Goal: Task Accomplishment & Management: Manage account settings

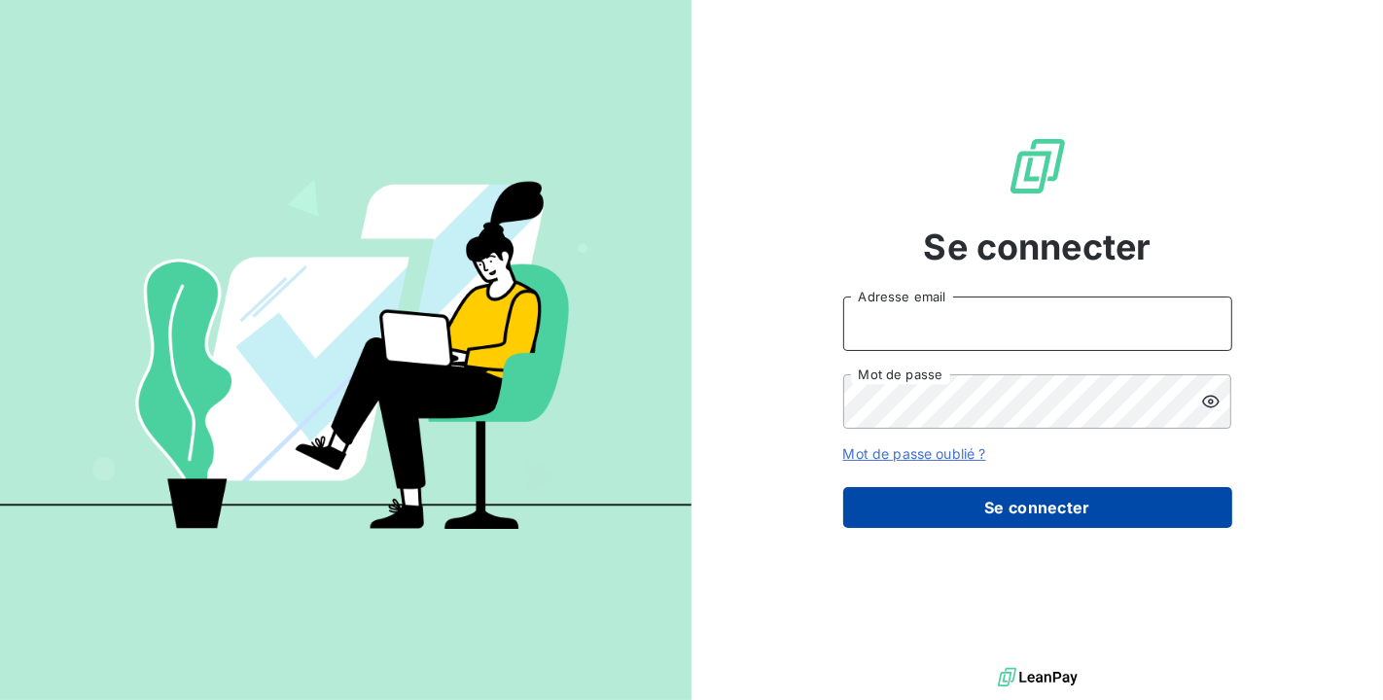
type input "[PERSON_NAME][EMAIL_ADDRESS][DOMAIN_NAME]"
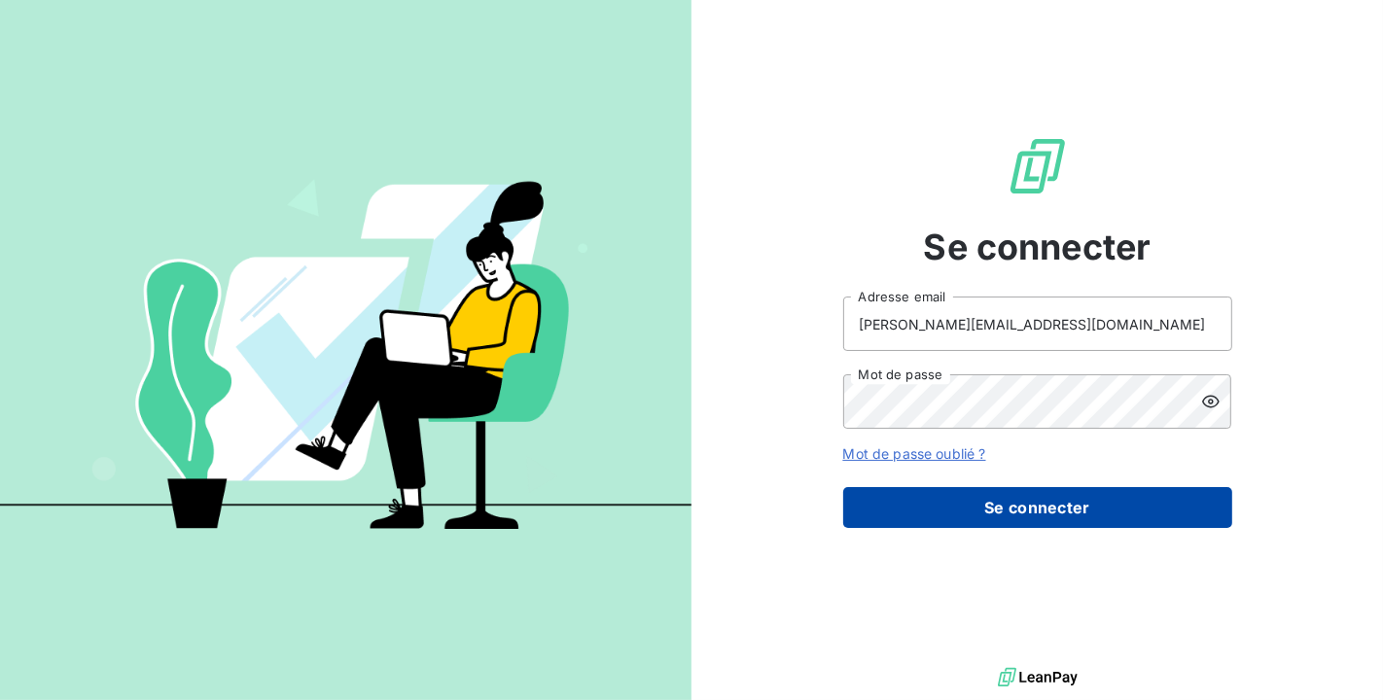
click at [1055, 505] on button "Se connecter" at bounding box center [1037, 507] width 389 height 41
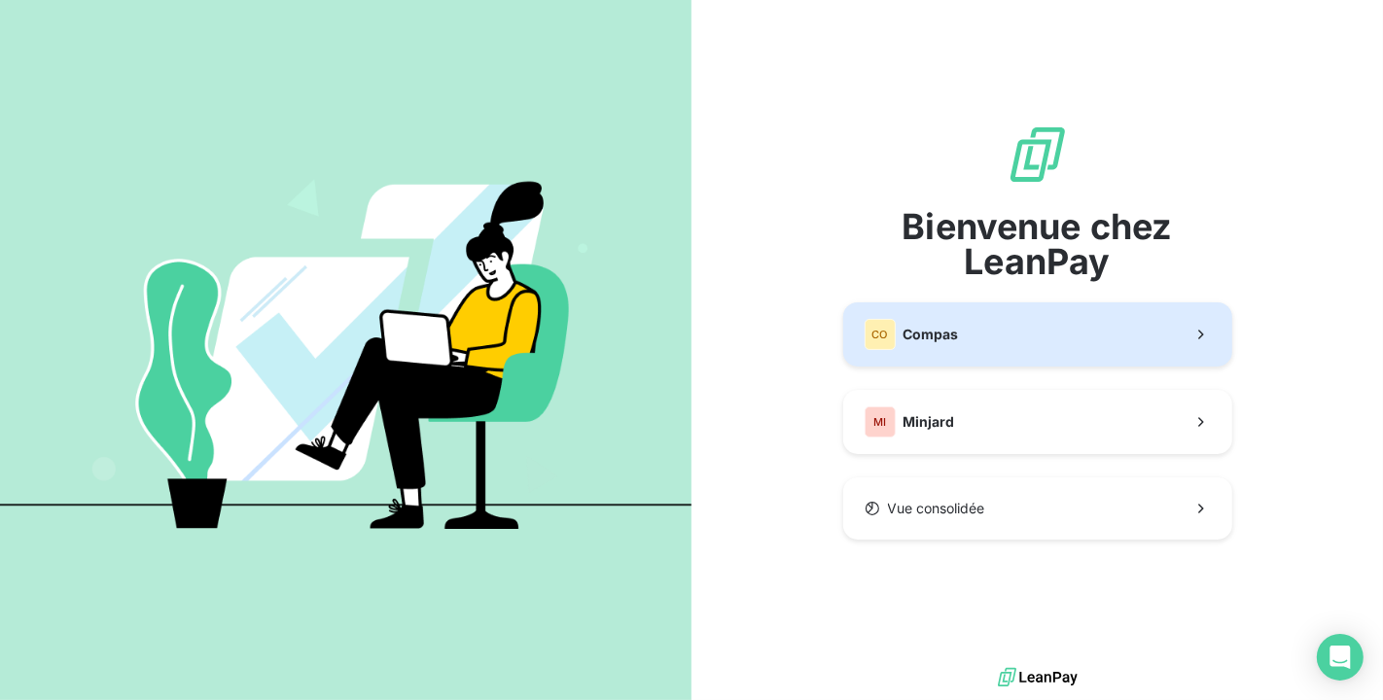
click at [1064, 347] on button "CO Compas" at bounding box center [1037, 334] width 389 height 64
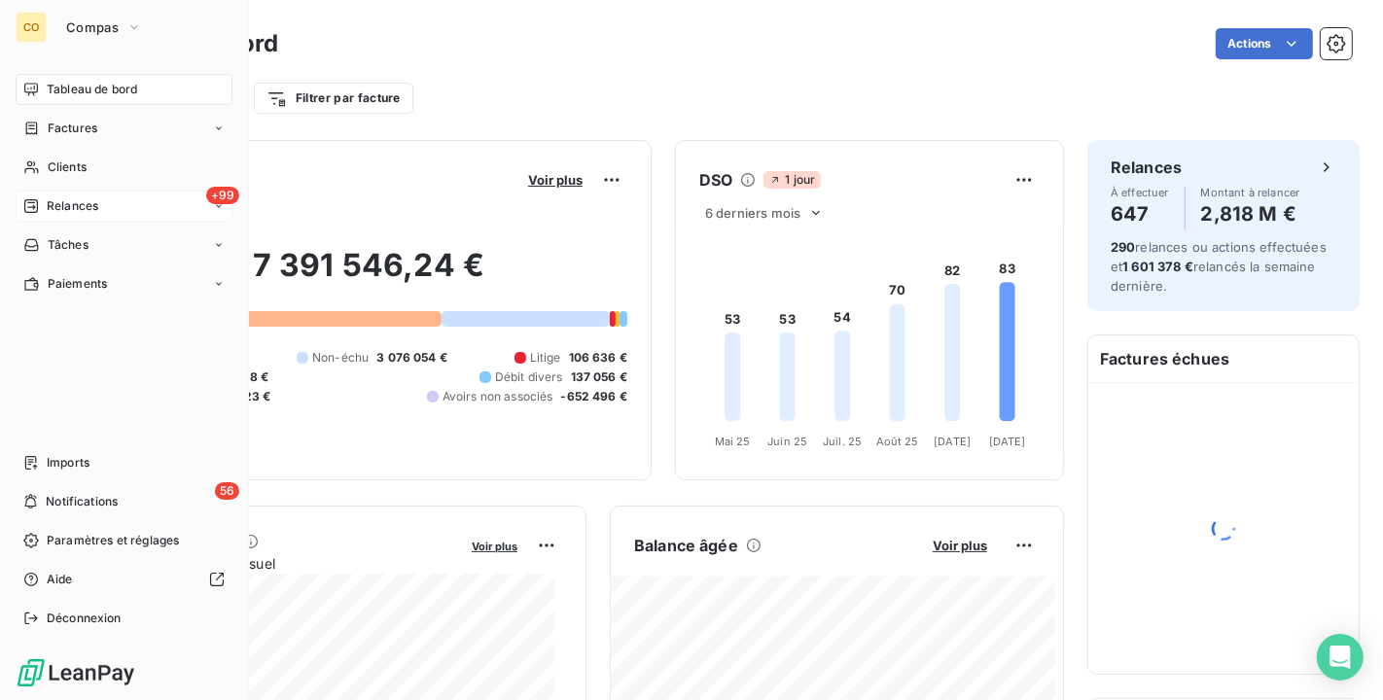
click at [80, 192] on div "+99 Relances" at bounding box center [124, 206] width 217 height 31
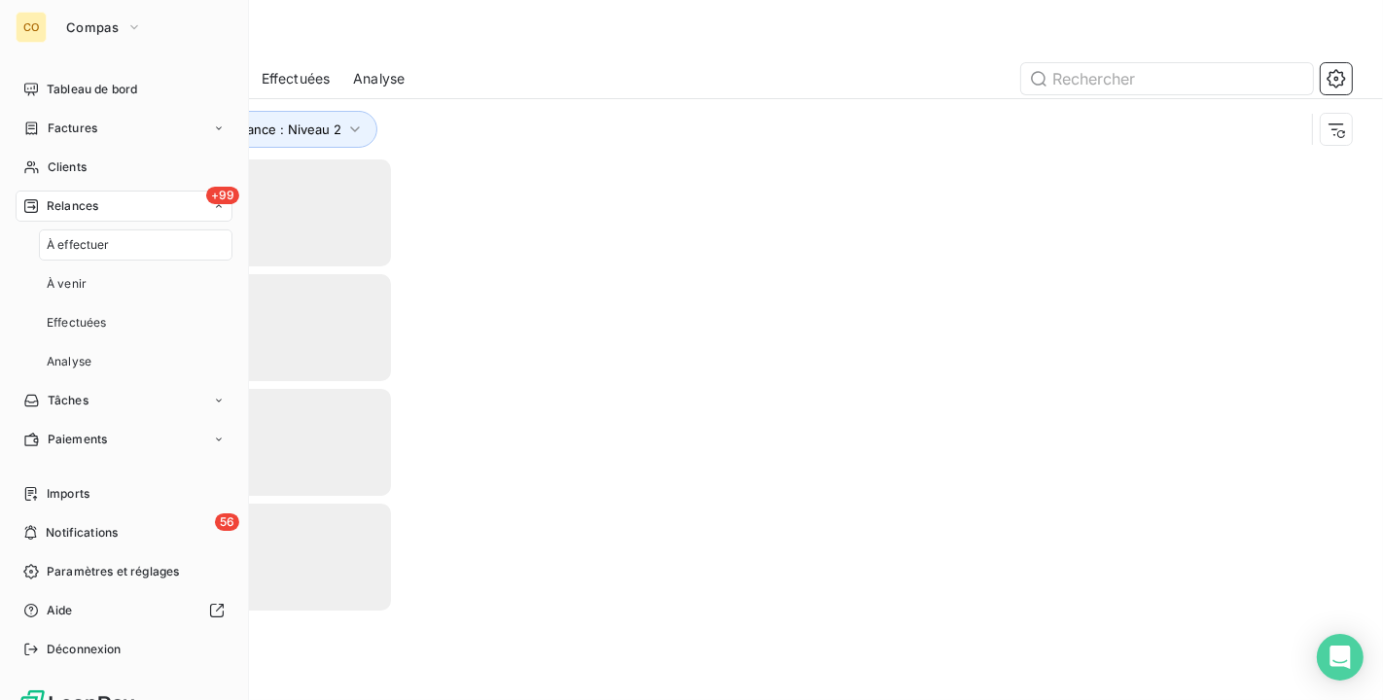
click at [83, 208] on span "Relances" at bounding box center [73, 206] width 52 height 18
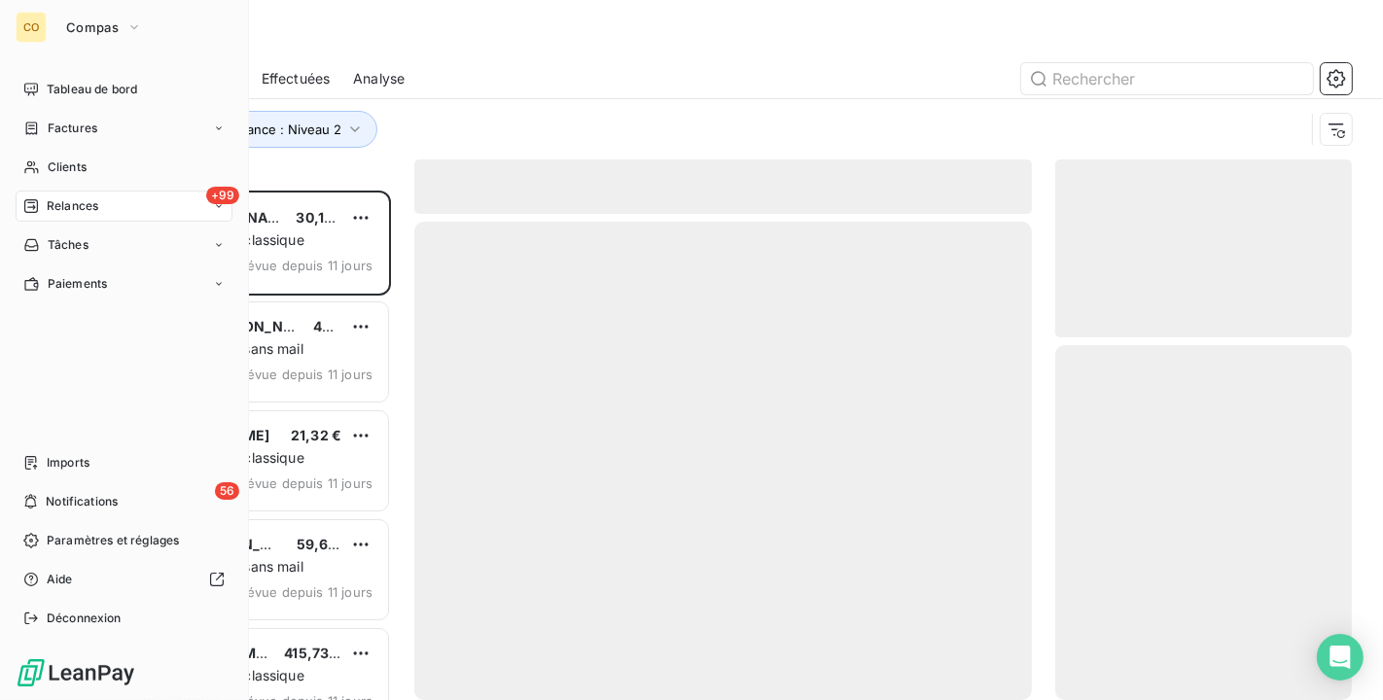
scroll to position [493, 280]
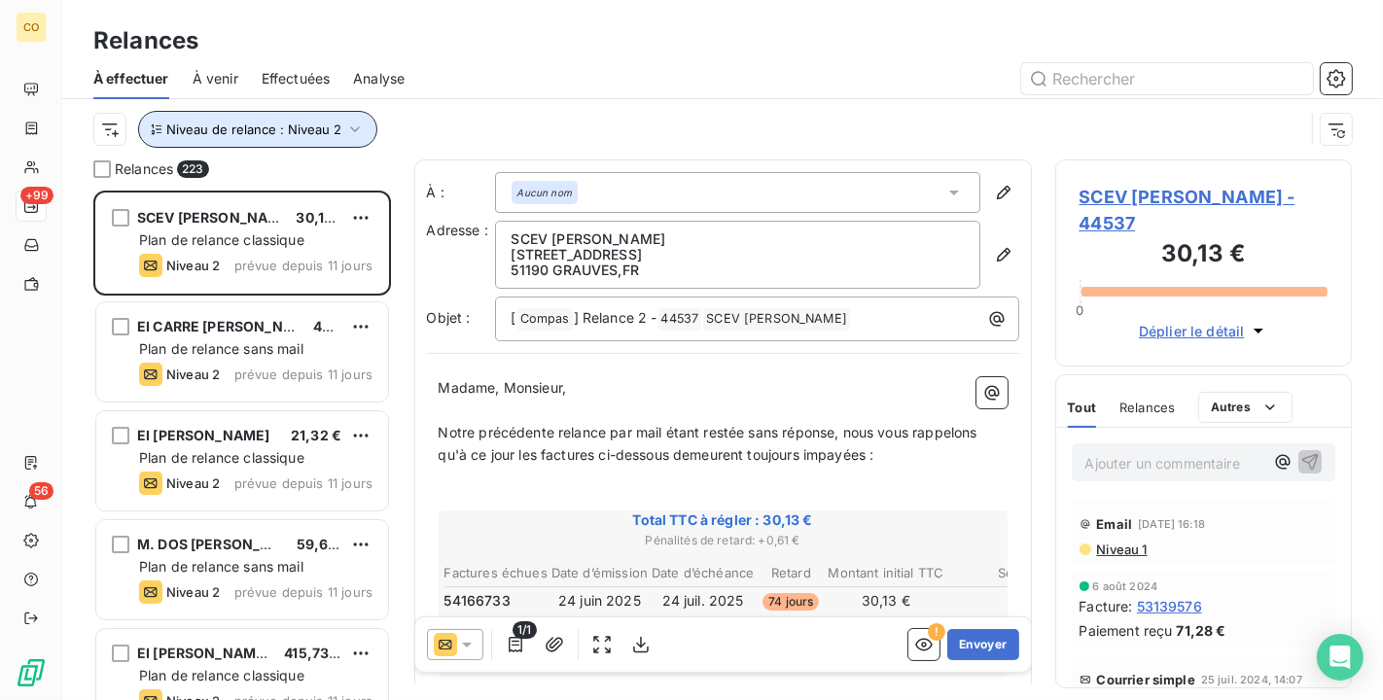
click at [358, 132] on icon "button" at bounding box center [354, 129] width 19 height 19
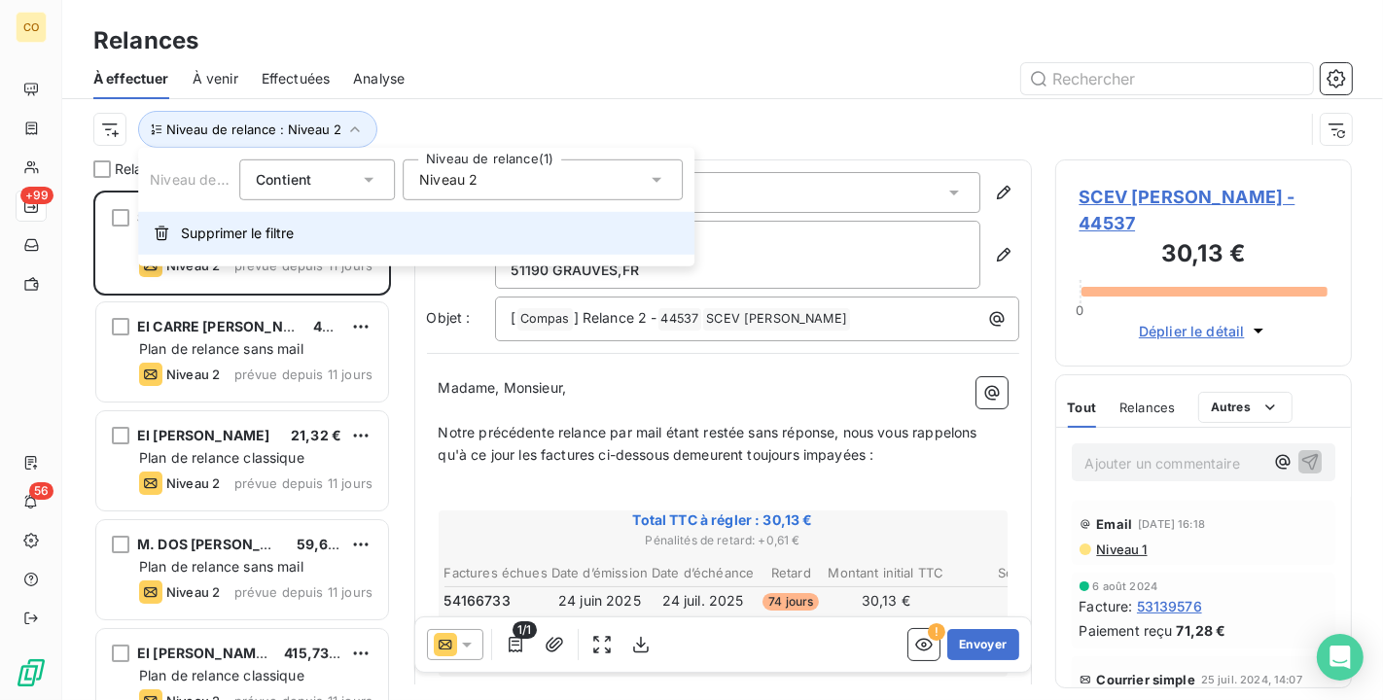
click at [306, 230] on button "Supprimer le filtre" at bounding box center [416, 233] width 556 height 43
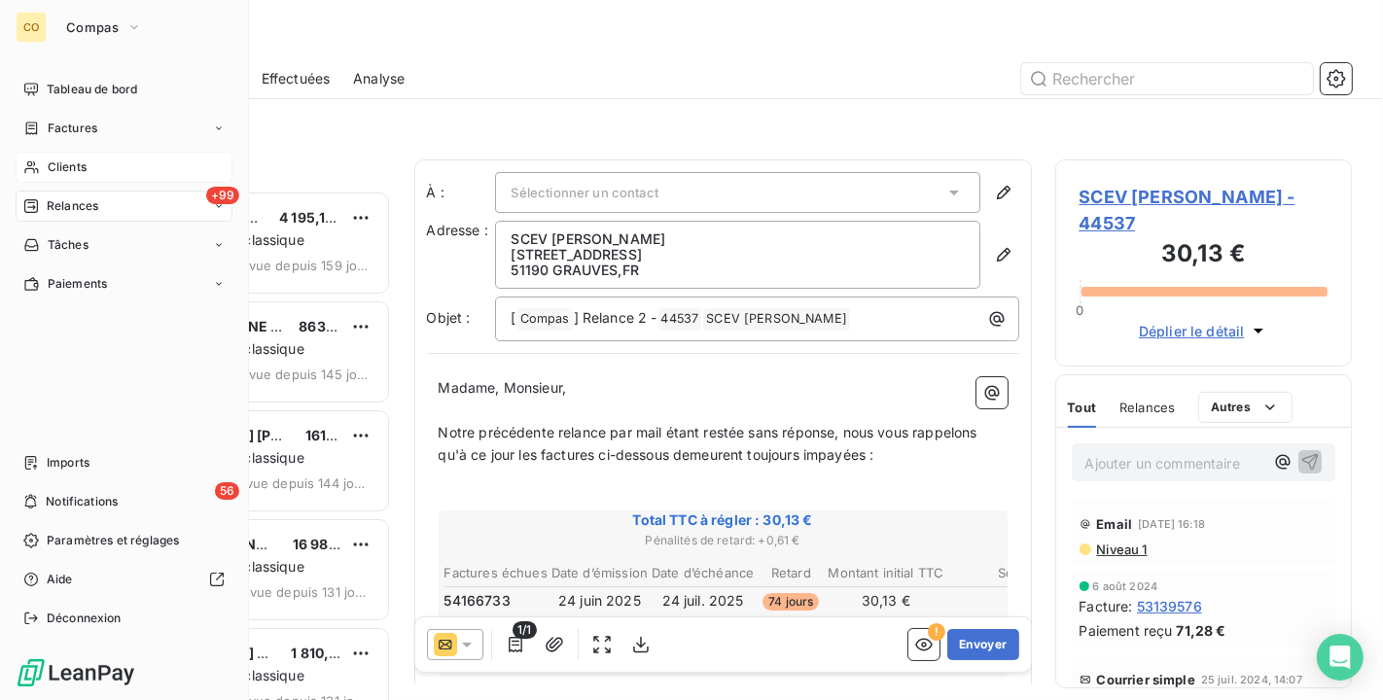
click at [42, 161] on div "Clients" at bounding box center [124, 167] width 217 height 31
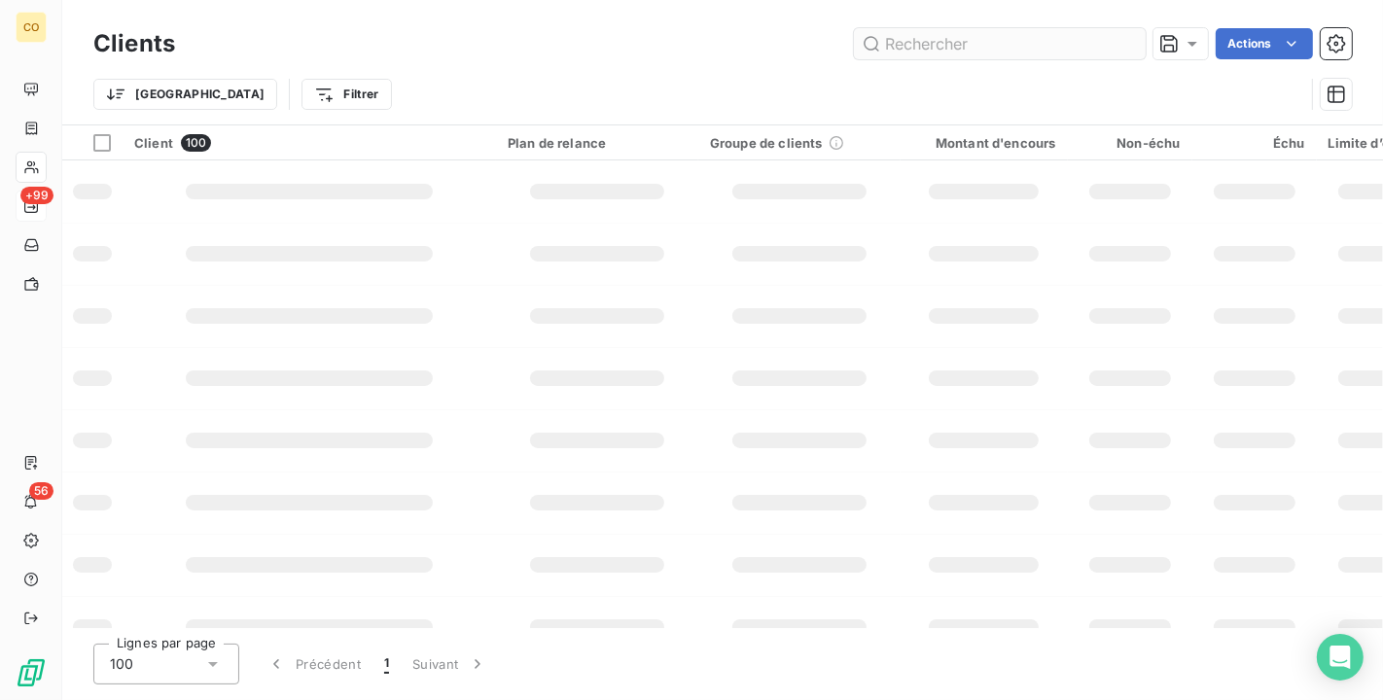
click at [980, 55] on input "text" at bounding box center [1000, 43] width 292 height 31
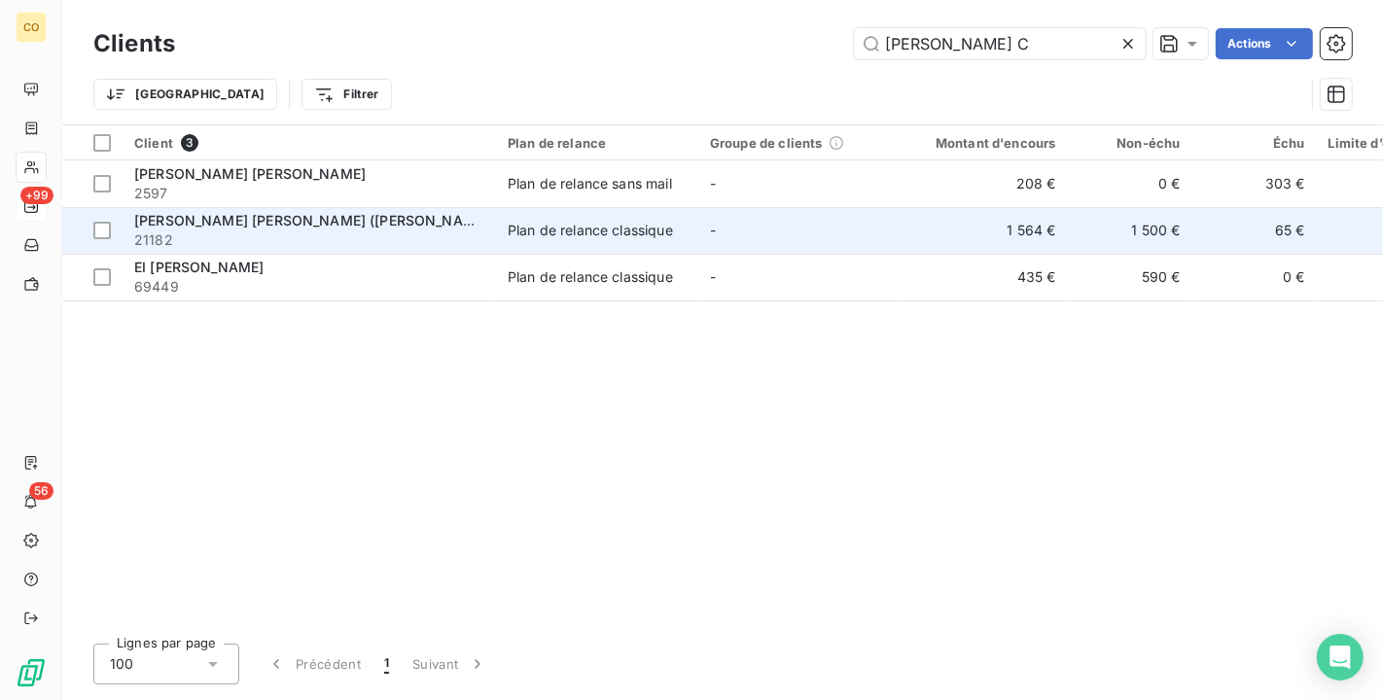
type input "[PERSON_NAME] C"
click at [880, 225] on td "-" at bounding box center [799, 230] width 202 height 47
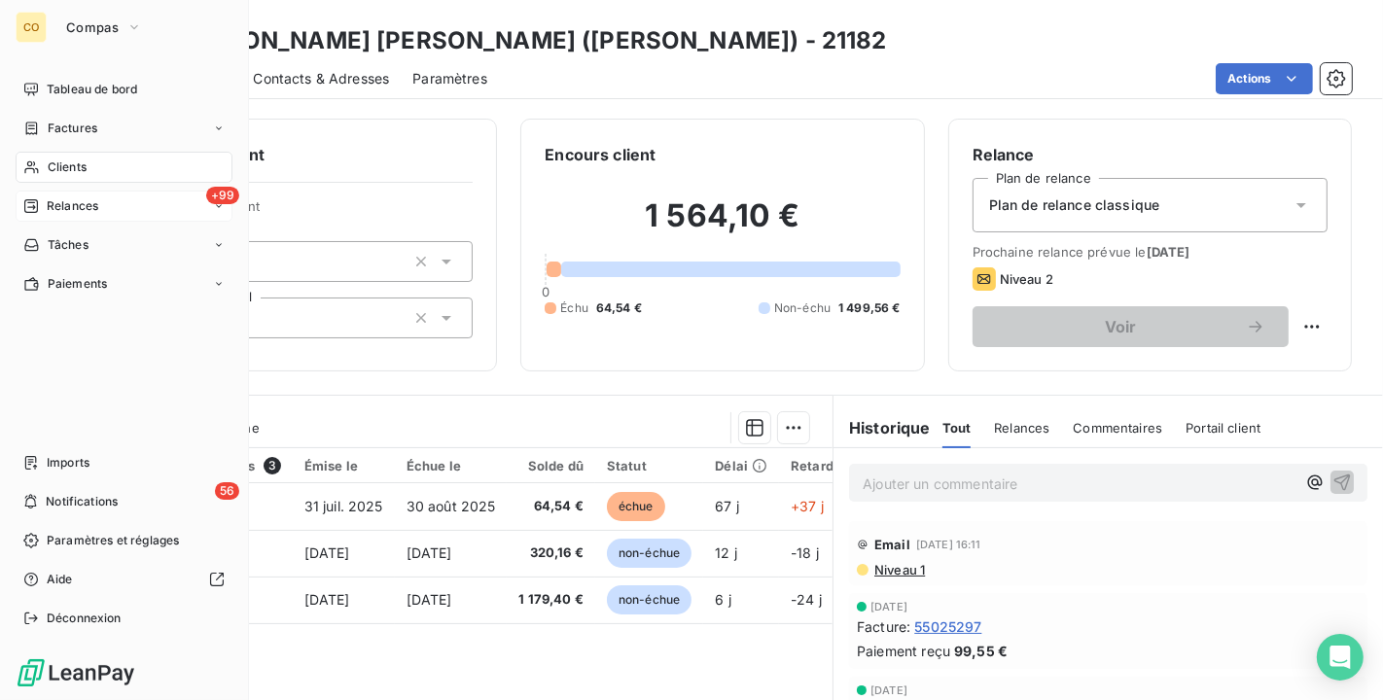
click at [57, 158] on span "Clients" at bounding box center [67, 167] width 39 height 18
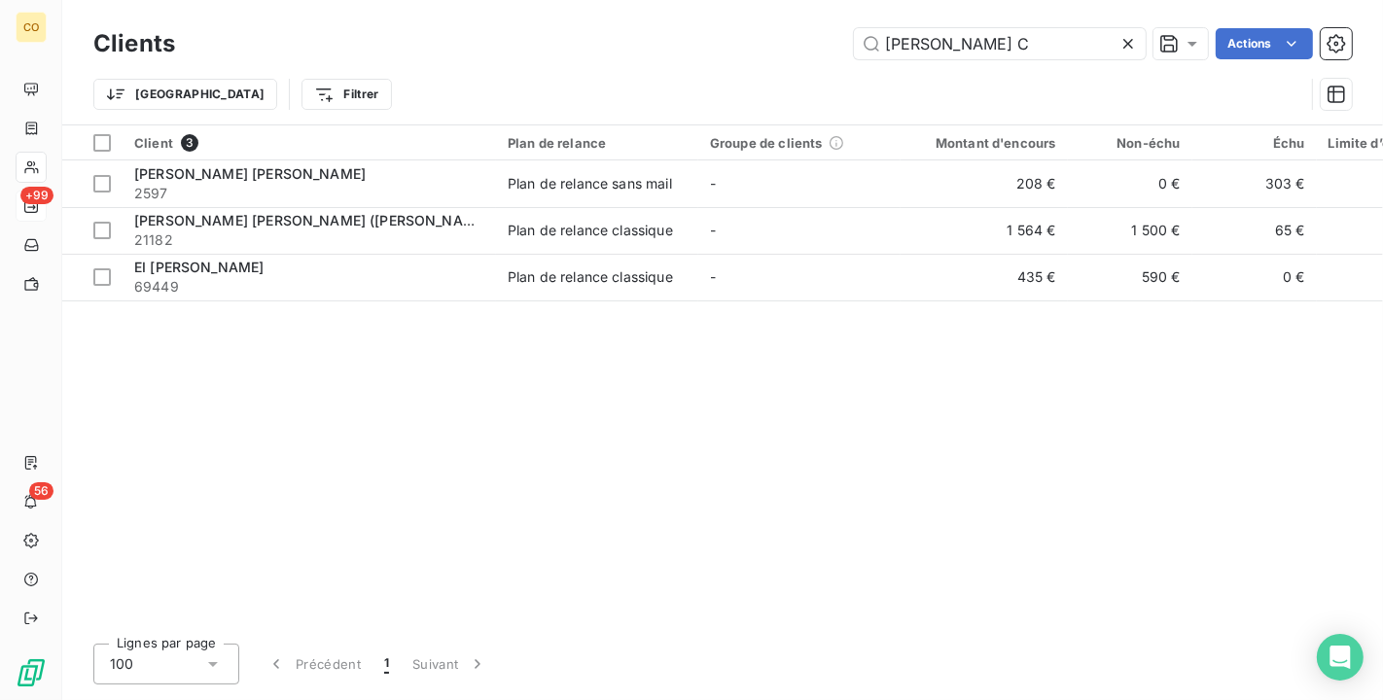
drag, startPoint x: 1010, startPoint y: 39, endPoint x: 404, endPoint y: 14, distance: 606.2
click at [404, 14] on div "Clients [PERSON_NAME] C Actions Trier Filtrer" at bounding box center [722, 62] width 1320 height 124
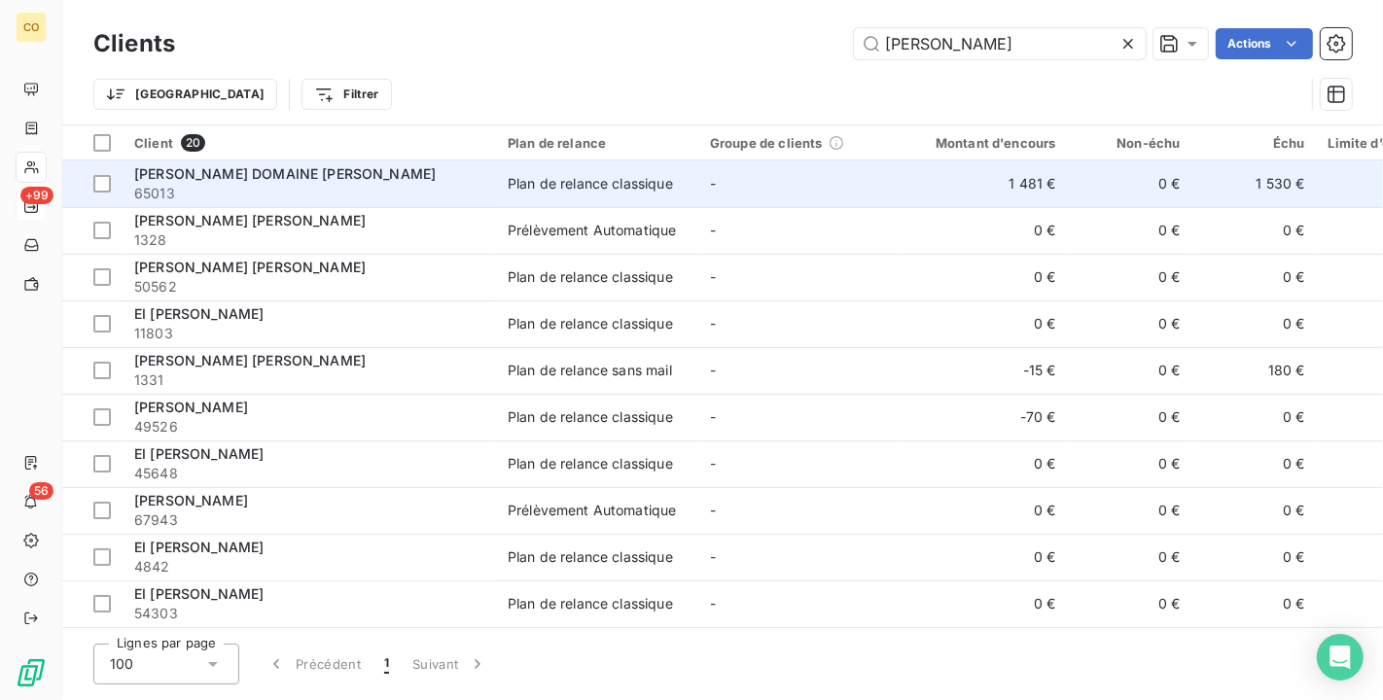
type input "[PERSON_NAME]"
click at [371, 196] on span "65013" at bounding box center [309, 193] width 350 height 19
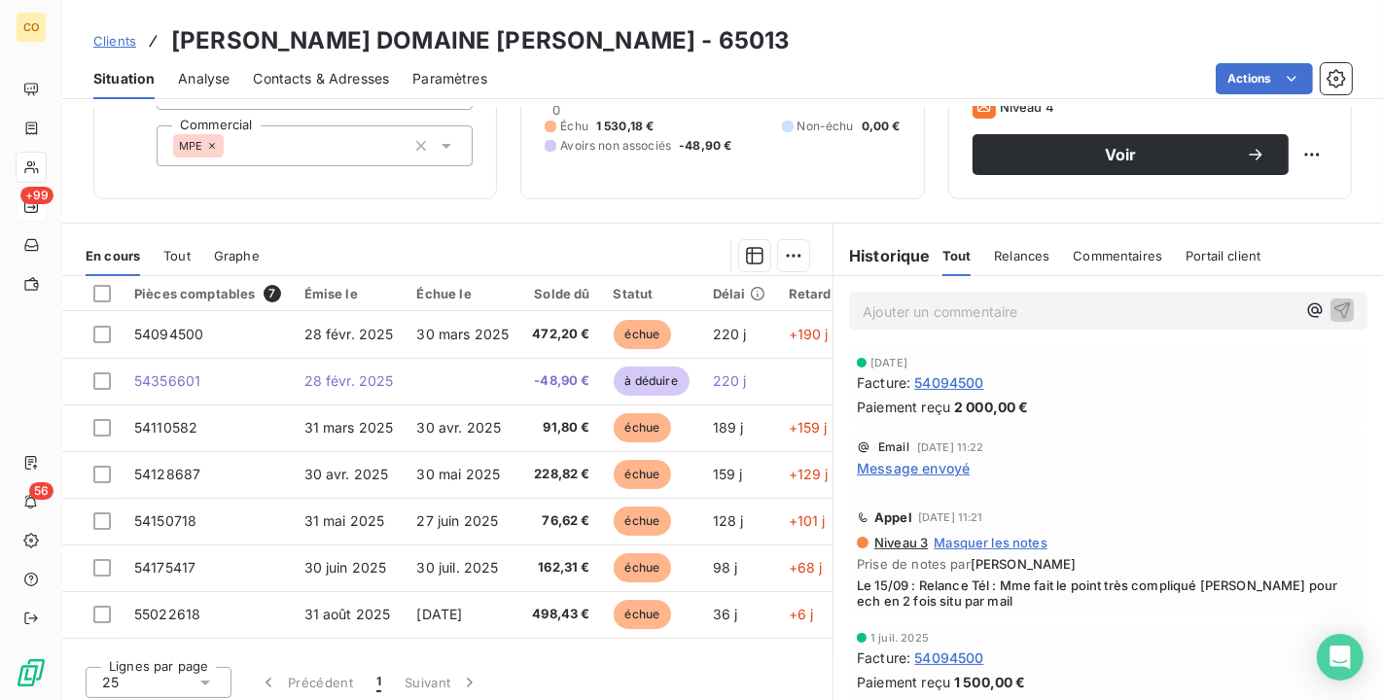
scroll to position [180, 0]
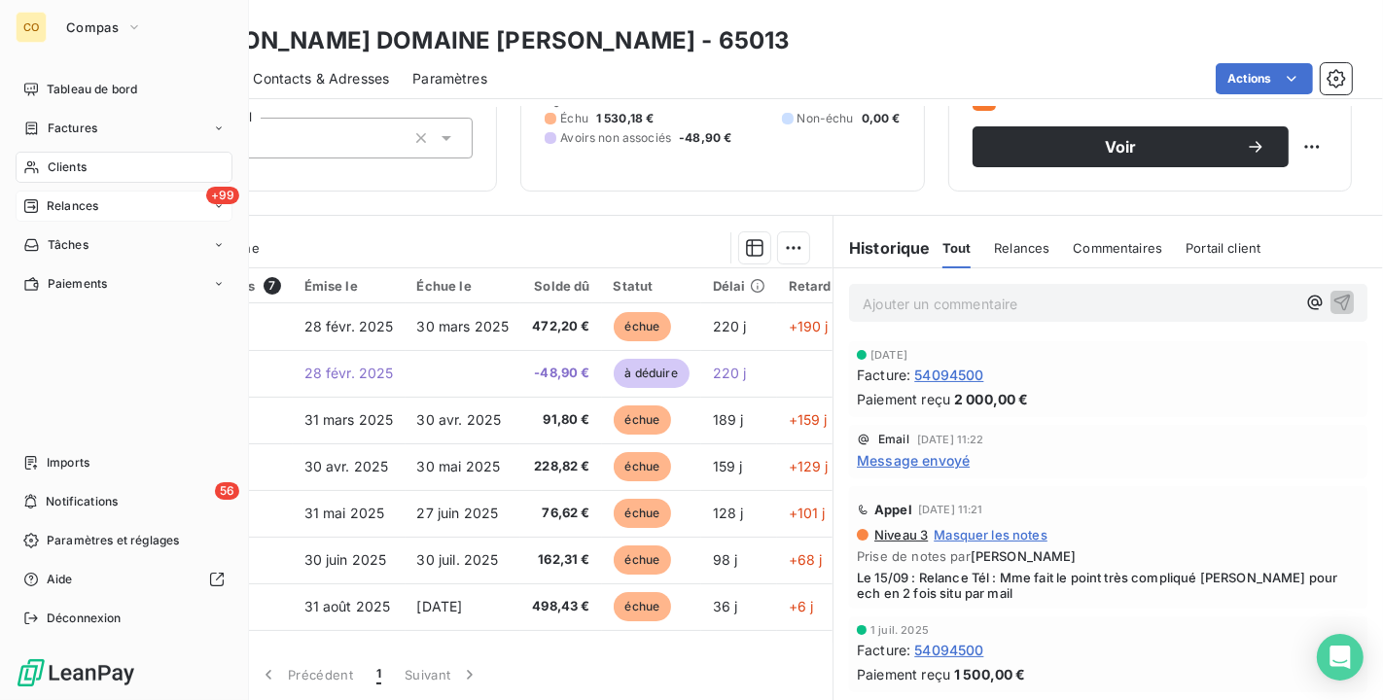
click at [52, 166] on span "Clients" at bounding box center [67, 167] width 39 height 18
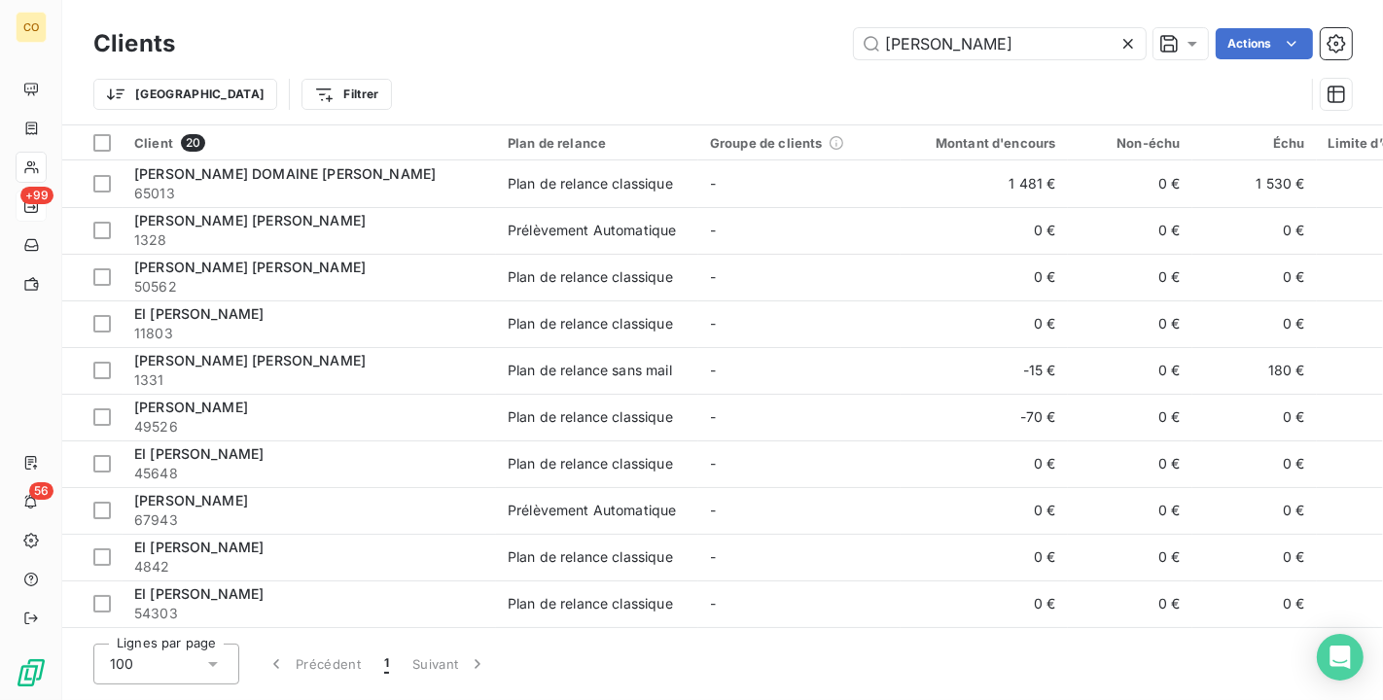
drag, startPoint x: 963, startPoint y: 53, endPoint x: 394, endPoint y: -7, distance: 571.9
click at [394, 0] on html "CO +99 56 Clients [PERSON_NAME] Actions Trier Filtrer Client 20 Plan de relance…" at bounding box center [691, 350] width 1383 height 700
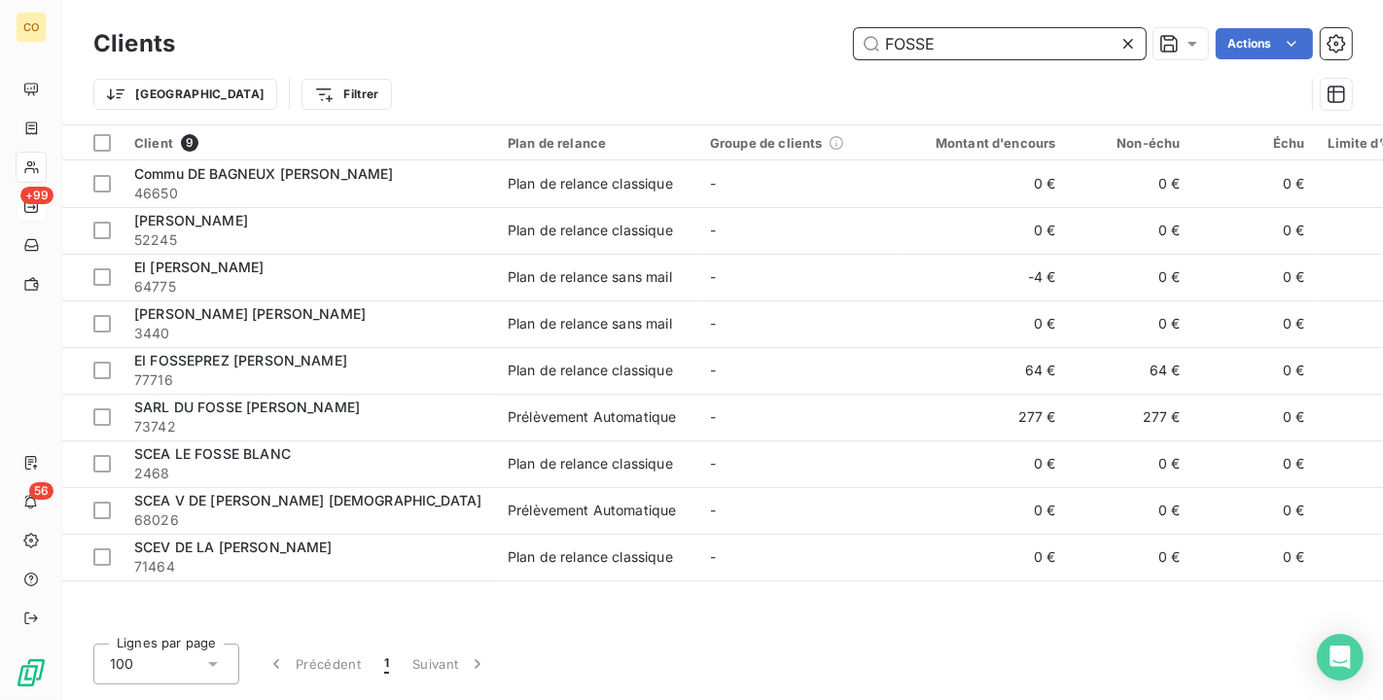
drag, startPoint x: 992, startPoint y: 35, endPoint x: 616, endPoint y: -22, distance: 379.6
click at [616, 0] on html "CO +99 56 Clients FOSSE Actions Trier Filtrer Client 9 Plan de relance Groupe d…" at bounding box center [691, 350] width 1383 height 700
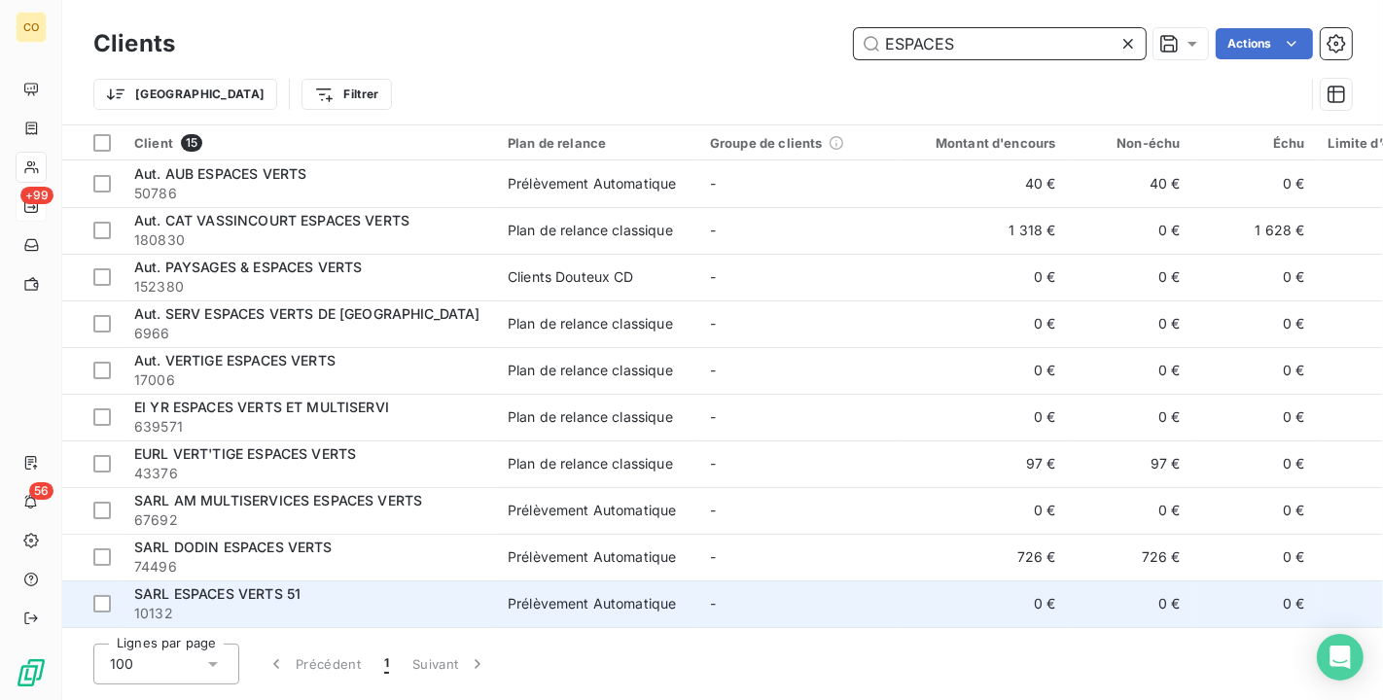
scroll to position [239, 0]
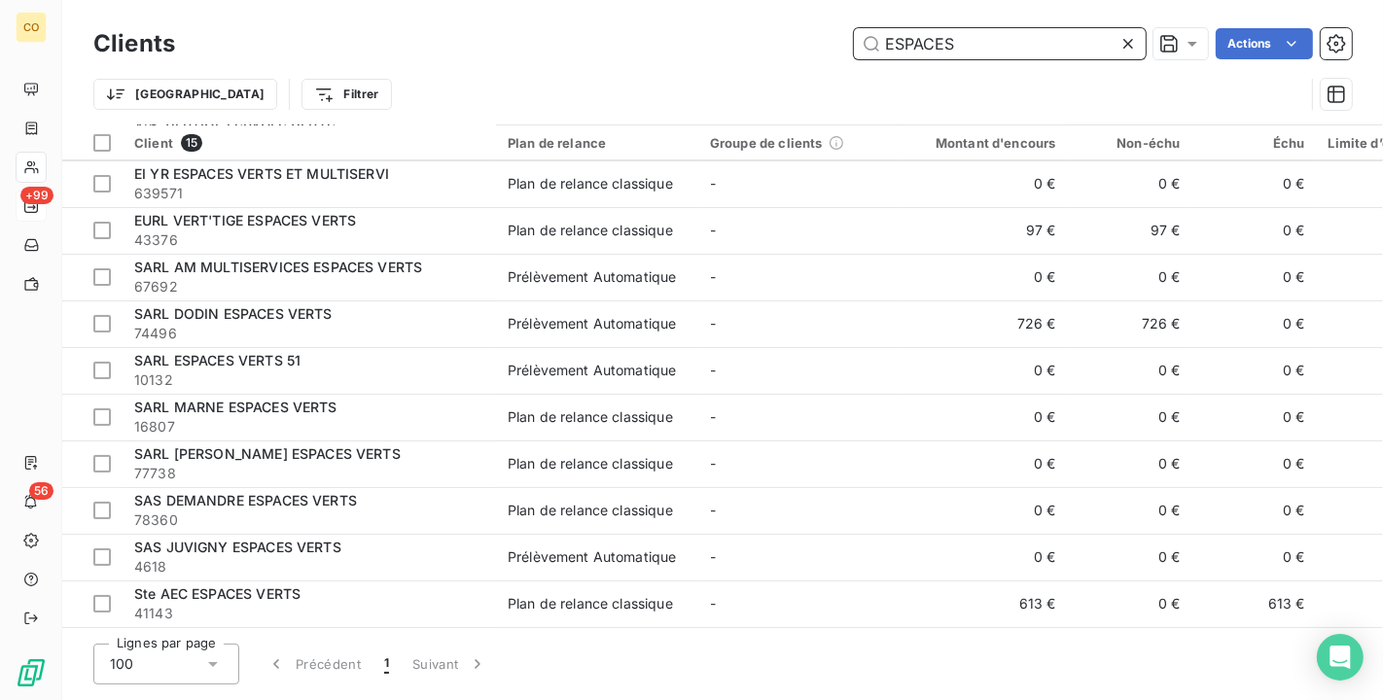
drag, startPoint x: 994, startPoint y: 34, endPoint x: 582, endPoint y: 41, distance: 411.3
click at [582, 41] on div "ESPACES Actions" at bounding box center [774, 43] width 1153 height 31
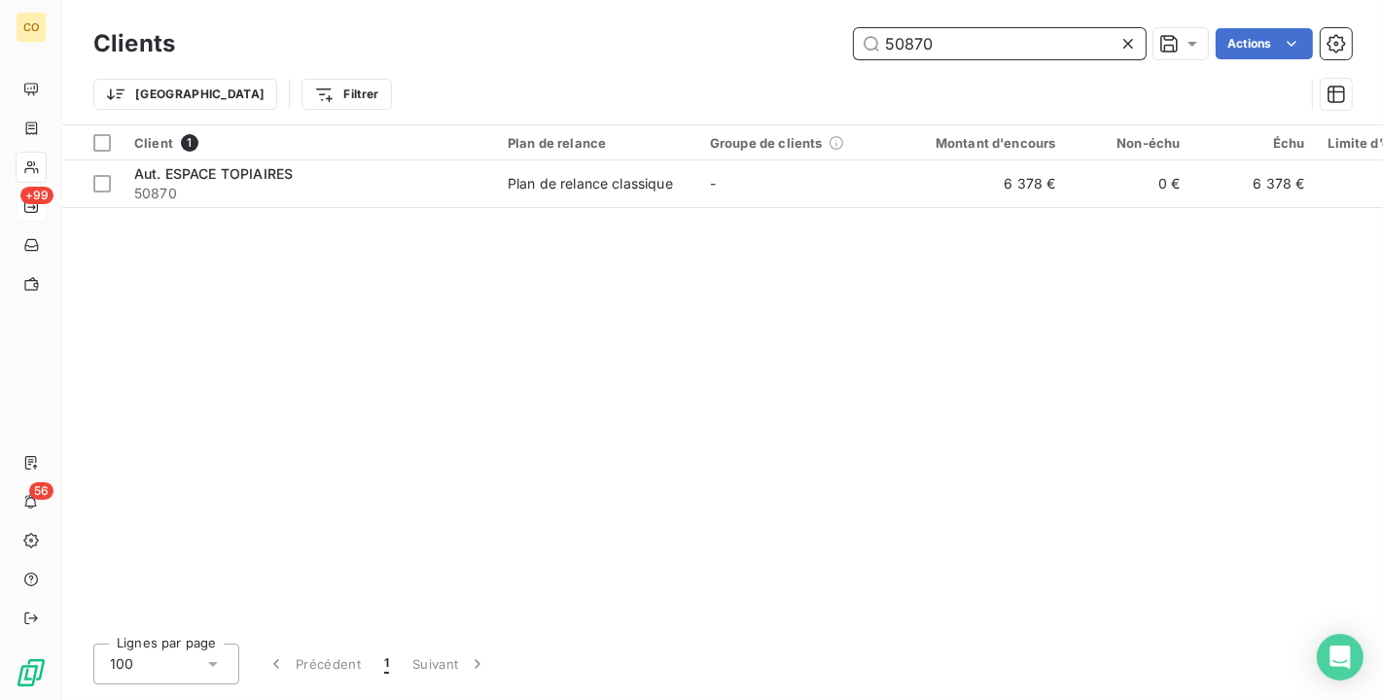
scroll to position [0, 0]
type input "50870"
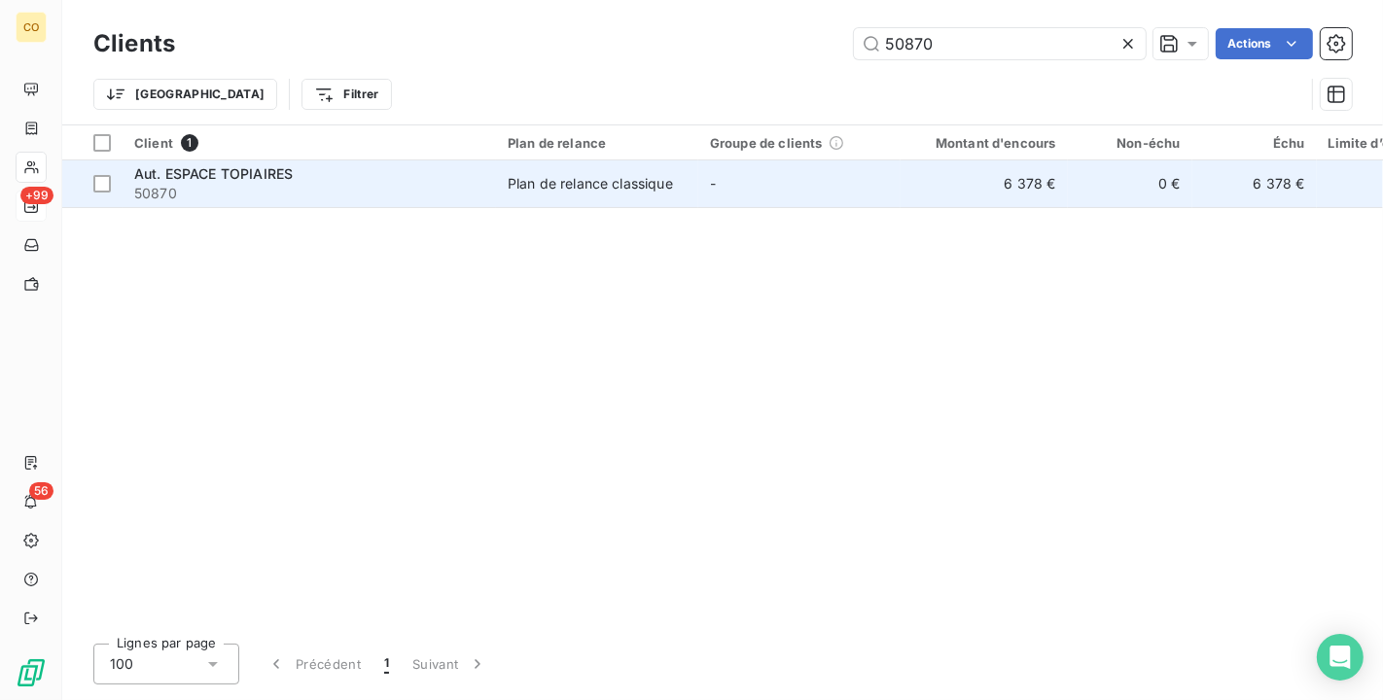
click at [669, 168] on td "Plan de relance classique" at bounding box center [597, 183] width 202 height 47
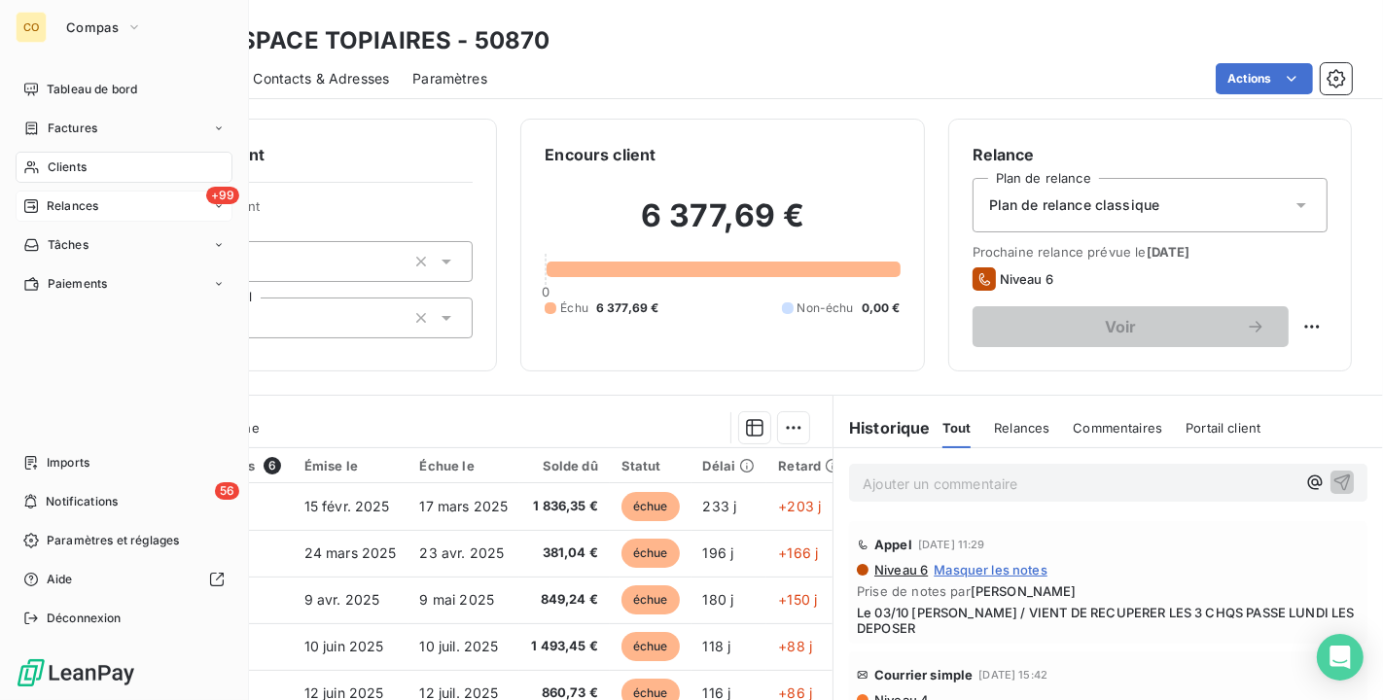
click at [54, 165] on span "Clients" at bounding box center [67, 167] width 39 height 18
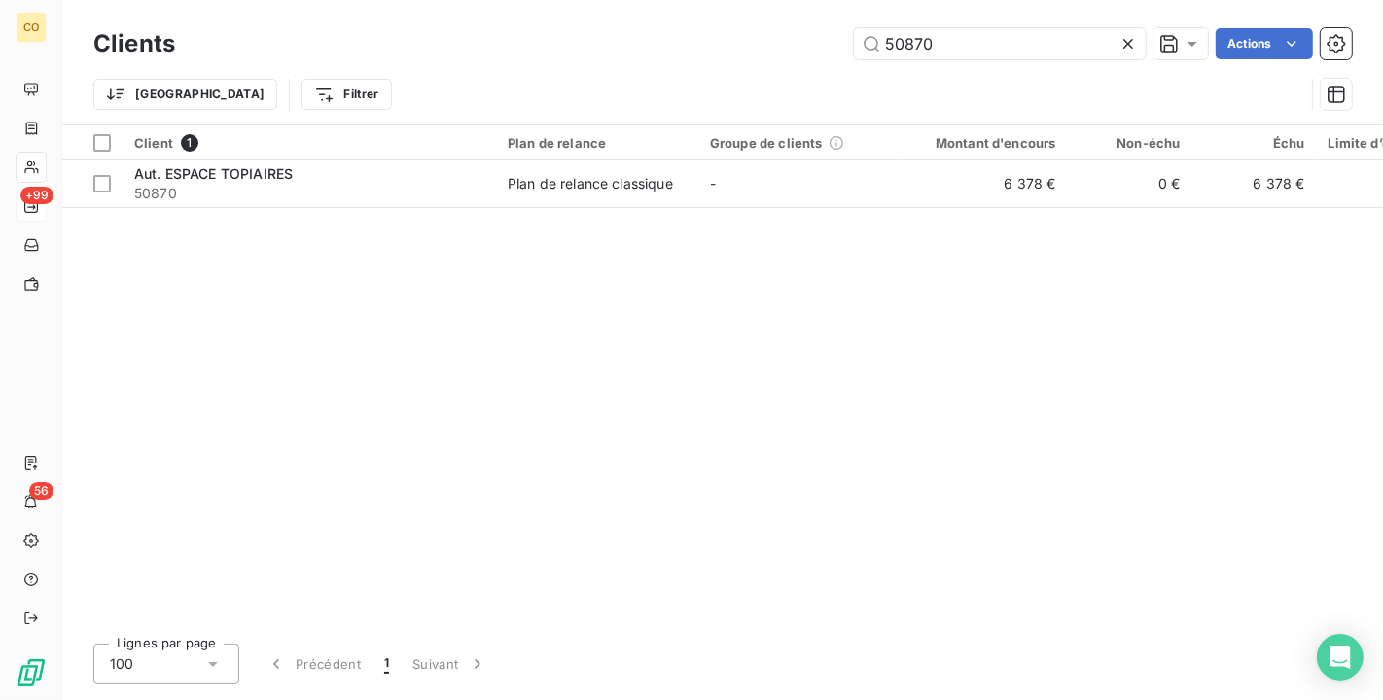
drag, startPoint x: 1029, startPoint y: 60, endPoint x: 682, endPoint y: 59, distance: 347.1
click at [682, 59] on div "Clients 50870 Actions" at bounding box center [722, 43] width 1258 height 41
click at [1130, 44] on icon at bounding box center [1127, 43] width 19 height 19
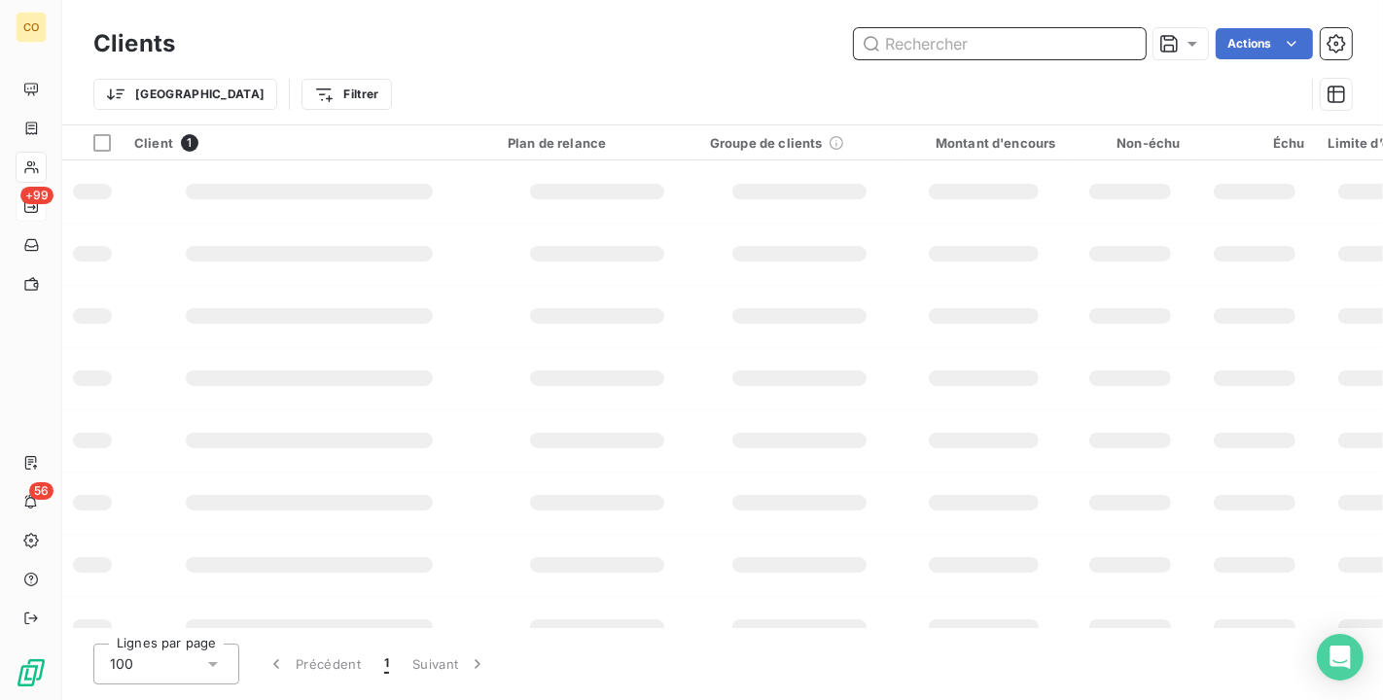
click at [1014, 43] on input "text" at bounding box center [1000, 43] width 292 height 31
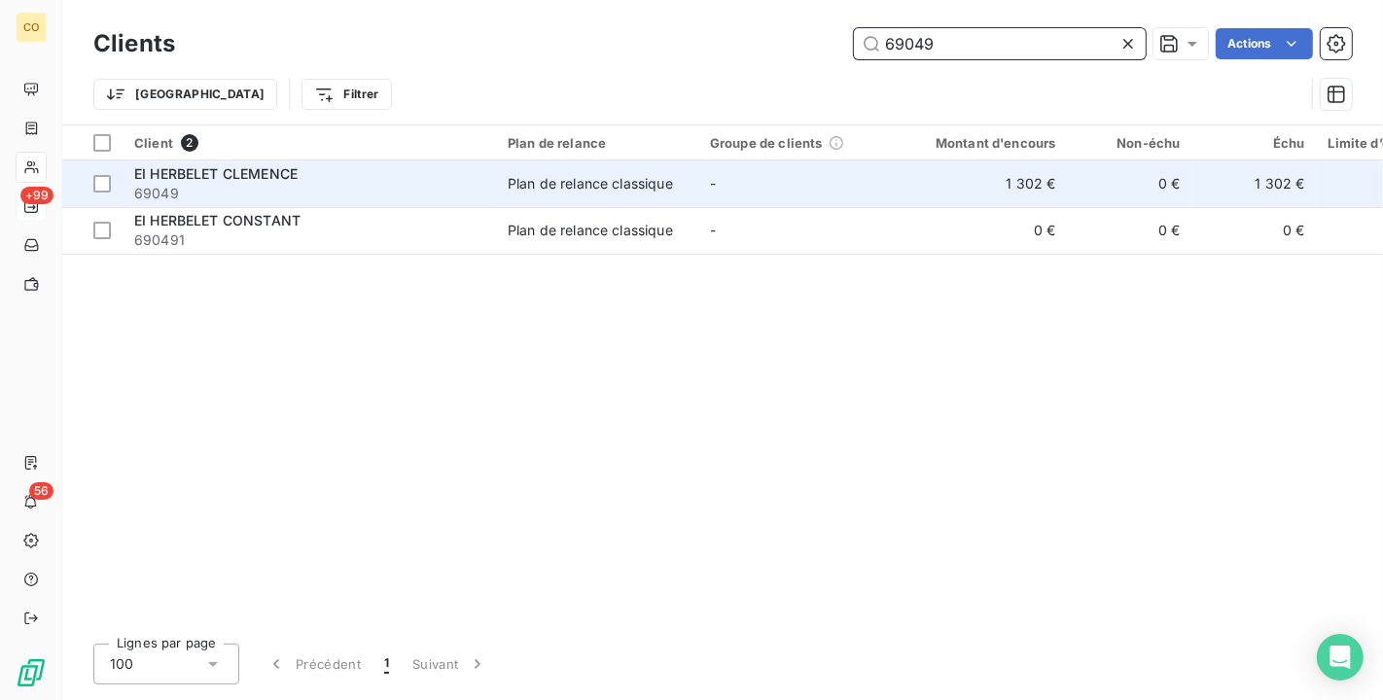
type input "69049"
click at [844, 194] on td "-" at bounding box center [799, 183] width 202 height 47
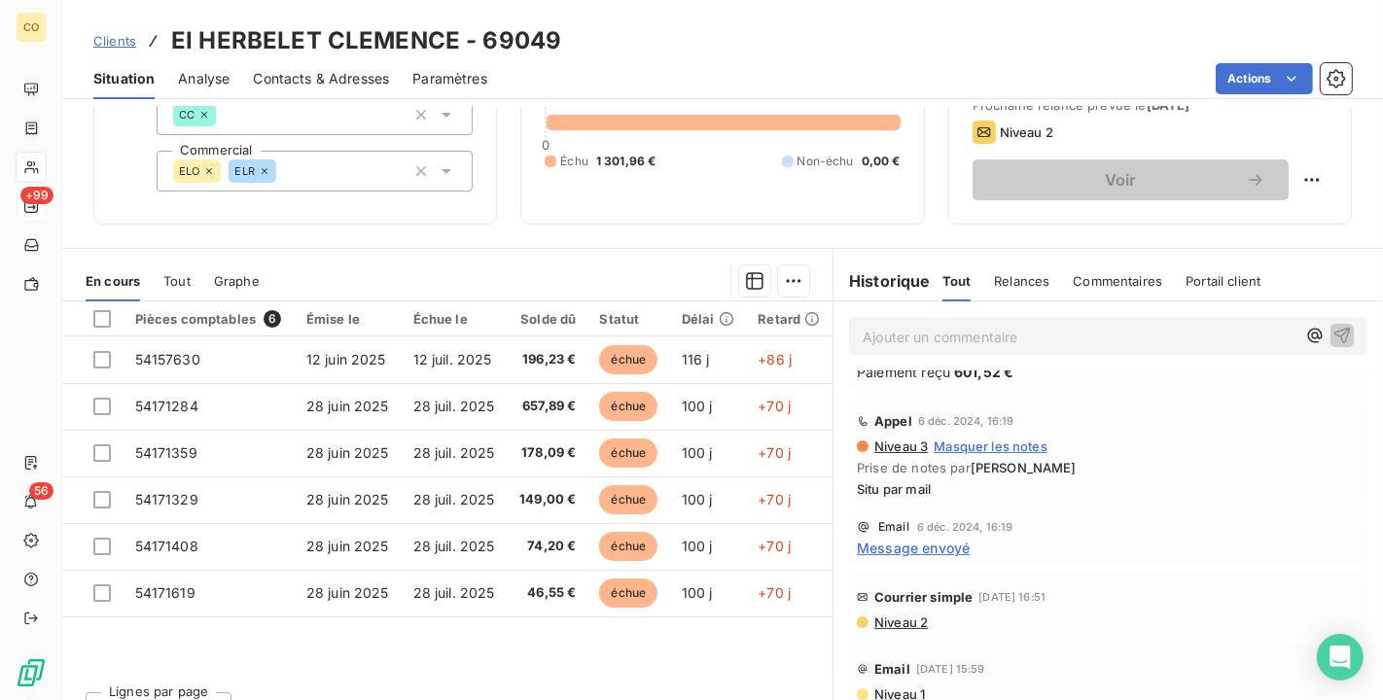
scroll to position [180, 0]
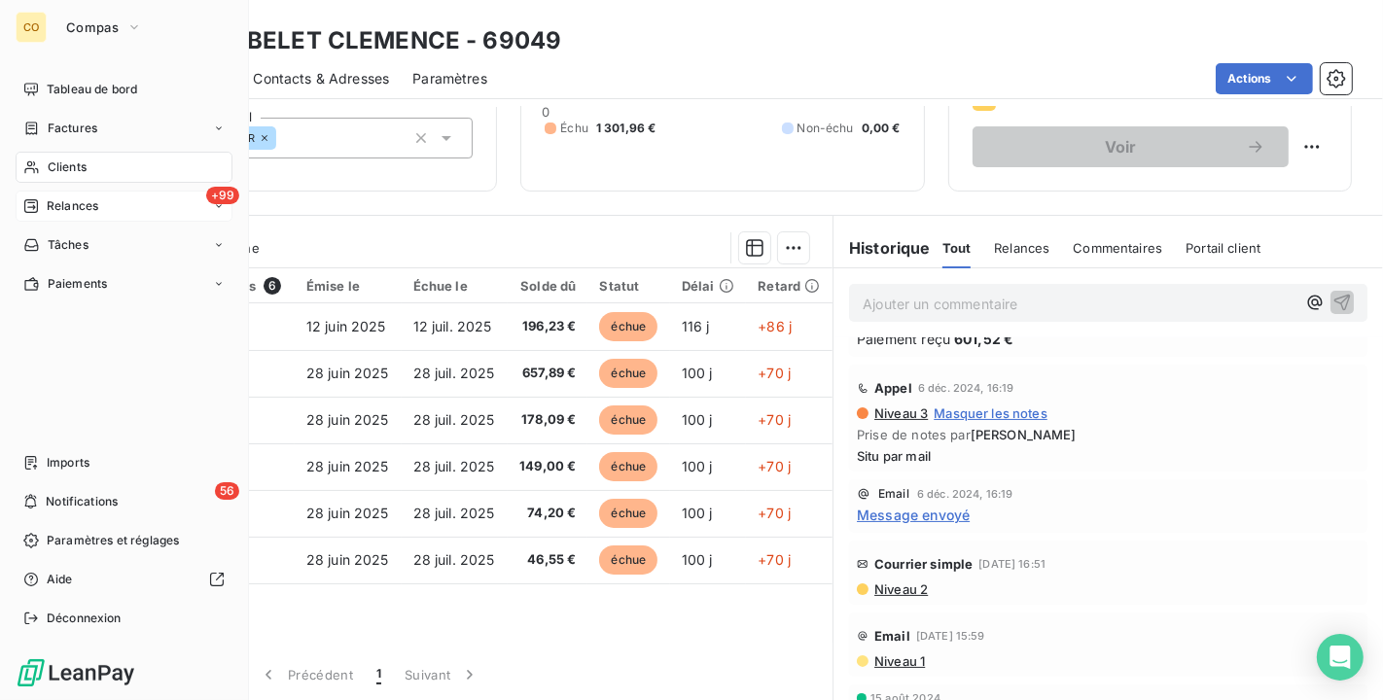
click at [29, 153] on div "Clients" at bounding box center [124, 167] width 217 height 31
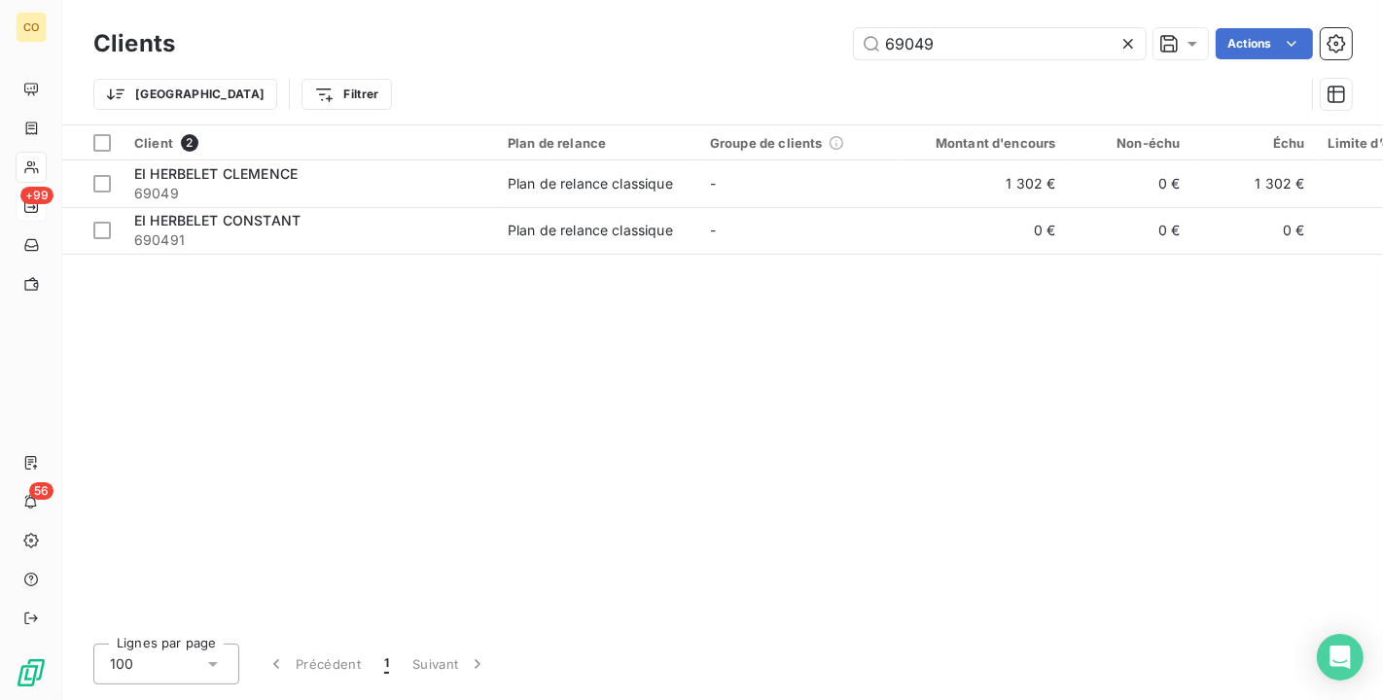
drag, startPoint x: 950, startPoint y: 47, endPoint x: 610, endPoint y: 9, distance: 342.4
click at [610, 9] on div "Clients 69049 Actions Trier Filtrer" at bounding box center [722, 62] width 1320 height 124
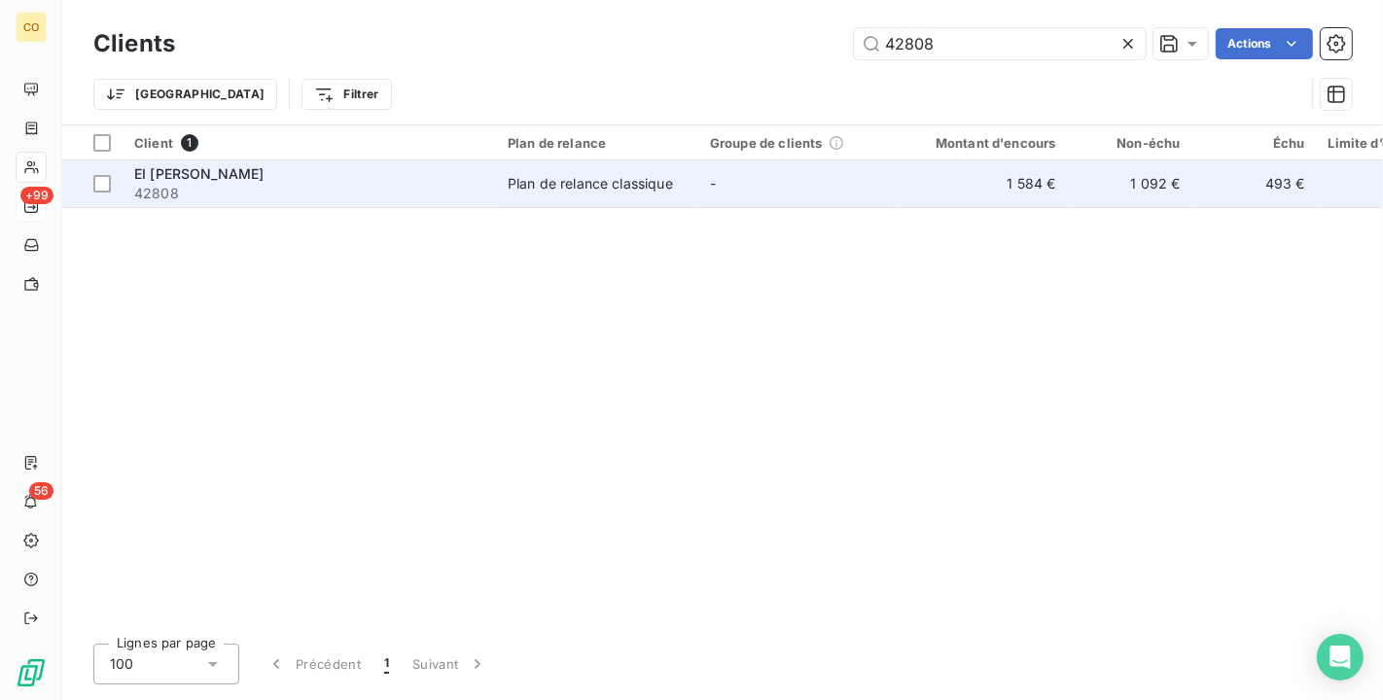
type input "42808"
click at [589, 193] on td "Plan de relance classique" at bounding box center [597, 183] width 202 height 47
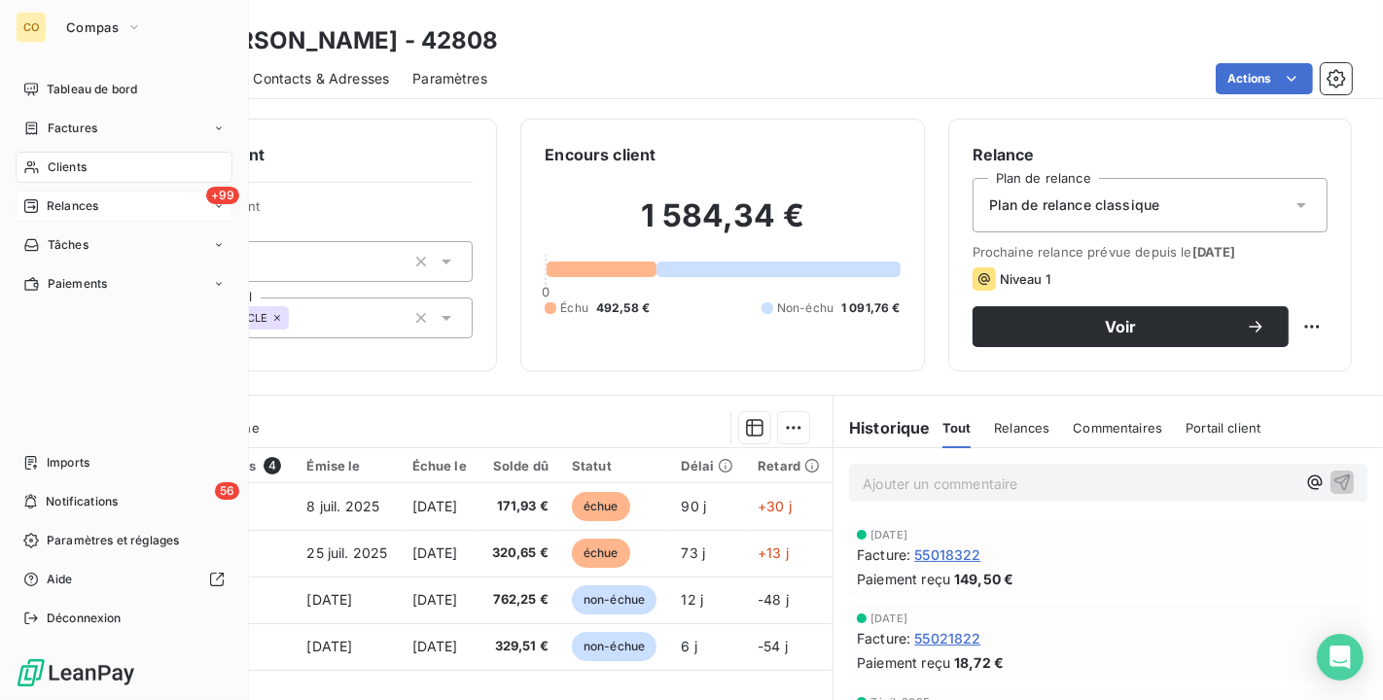
click at [48, 156] on div "Clients" at bounding box center [124, 167] width 217 height 31
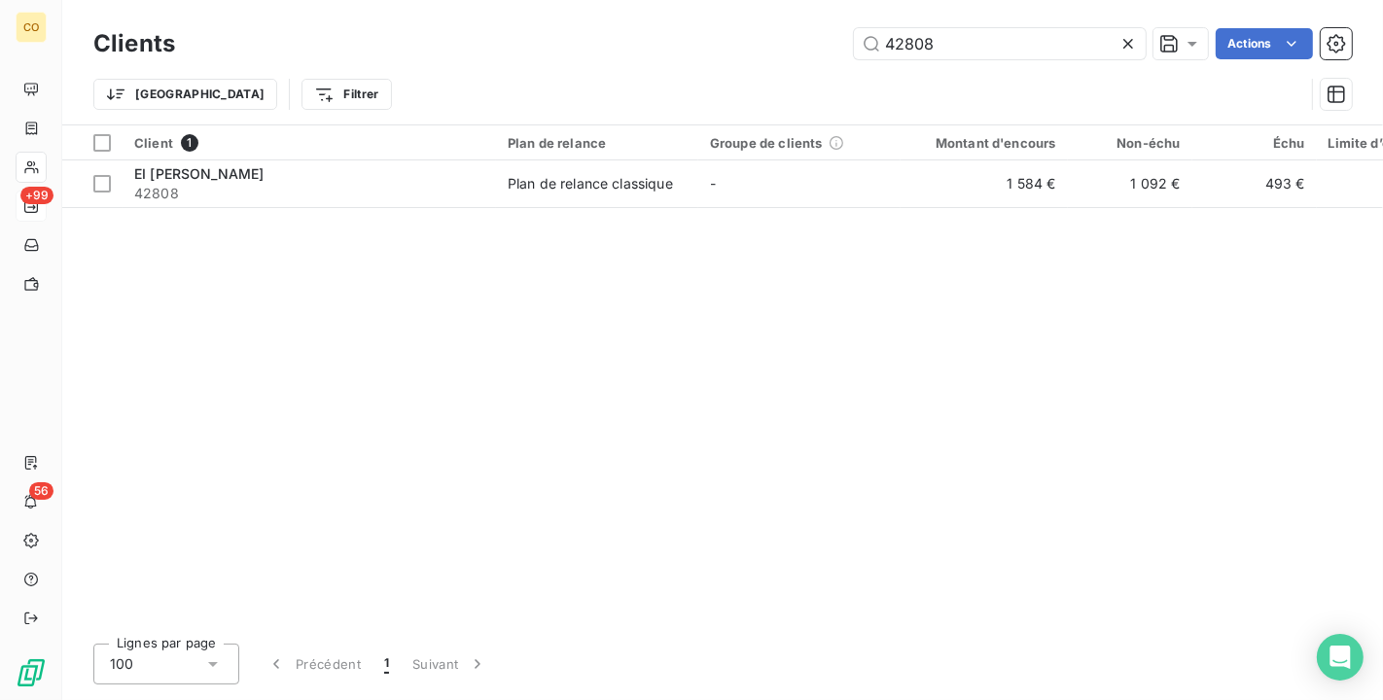
drag, startPoint x: 1007, startPoint y: 50, endPoint x: 725, endPoint y: 36, distance: 282.3
click at [725, 36] on div "42808 Actions" at bounding box center [774, 43] width 1153 height 31
click at [1130, 34] on icon at bounding box center [1127, 43] width 19 height 19
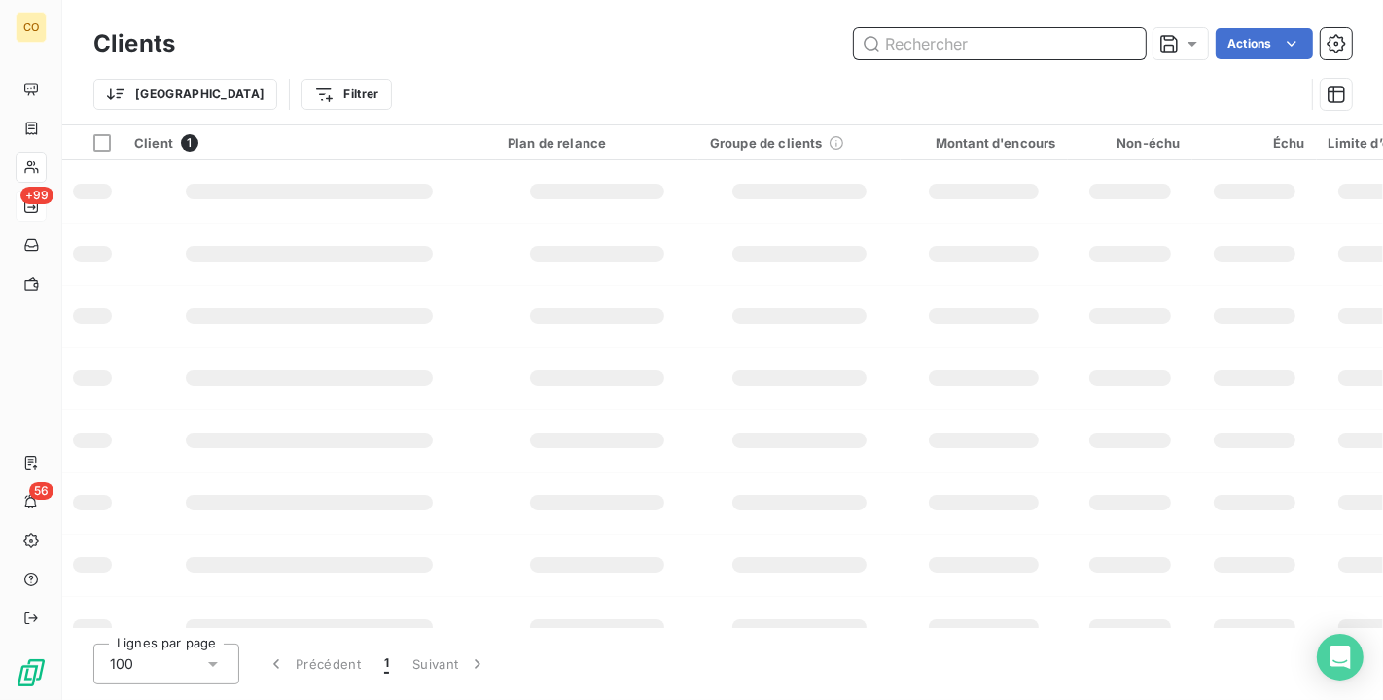
click at [976, 36] on input "text" at bounding box center [1000, 43] width 292 height 31
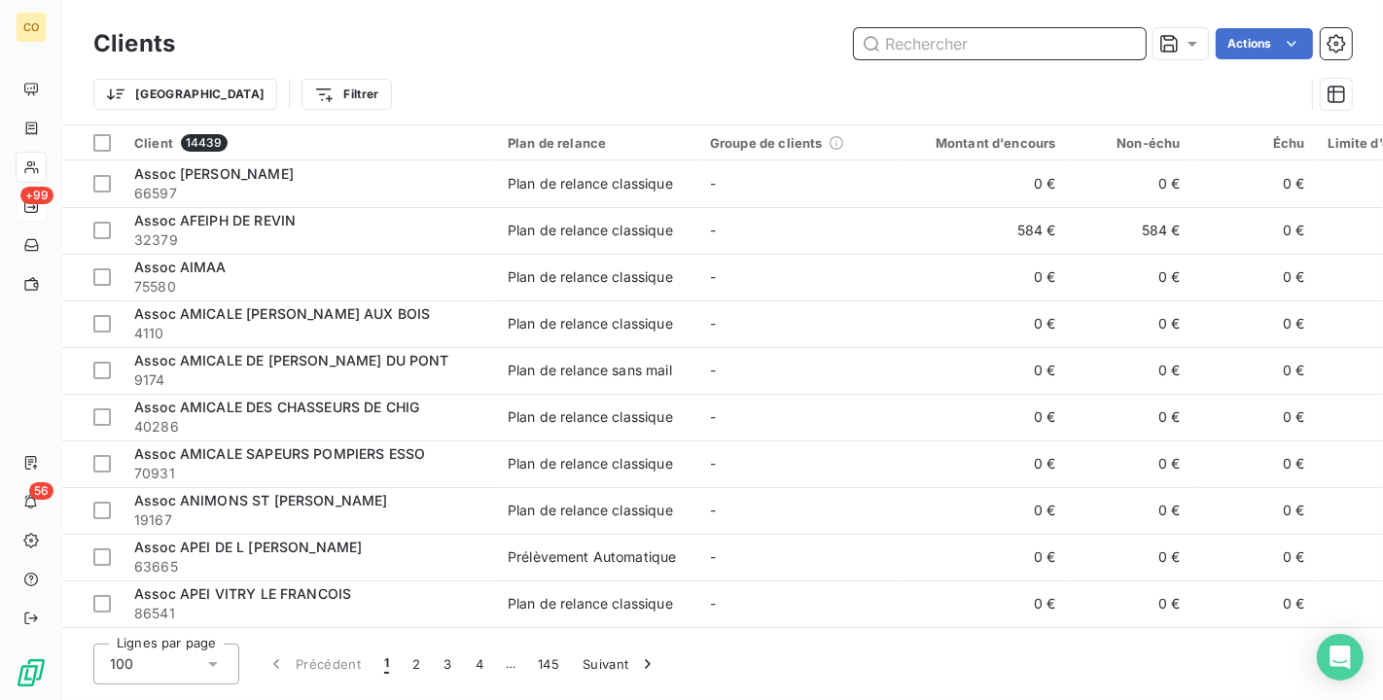
click at [976, 36] on input "text" at bounding box center [1000, 43] width 292 height 31
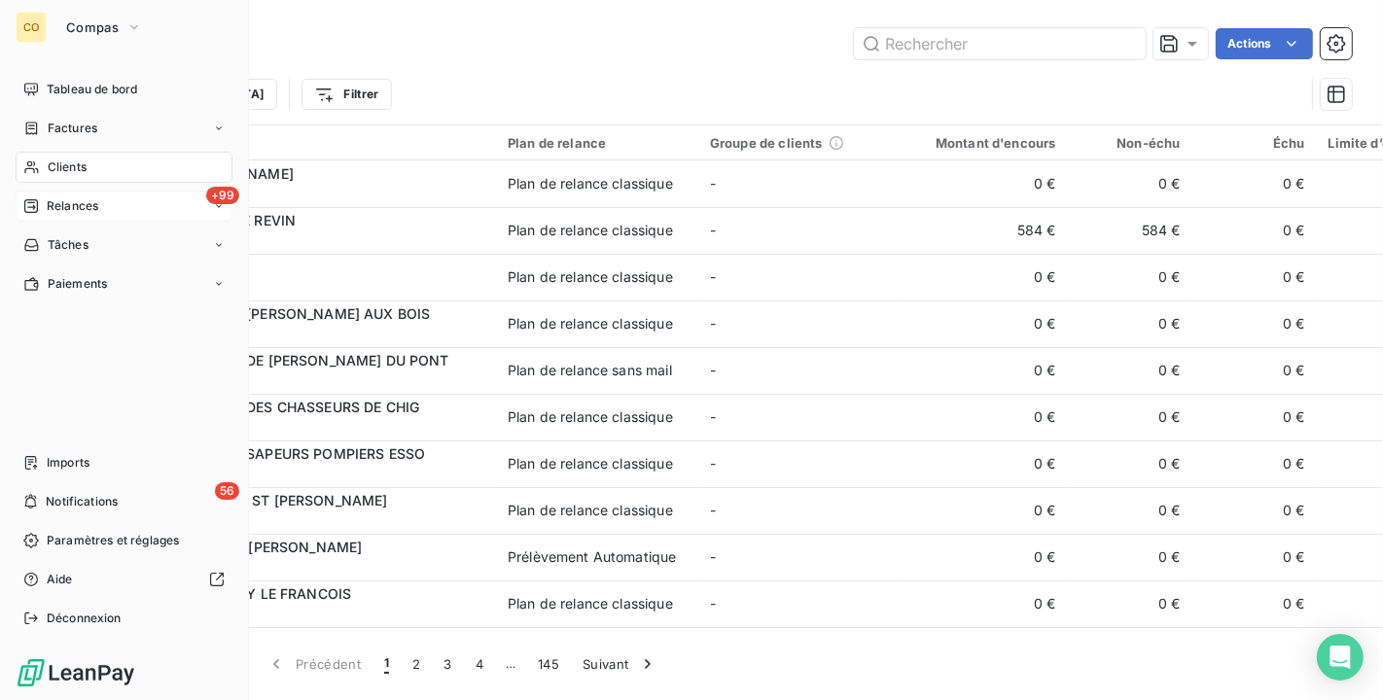
click at [42, 23] on div "CO" at bounding box center [31, 27] width 31 height 31
click at [107, 15] on button "Compas" at bounding box center [103, 27] width 99 height 31
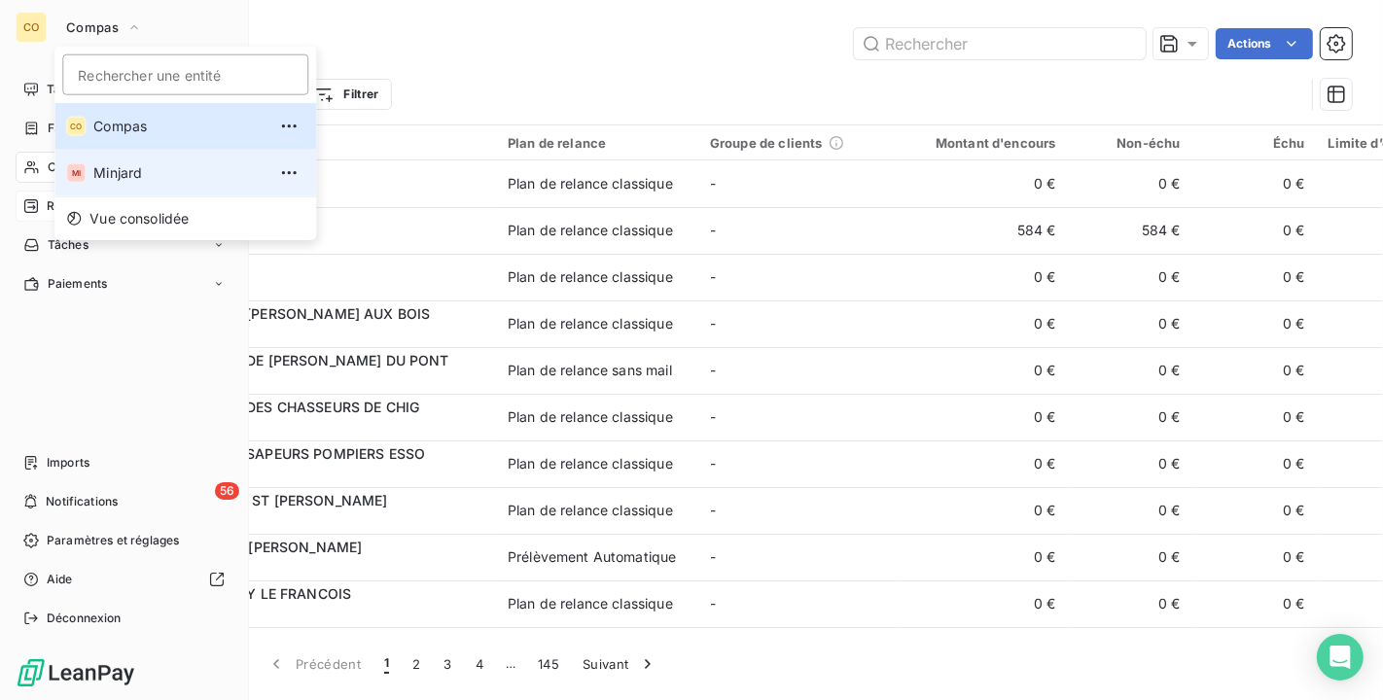
click at [125, 154] on li "MI Minjard" at bounding box center [185, 173] width 262 height 47
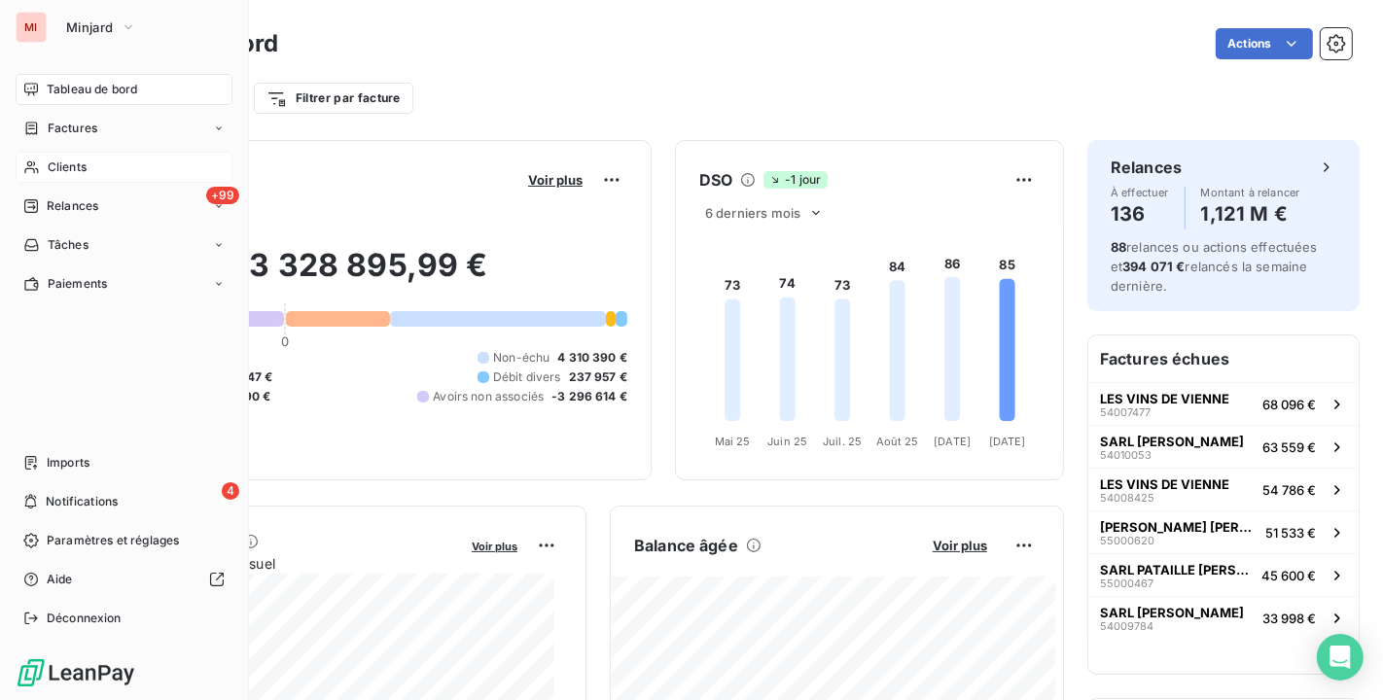
click at [121, 165] on div "Clients" at bounding box center [124, 167] width 217 height 31
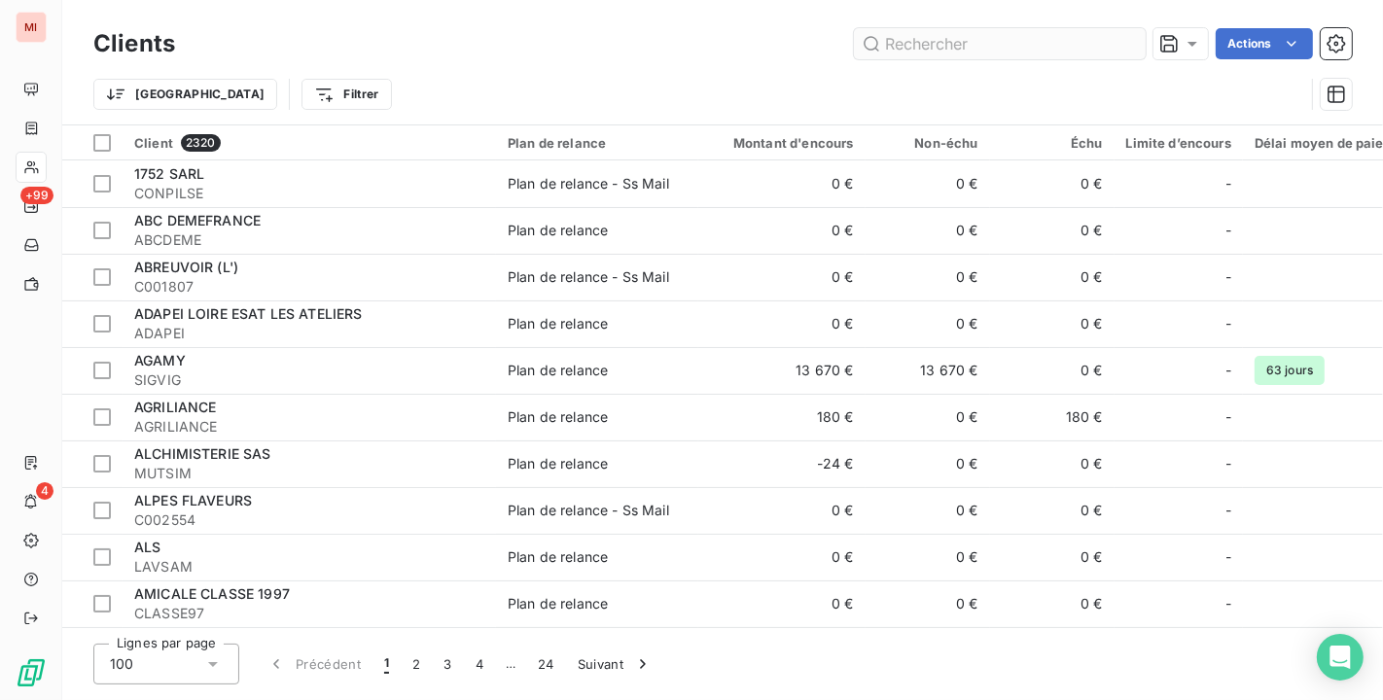
click at [1002, 43] on input "text" at bounding box center [1000, 43] width 292 height 31
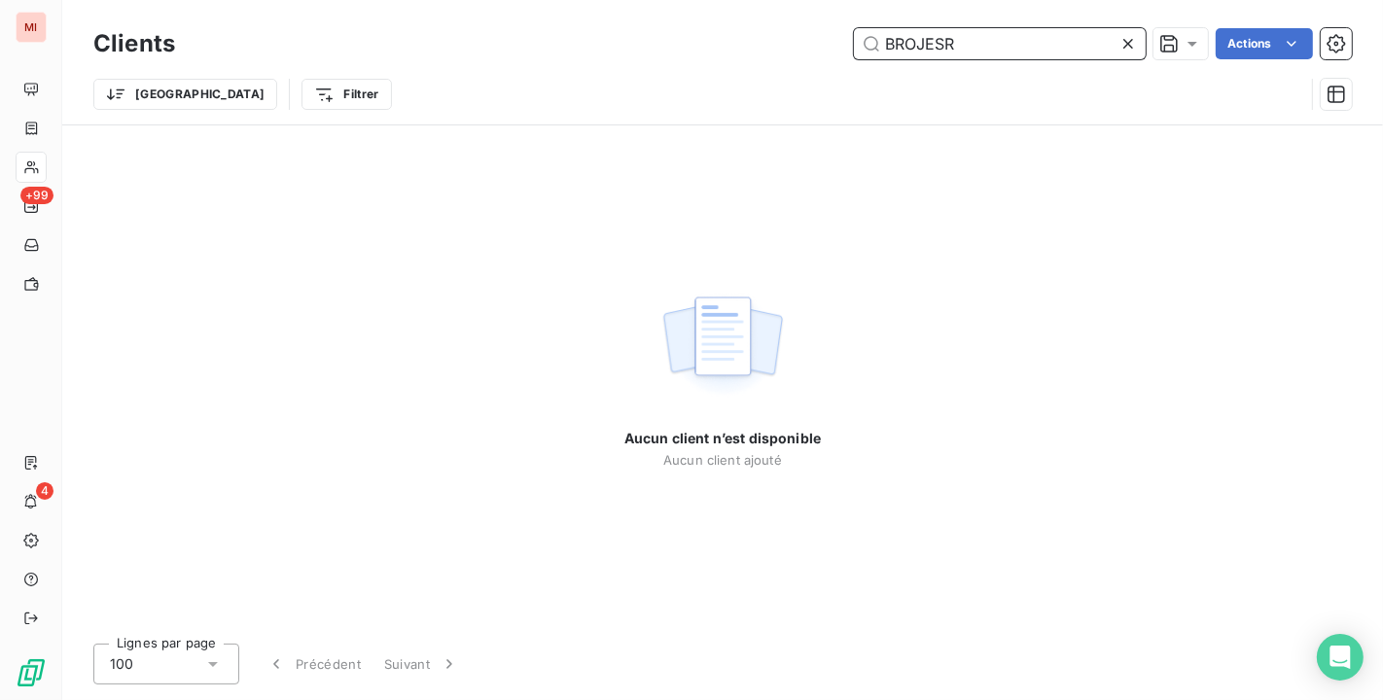
click at [1012, 44] on input "BROJESR" at bounding box center [1000, 43] width 292 height 31
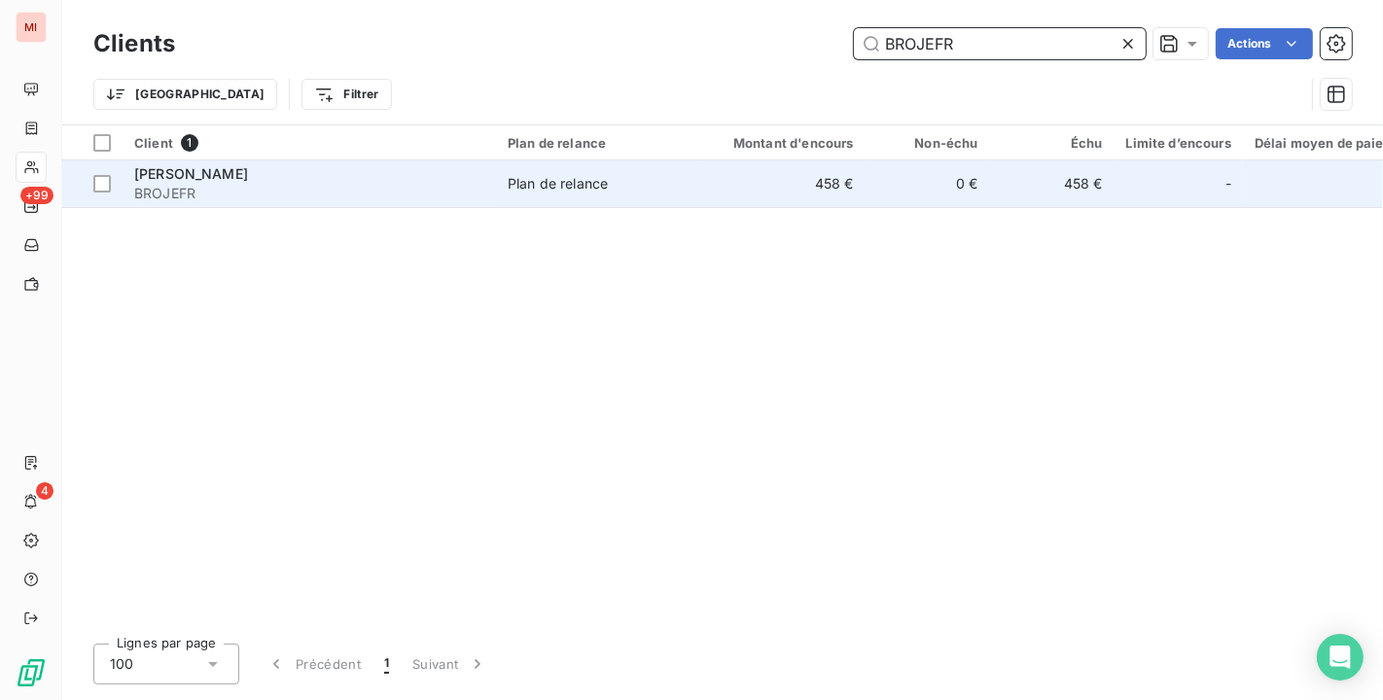
type input "BROJEFR"
click at [872, 166] on td "0 €" at bounding box center [927, 183] width 124 height 47
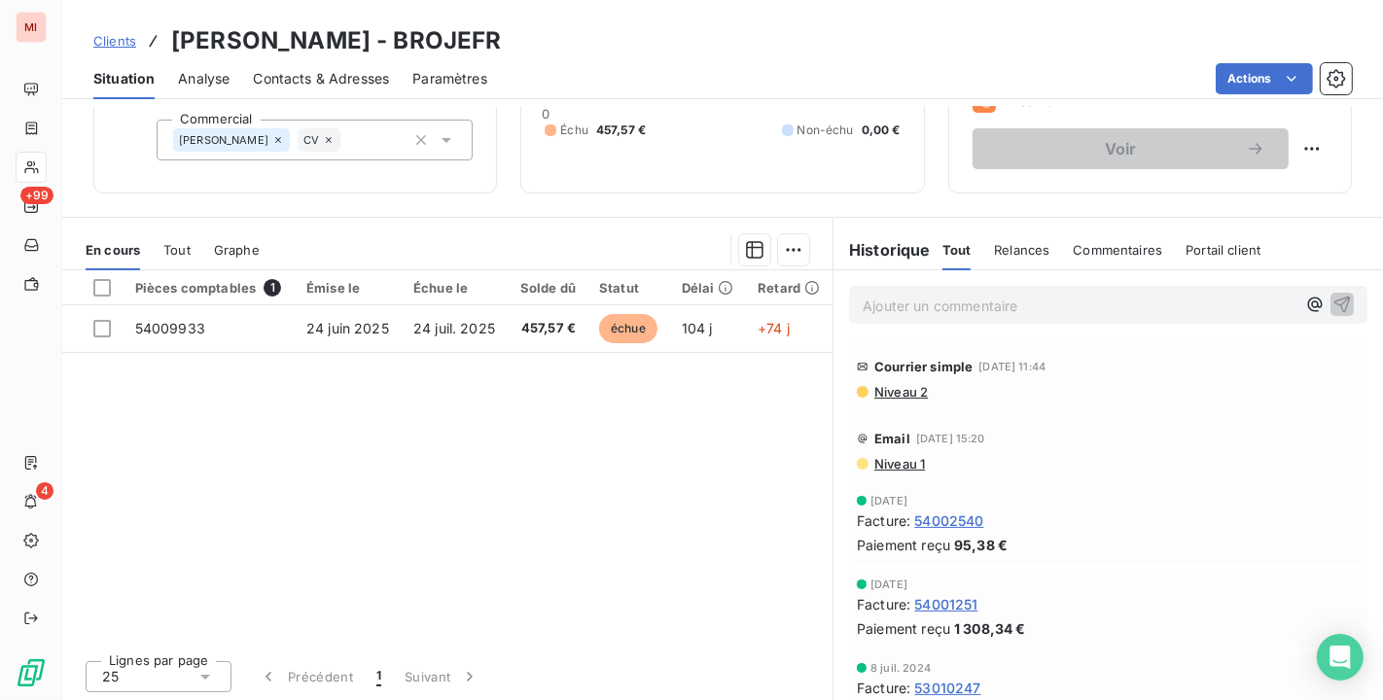
scroll to position [180, 0]
click at [890, 461] on span "Niveau 1" at bounding box center [898, 462] width 53 height 16
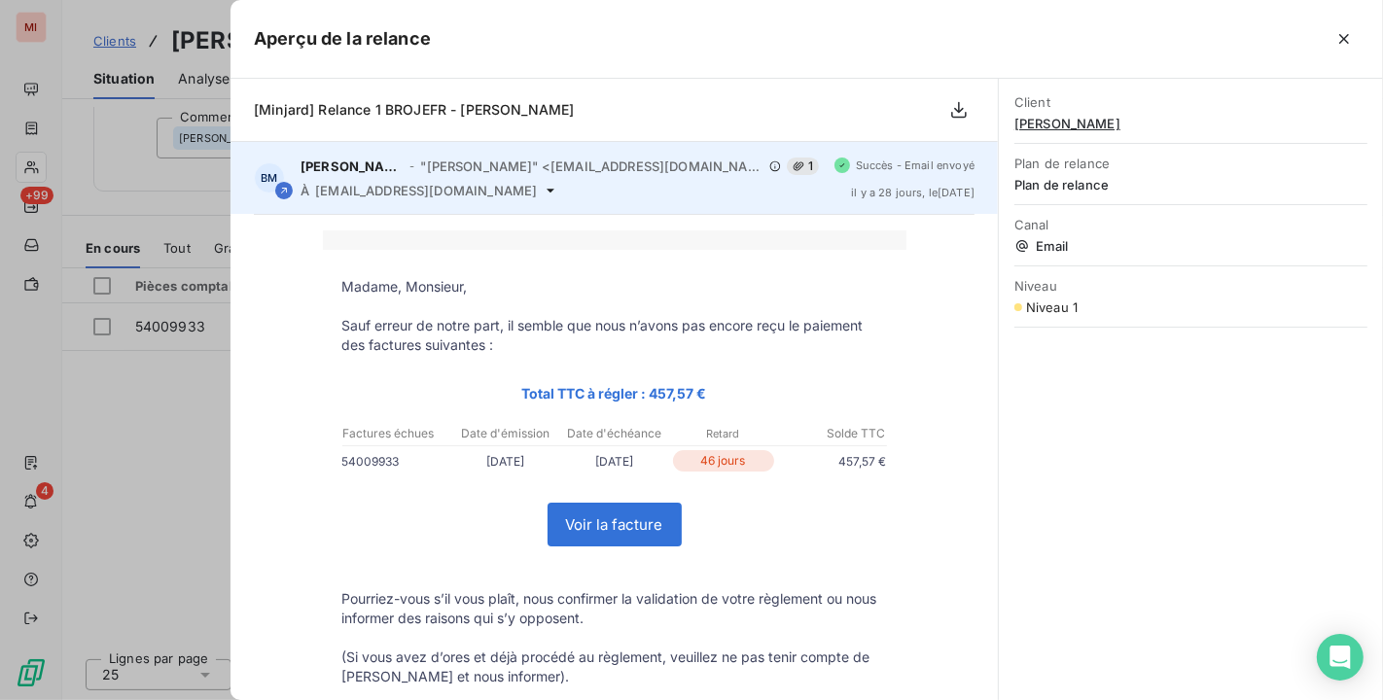
click at [914, 188] on span "il y a 28 jours , le [DATE]" at bounding box center [912, 193] width 123 height 12
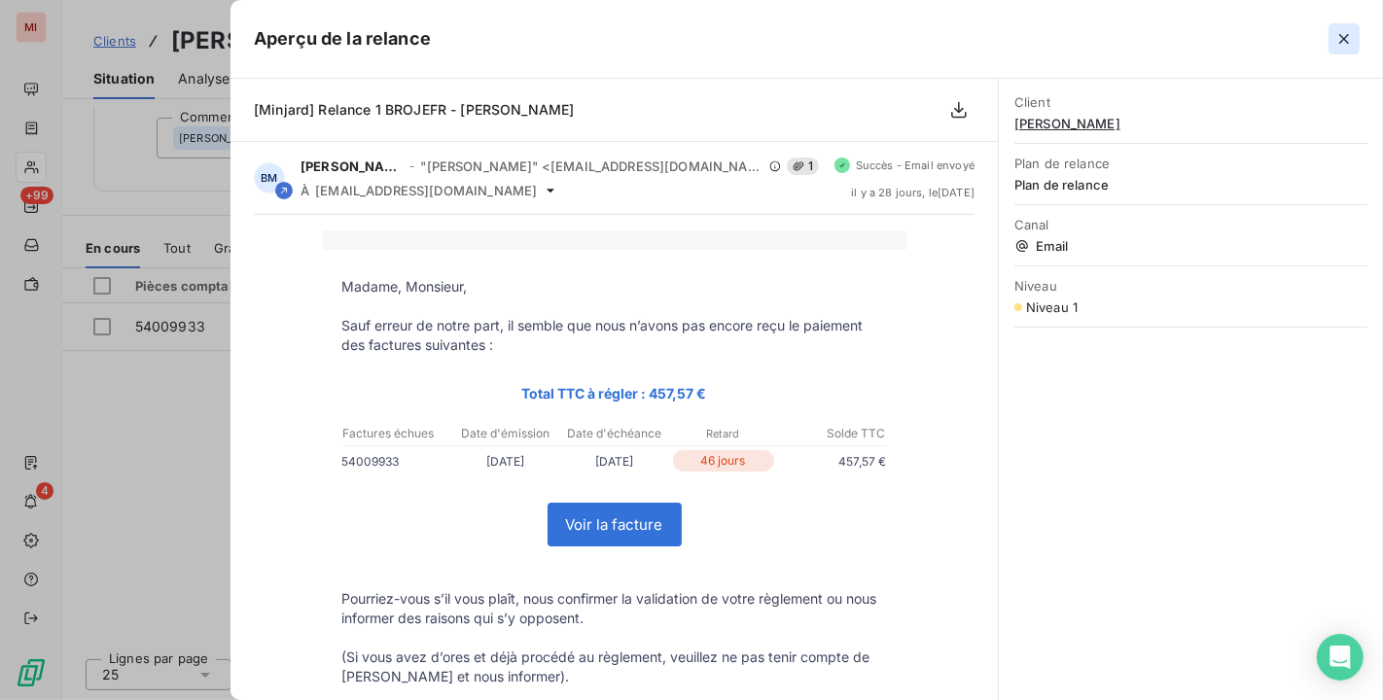
click at [1349, 35] on icon "button" at bounding box center [1343, 38] width 19 height 19
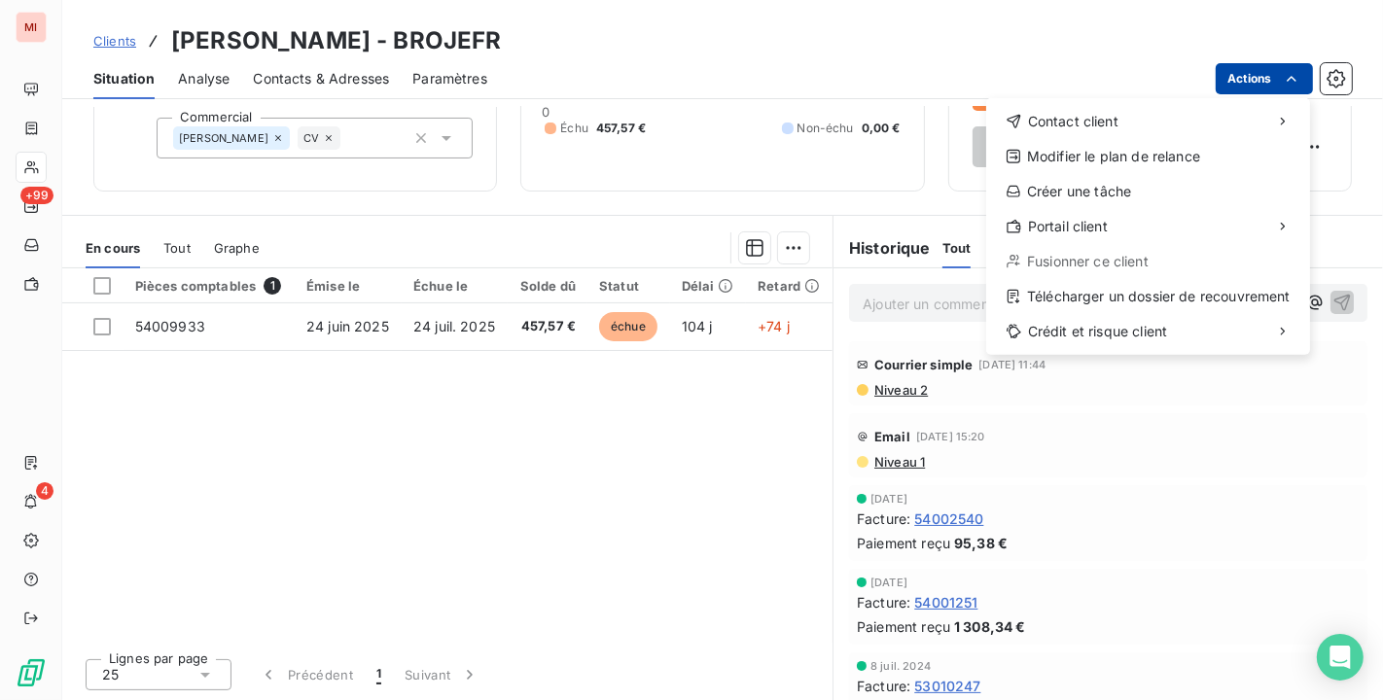
click at [1271, 69] on html "MI +99 4 Clients [PERSON_NAME] - BROJEFR Situation Analyse Contacts & Adresses …" at bounding box center [691, 350] width 1383 height 700
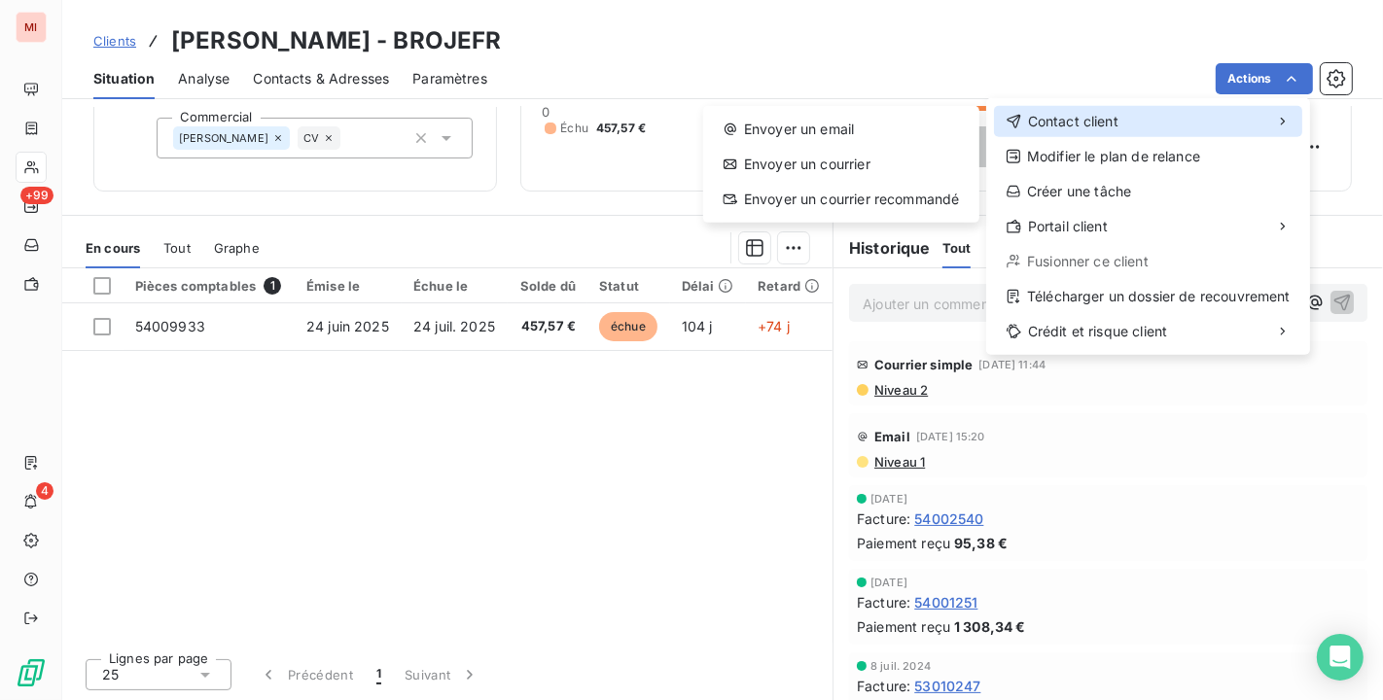
click at [1163, 124] on div "Contact client" at bounding box center [1148, 121] width 308 height 31
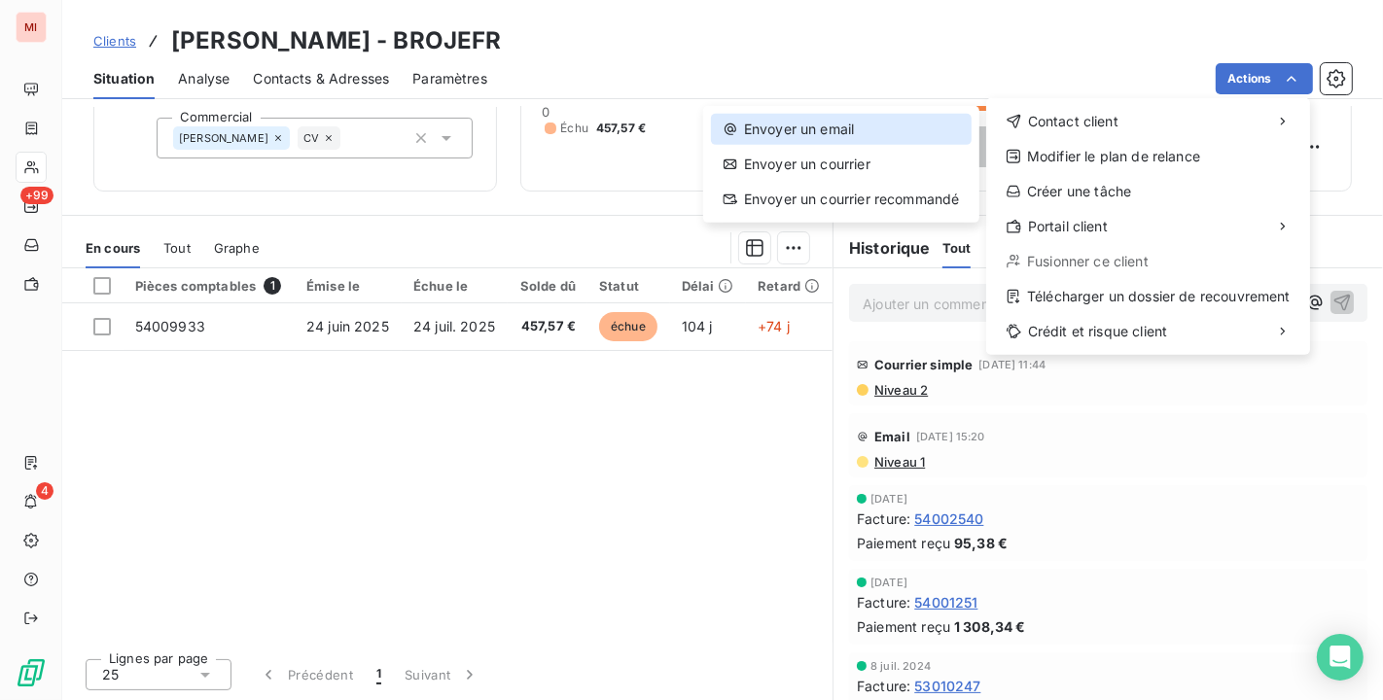
click at [858, 138] on div "Envoyer un email" at bounding box center [841, 129] width 261 height 31
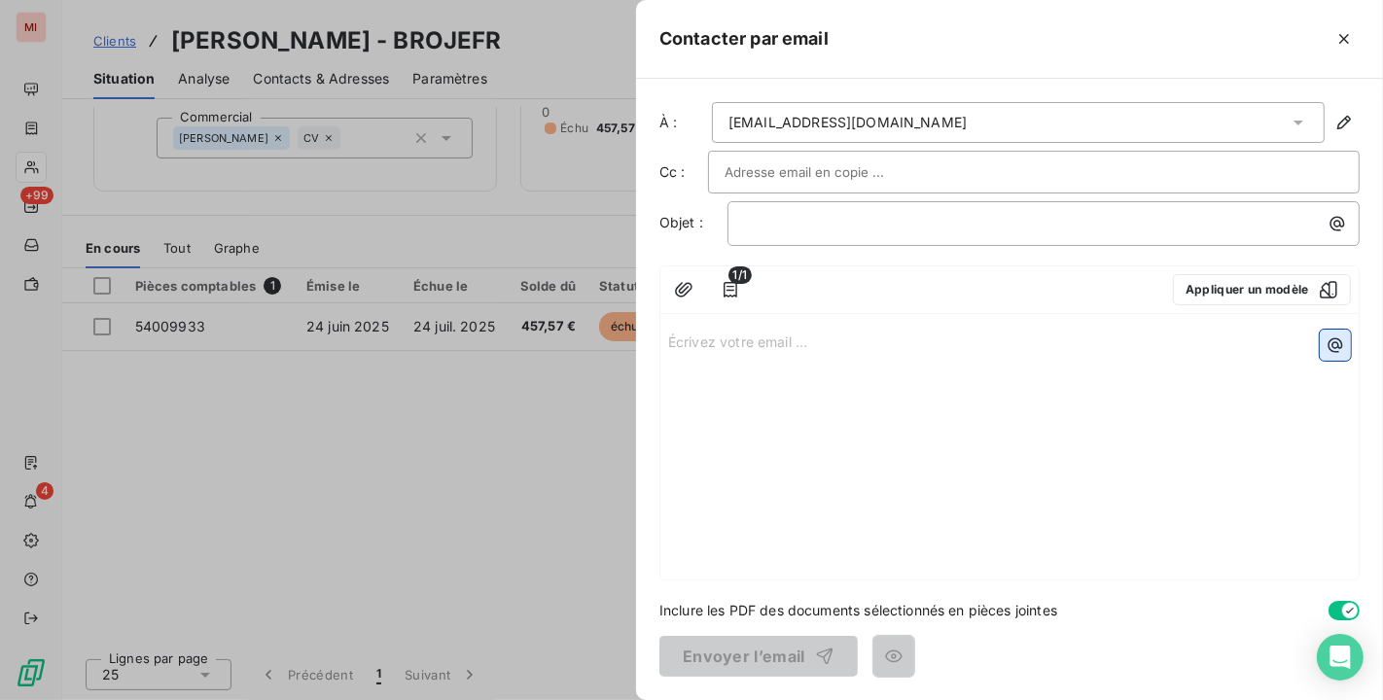
click at [1339, 332] on button "button" at bounding box center [1334, 345] width 31 height 31
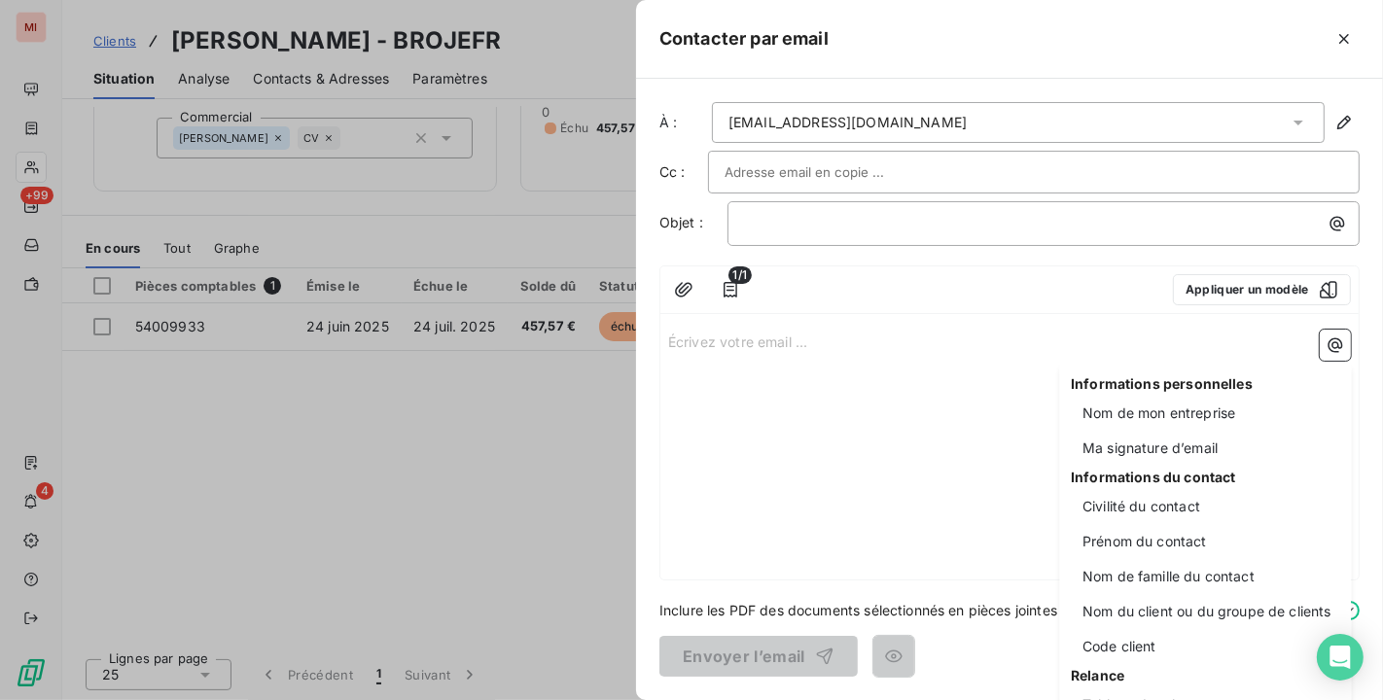
click at [1324, 277] on html "MI +99 4 Clients [PERSON_NAME] - BROJEFR Situation Analyse Contacts & Adresses …" at bounding box center [691, 350] width 1383 height 700
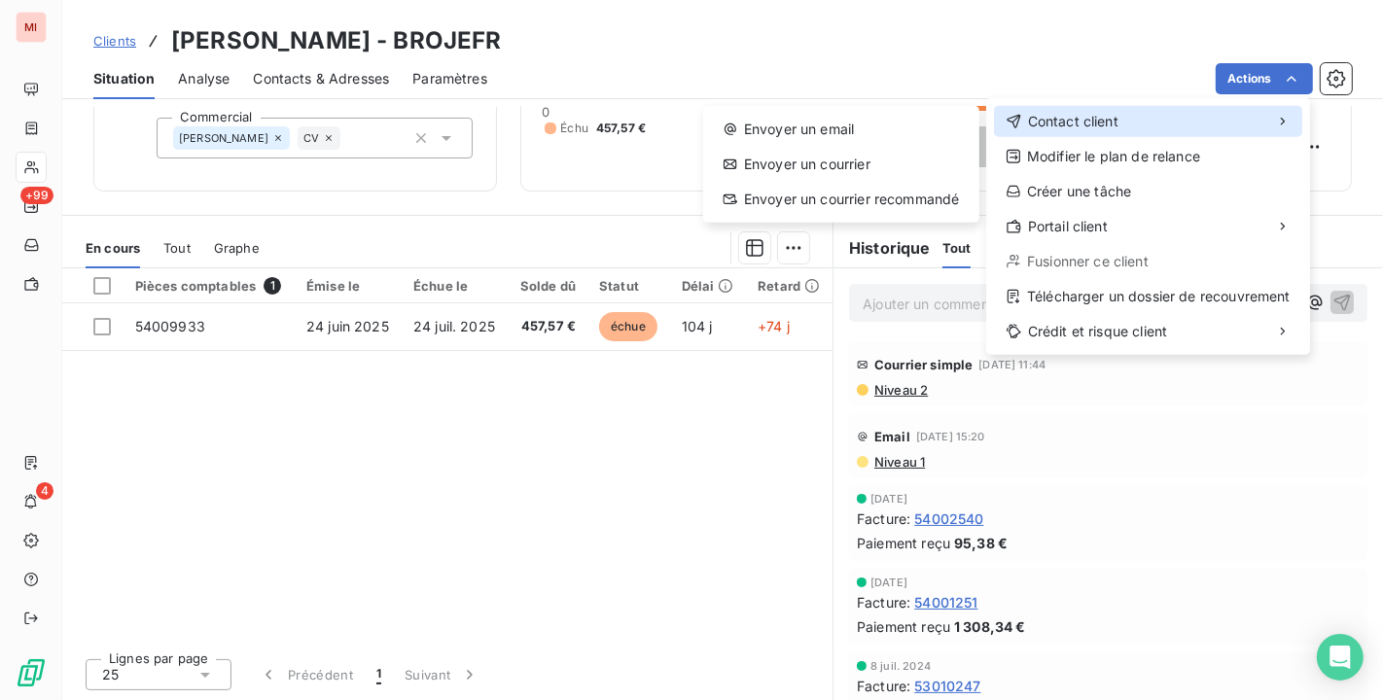
click at [1059, 122] on span "Contact client" at bounding box center [1073, 121] width 90 height 19
click at [942, 144] on div "Envoyer un email Envoyer un courrier Envoyer un courrier recommandé" at bounding box center [841, 164] width 276 height 117
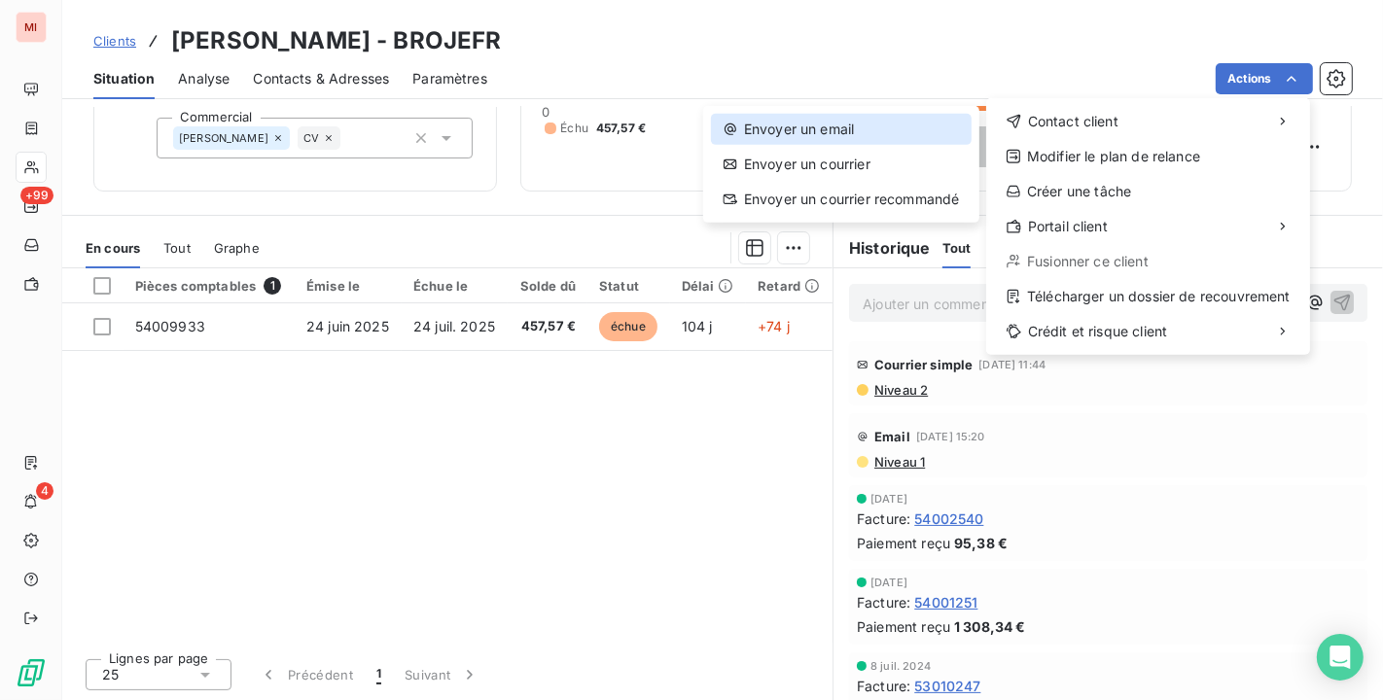
click at [907, 118] on div "Envoyer un email" at bounding box center [841, 129] width 261 height 31
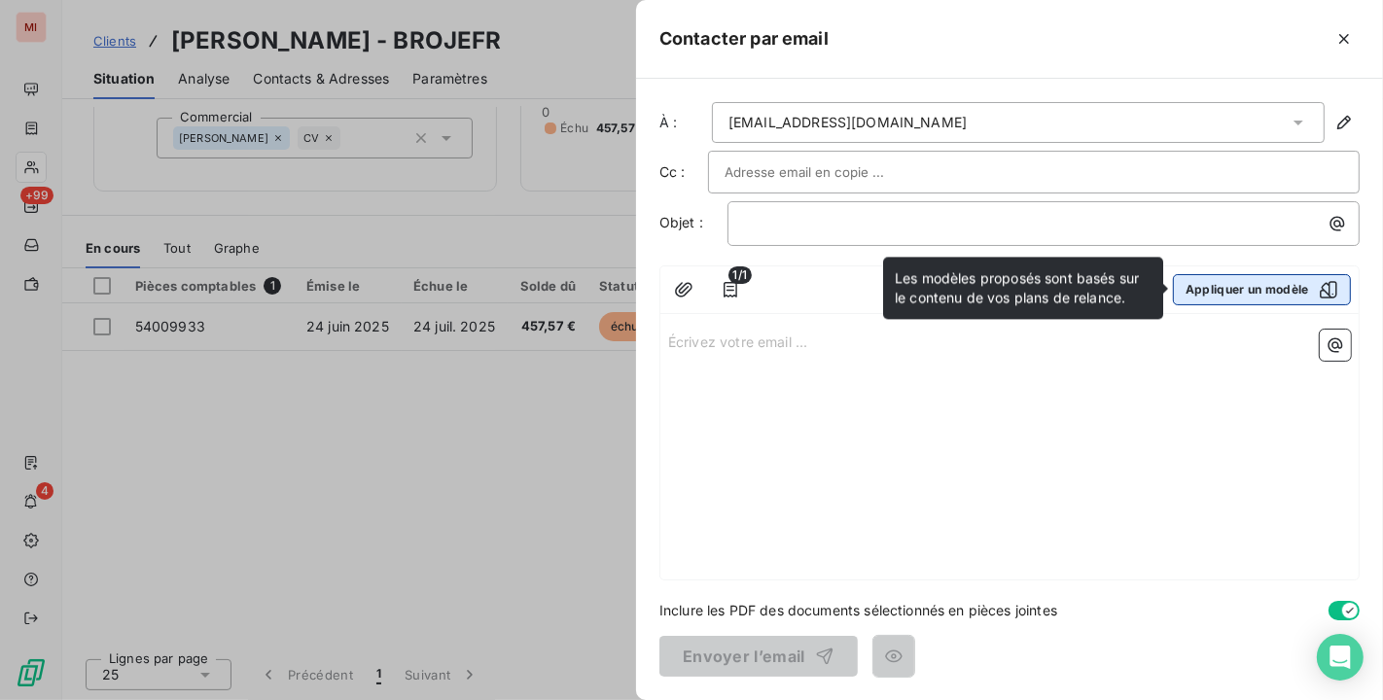
click at [1324, 293] on icon "button" at bounding box center [1327, 289] width 19 height 19
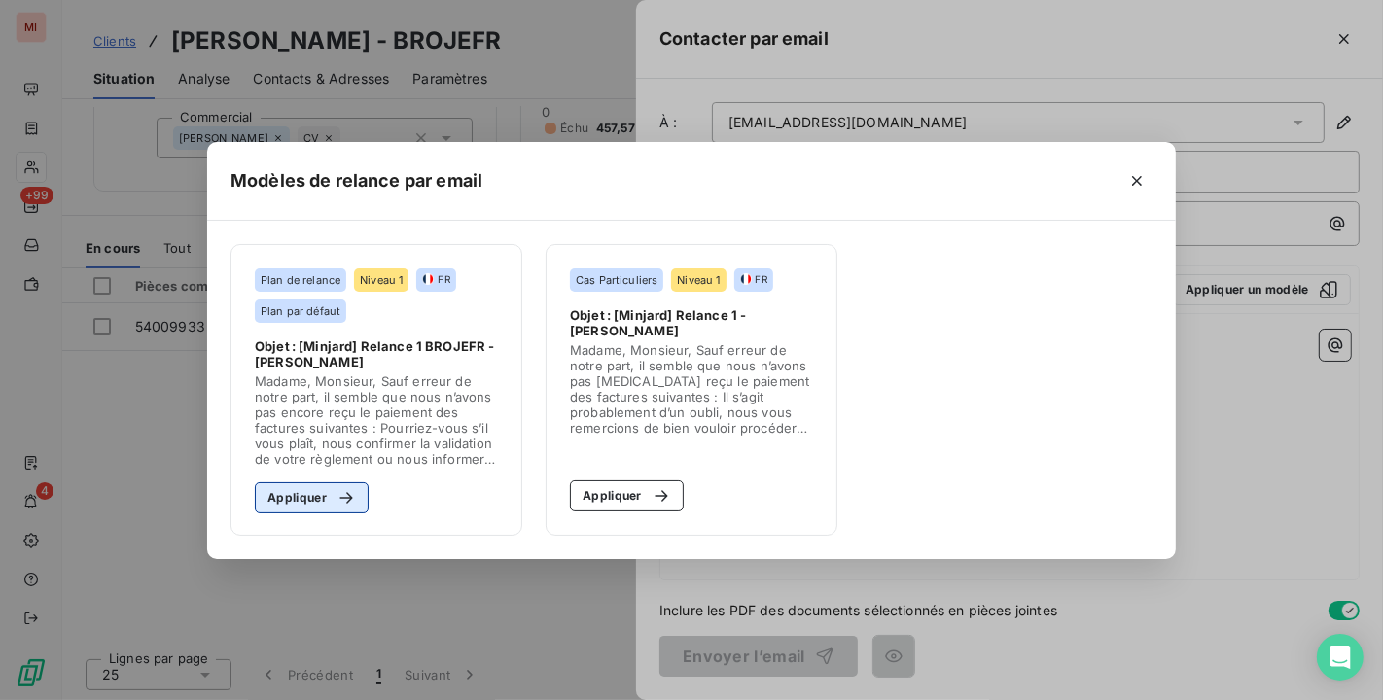
click at [311, 496] on button "Appliquer" at bounding box center [312, 497] width 114 height 31
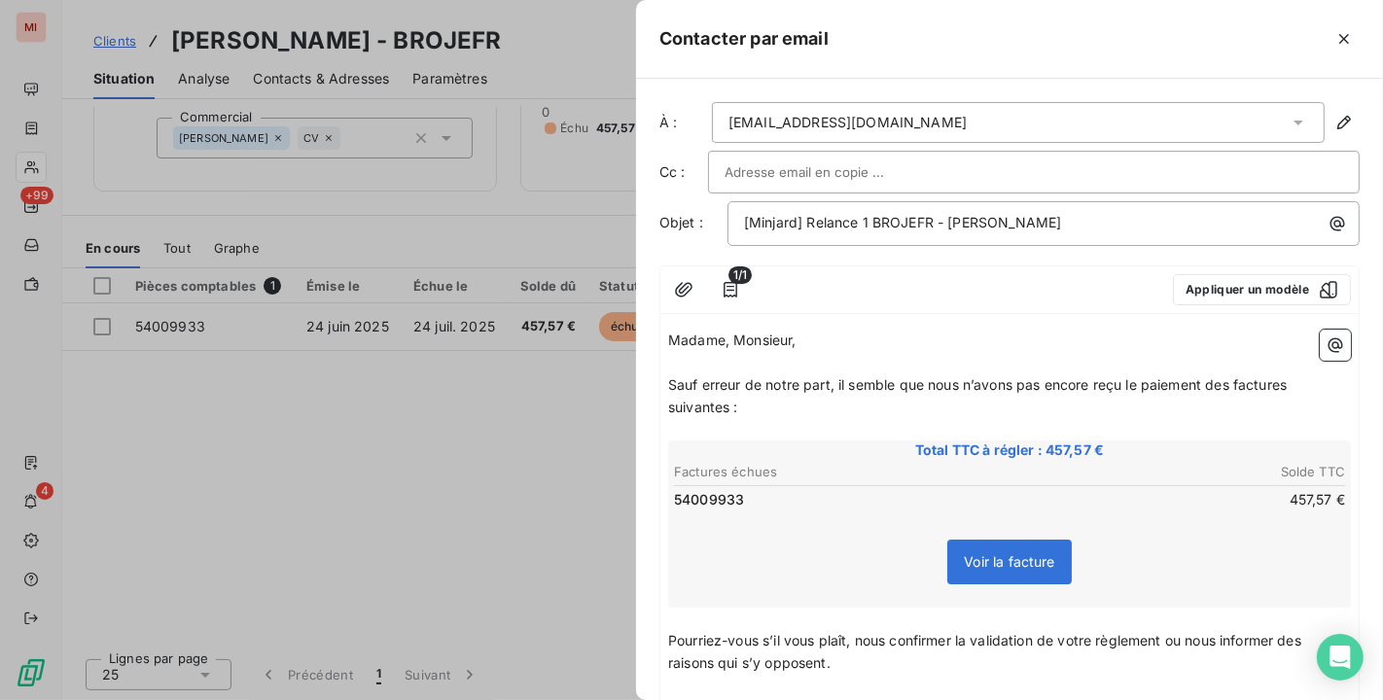
scroll to position [429, 0]
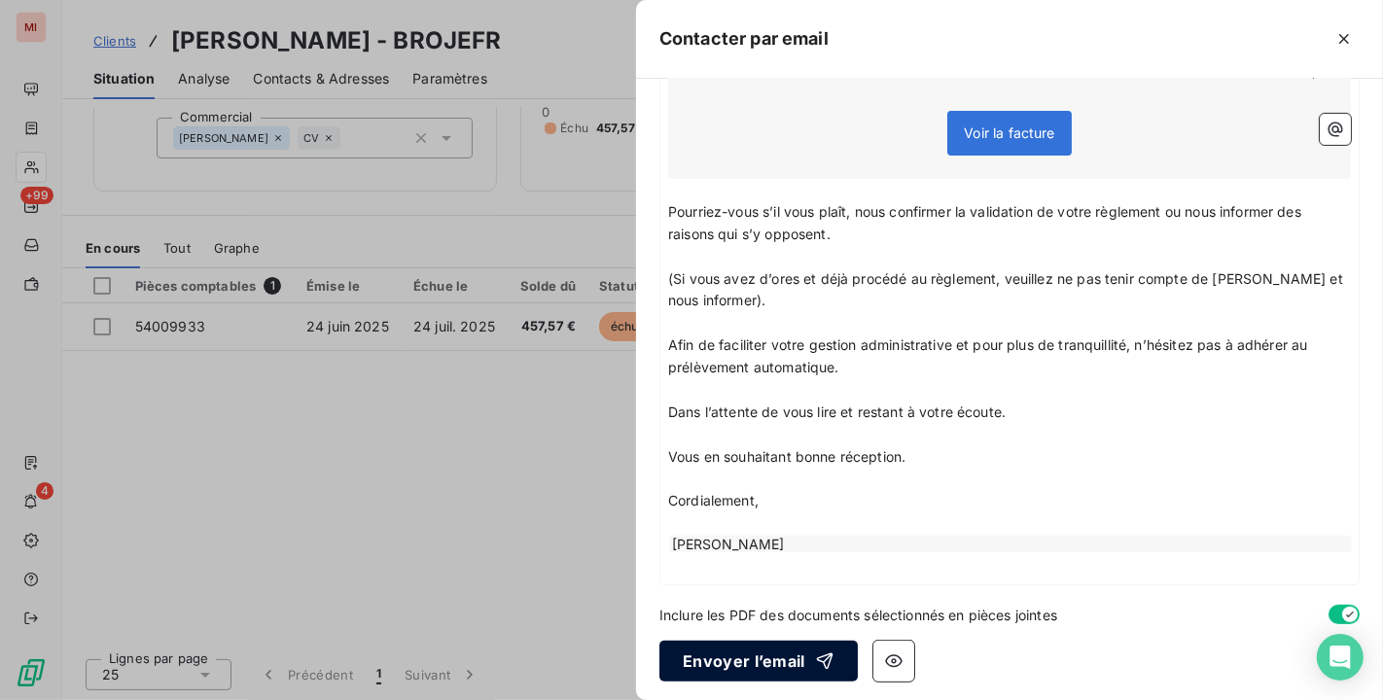
click at [798, 655] on button "Envoyer l’email" at bounding box center [758, 661] width 198 height 41
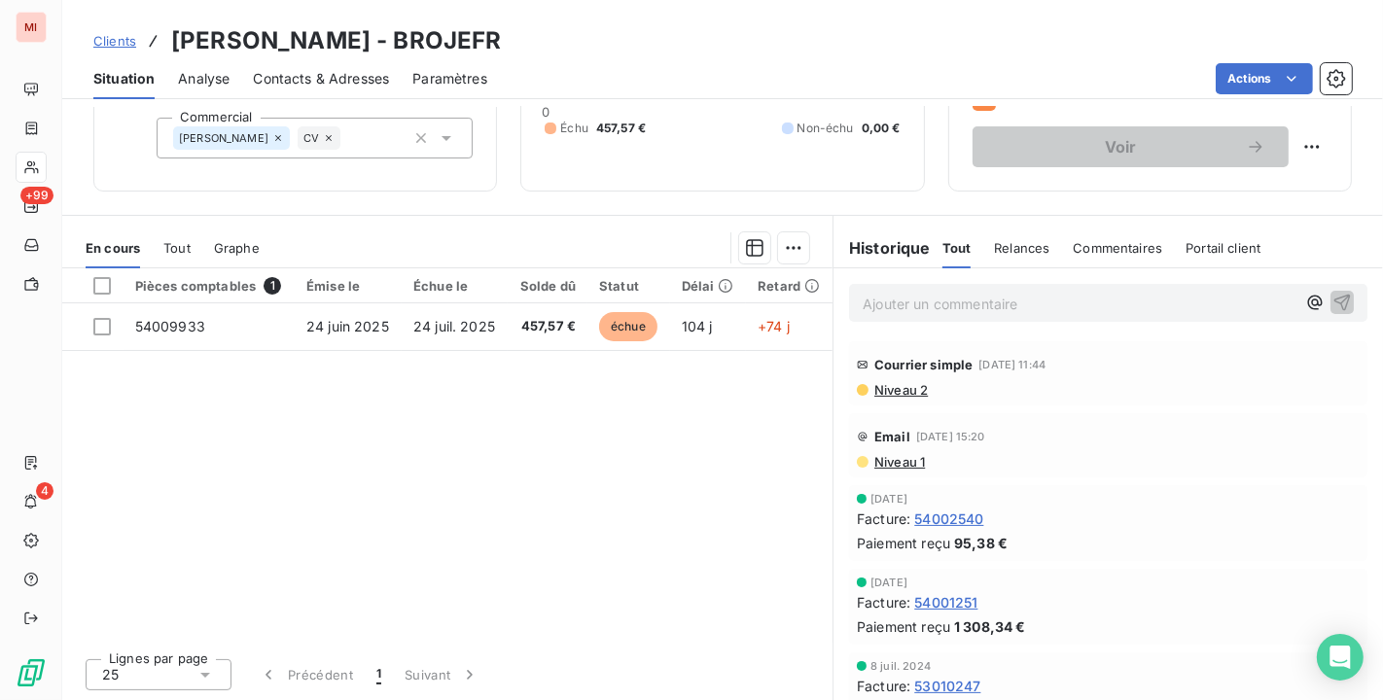
scroll to position [0, 0]
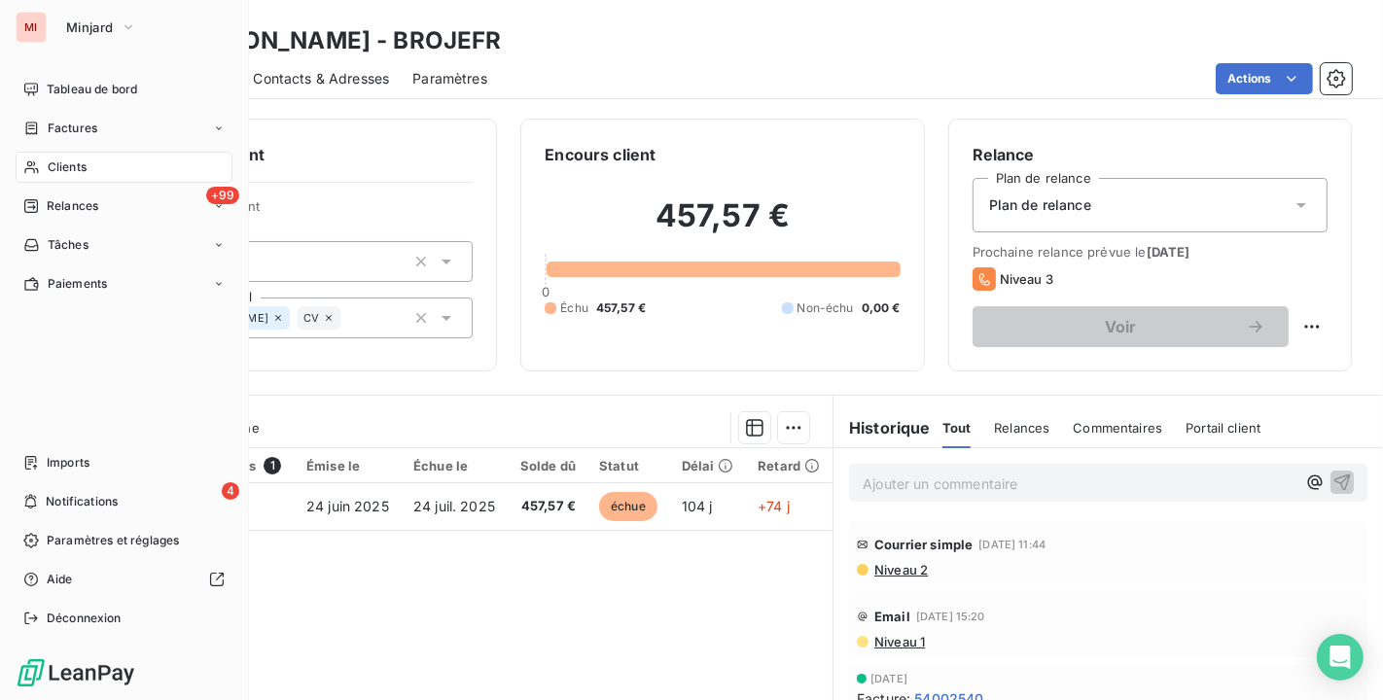
click at [56, 167] on span "Clients" at bounding box center [67, 167] width 39 height 18
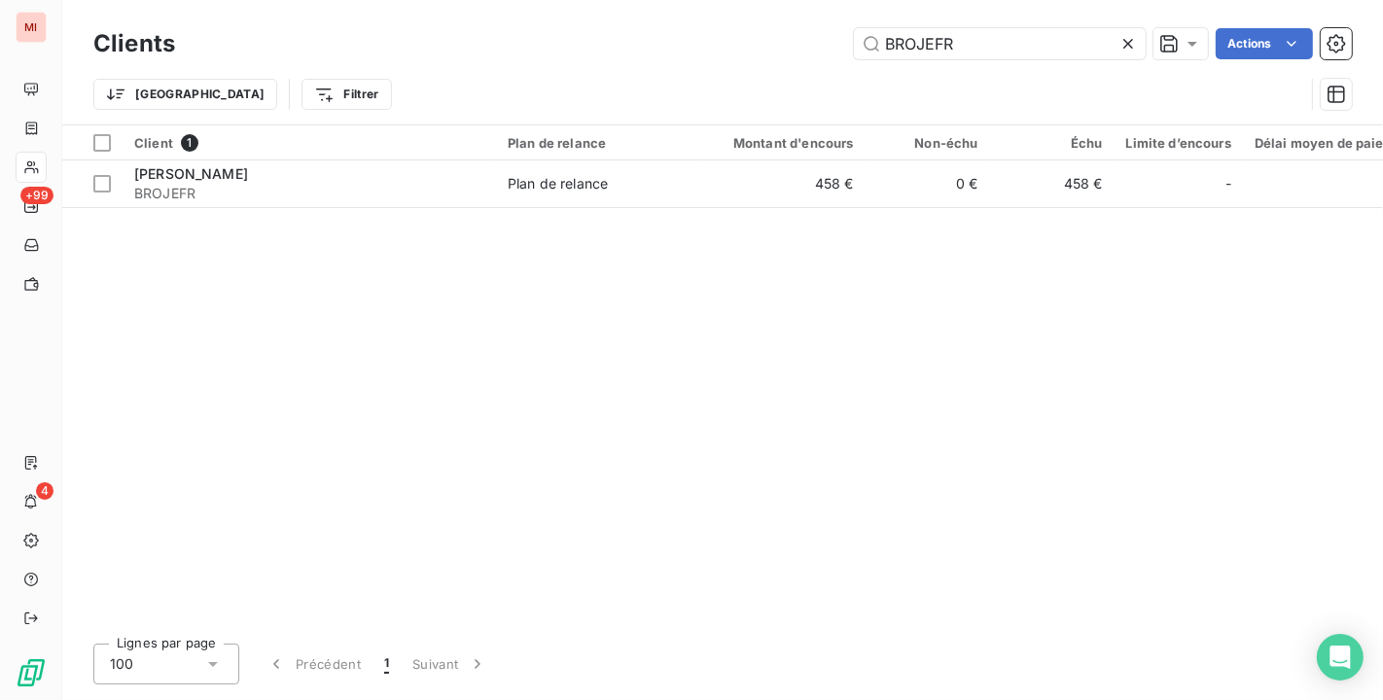
drag, startPoint x: 983, startPoint y: 41, endPoint x: 495, endPoint y: -18, distance: 491.5
click at [495, 0] on html "MI +99 4 Clients BROJEFR Actions Trier Filtrer Client 1 Plan de relance Montant…" at bounding box center [691, 350] width 1383 height 700
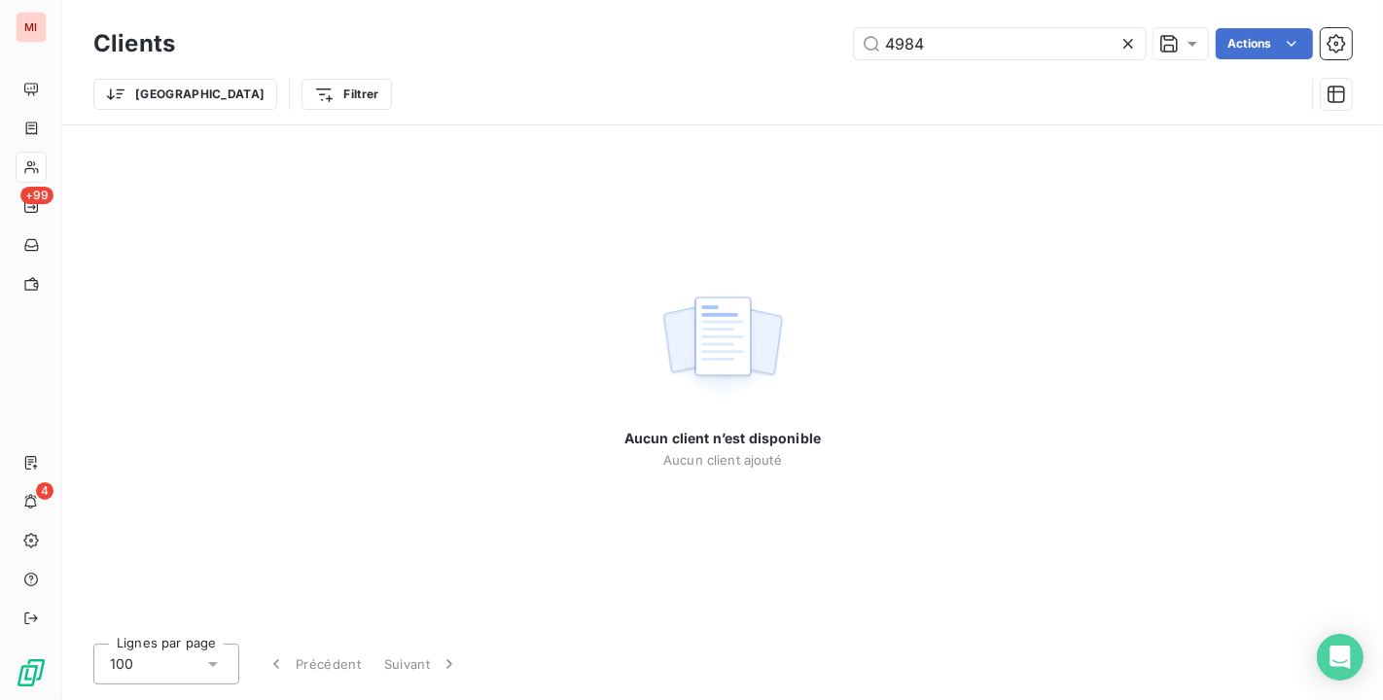
type input "4984"
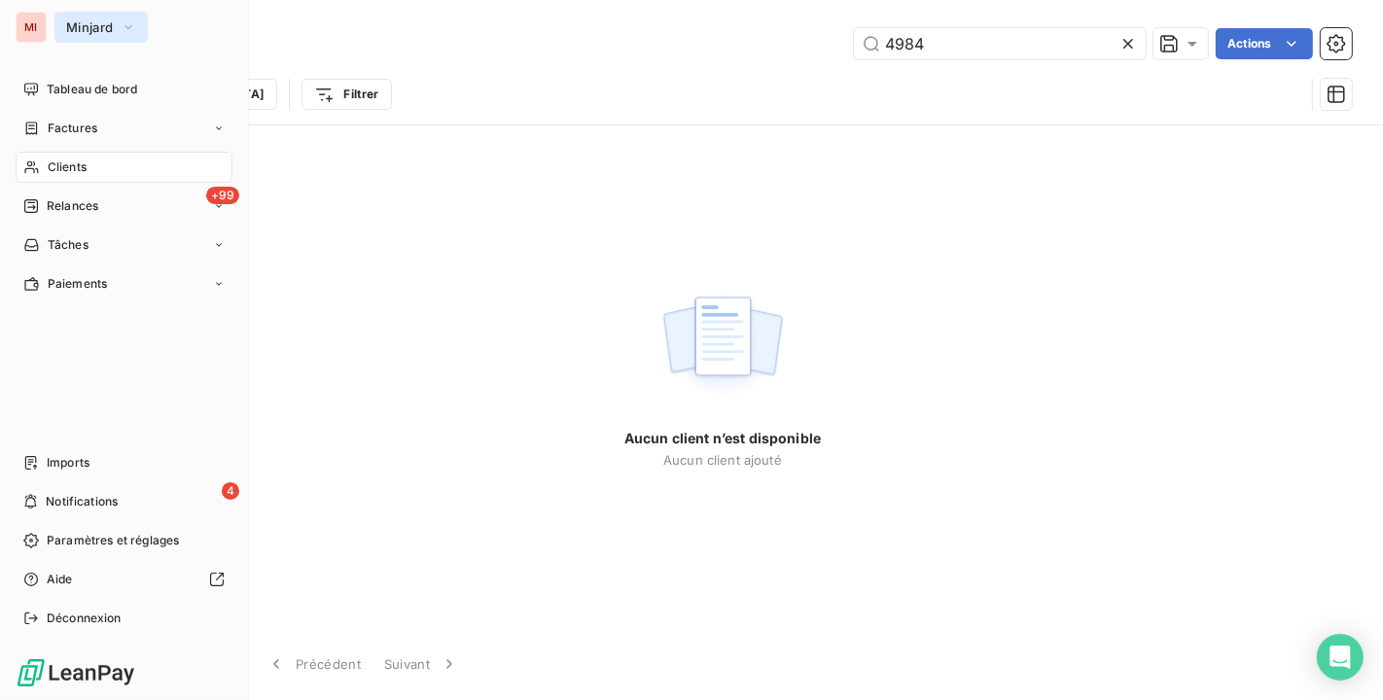
click at [54, 29] on button "Minjard" at bounding box center [100, 27] width 93 height 31
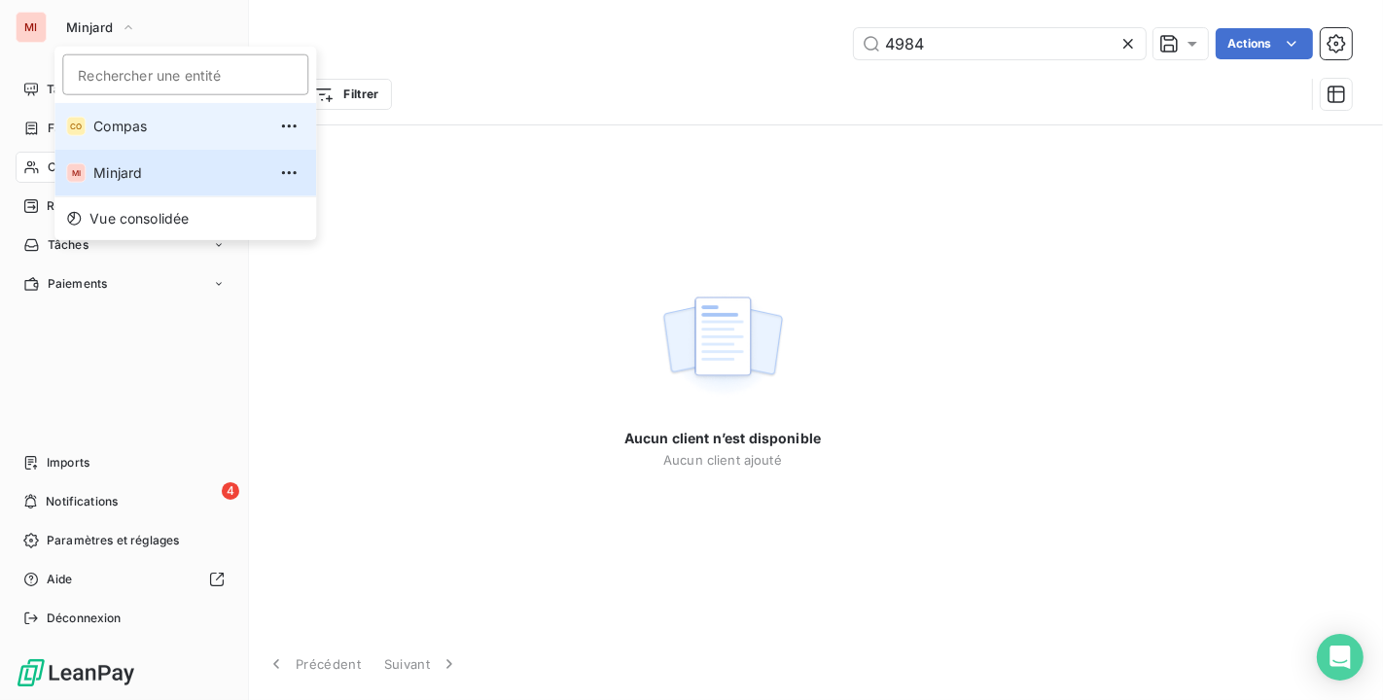
click at [130, 126] on span "Compas" at bounding box center [179, 126] width 172 height 19
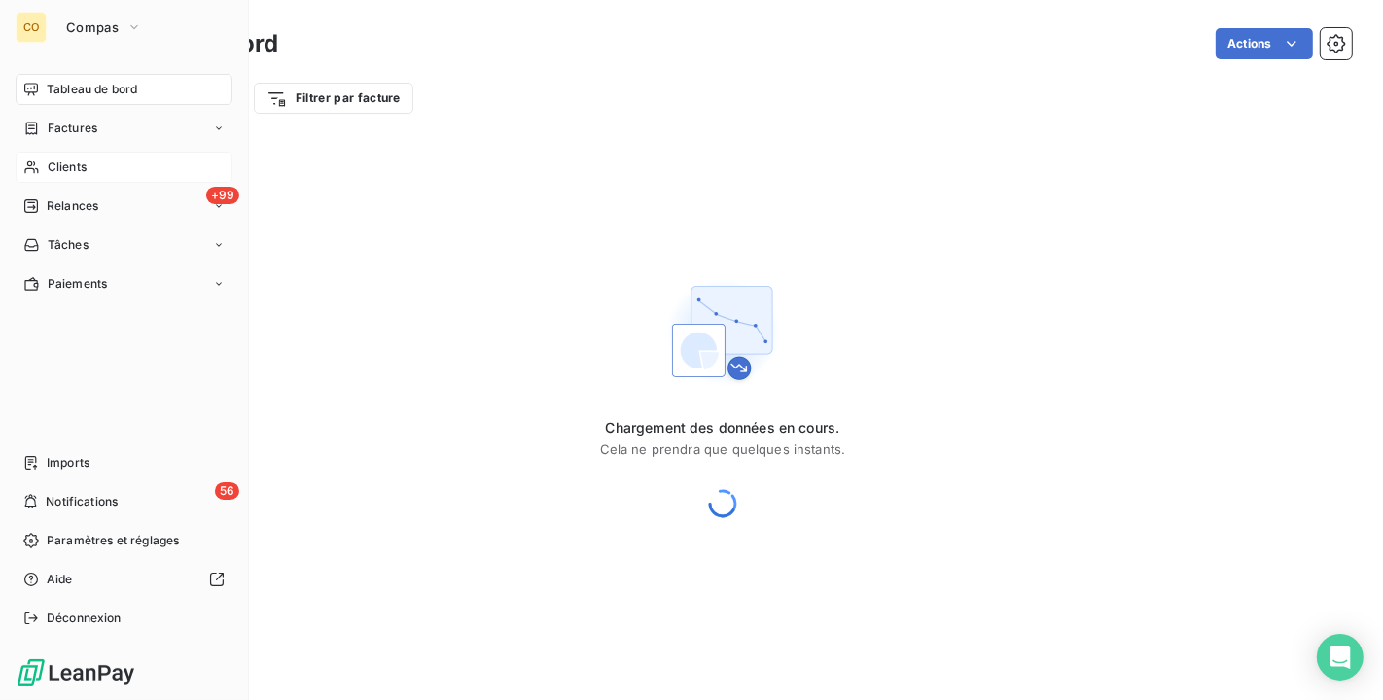
click at [125, 170] on div "Clients" at bounding box center [124, 167] width 217 height 31
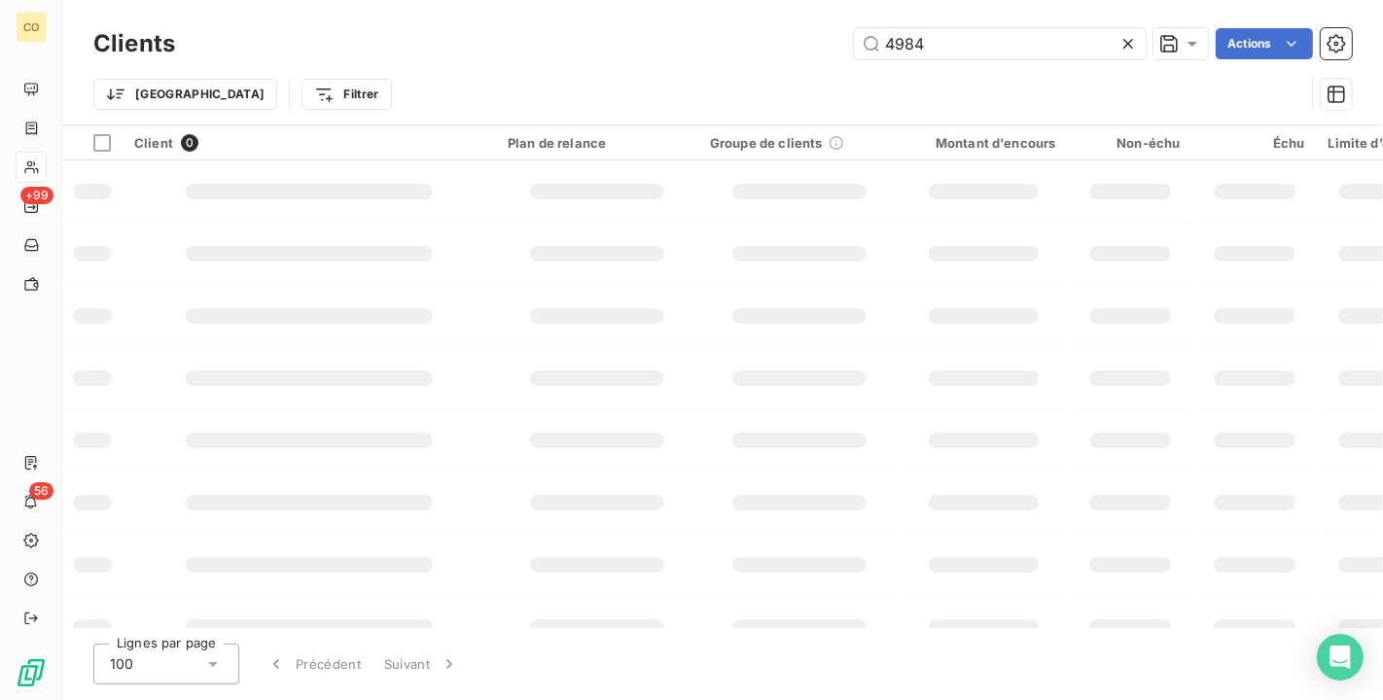
drag, startPoint x: 992, startPoint y: 41, endPoint x: 420, endPoint y: 10, distance: 572.5
click at [420, 10] on div "Clients 4984 Actions Trier Filtrer" at bounding box center [722, 62] width 1320 height 124
type input "4984"
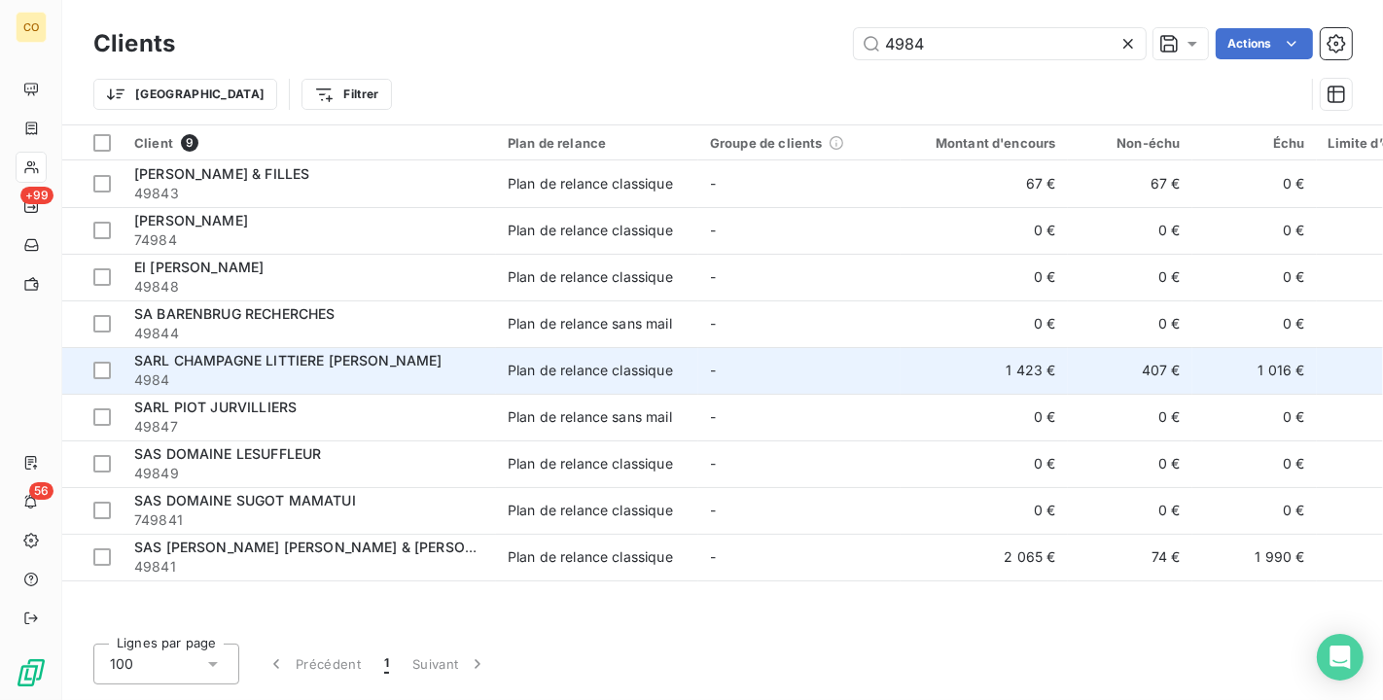
click at [263, 368] on span "SARL CHAMPAGNE LITTIERE [PERSON_NAME]" at bounding box center [288, 360] width 308 height 17
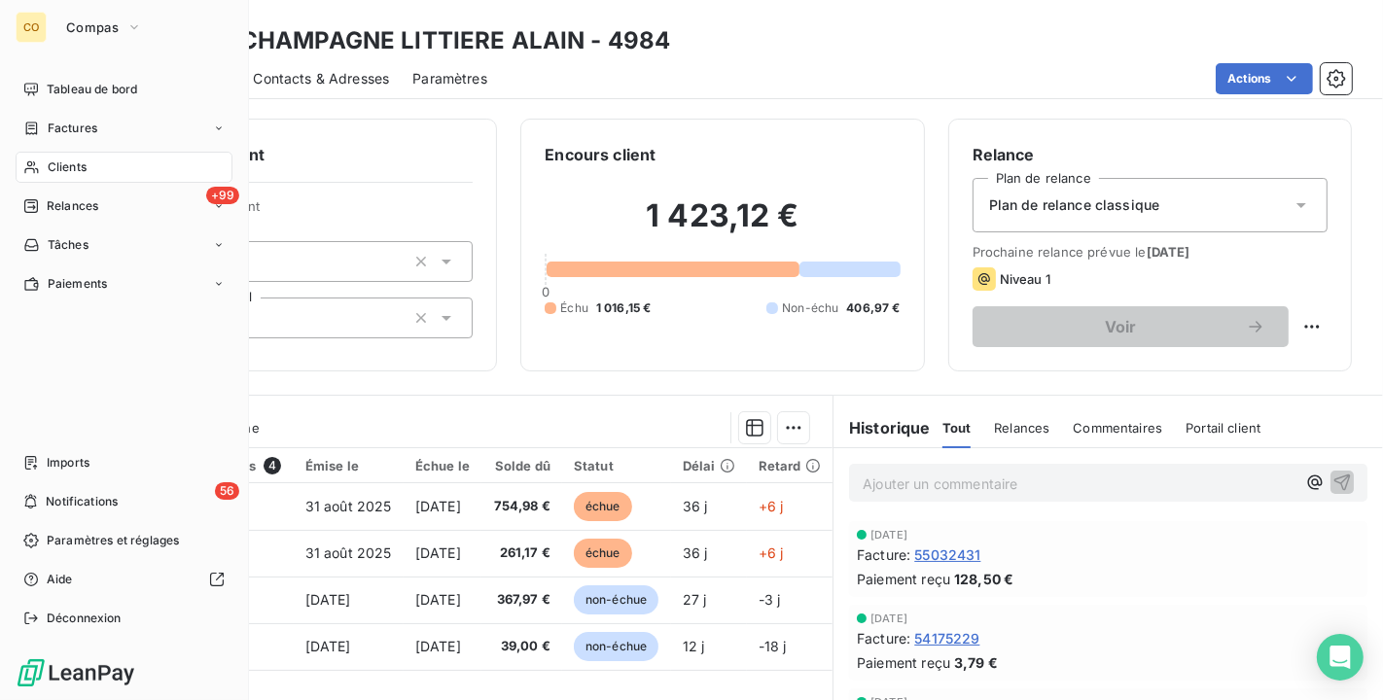
drag, startPoint x: 60, startPoint y: 175, endPoint x: 50, endPoint y: 158, distance: 19.7
click at [50, 158] on span "Clients" at bounding box center [67, 167] width 39 height 18
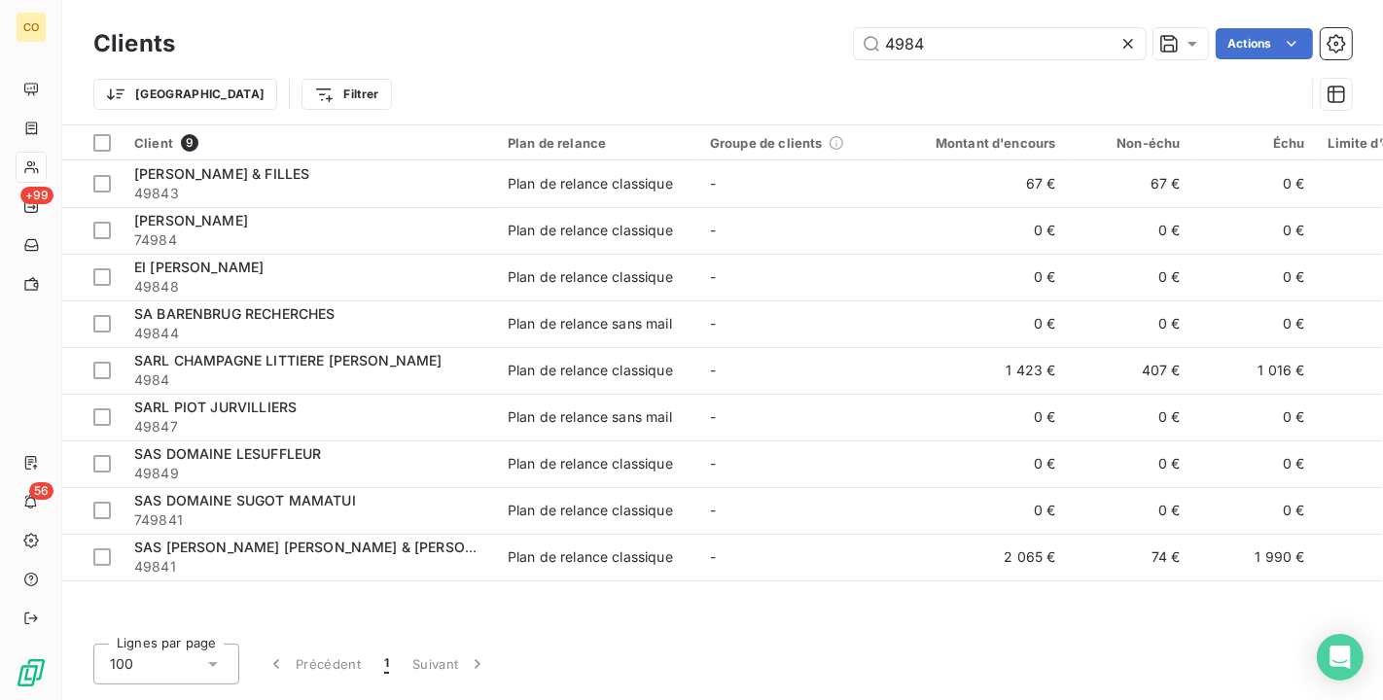
drag, startPoint x: 986, startPoint y: 53, endPoint x: 546, endPoint y: -9, distance: 443.7
click at [546, 0] on html "CO +99 56 Clients 4984 Actions Trier Filtrer Client 9 Plan de relance Groupe de…" at bounding box center [691, 350] width 1383 height 700
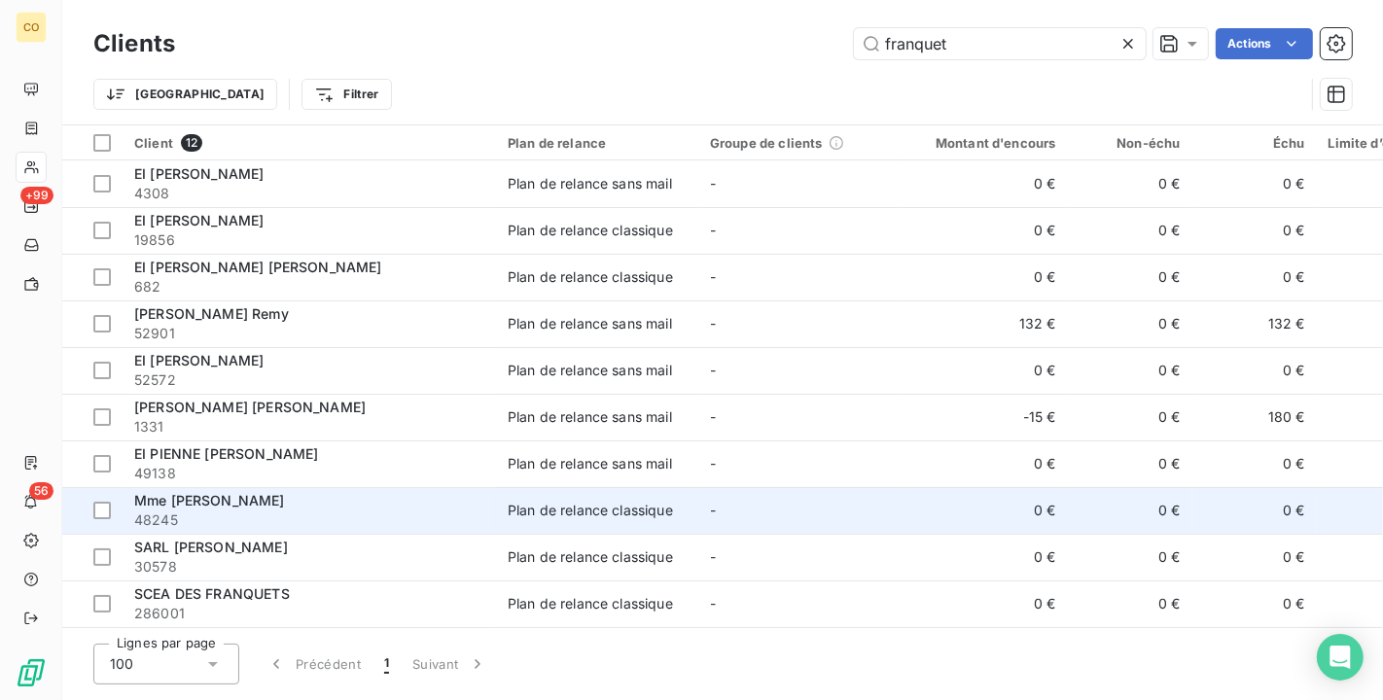
scroll to position [99, 0]
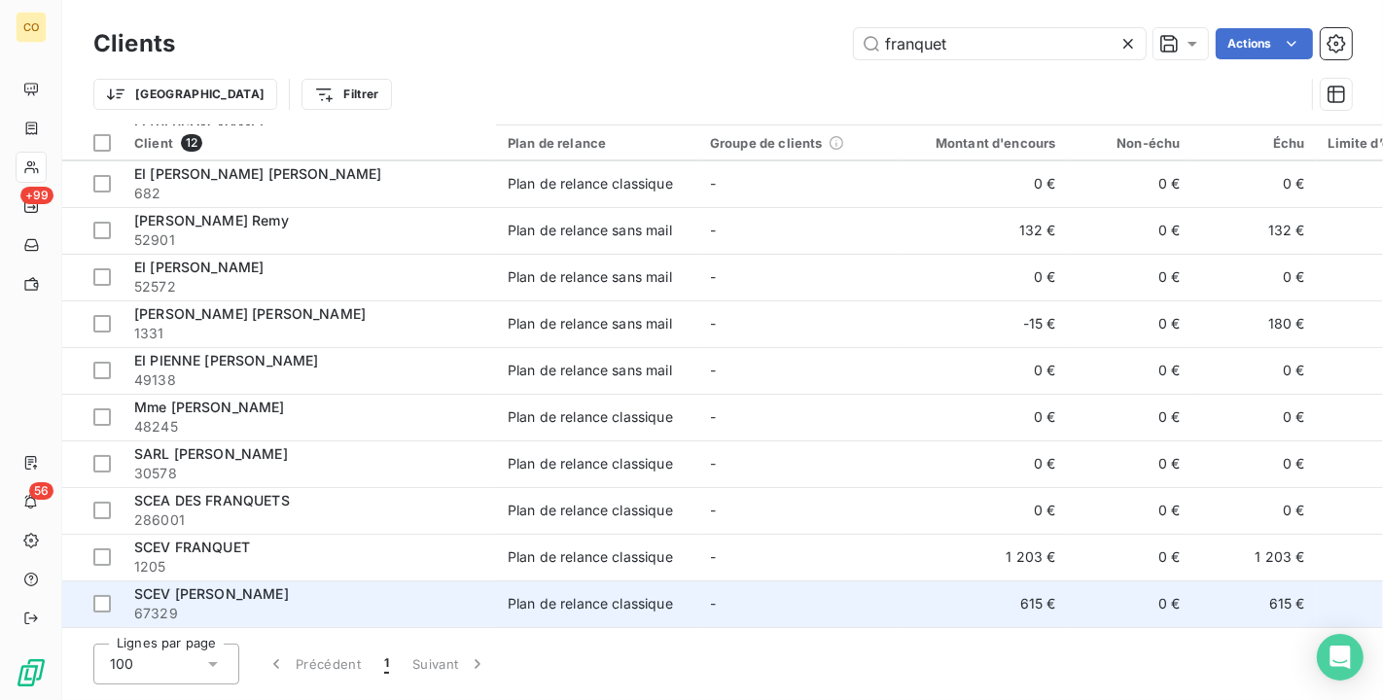
type input "franquet"
click at [465, 585] on div "SCEV [PERSON_NAME]" at bounding box center [309, 593] width 350 height 19
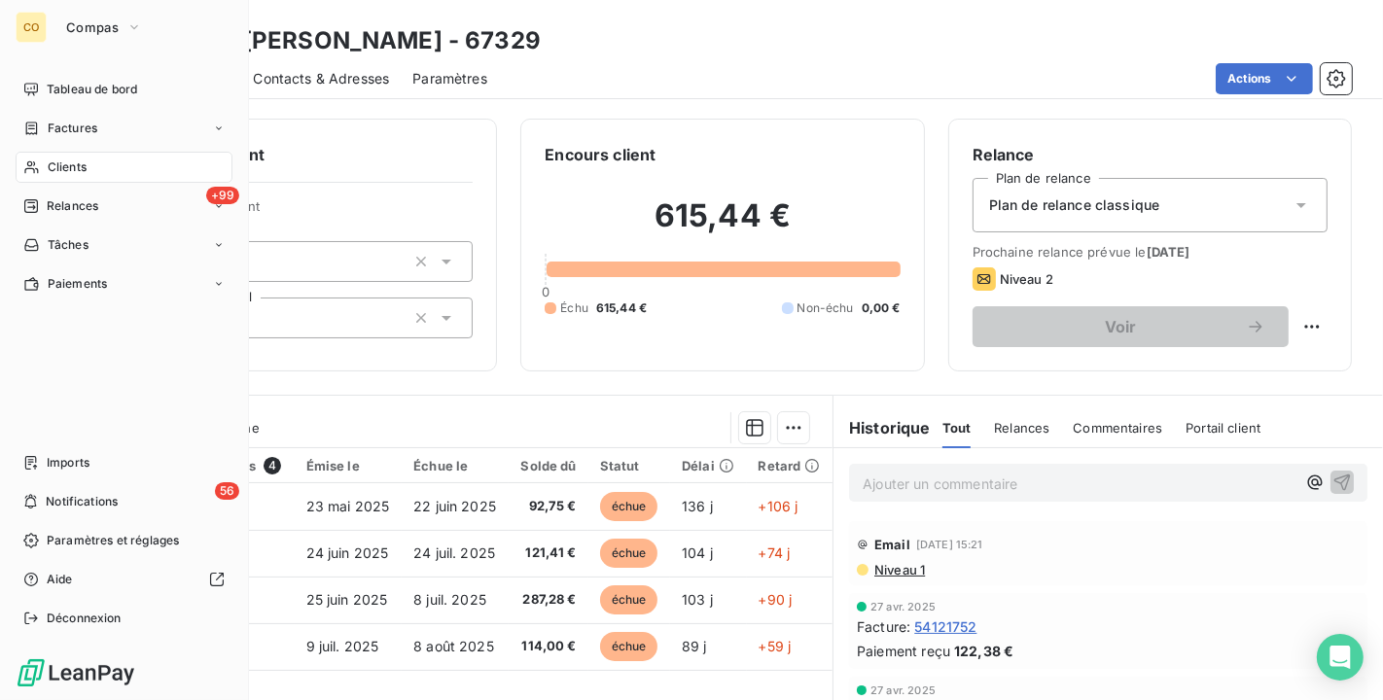
click at [63, 158] on span "Clients" at bounding box center [67, 167] width 39 height 18
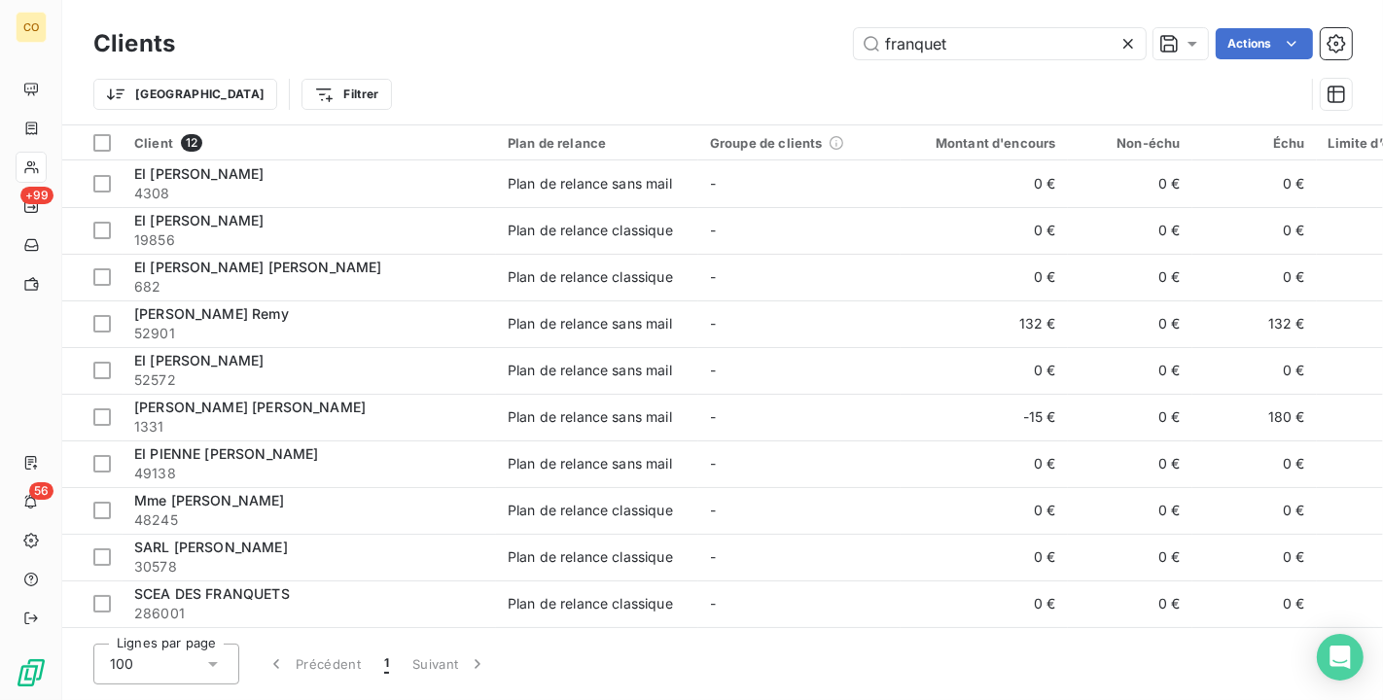
drag, startPoint x: 1031, startPoint y: 42, endPoint x: 607, endPoint y: 34, distance: 424.0
click at [607, 34] on div "franquet Actions" at bounding box center [774, 43] width 1153 height 31
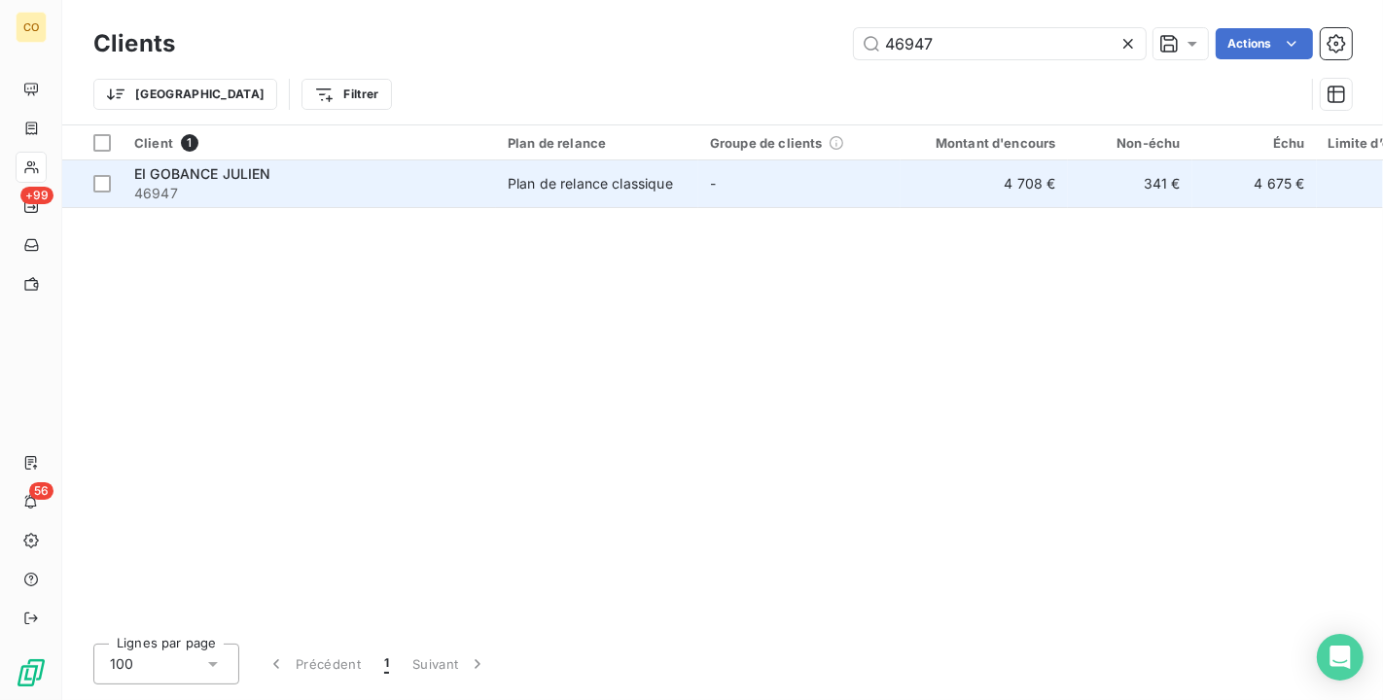
type input "46947"
click at [771, 186] on td "-" at bounding box center [799, 183] width 202 height 47
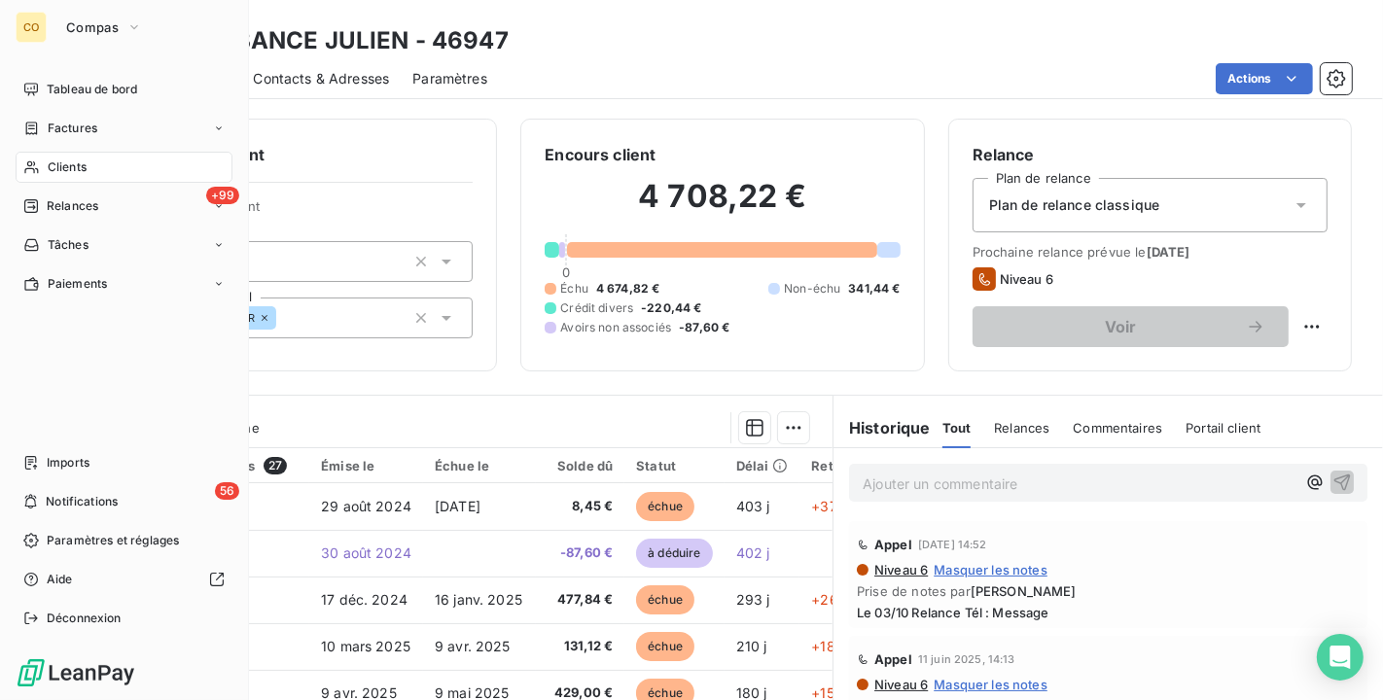
click at [41, 164] on div "Clients" at bounding box center [124, 167] width 217 height 31
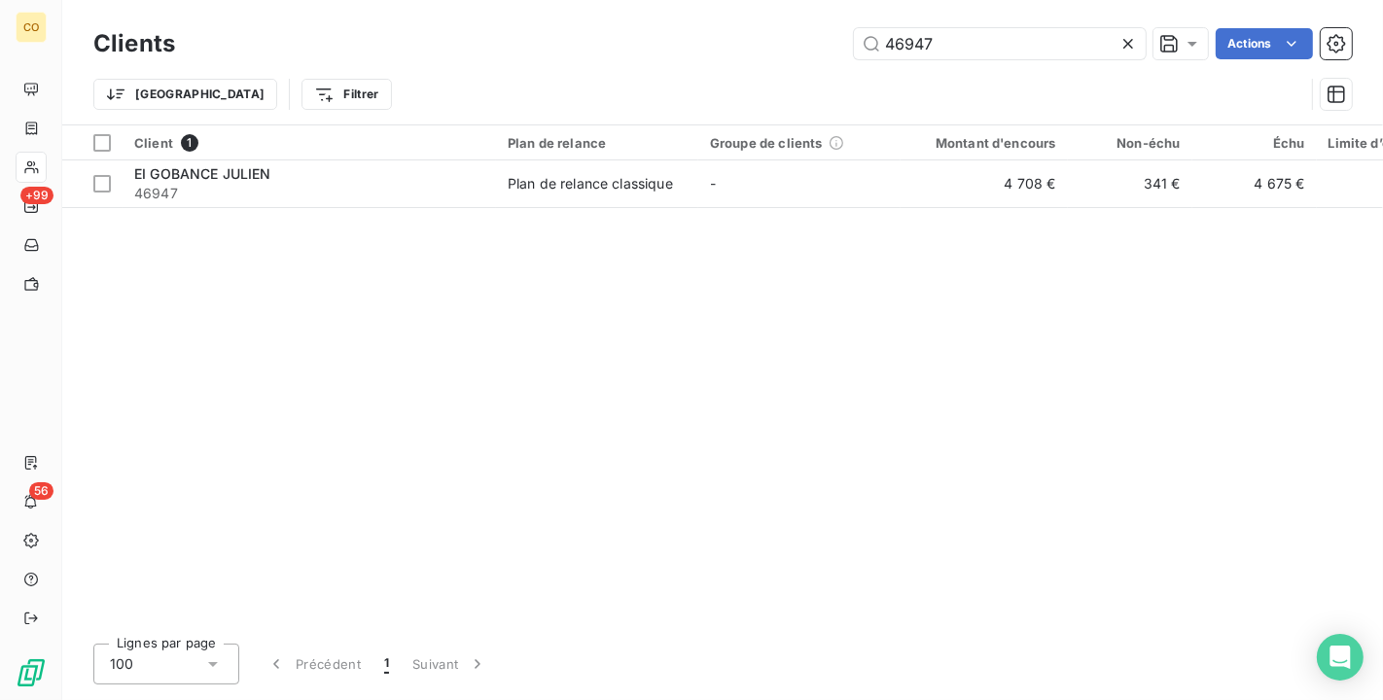
drag, startPoint x: 971, startPoint y: 36, endPoint x: 533, endPoint y: 24, distance: 438.6
click at [533, 24] on div "Clients 46947 Actions" at bounding box center [722, 43] width 1258 height 41
type input "vignobles aubry"
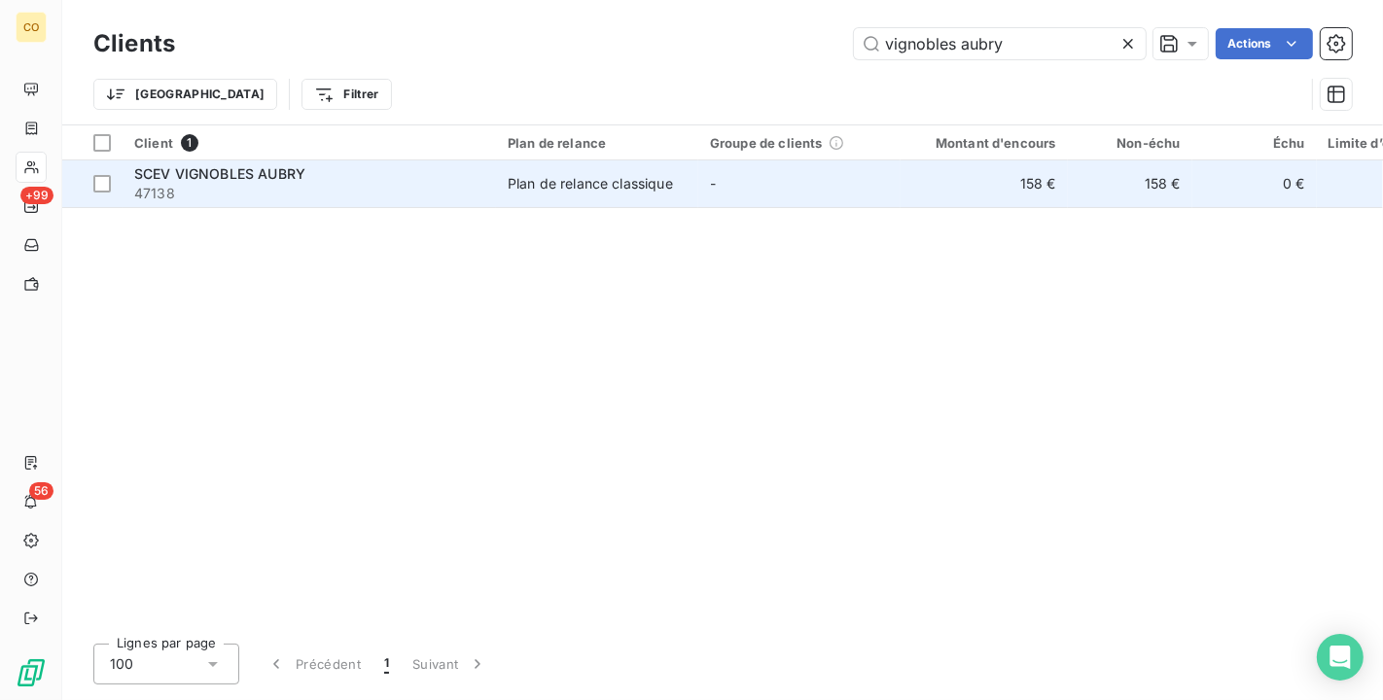
click at [412, 184] on span "47138" at bounding box center [309, 193] width 350 height 19
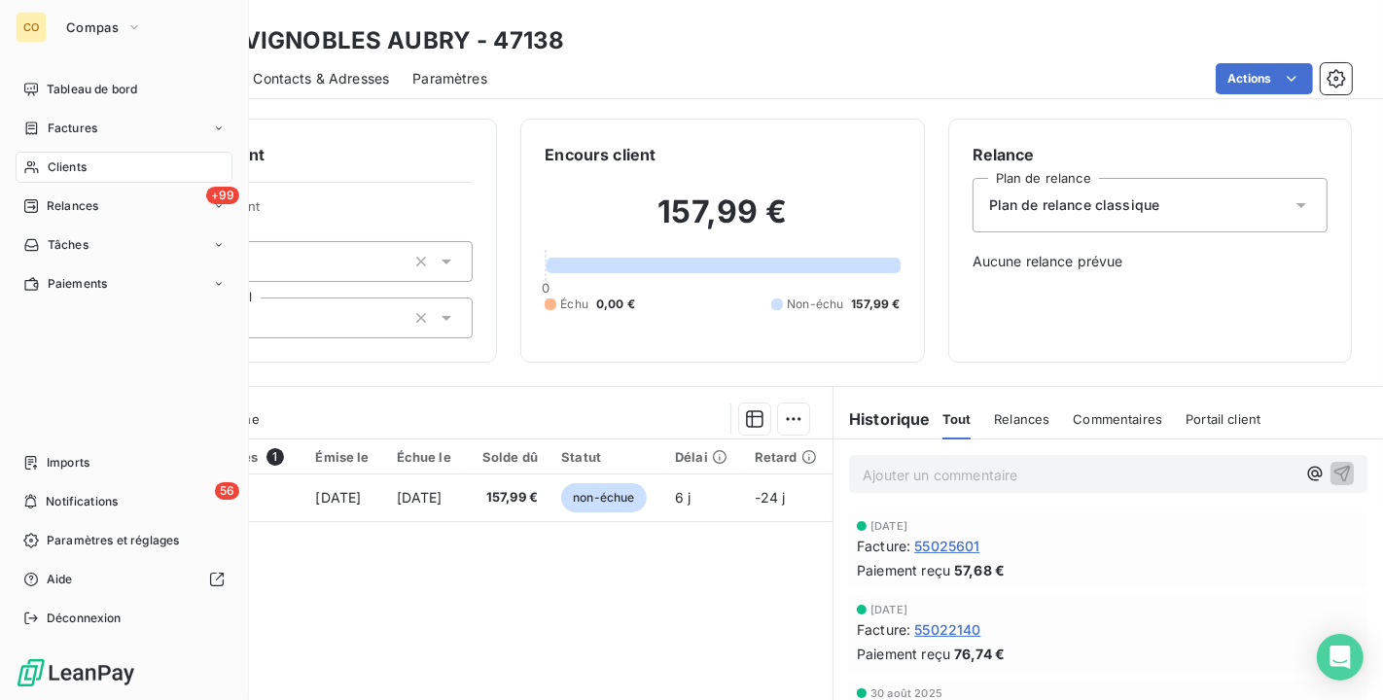
click at [63, 158] on span "Clients" at bounding box center [67, 167] width 39 height 18
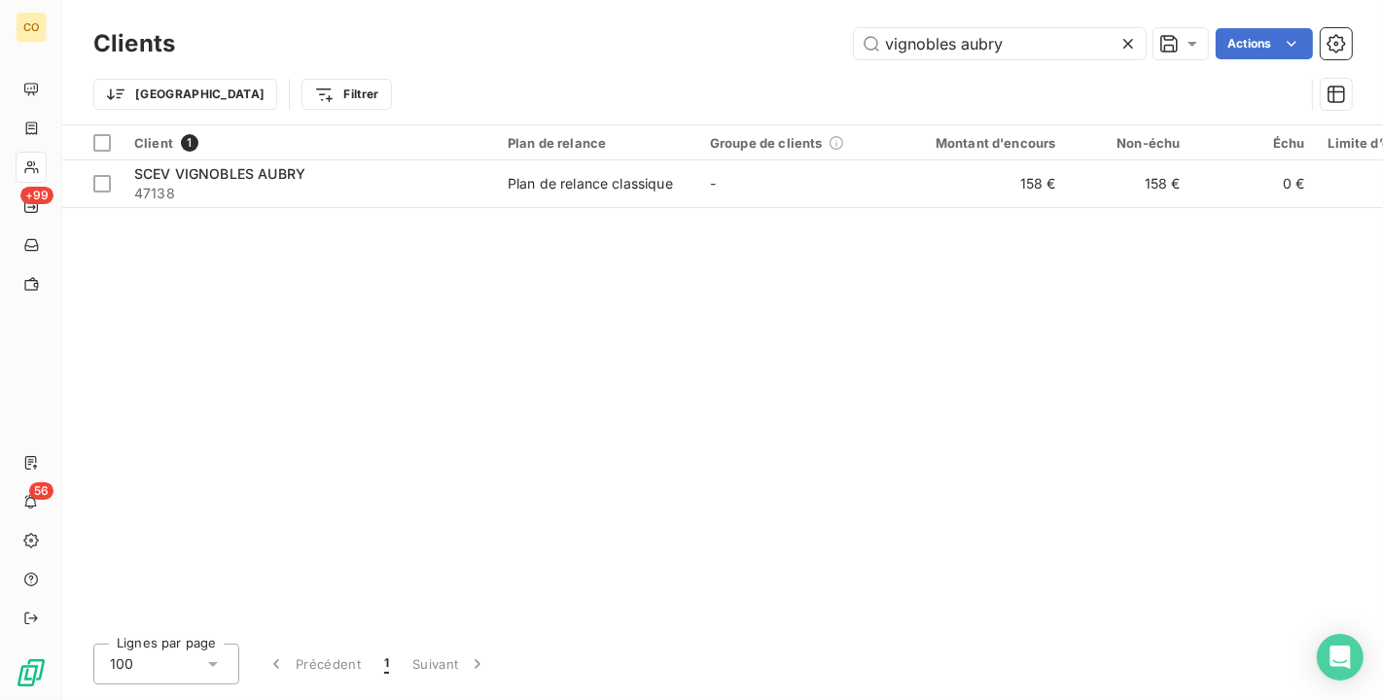
drag, startPoint x: 1059, startPoint y: 44, endPoint x: 479, endPoint y: 36, distance: 579.5
click at [479, 36] on div "vignobles aubry Actions" at bounding box center [774, 43] width 1153 height 31
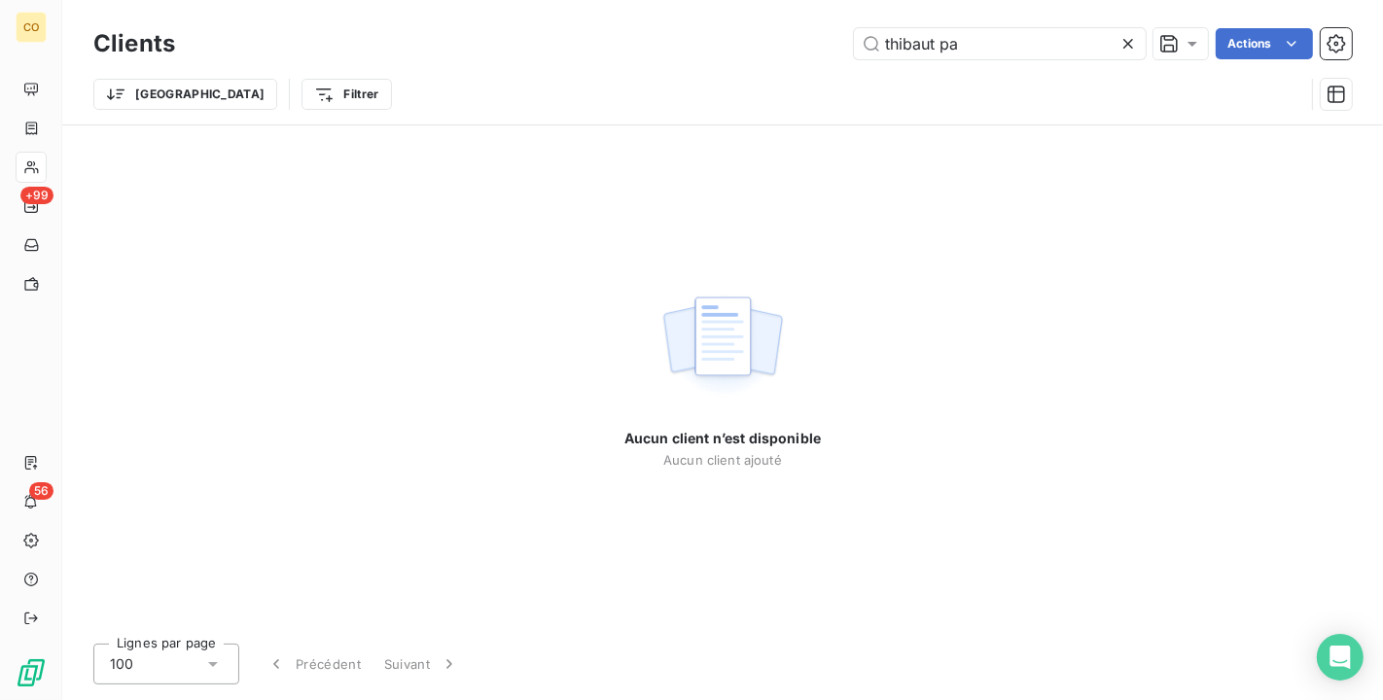
drag, startPoint x: 1052, startPoint y: 39, endPoint x: 599, endPoint y: 13, distance: 453.8
click at [599, 13] on div "Clients thibaut pa Actions Trier Filtrer" at bounding box center [722, 62] width 1320 height 124
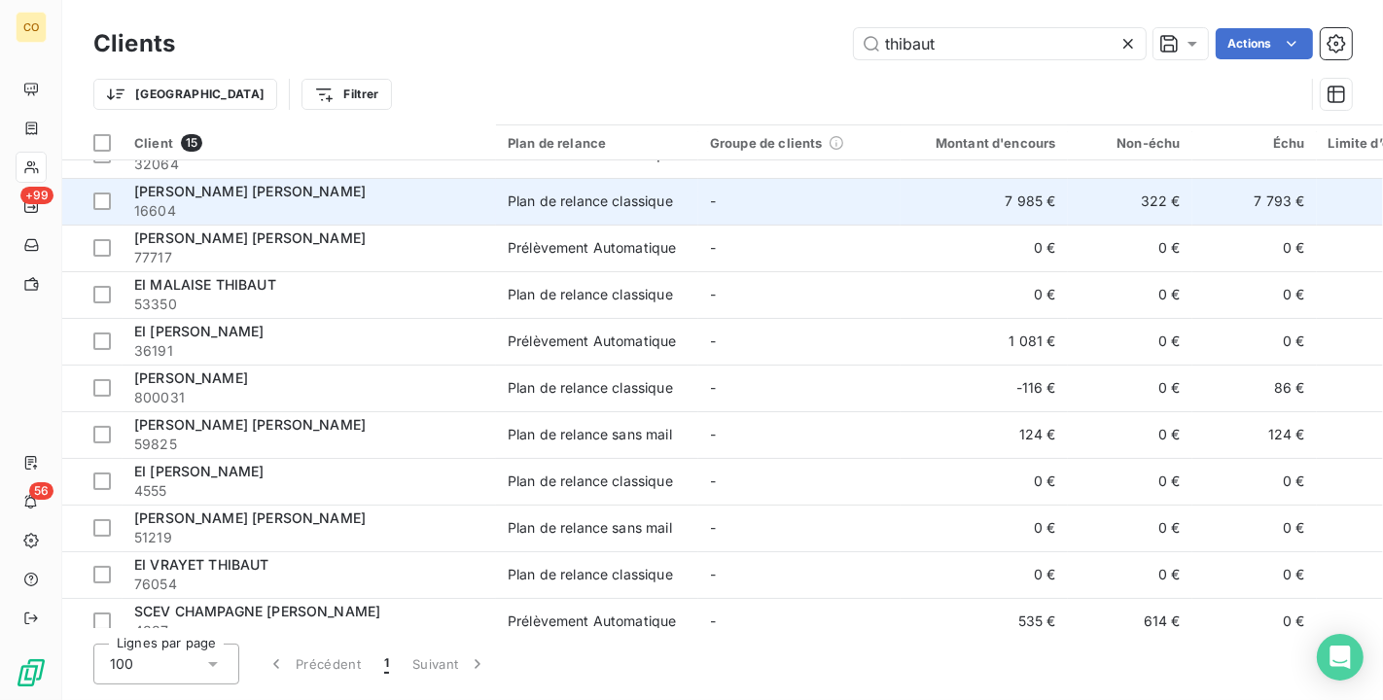
scroll to position [239, 0]
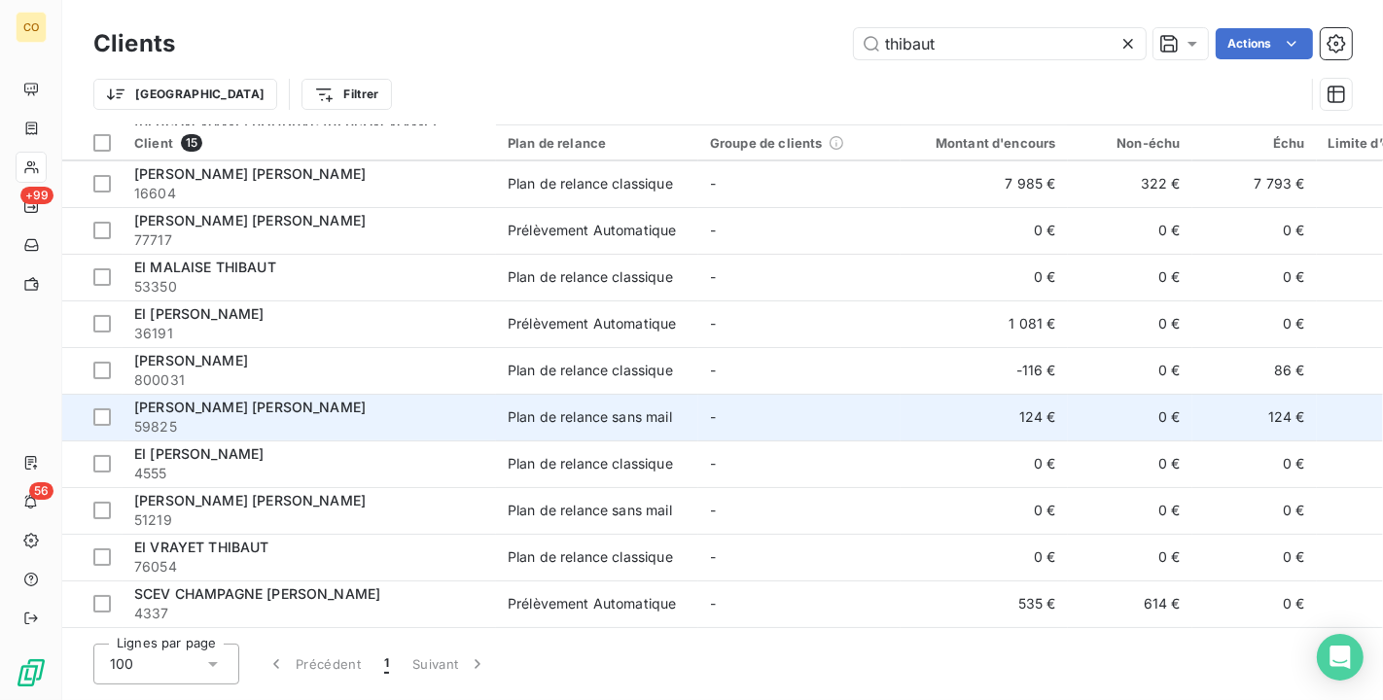
type input "thibaut"
click at [1071, 412] on td "0 €" at bounding box center [1130, 417] width 124 height 47
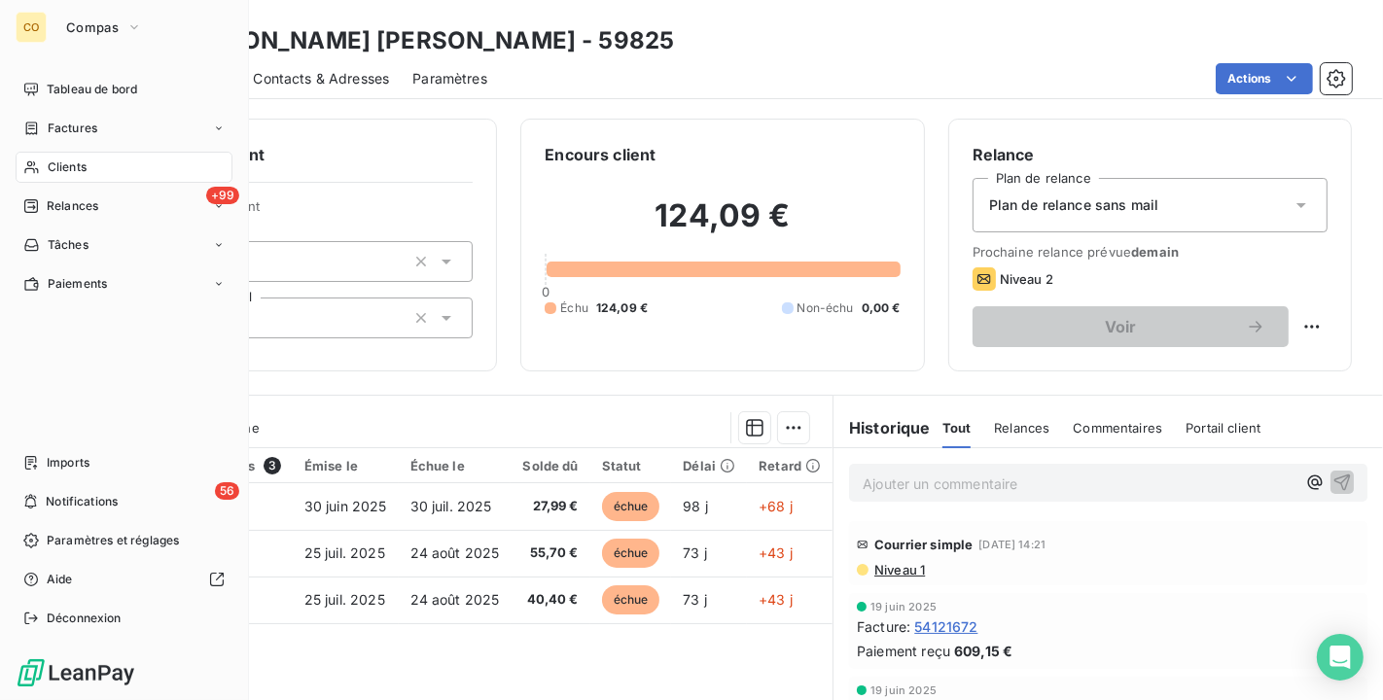
click at [35, 165] on icon at bounding box center [31, 167] width 17 height 16
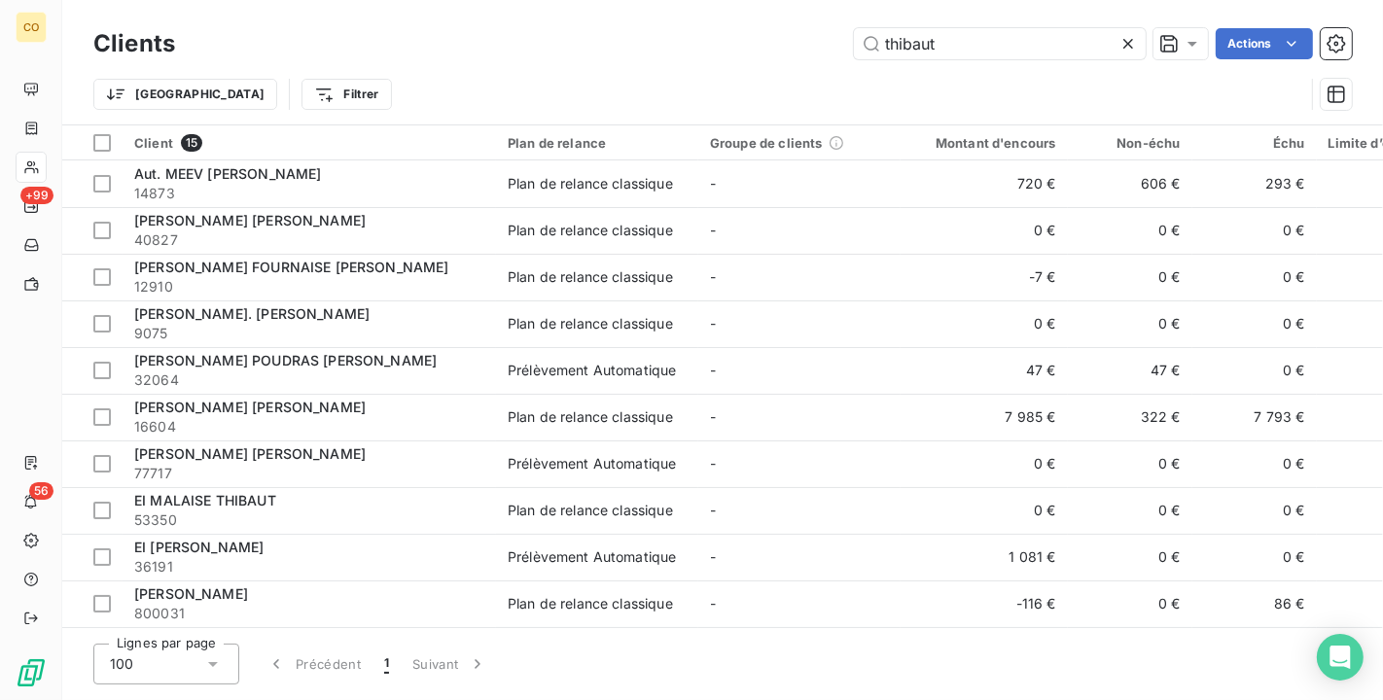
drag, startPoint x: 948, startPoint y: 49, endPoint x: 542, endPoint y: 7, distance: 408.5
click at [543, 13] on div "Clients thibaut Actions Trier Filtrer" at bounding box center [722, 62] width 1320 height 124
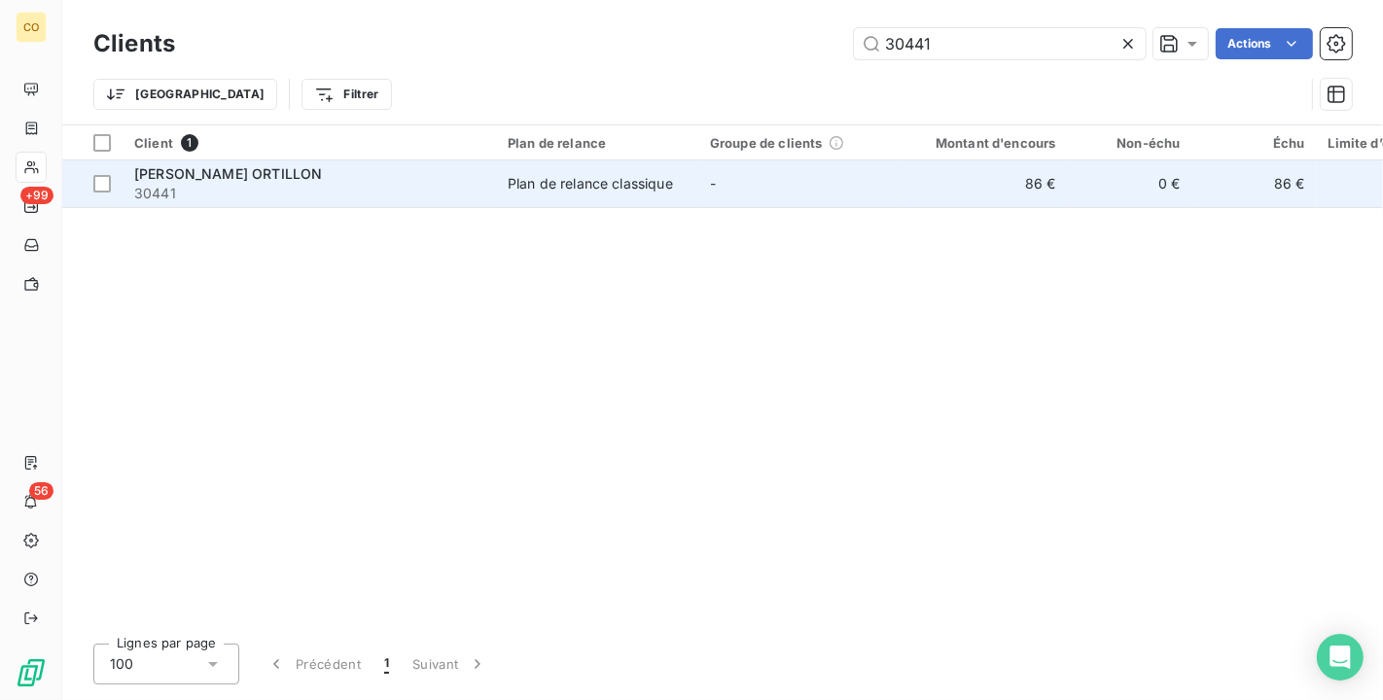
type input "30441"
click at [392, 189] on span "30441" at bounding box center [309, 193] width 350 height 19
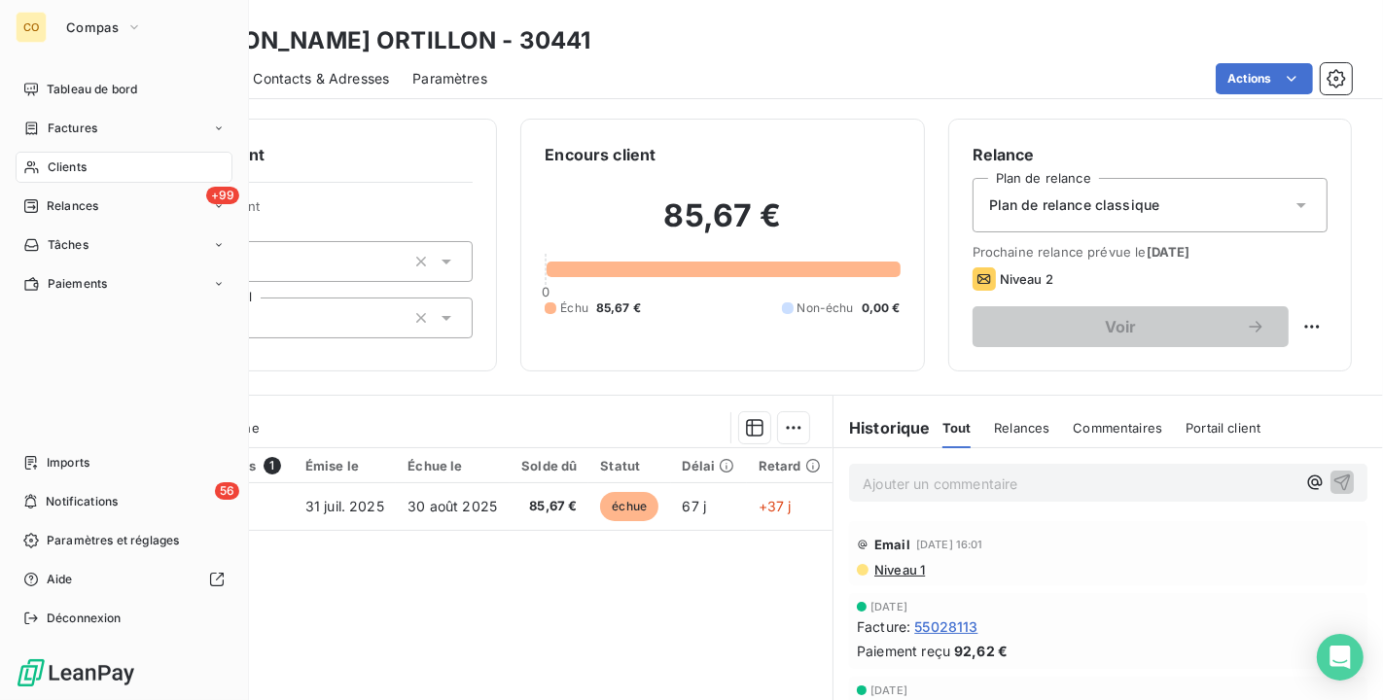
click at [59, 160] on span "Clients" at bounding box center [67, 167] width 39 height 18
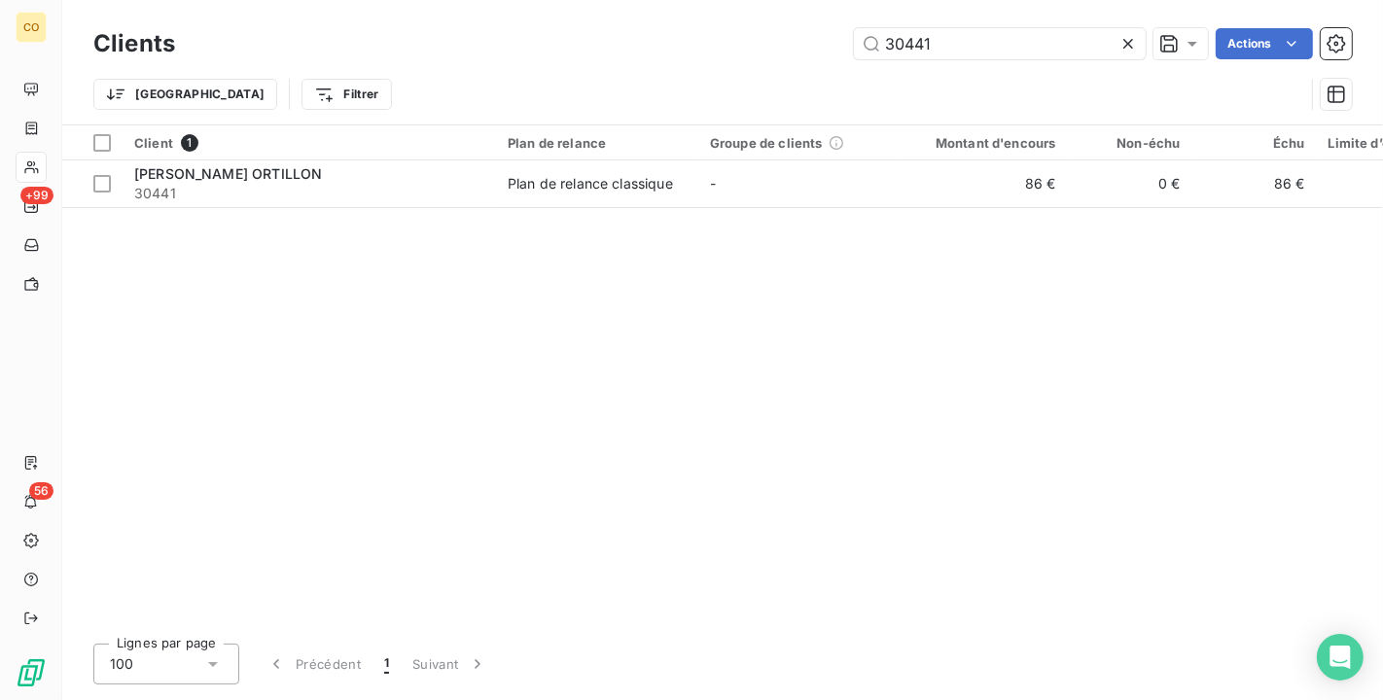
drag, startPoint x: 955, startPoint y: 38, endPoint x: 241, endPoint y: 8, distance: 714.3
click at [241, 8] on div "Clients 30441 Actions Trier Filtrer" at bounding box center [722, 62] width 1320 height 124
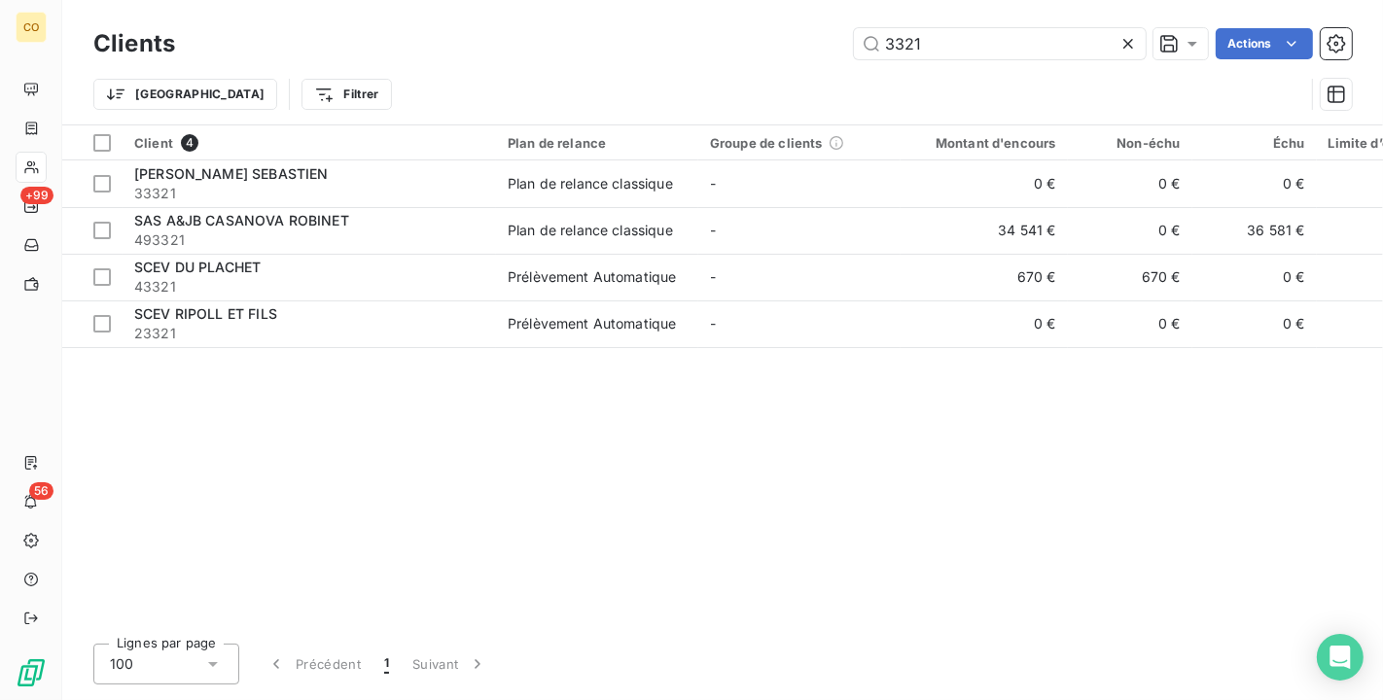
drag, startPoint x: 966, startPoint y: 33, endPoint x: 385, endPoint y: 15, distance: 581.7
click at [385, 15] on div "Clients 3321 Actions Trier Filtrer" at bounding box center [722, 62] width 1320 height 124
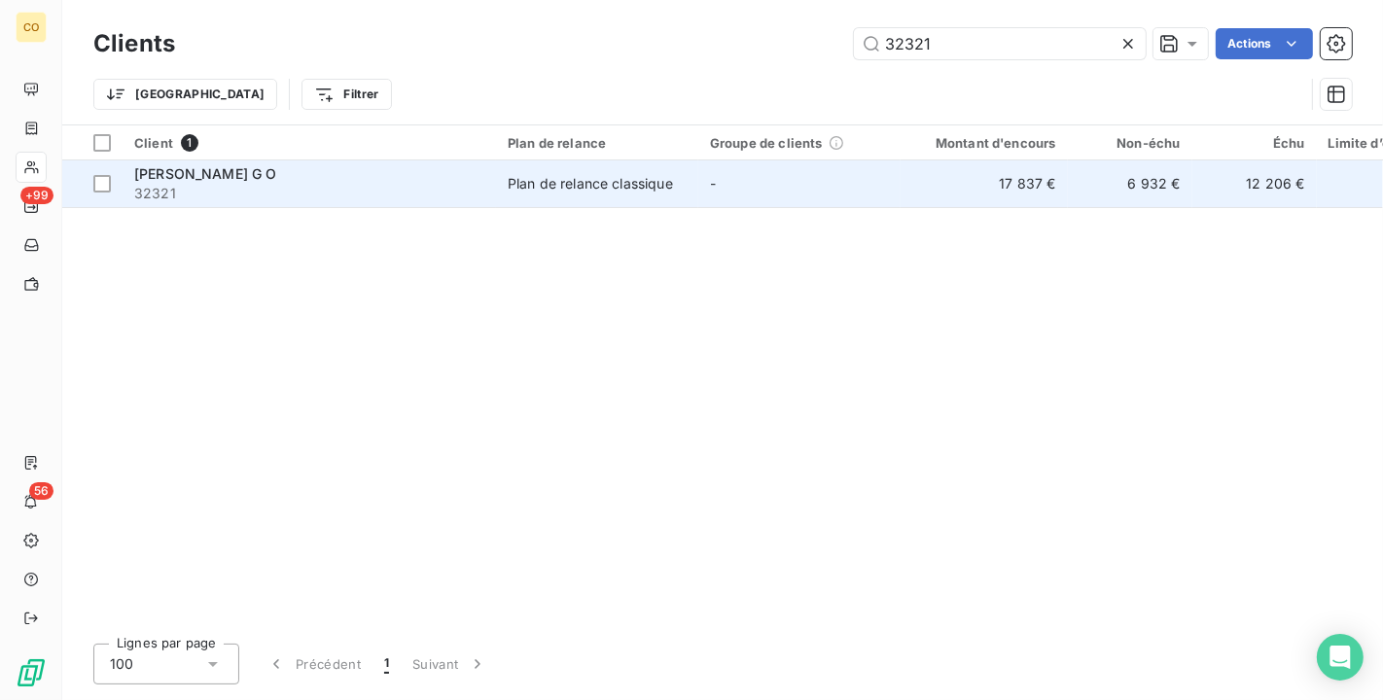
type input "32321"
click at [358, 180] on div "[PERSON_NAME] G O" at bounding box center [309, 173] width 350 height 19
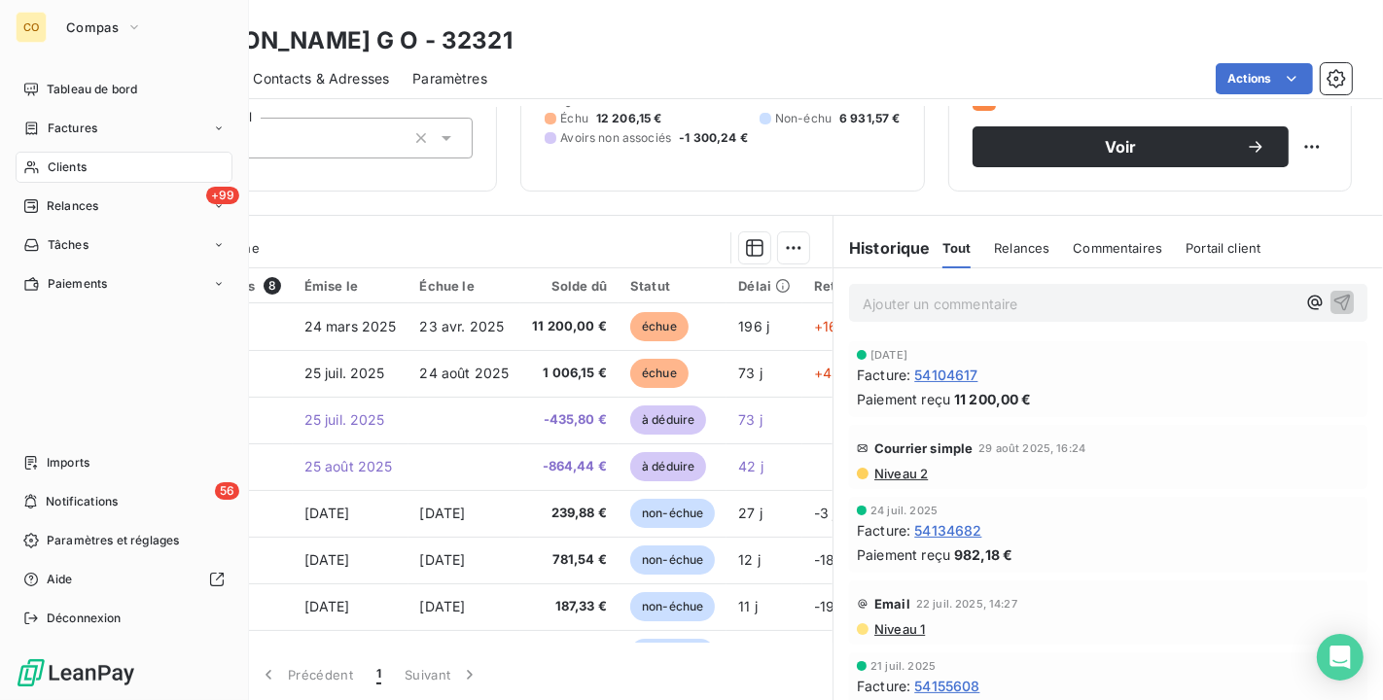
click at [24, 158] on div "Clients" at bounding box center [124, 167] width 217 height 31
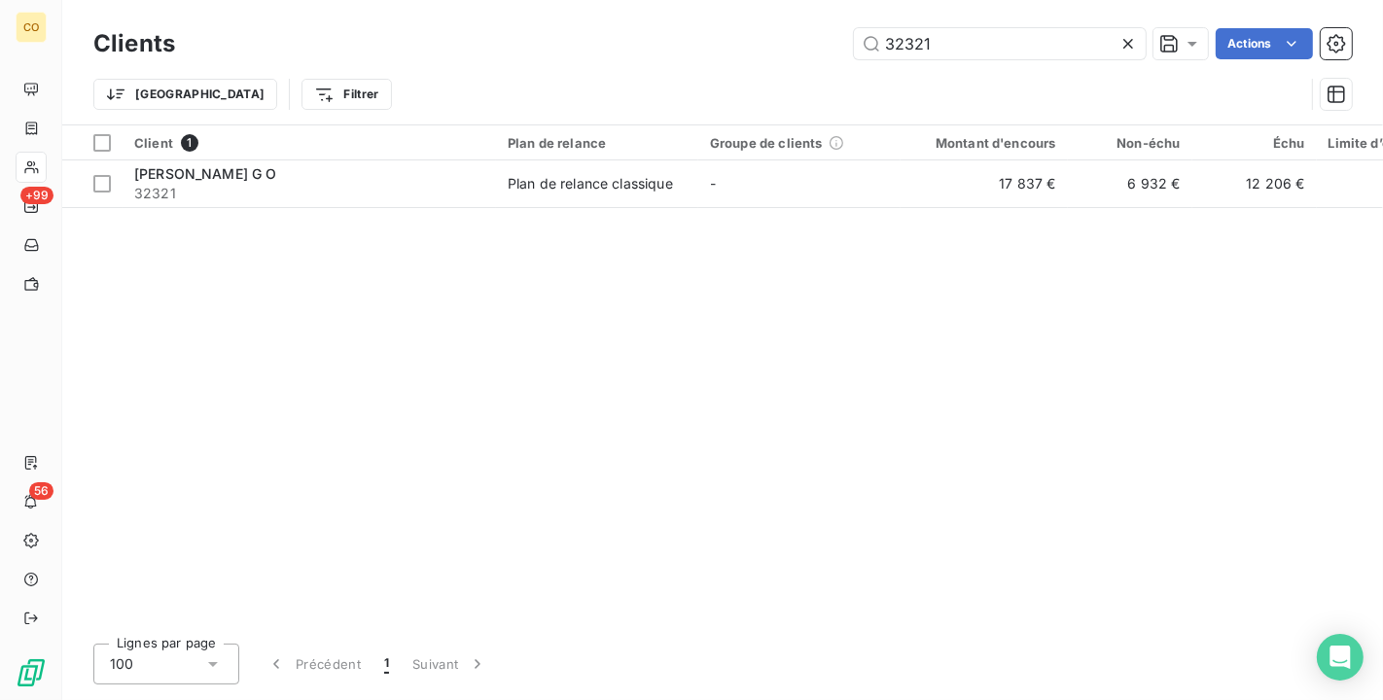
drag, startPoint x: 987, startPoint y: 42, endPoint x: 272, endPoint y: 40, distance: 714.6
click at [272, 40] on div "32321 Actions" at bounding box center [774, 43] width 1153 height 31
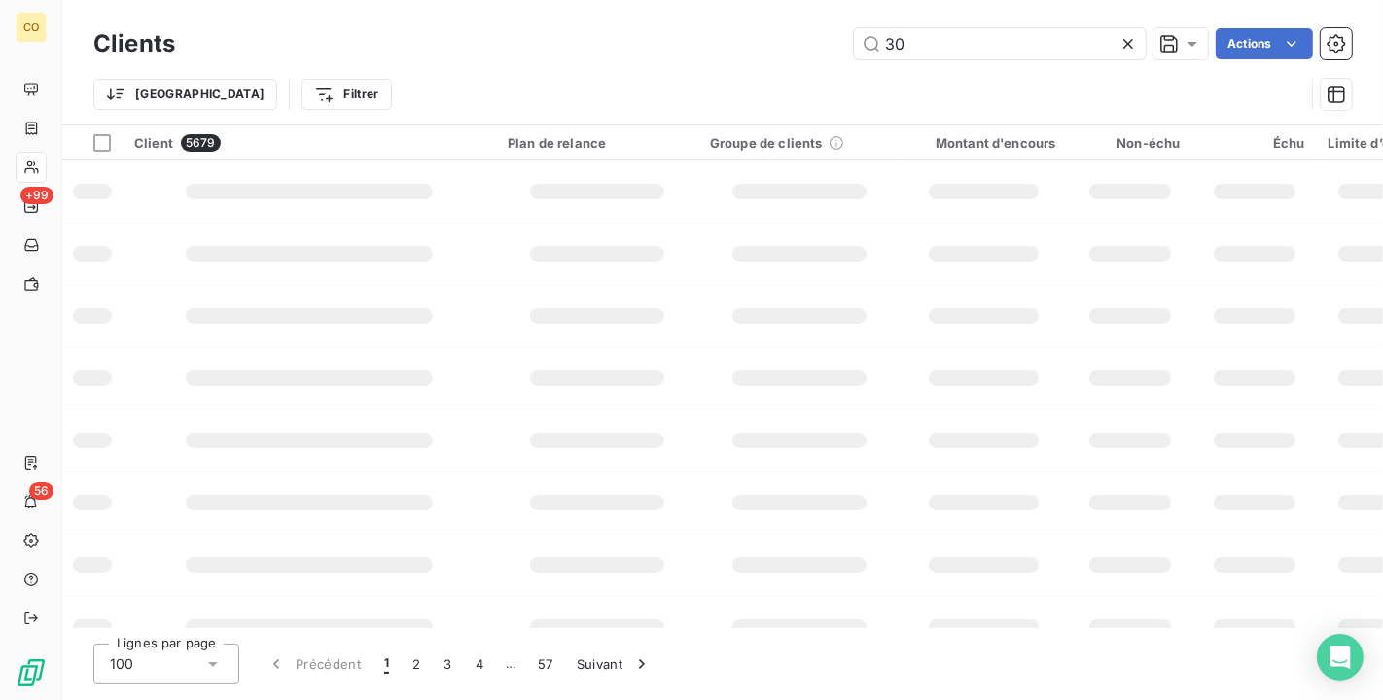
type input "3"
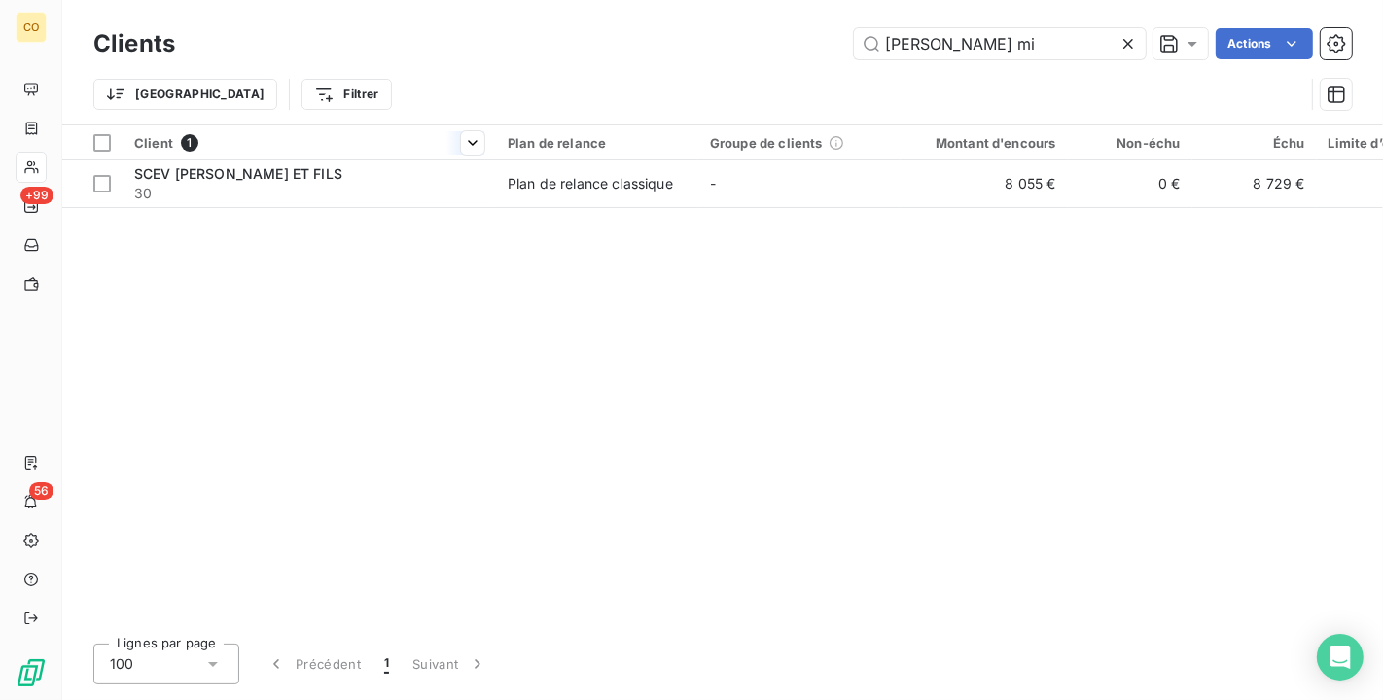
type input "[PERSON_NAME] mi"
click at [258, 160] on table "Client 1 Plan de relance Groupe de clients Montant d'encours Non-échu Échu Limi…" at bounding box center [982, 166] width 1841 height 83
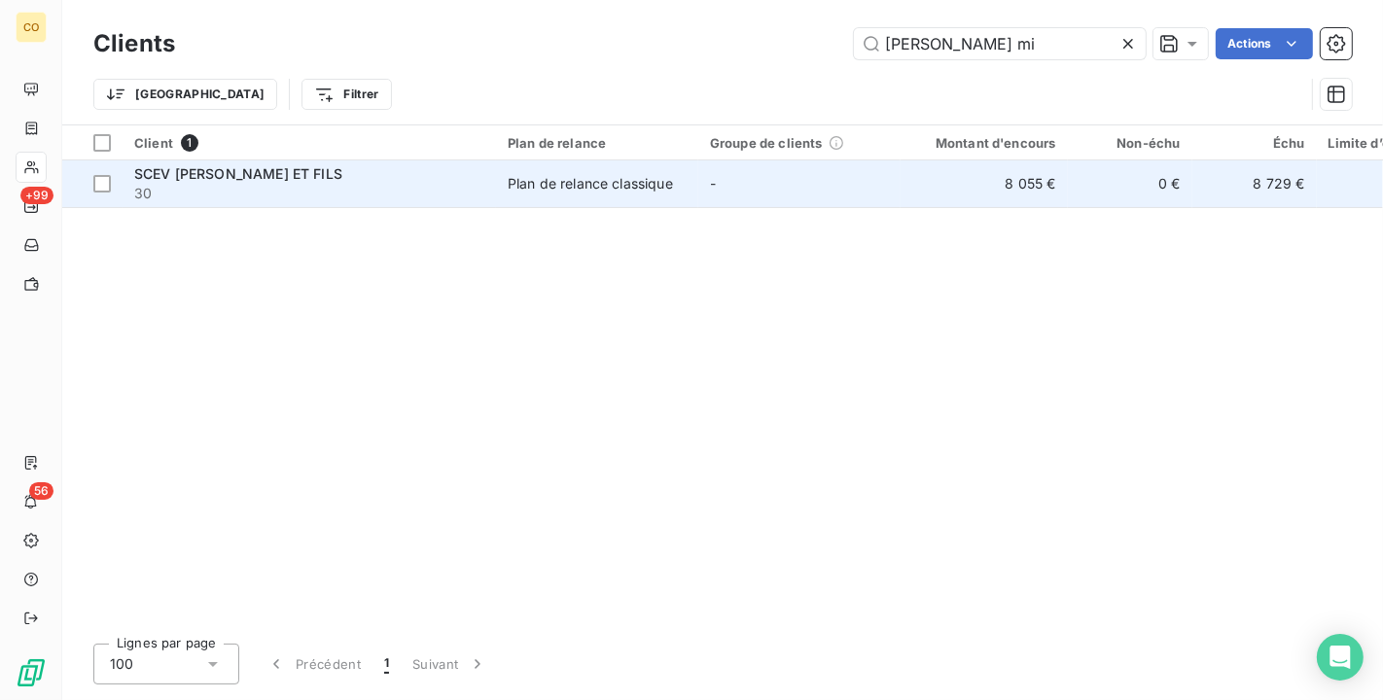
click at [261, 179] on span "SCEV [PERSON_NAME] ET FILS" at bounding box center [238, 173] width 208 height 17
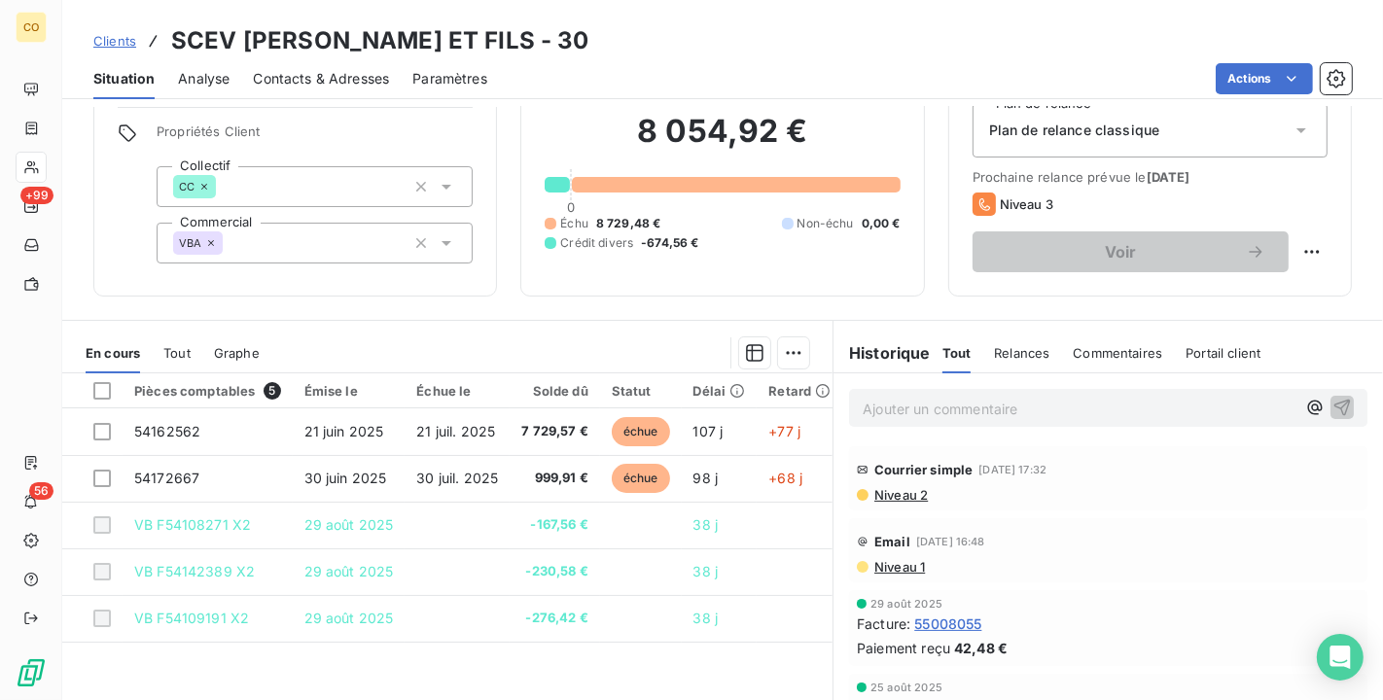
scroll to position [108, 0]
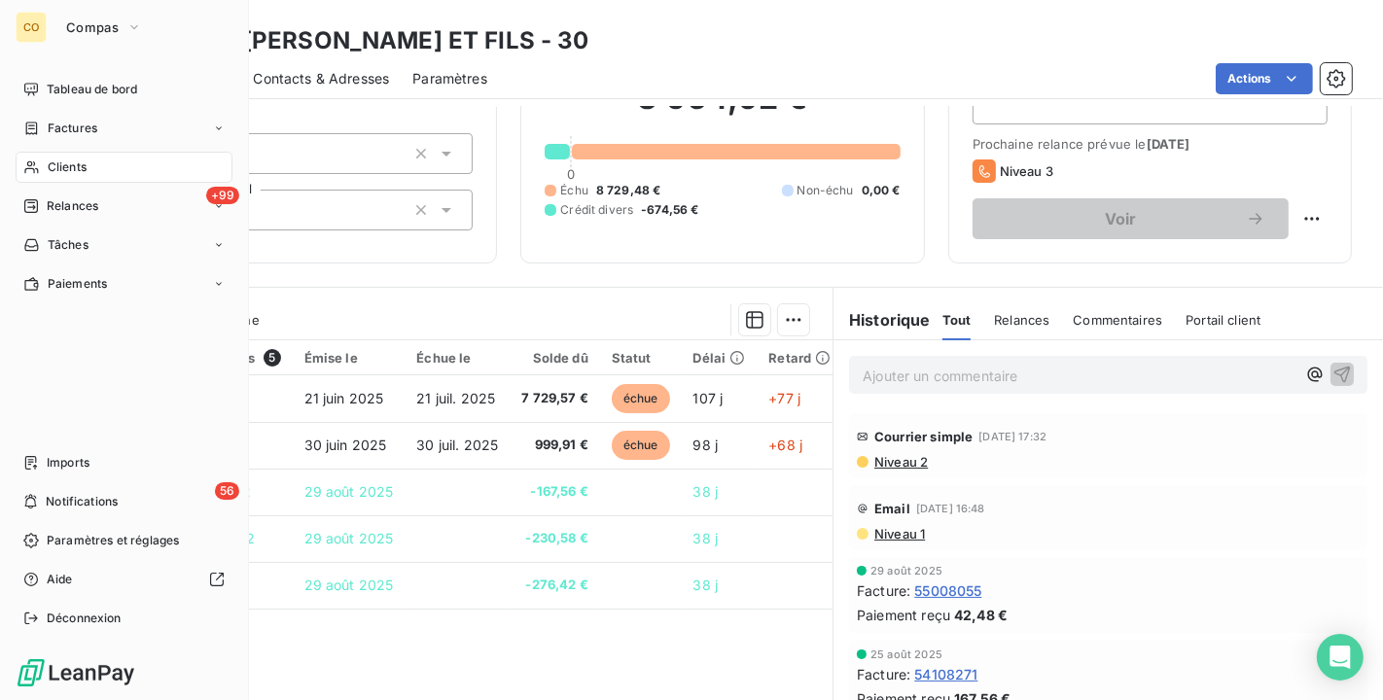
click at [48, 157] on div "Clients" at bounding box center [124, 167] width 217 height 31
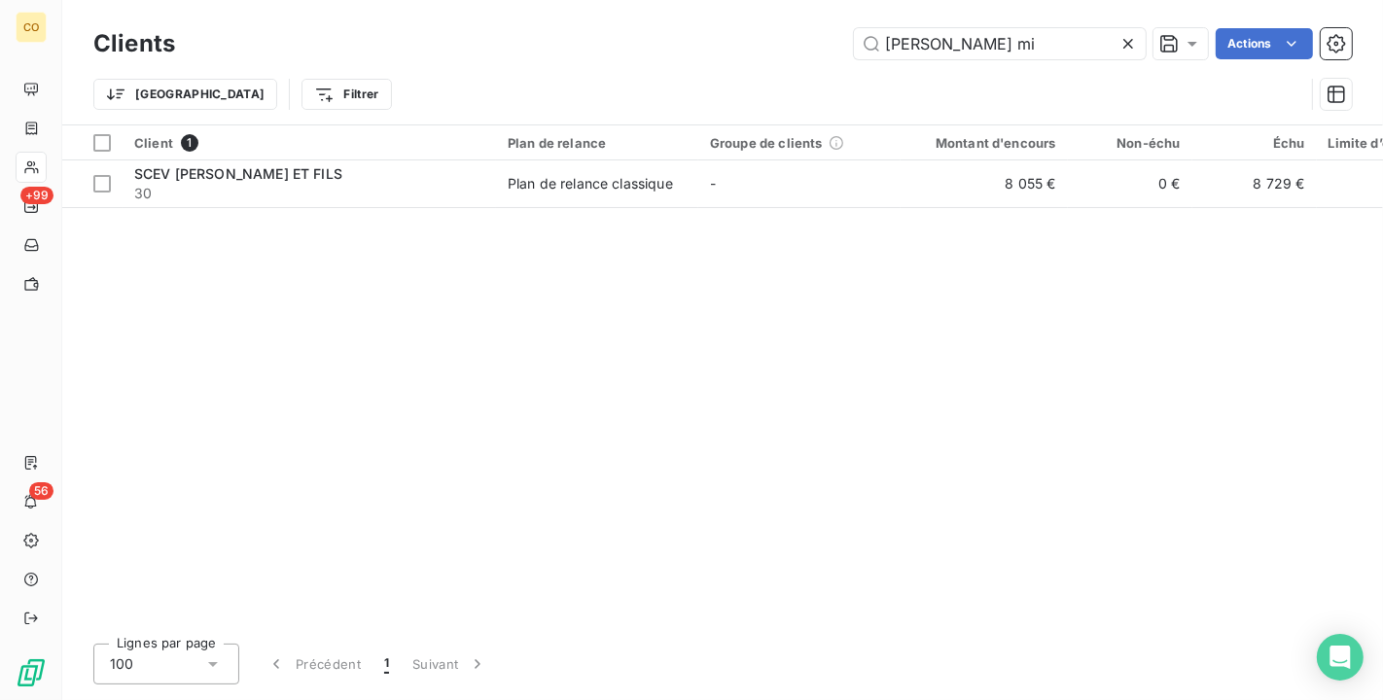
drag, startPoint x: 993, startPoint y: 51, endPoint x: 704, endPoint y: 48, distance: 288.8
click at [704, 48] on div "[PERSON_NAME] mi Actions" at bounding box center [774, 43] width 1153 height 31
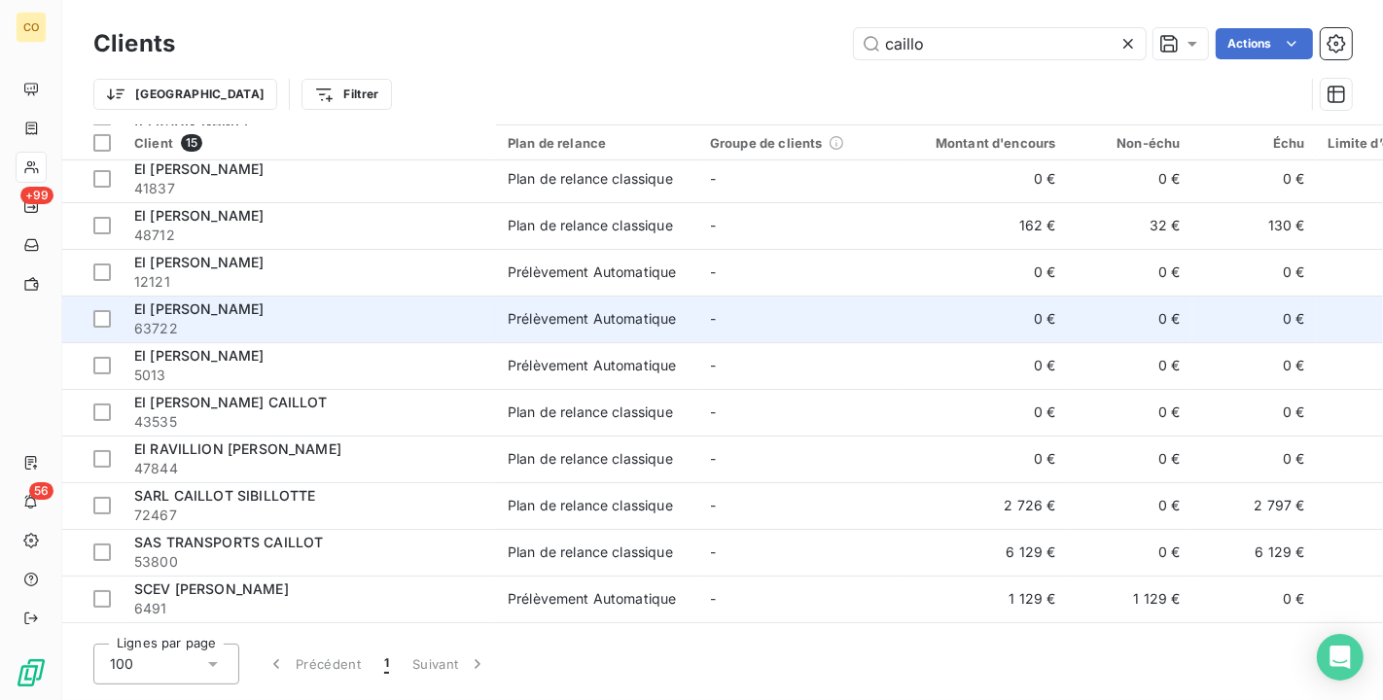
scroll to position [239, 0]
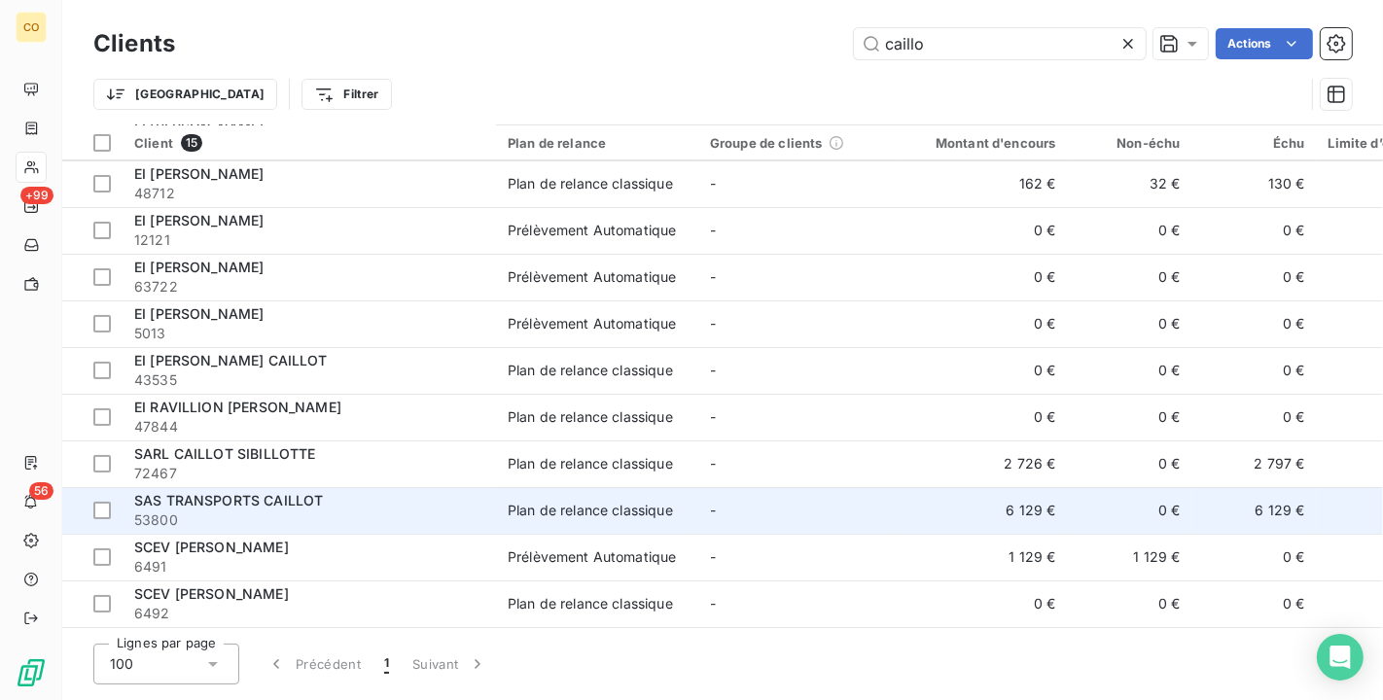
type input "caillo"
click at [925, 508] on td "6 129 €" at bounding box center [983, 510] width 167 height 47
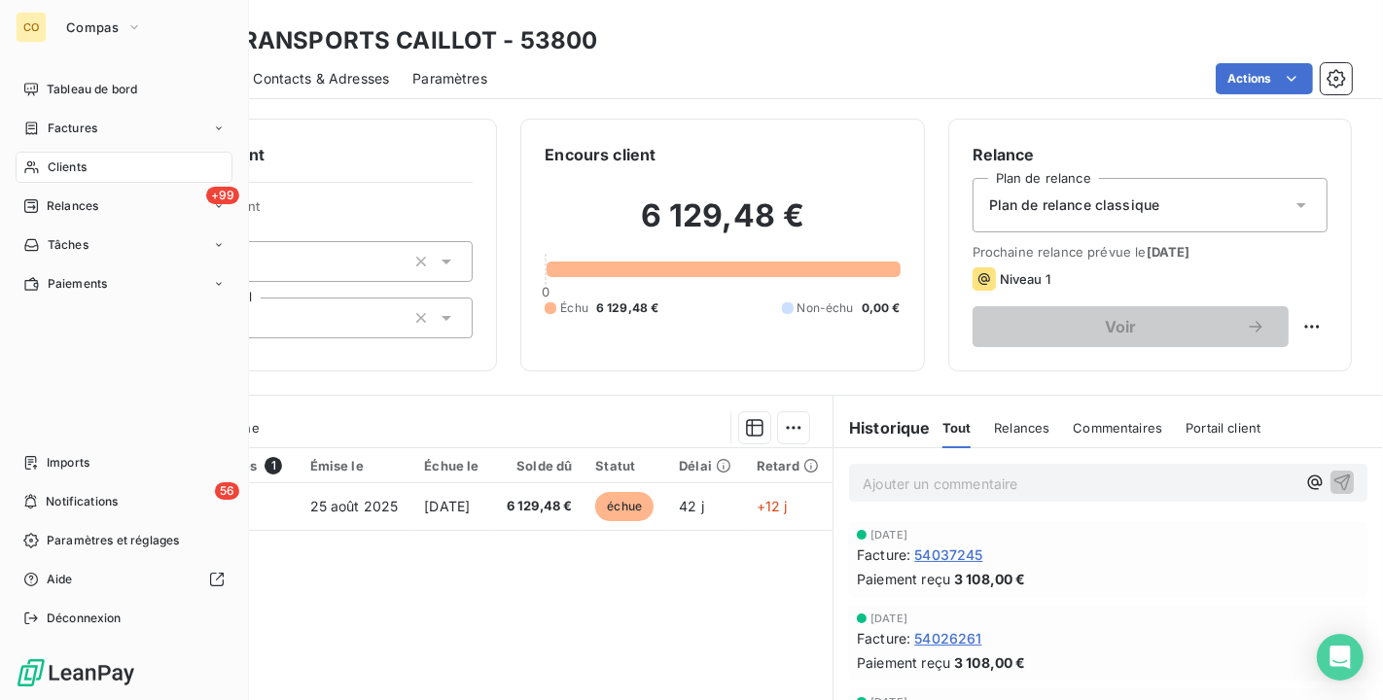
click at [72, 154] on div "Clients" at bounding box center [124, 167] width 217 height 31
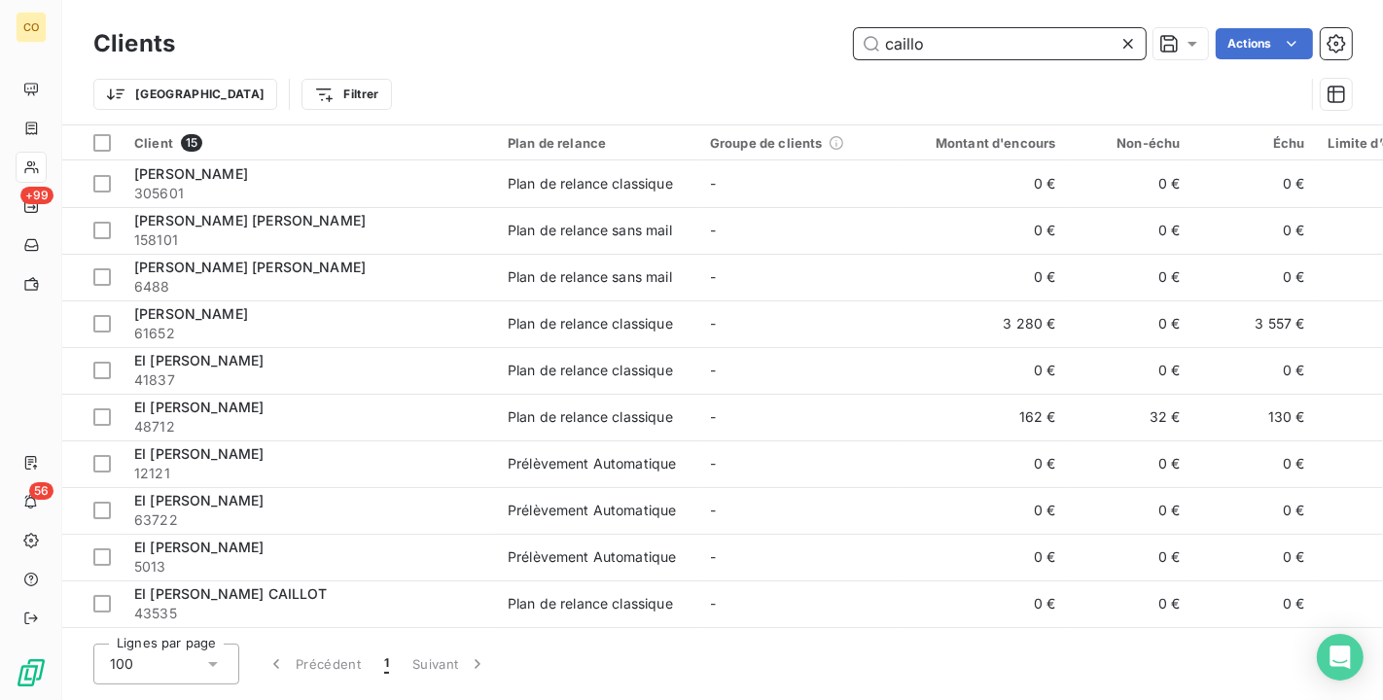
drag, startPoint x: 1007, startPoint y: 46, endPoint x: 549, endPoint y: 0, distance: 460.2
click at [549, 0] on div "Clients caillo Actions Trier Filtrer" at bounding box center [722, 62] width 1320 height 124
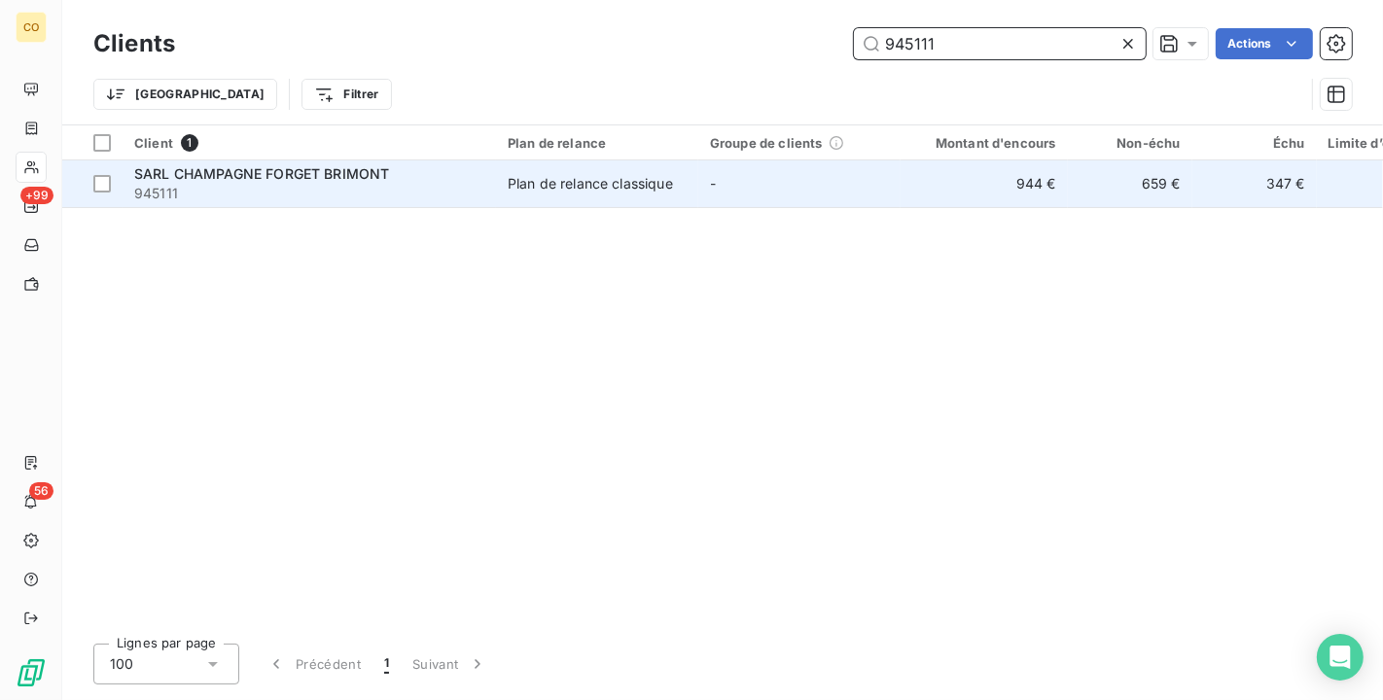
type input "945111"
click at [610, 168] on td "Plan de relance classique" at bounding box center [597, 183] width 202 height 47
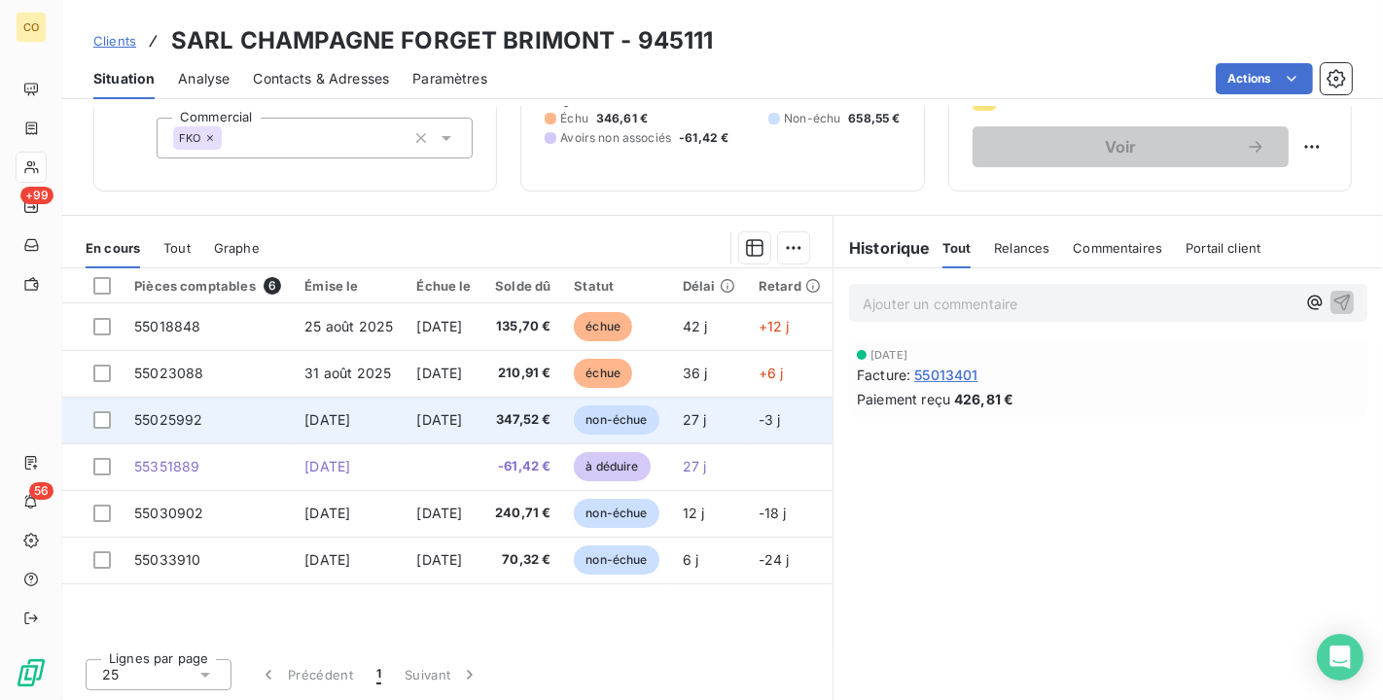
scroll to position [72, 0]
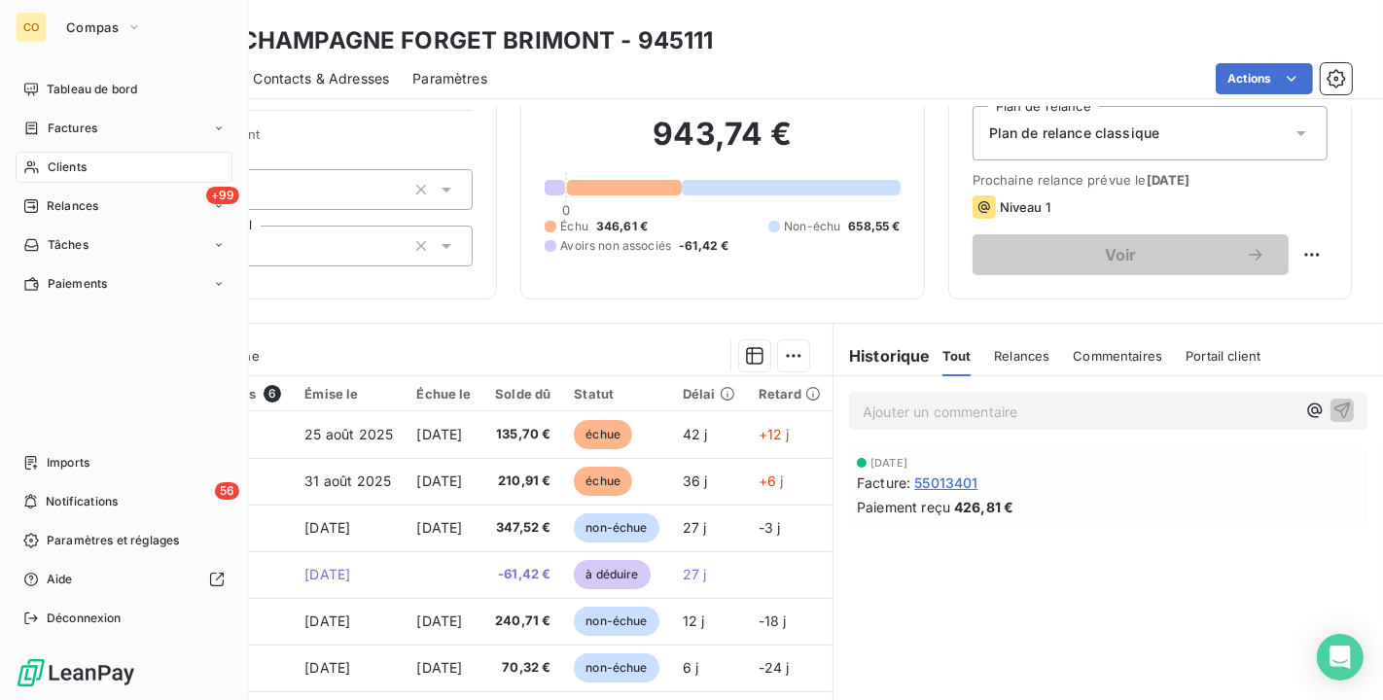
click at [41, 161] on div "Clients" at bounding box center [124, 167] width 217 height 31
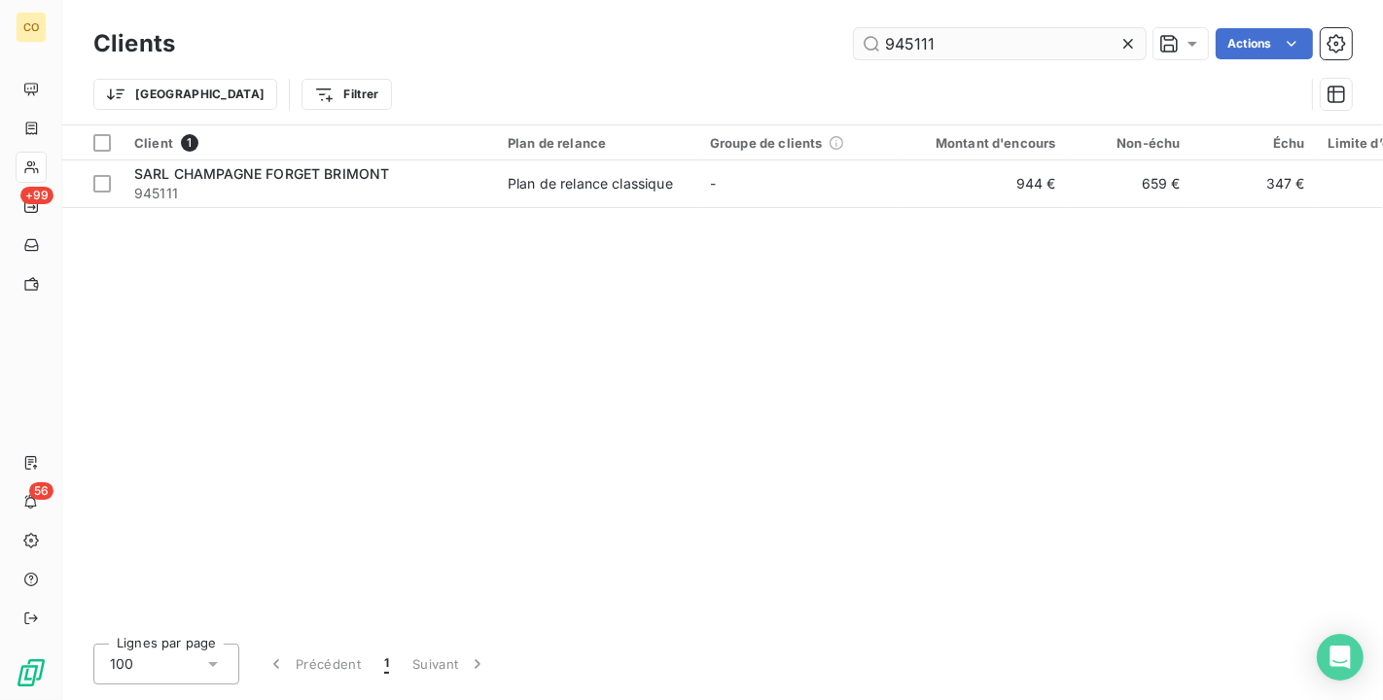
click at [1010, 56] on input "945111" at bounding box center [1000, 43] width 292 height 31
drag, startPoint x: 1010, startPoint y: 56, endPoint x: 721, endPoint y: 40, distance: 289.2
click at [721, 39] on div "945111 Actions" at bounding box center [774, 43] width 1153 height 31
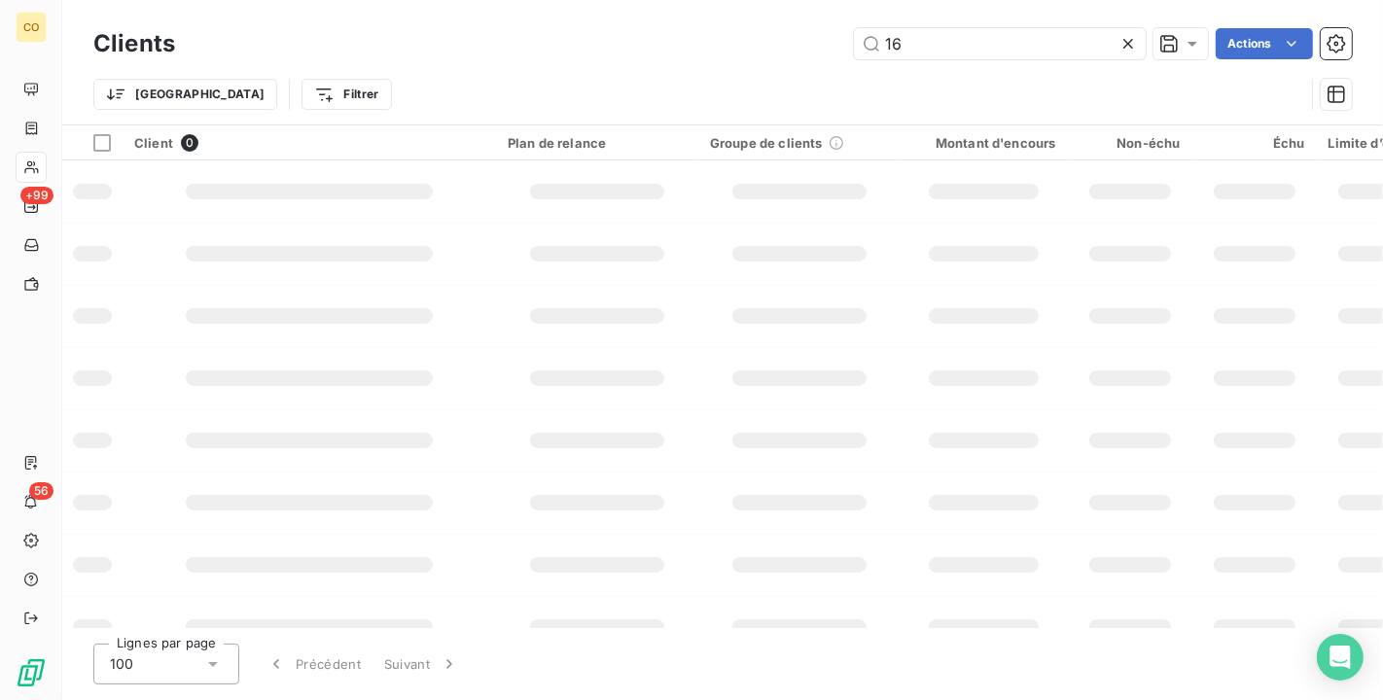
type input "1"
type input "169911"
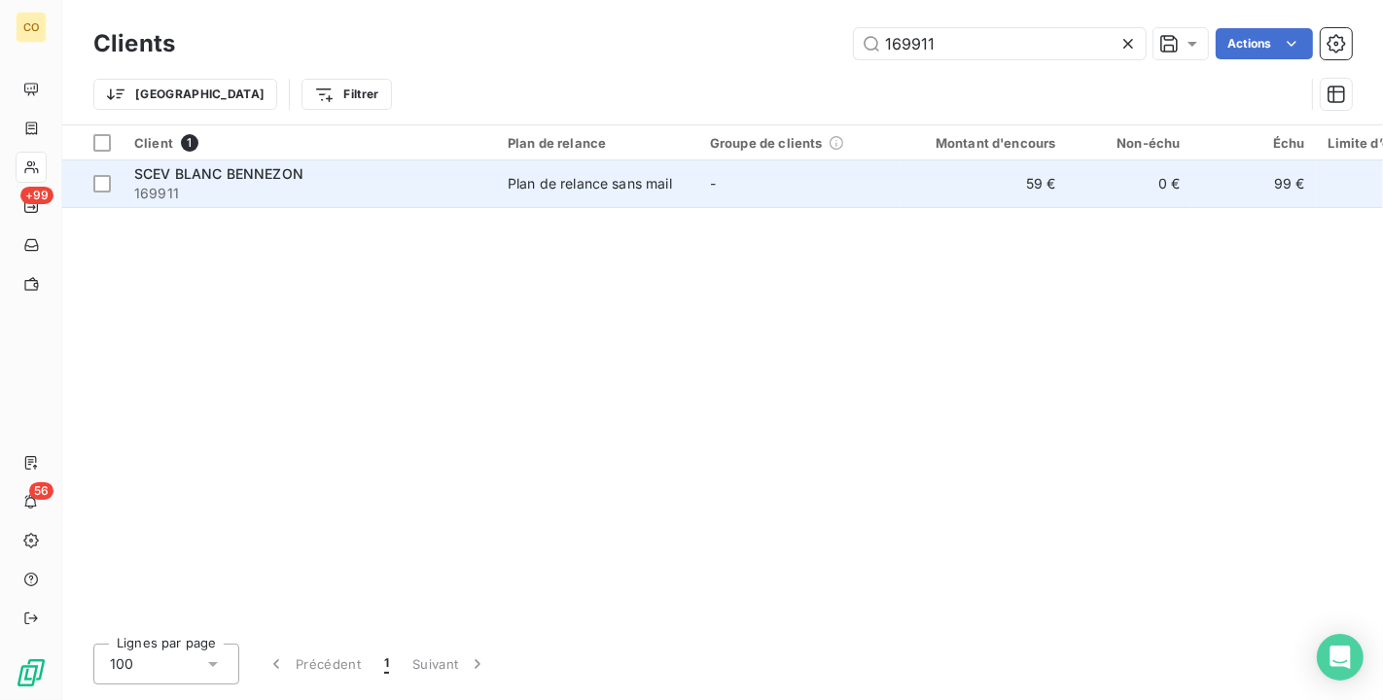
click at [779, 186] on td "-" at bounding box center [799, 183] width 202 height 47
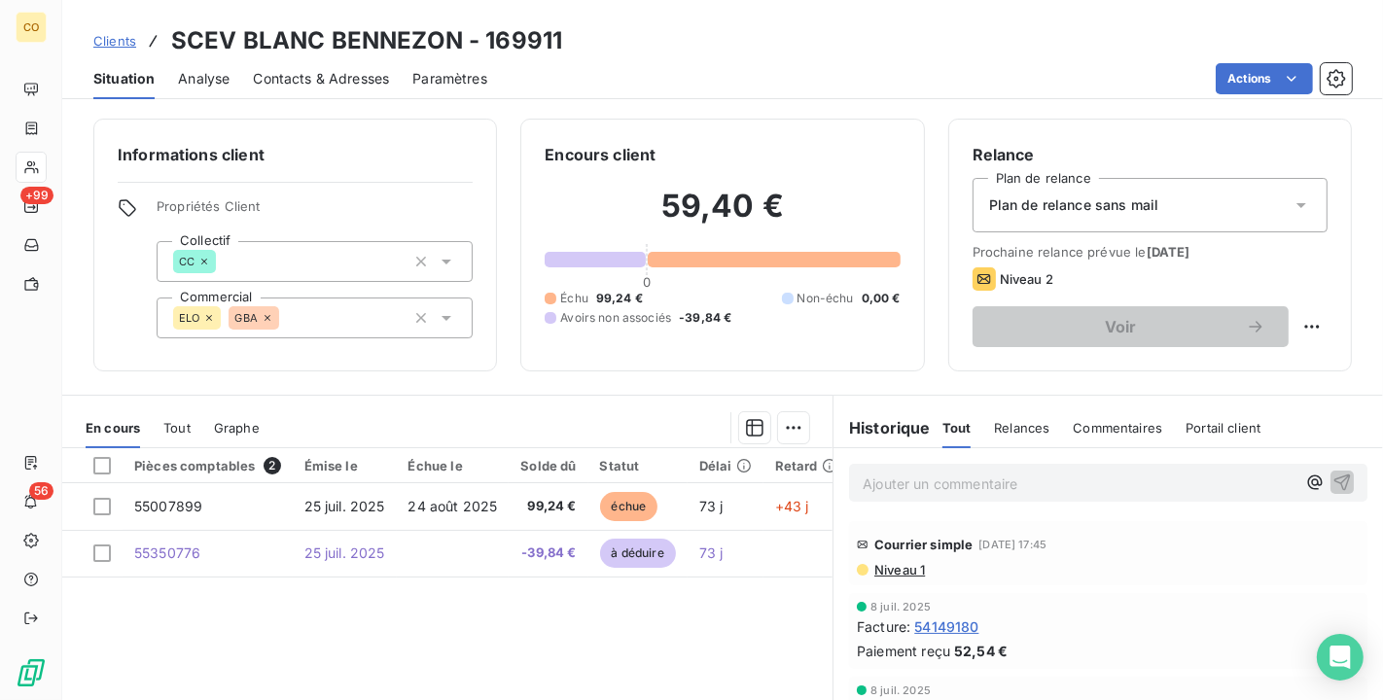
click at [1151, 9] on div "Clients SCEV BLANC BENNEZON - 169911 Situation Analyse Contacts & Adresses Para…" at bounding box center [722, 49] width 1320 height 99
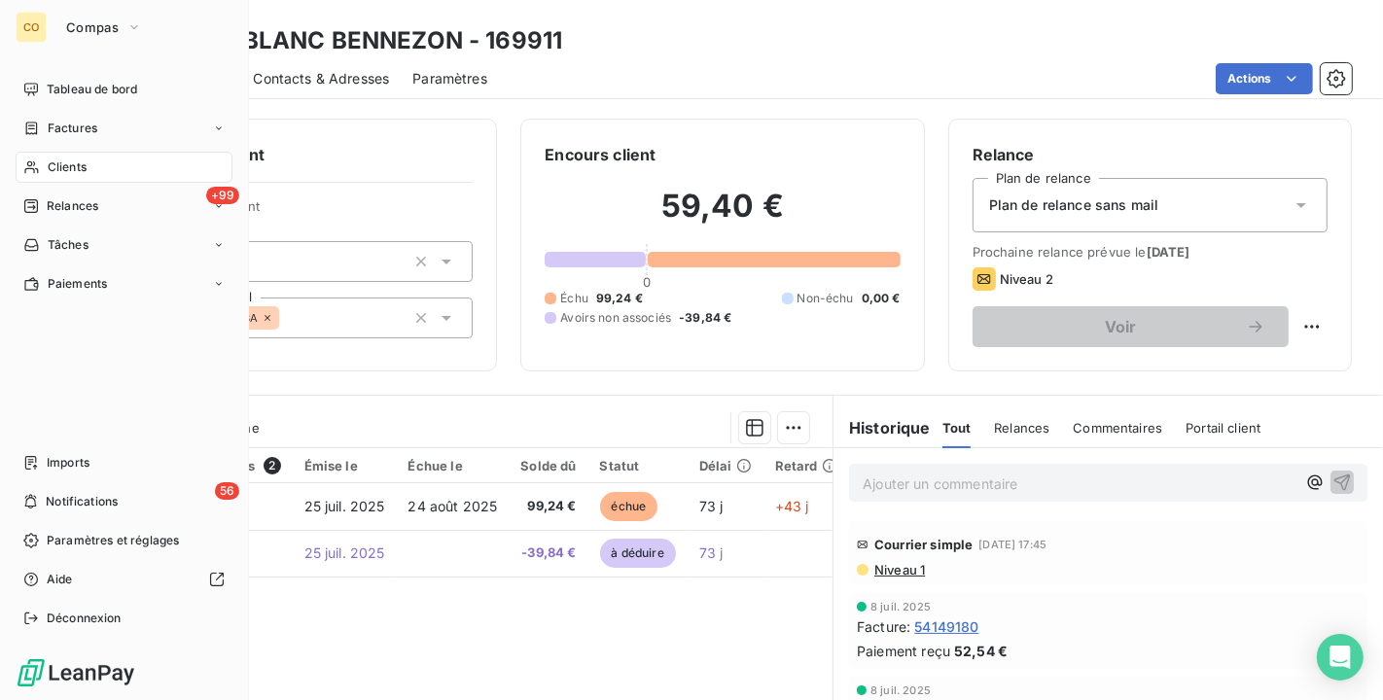
click at [41, 167] on div "Clients" at bounding box center [124, 167] width 217 height 31
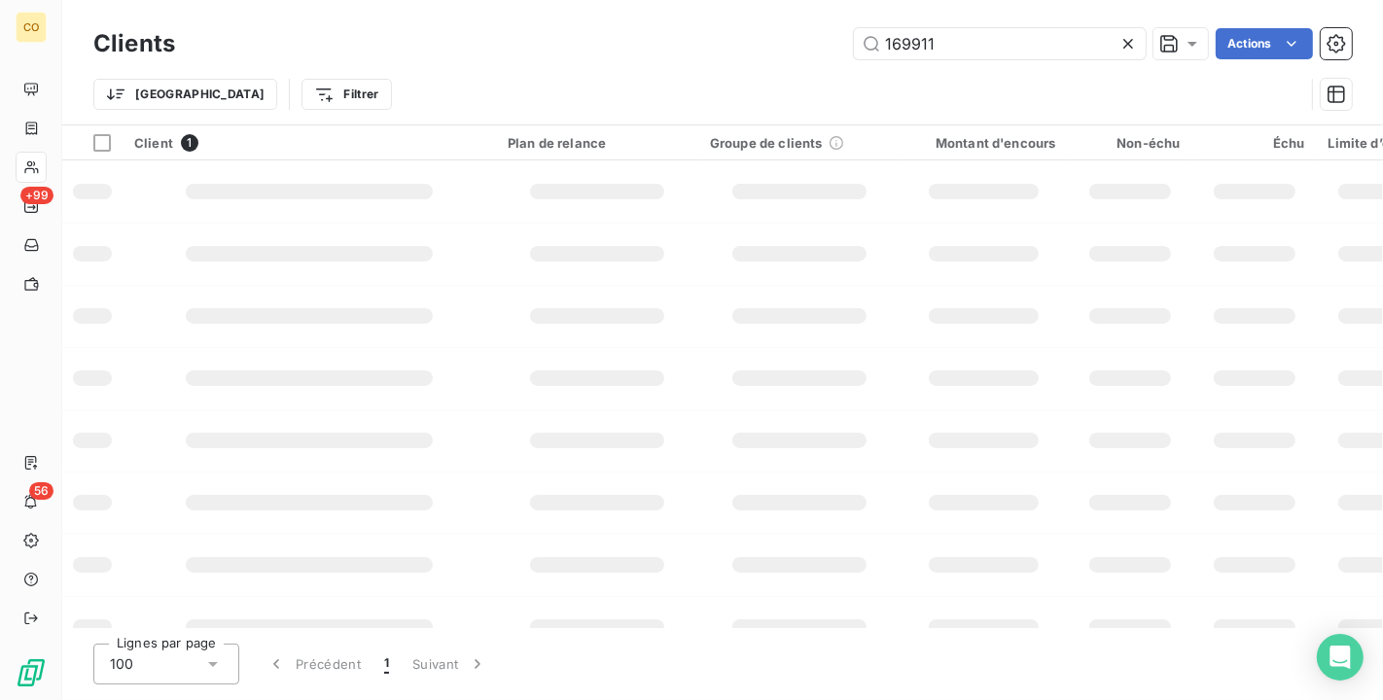
drag, startPoint x: 1027, startPoint y: 53, endPoint x: 247, endPoint y: -35, distance: 784.6
click at [247, 0] on html "CO +99 56 Clients 169911 Actions Trier Filtrer Client 1 Plan de relance Groupe …" at bounding box center [691, 350] width 1383 height 700
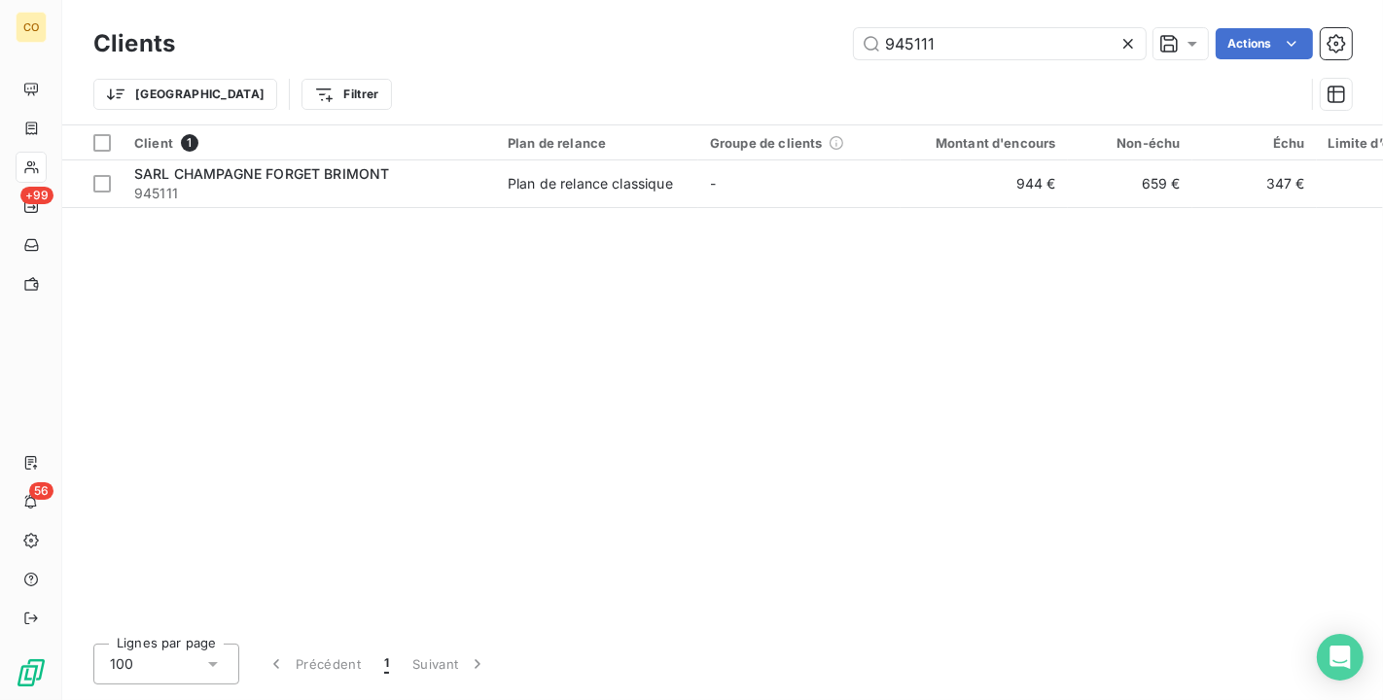
type input "945111"
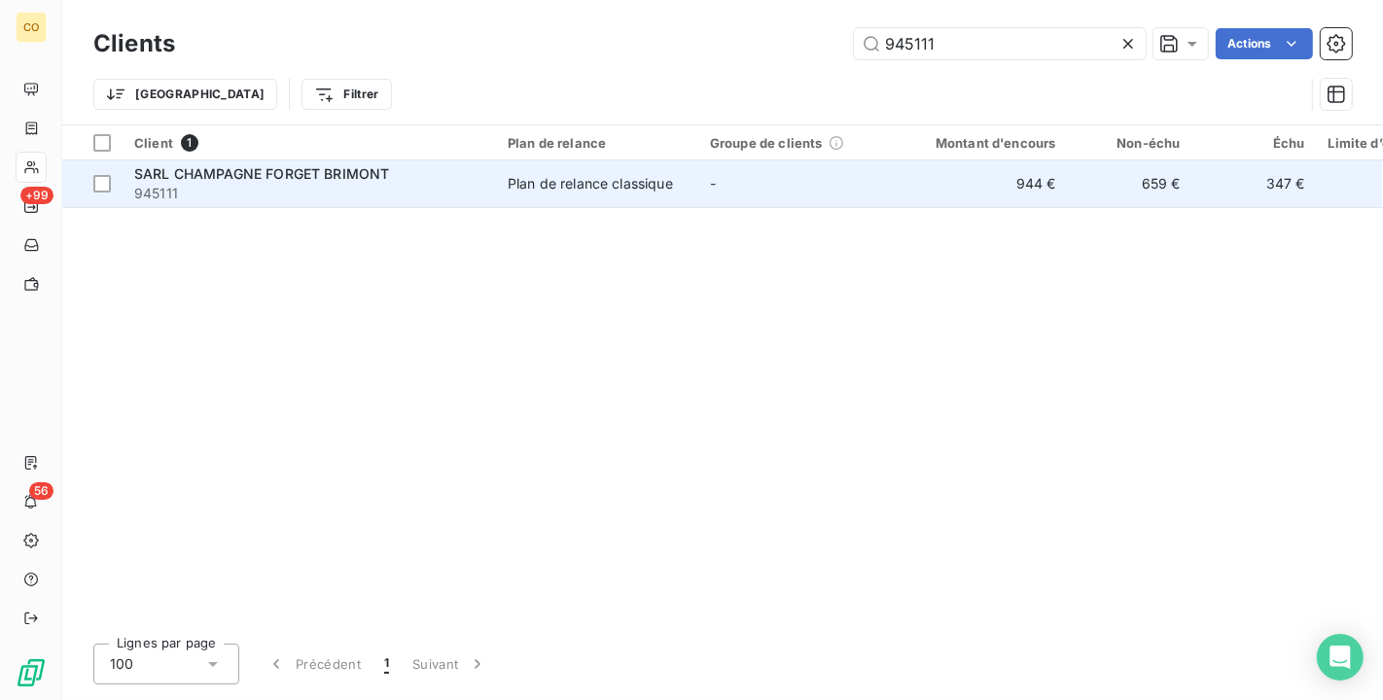
click at [416, 202] on td "SARL CHAMPAGNE FORGET BRIMONT 945111" at bounding box center [309, 183] width 373 height 47
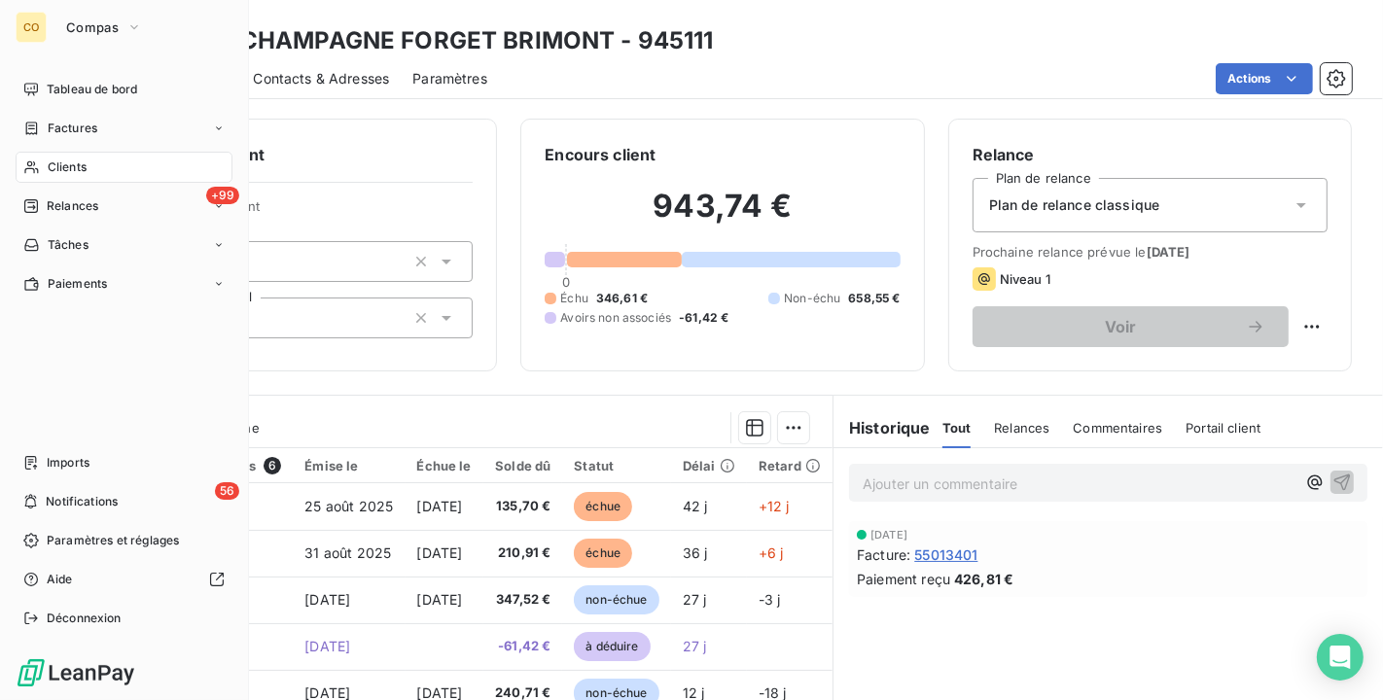
click at [54, 163] on span "Clients" at bounding box center [67, 167] width 39 height 18
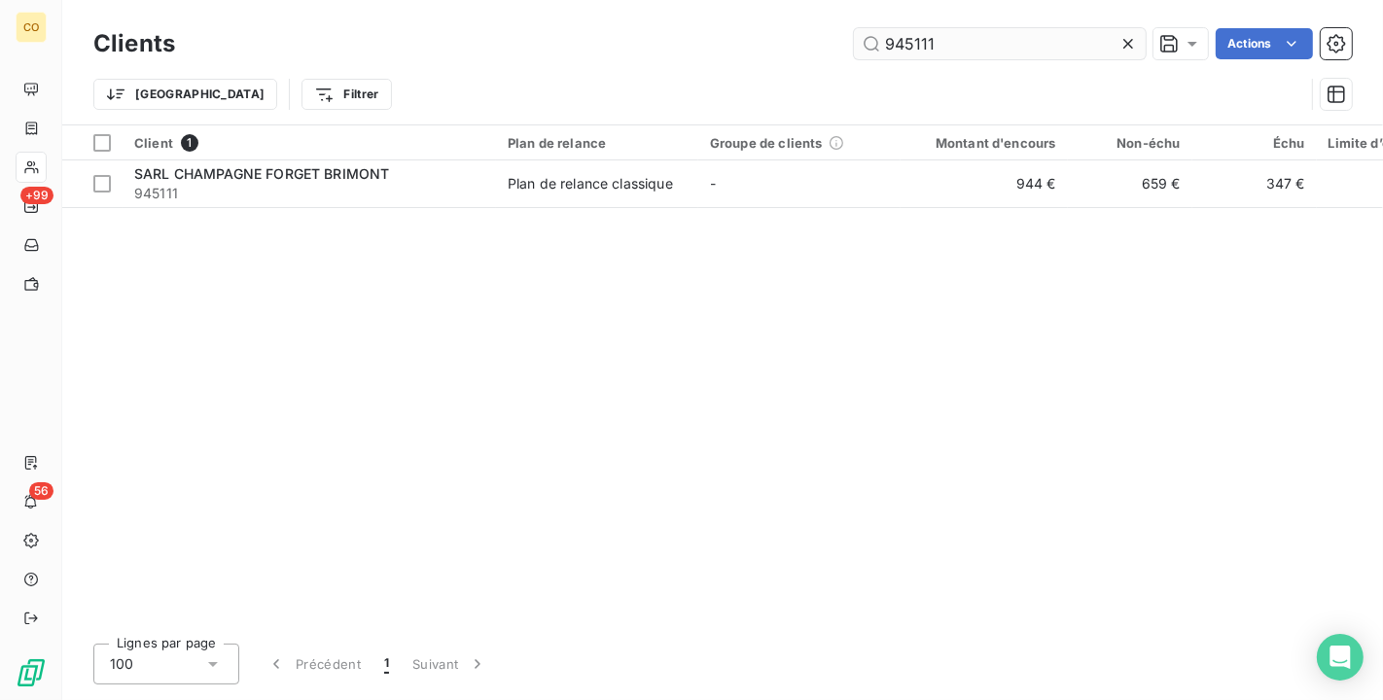
click at [1015, 41] on input "945111" at bounding box center [1000, 43] width 292 height 31
type input "9451"
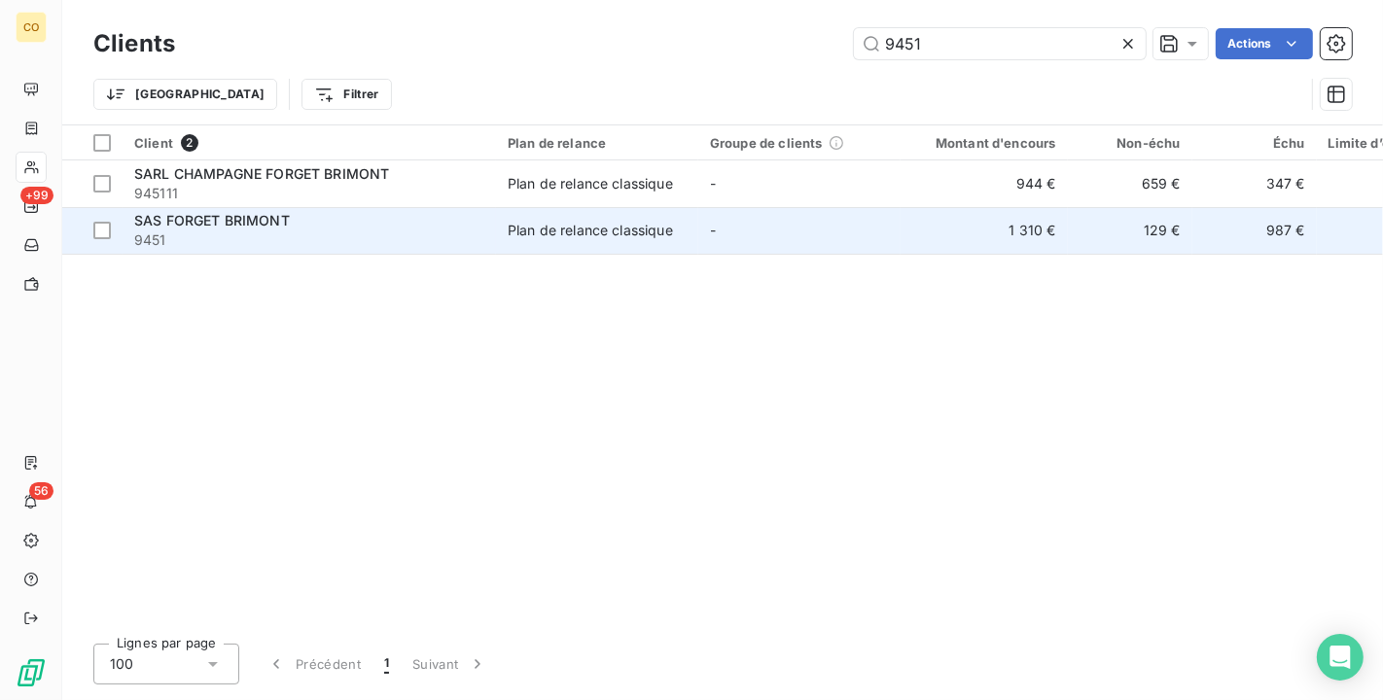
click at [780, 220] on td "-" at bounding box center [799, 230] width 202 height 47
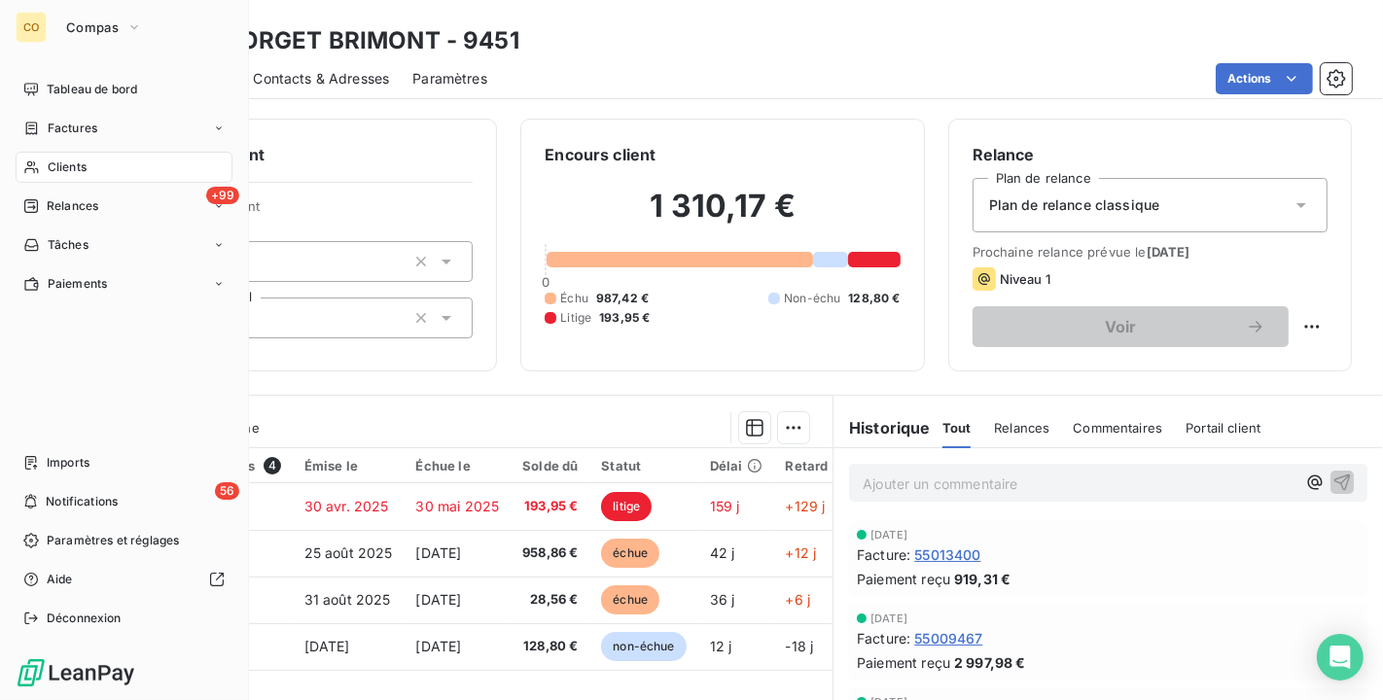
click at [48, 173] on span "Clients" at bounding box center [67, 167] width 39 height 18
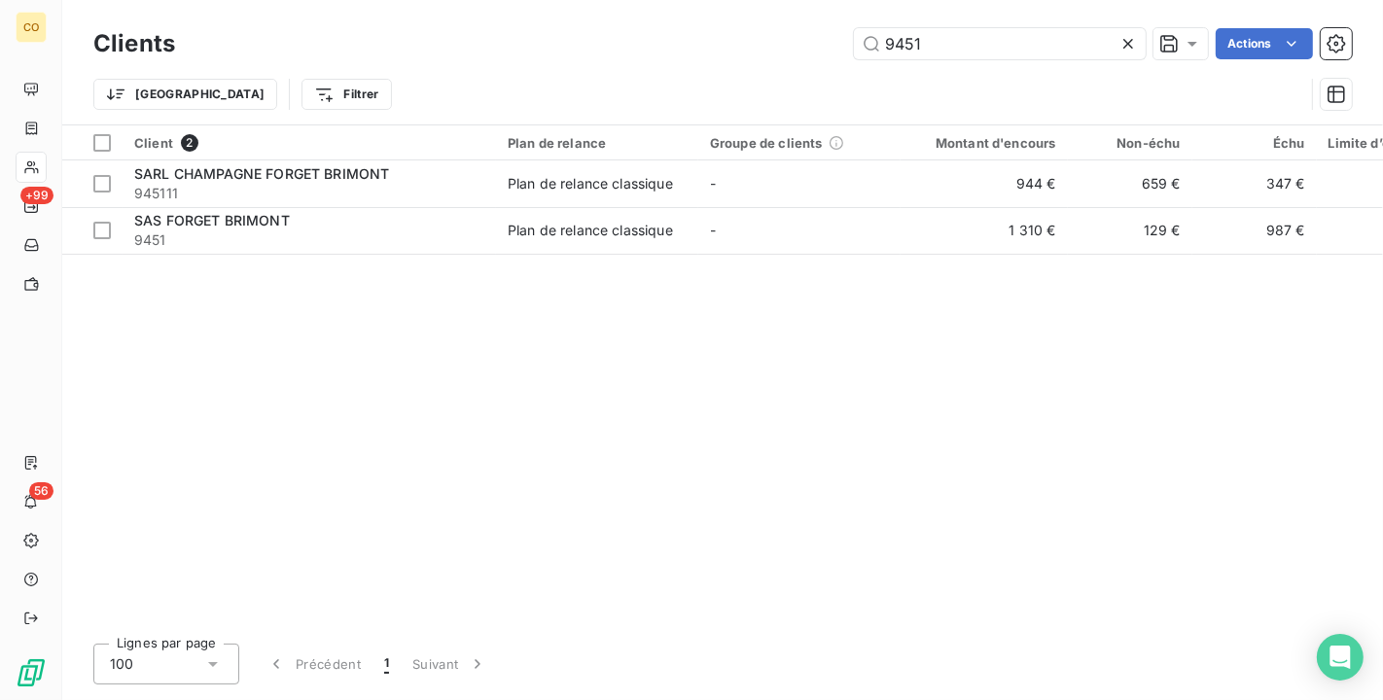
drag, startPoint x: 999, startPoint y: 53, endPoint x: 652, endPoint y: 21, distance: 347.5
click at [652, 21] on div "Clients 9451 Actions Trier Filtrer" at bounding box center [722, 62] width 1320 height 124
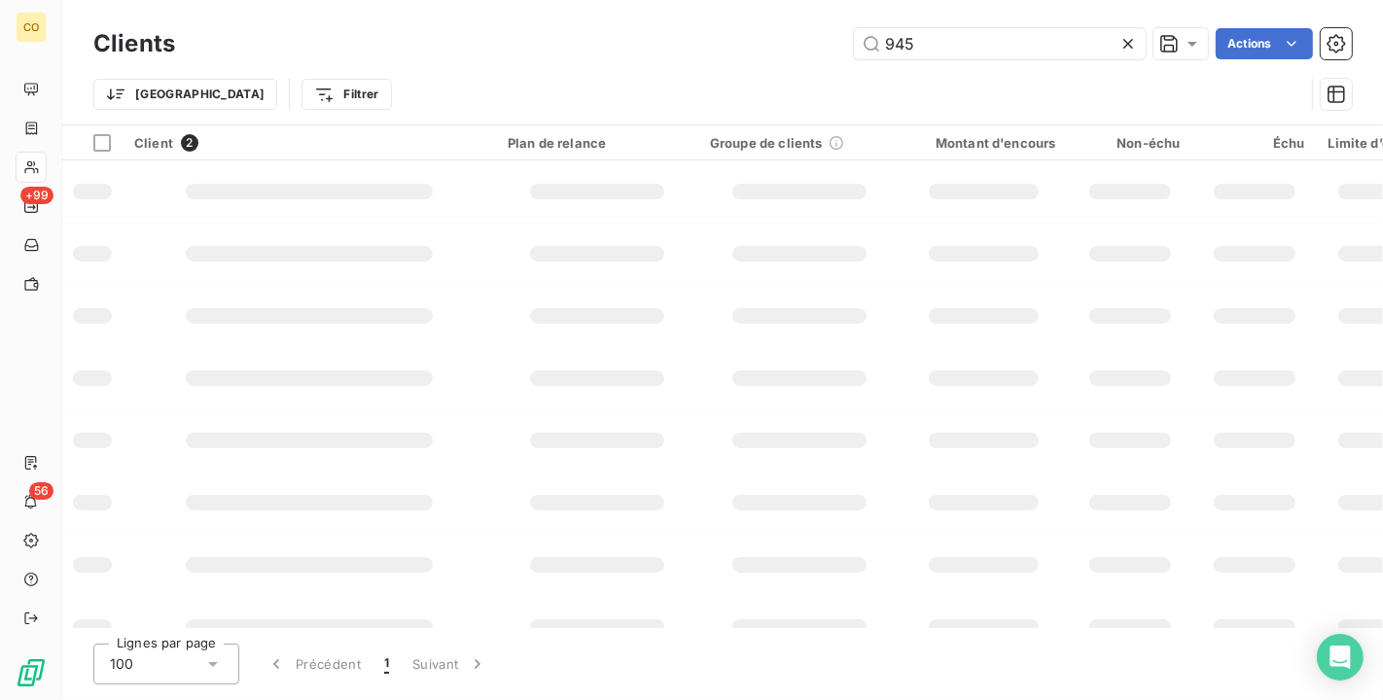
type input "9451"
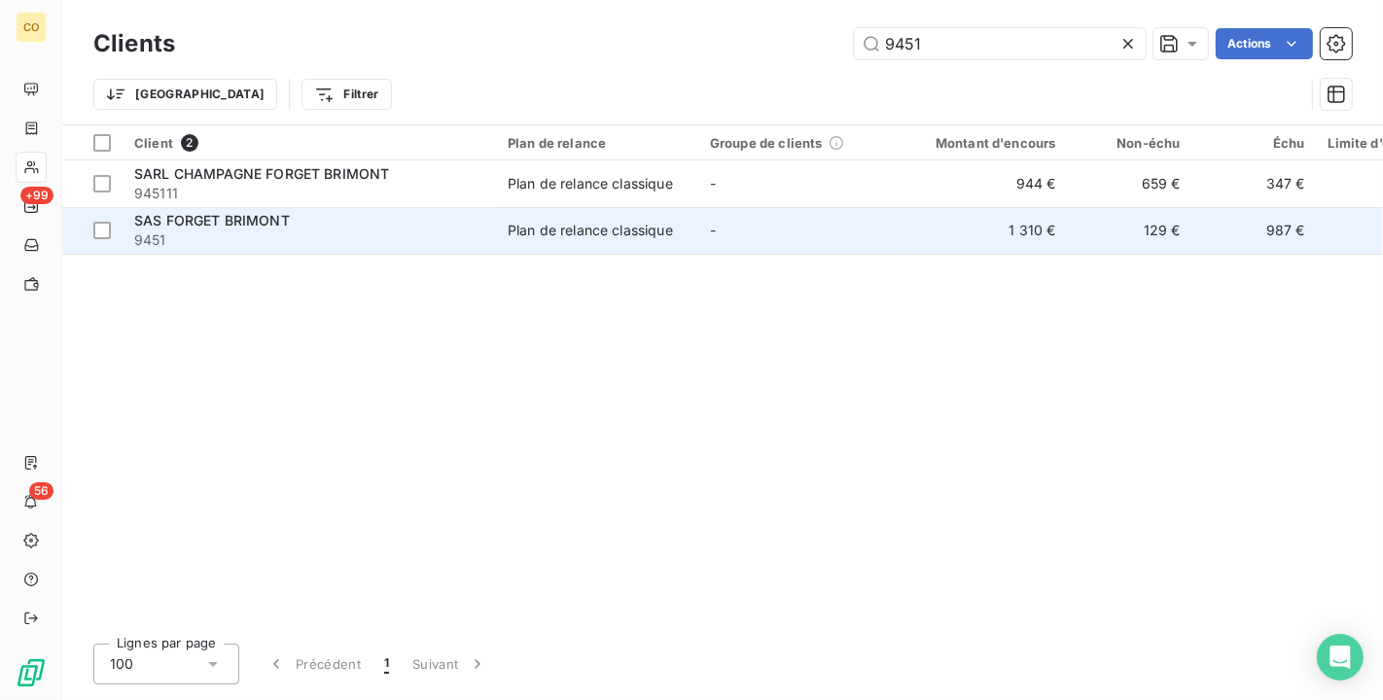
click at [680, 232] on span "Plan de relance classique" at bounding box center [597, 230] width 179 height 19
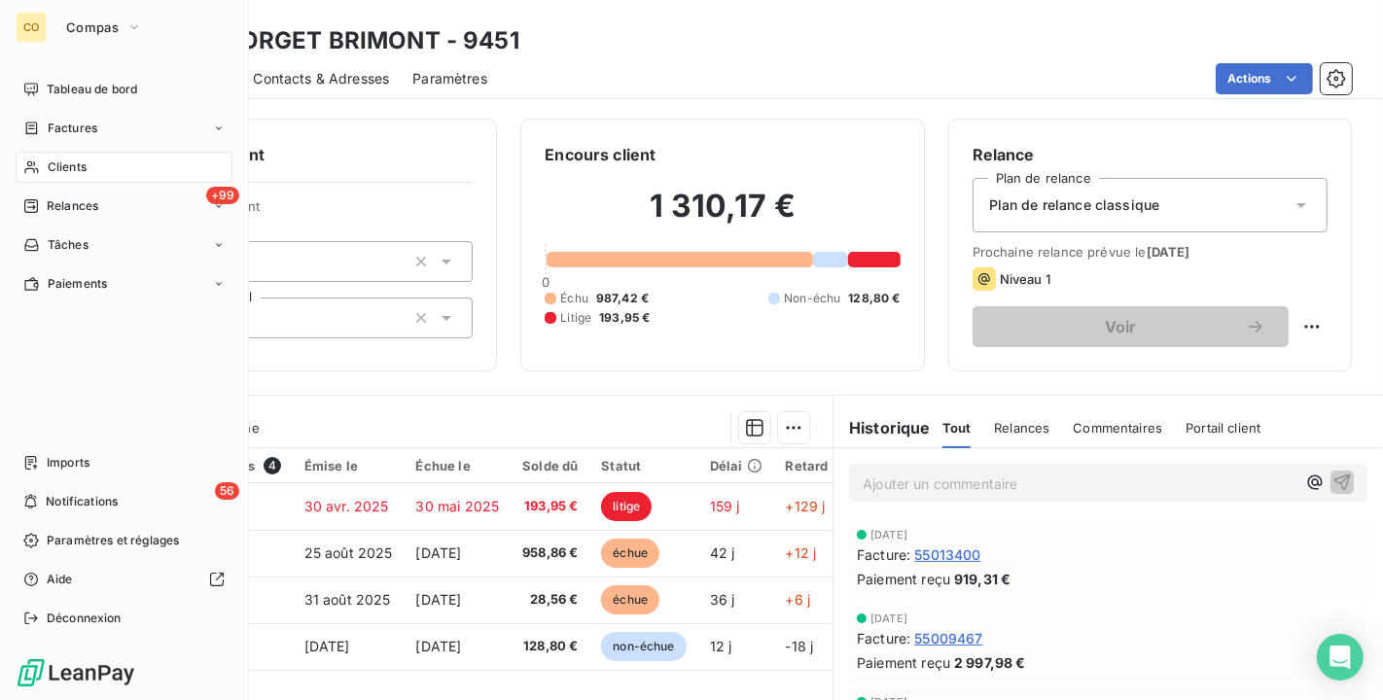
click at [61, 166] on span "Clients" at bounding box center [67, 167] width 39 height 18
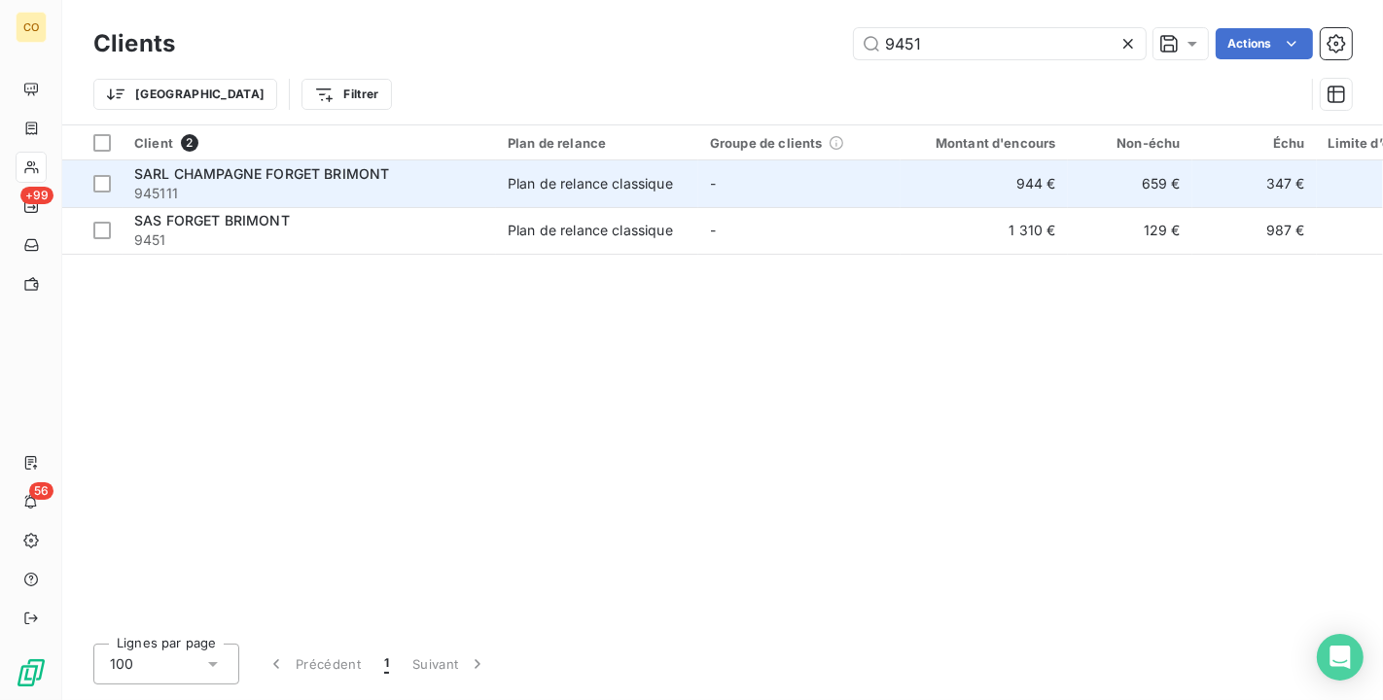
click at [443, 182] on div "SARL CHAMPAGNE FORGET BRIMONT" at bounding box center [309, 173] width 350 height 19
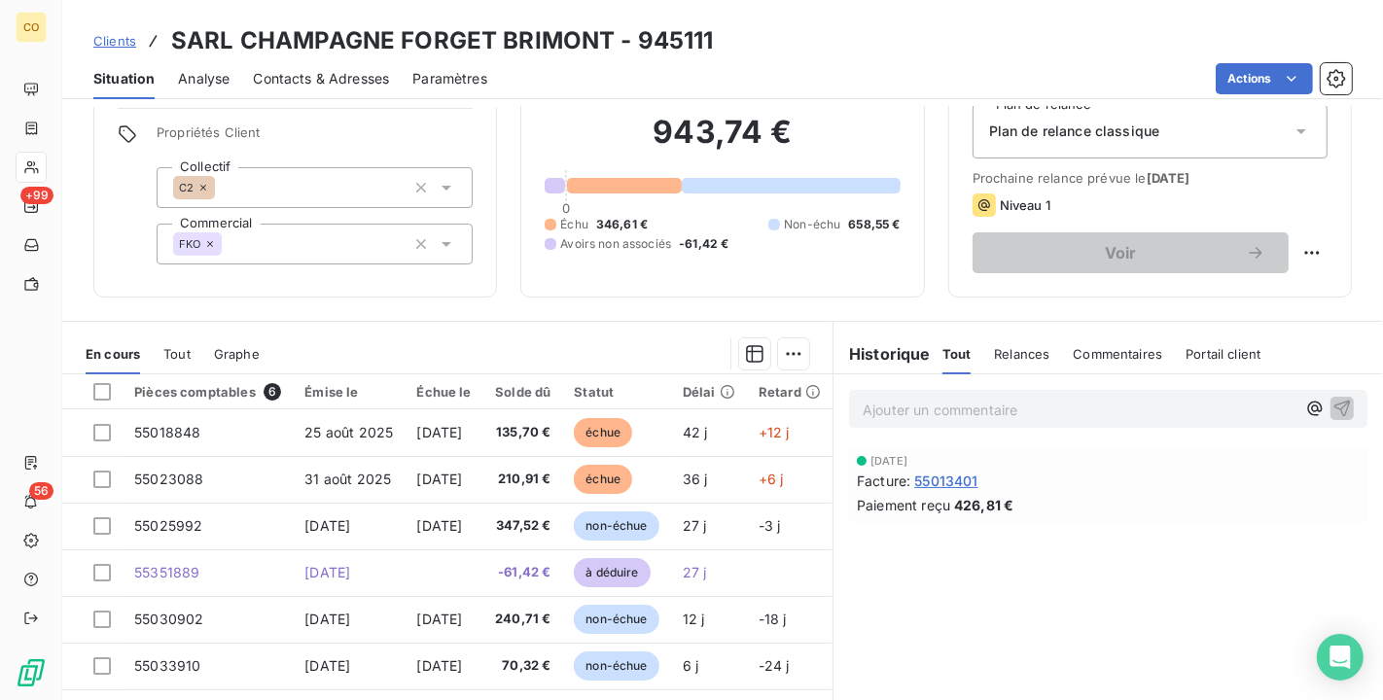
scroll to position [108, 0]
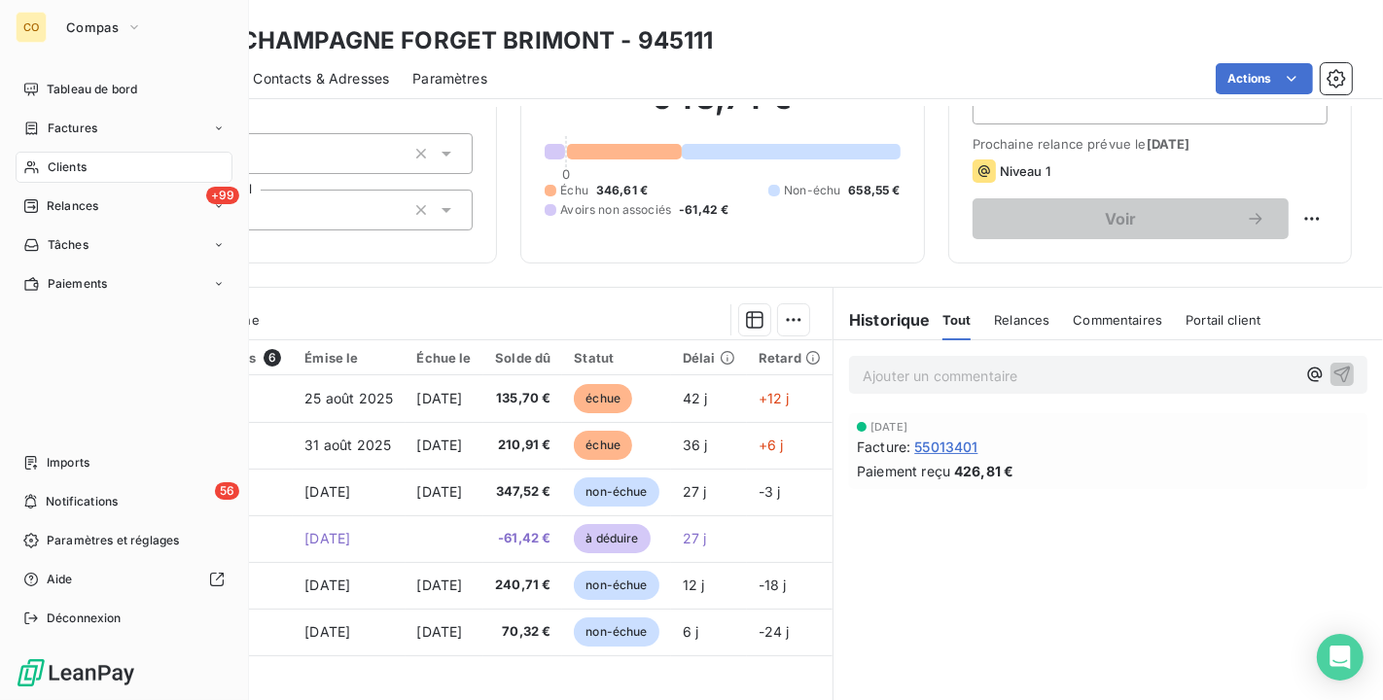
click at [56, 164] on span "Clients" at bounding box center [67, 167] width 39 height 18
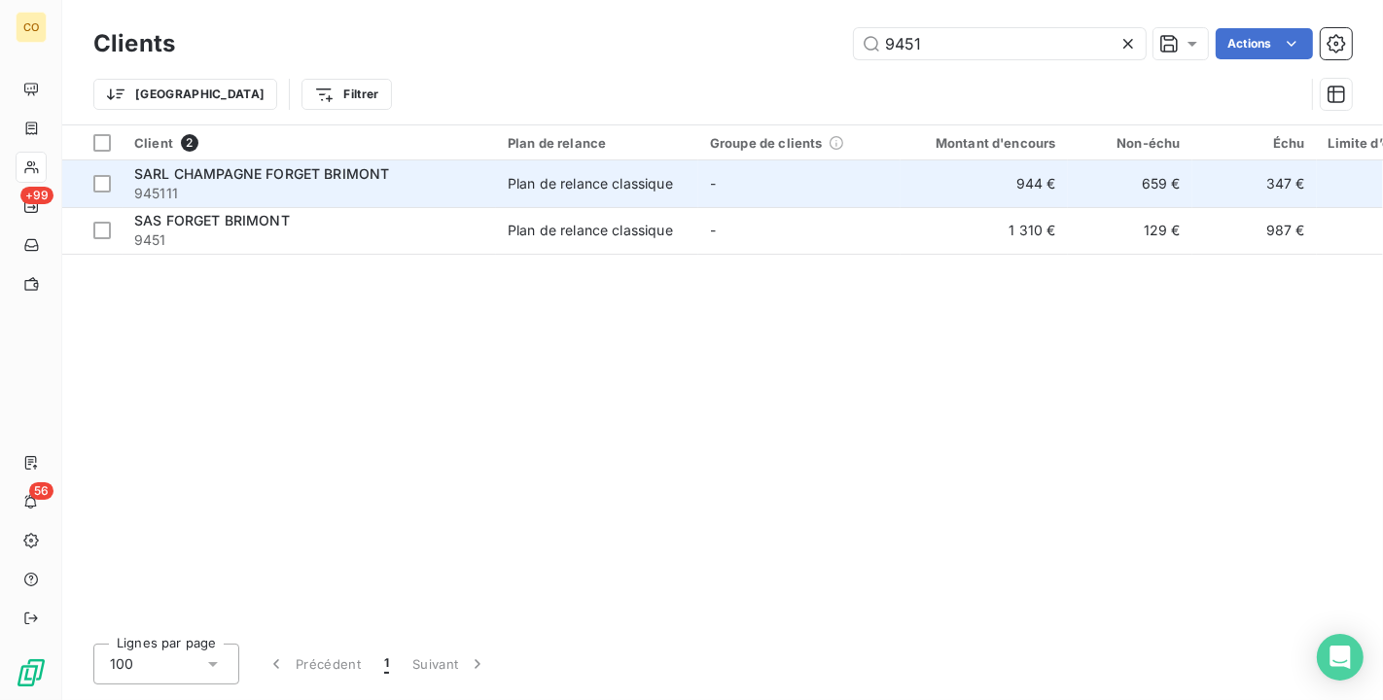
click at [333, 175] on span "SARL CHAMPAGNE FORGET BRIMONT" at bounding box center [261, 173] width 255 height 17
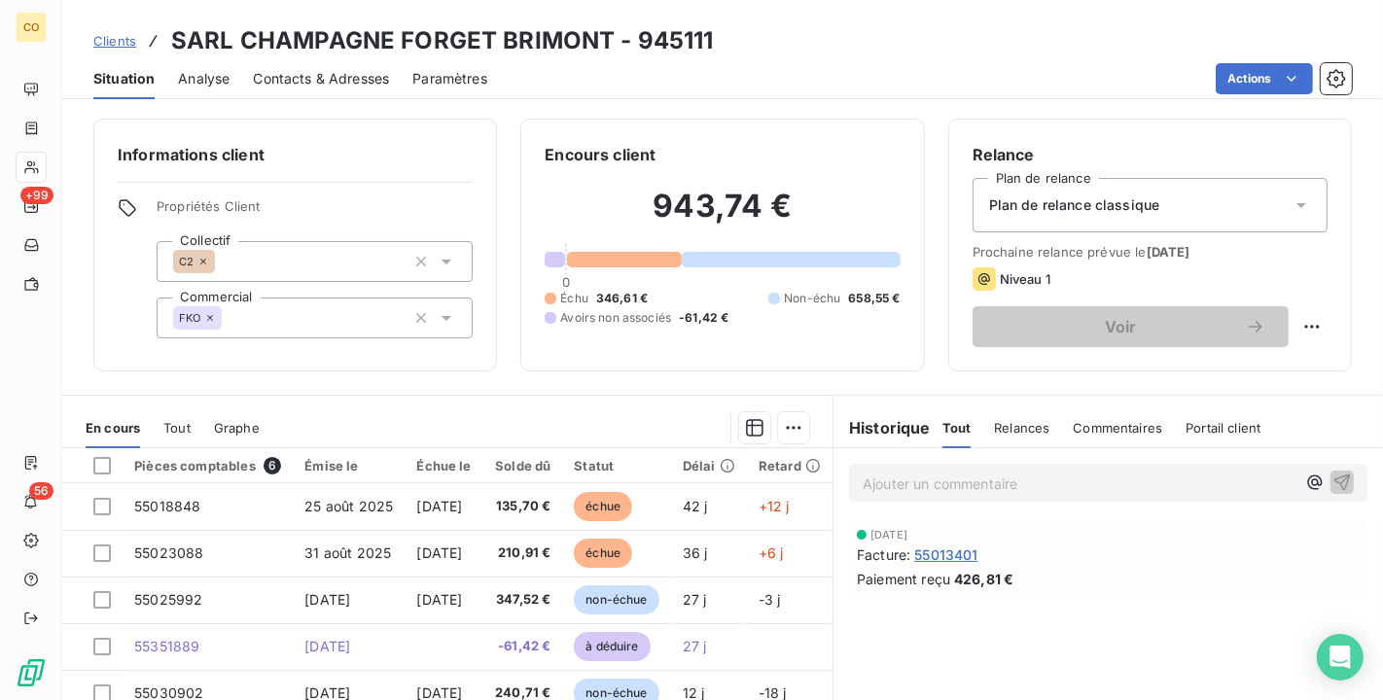
click at [348, 88] on div "Contacts & Adresses" at bounding box center [321, 78] width 136 height 41
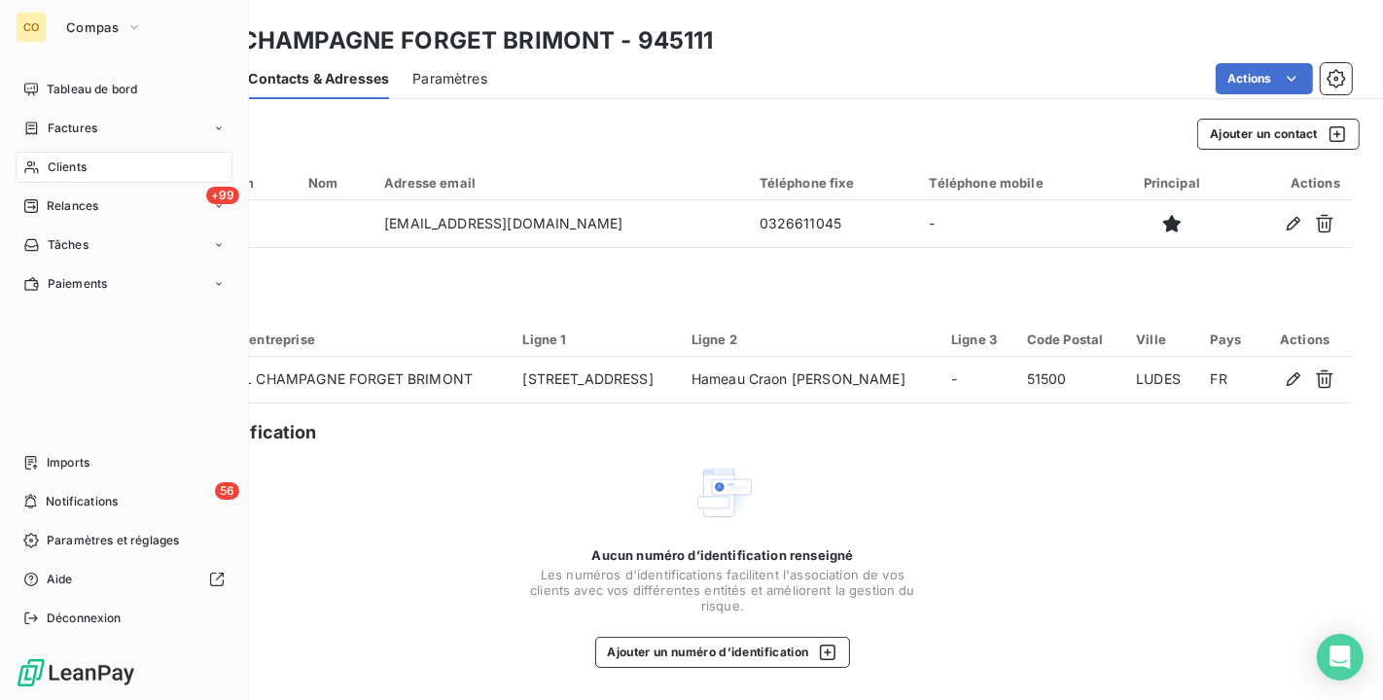
click at [83, 165] on span "Clients" at bounding box center [67, 167] width 39 height 18
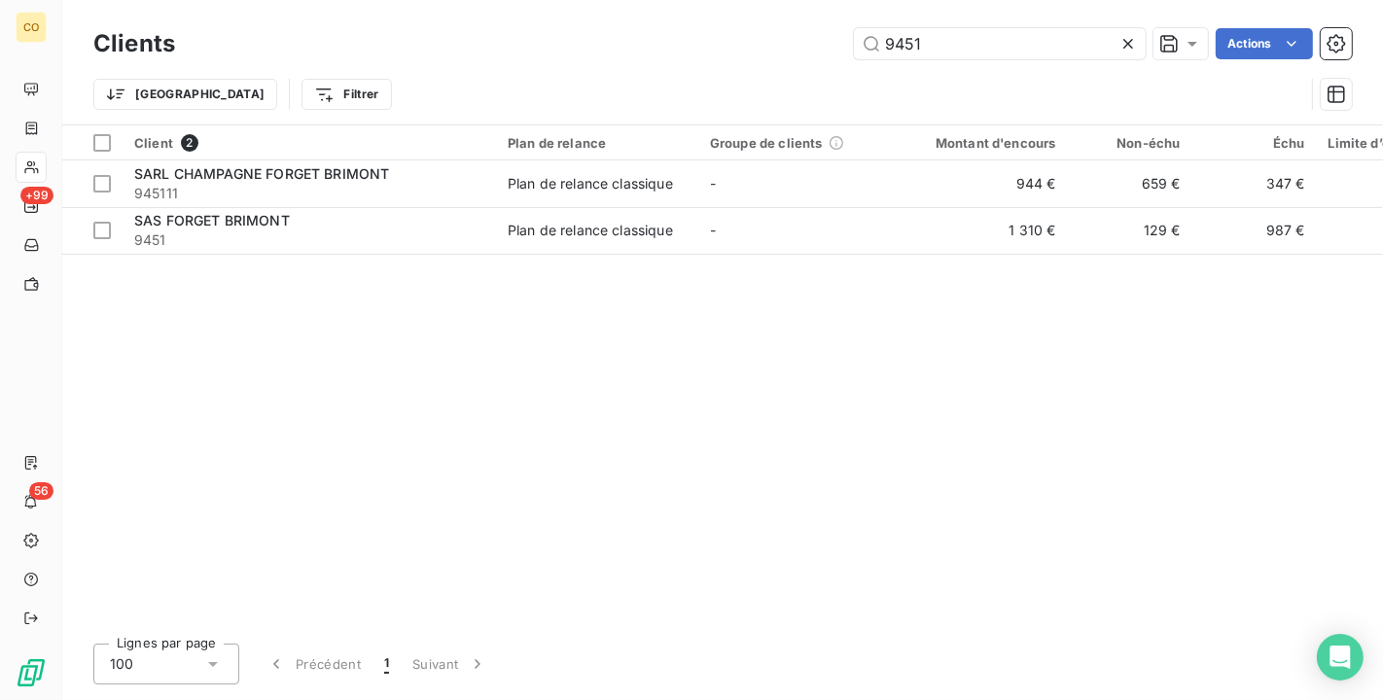
drag, startPoint x: 977, startPoint y: 44, endPoint x: 377, endPoint y: -35, distance: 605.0
click at [377, 0] on html "CO +99 56 Clients 9451 Actions Trier Filtrer Client 2 Plan de relance Groupe de…" at bounding box center [691, 350] width 1383 height 700
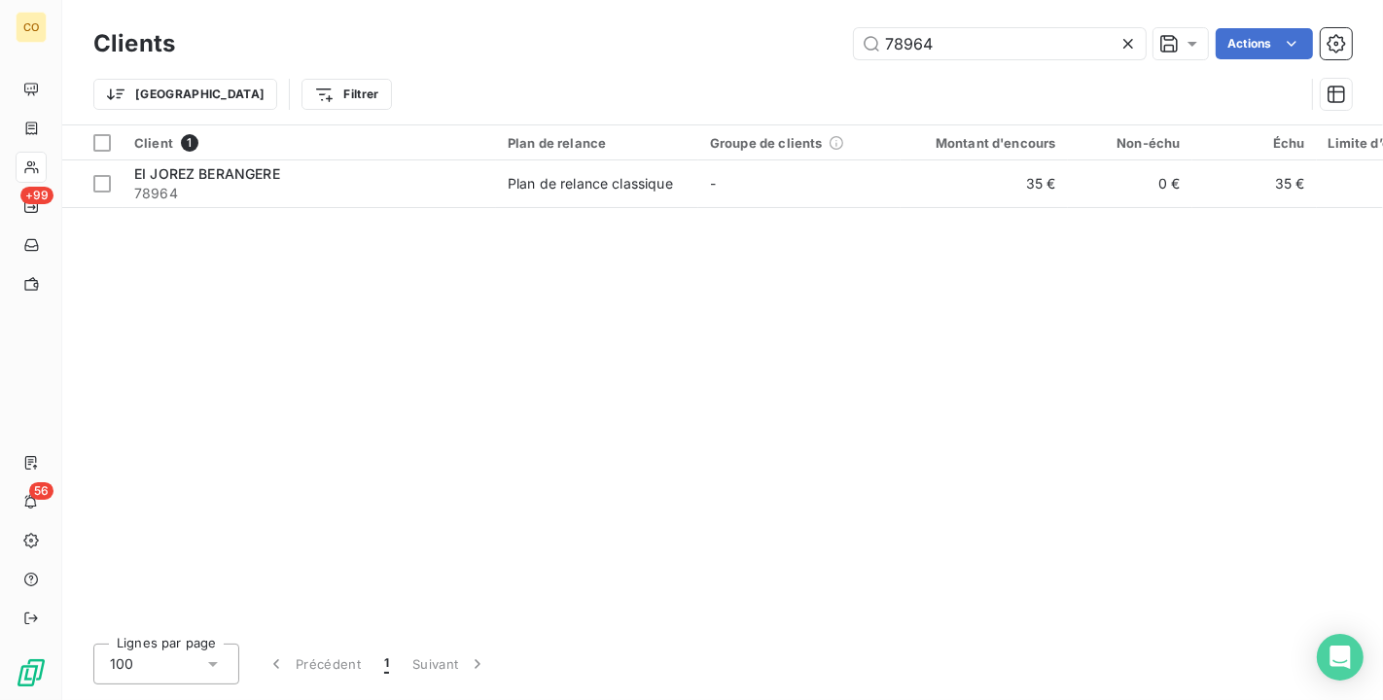
type input "78964"
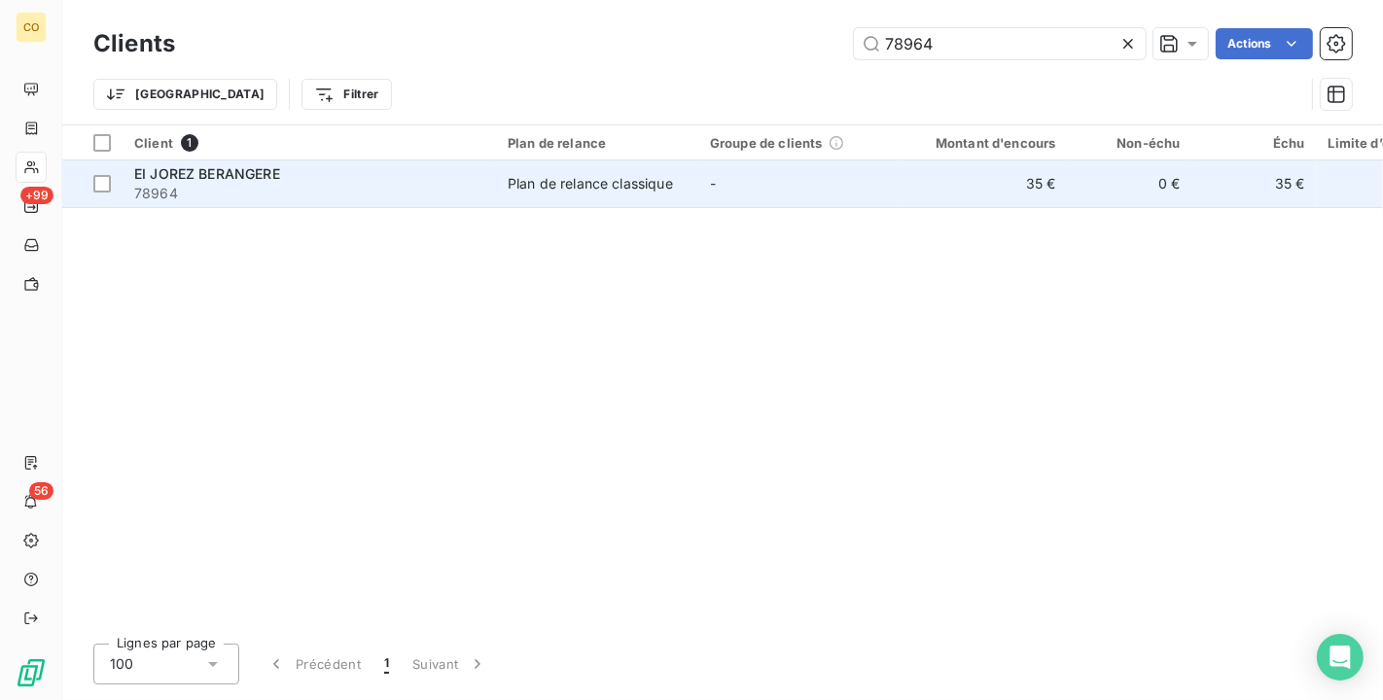
click at [419, 171] on div "EI JOREZ BERANGERE" at bounding box center [309, 173] width 350 height 19
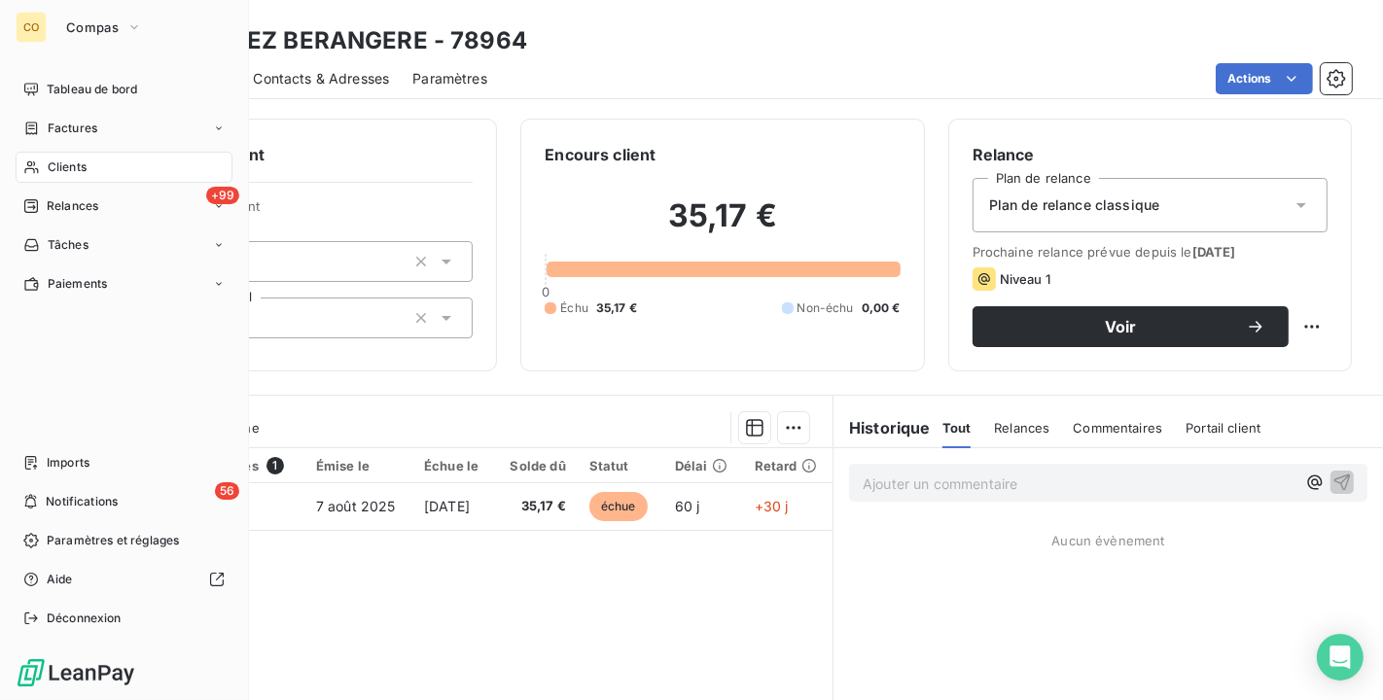
click at [39, 152] on div "Clients" at bounding box center [124, 167] width 217 height 31
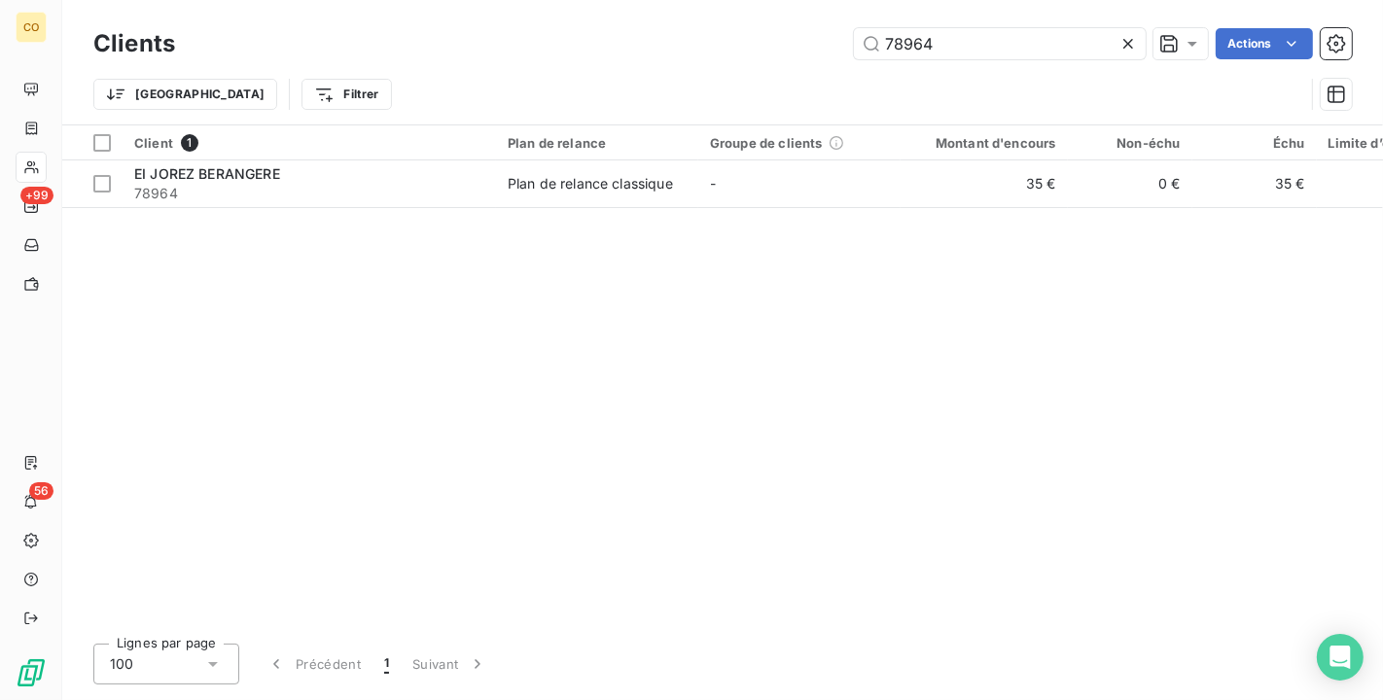
drag, startPoint x: 1010, startPoint y: 47, endPoint x: 555, endPoint y: 31, distance: 455.3
click at [555, 31] on div "78964 Actions" at bounding box center [774, 43] width 1153 height 31
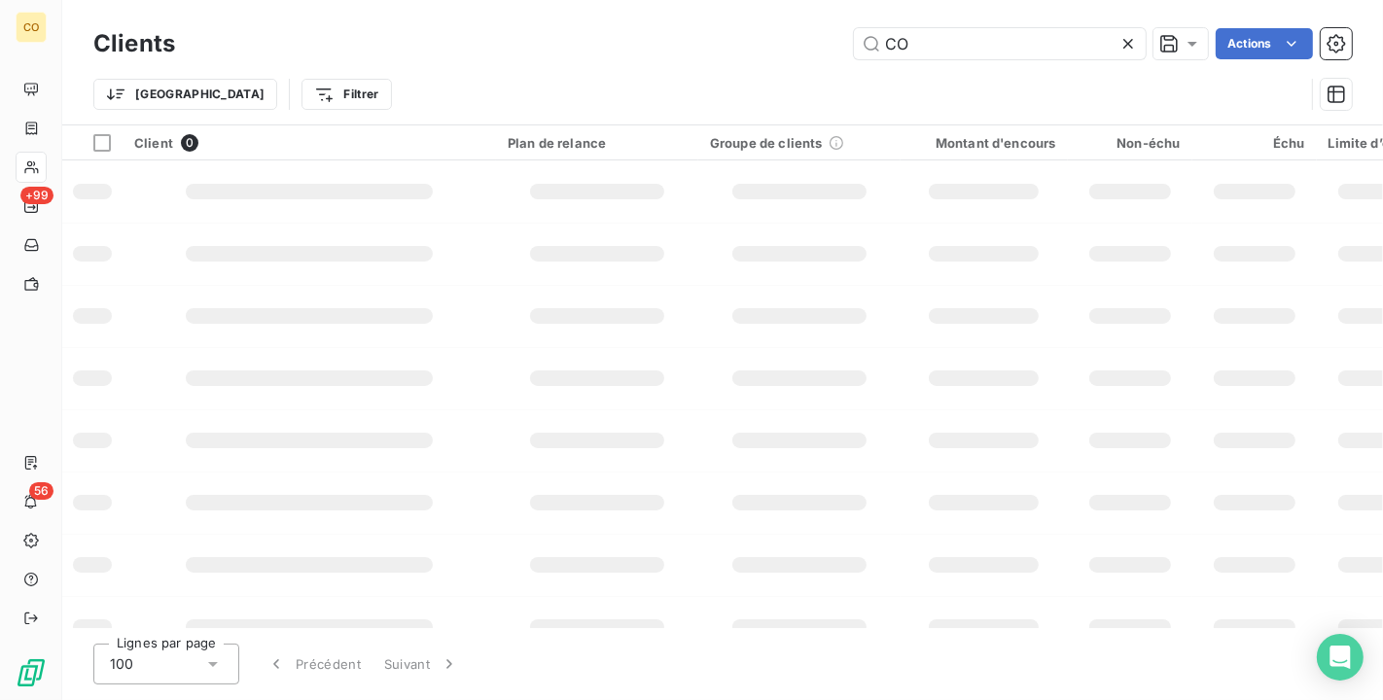
type input "C"
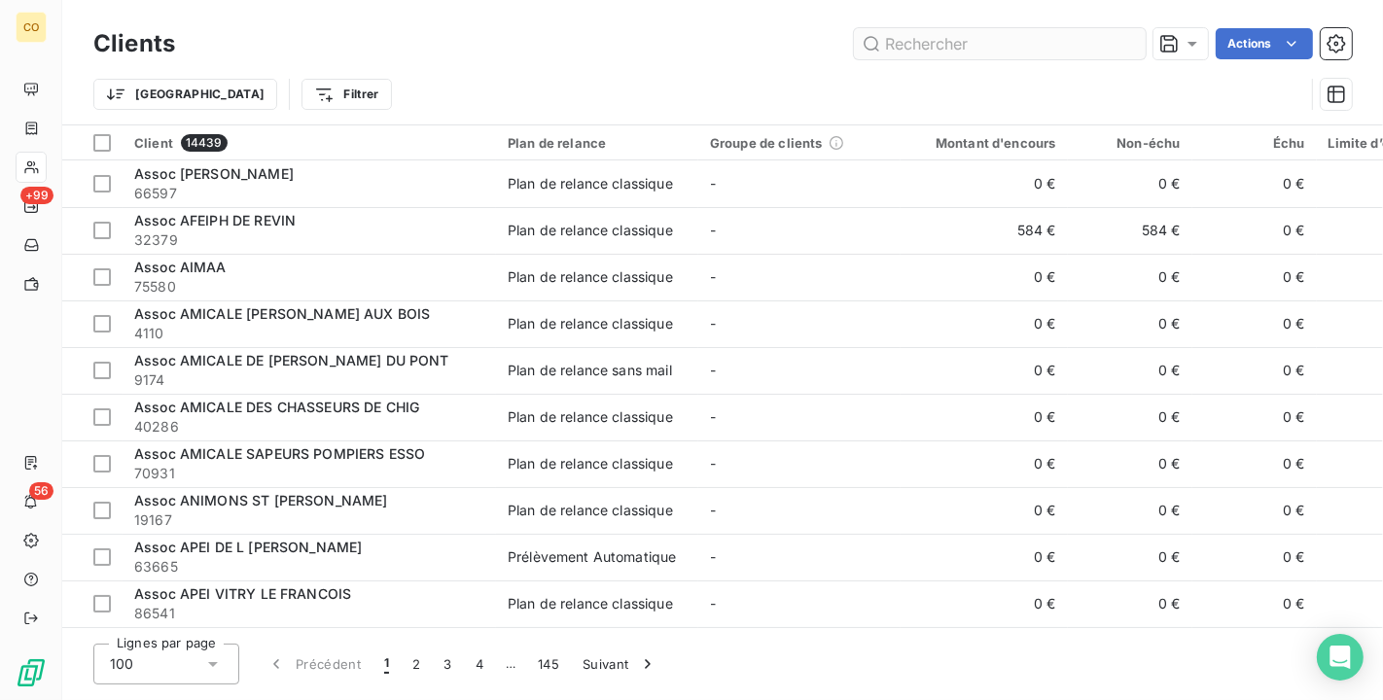
click at [919, 39] on input "text" at bounding box center [1000, 43] width 292 height 31
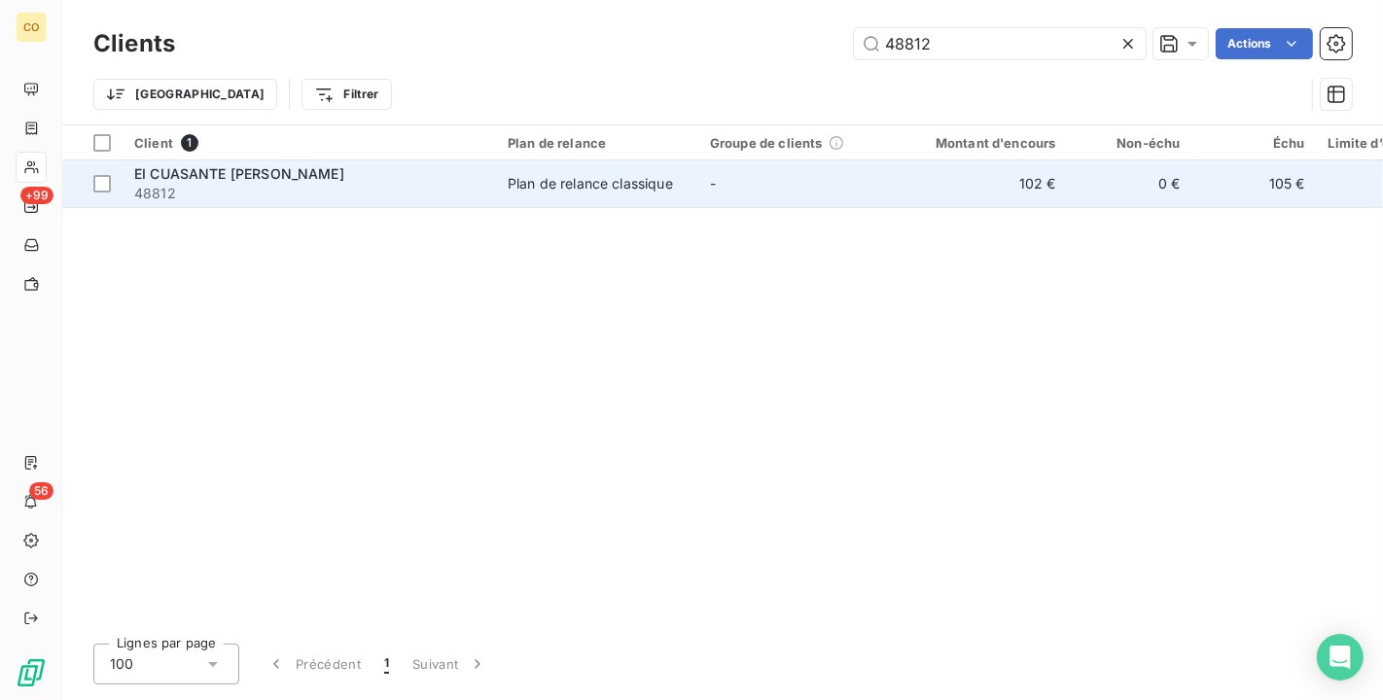
type input "48812"
click at [631, 193] on td "Plan de relance classique" at bounding box center [597, 183] width 202 height 47
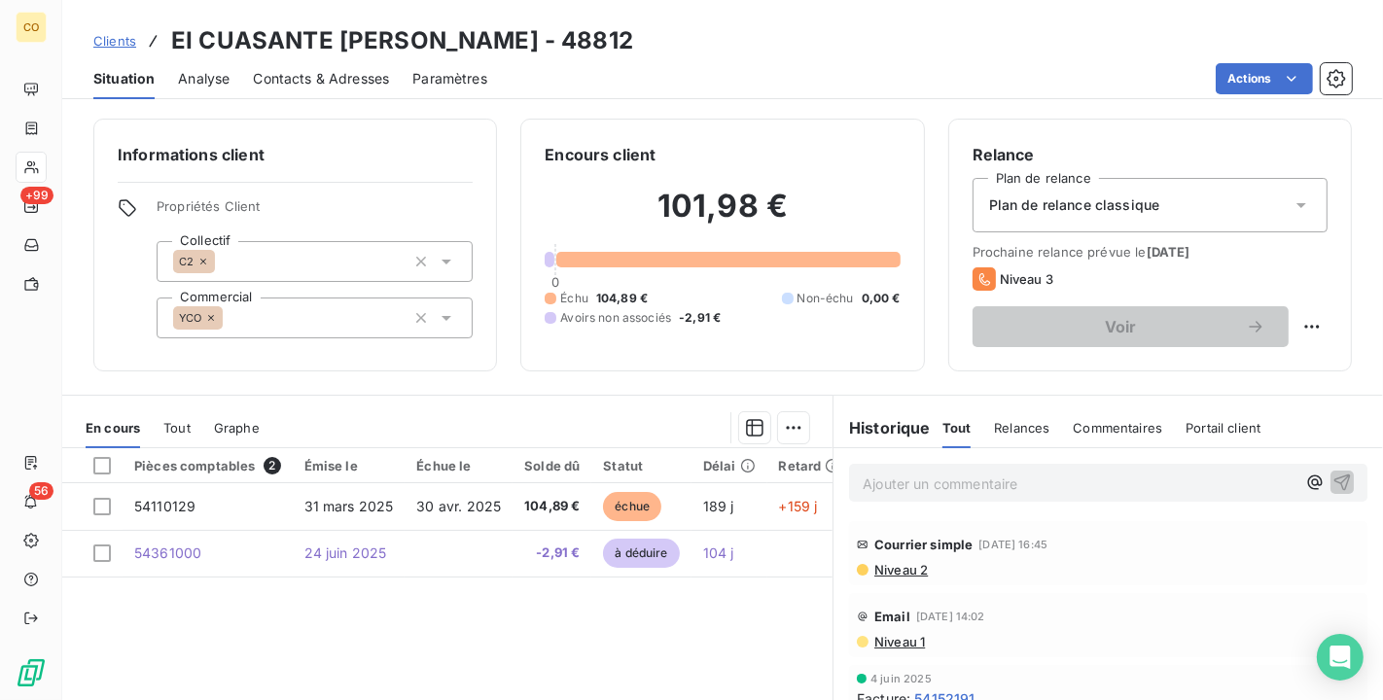
click at [455, 603] on div "Pièces comptables 2 Émise le Échue le Solde dû Statut Délai Retard 54110129 31 …" at bounding box center [447, 635] width 770 height 374
click at [266, 605] on div "Pièces comptables 2 Émise le Échue le Solde dû Statut Délai Retard 54110129 31 …" at bounding box center [447, 635] width 770 height 374
click at [456, 680] on div "Pièces comptables 2 Émise le Échue le Solde dû Statut Délai Retard 54110129 31 …" at bounding box center [447, 635] width 770 height 374
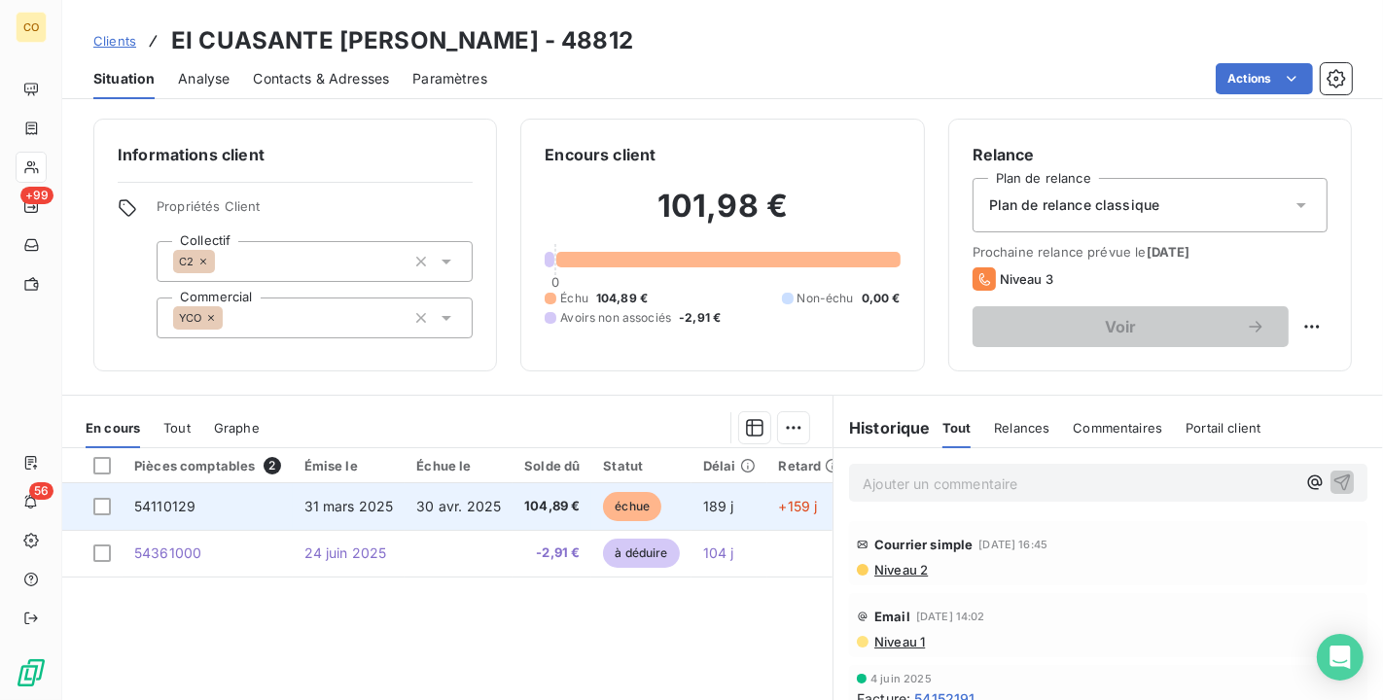
click at [410, 516] on td "30 avr. 2025" at bounding box center [458, 506] width 108 height 47
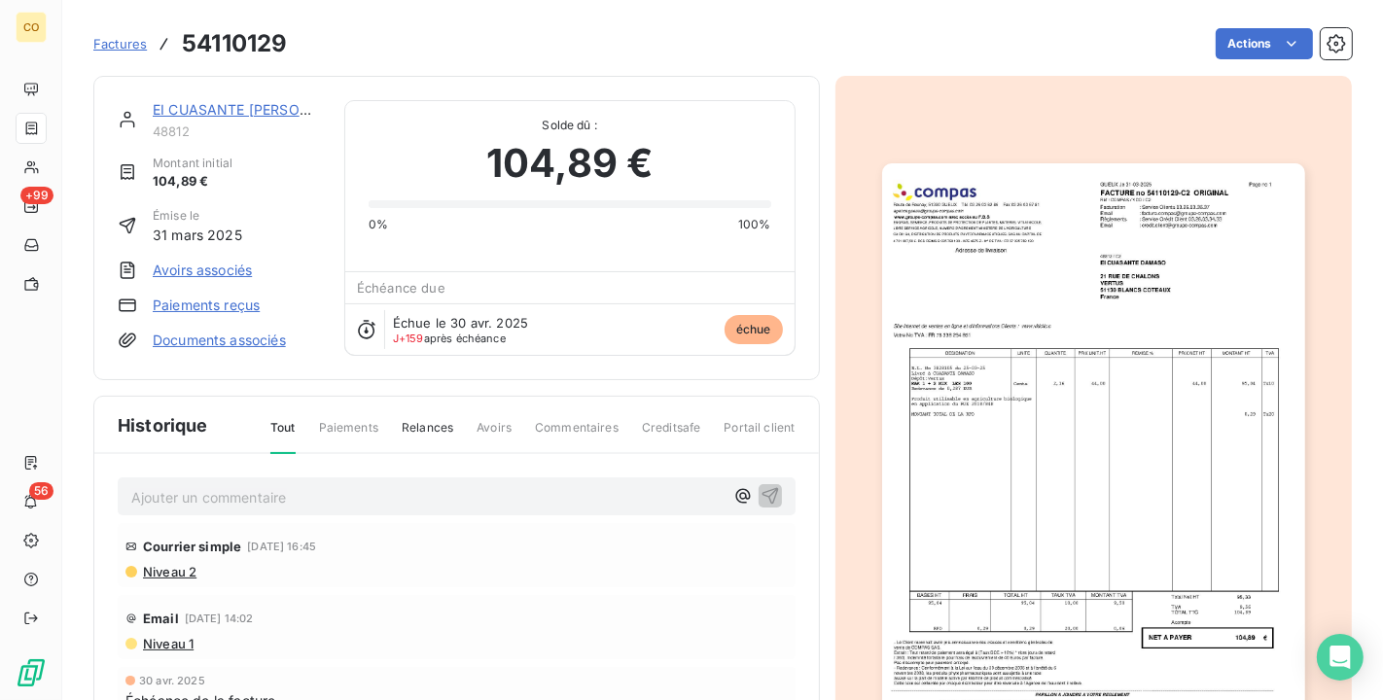
click at [1244, 488] on img "button" at bounding box center [1093, 462] width 423 height 598
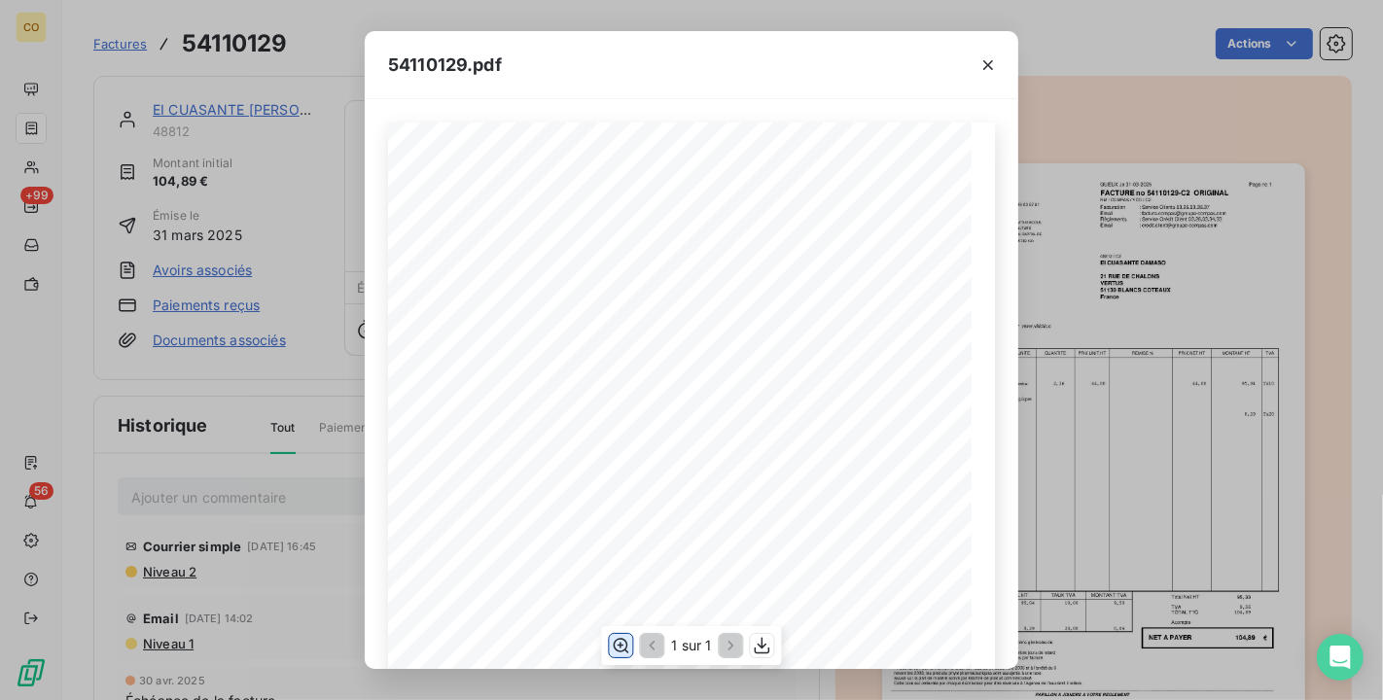
click at [614, 640] on icon "button" at bounding box center [620, 645] width 19 height 19
click at [992, 65] on icon "button" at bounding box center [987, 64] width 19 height 19
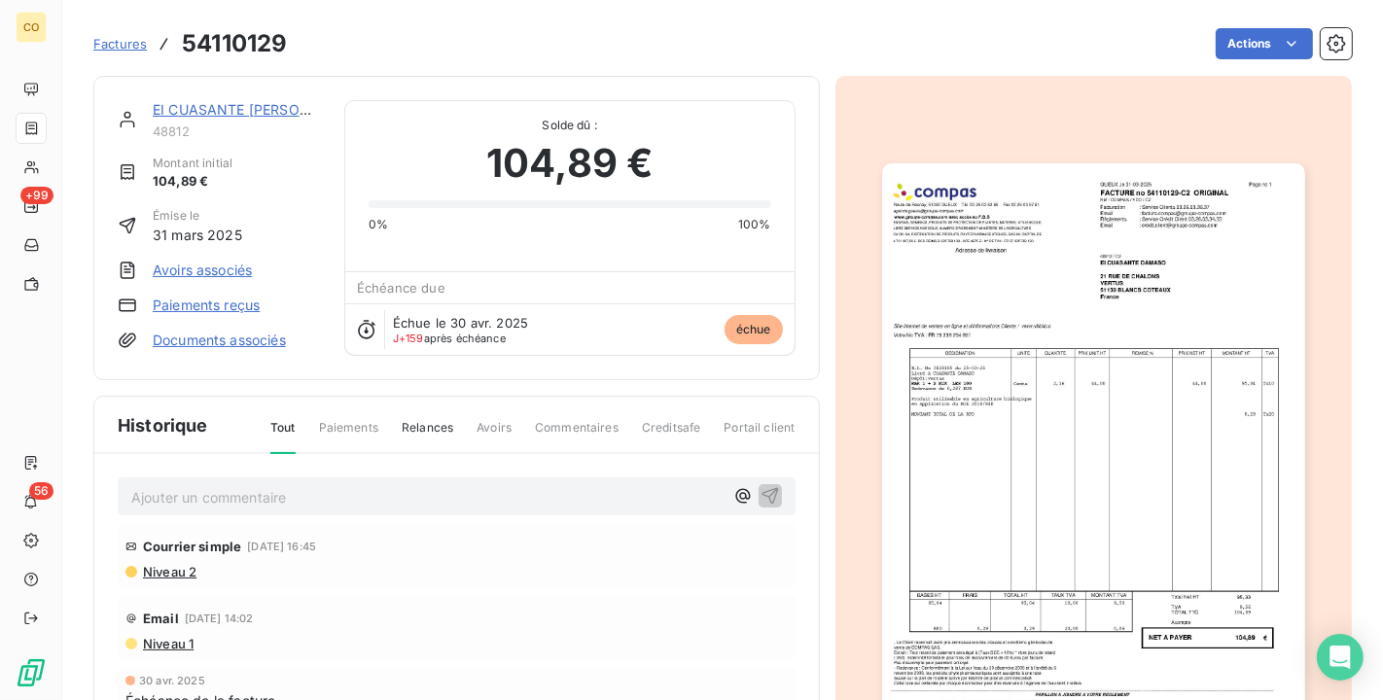
click at [176, 636] on span "Niveau 1" at bounding box center [167, 644] width 53 height 16
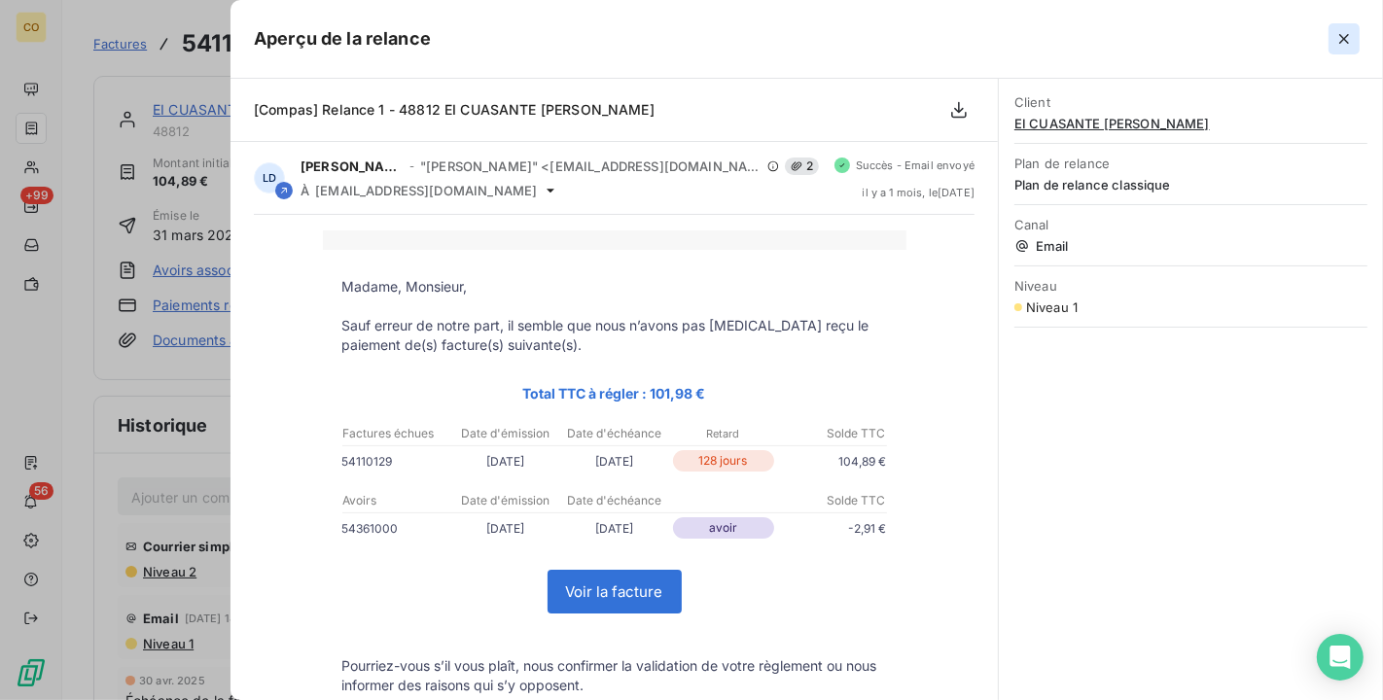
click at [1351, 39] on icon "button" at bounding box center [1343, 38] width 19 height 19
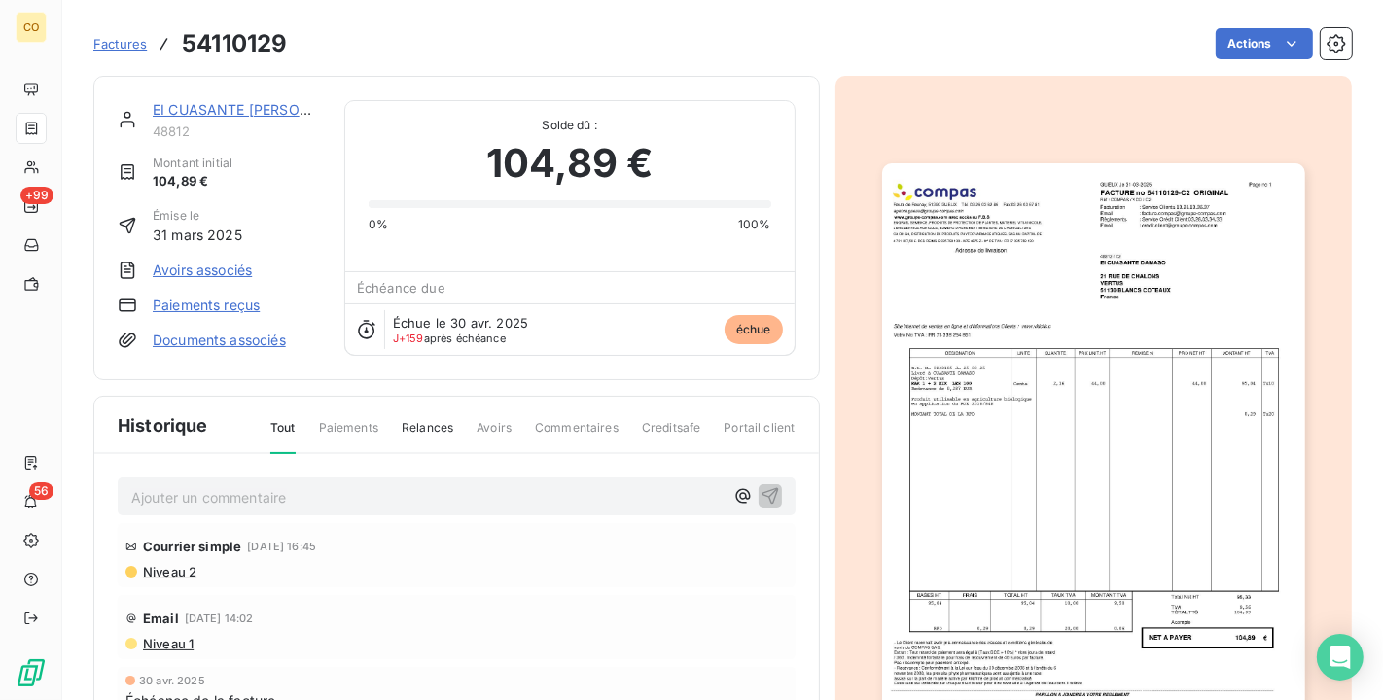
click at [228, 114] on link "EI CUASANTE [PERSON_NAME]" at bounding box center [258, 109] width 210 height 17
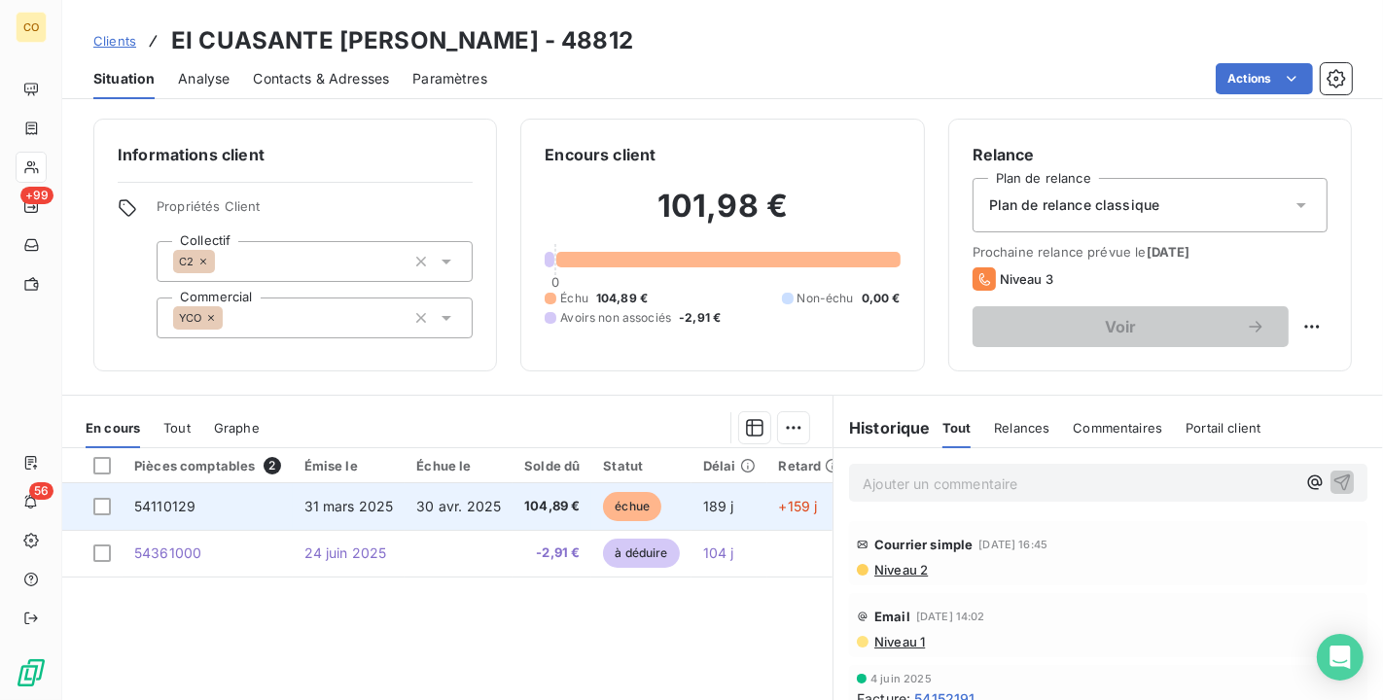
click at [637, 503] on span "échue" at bounding box center [632, 506] width 58 height 29
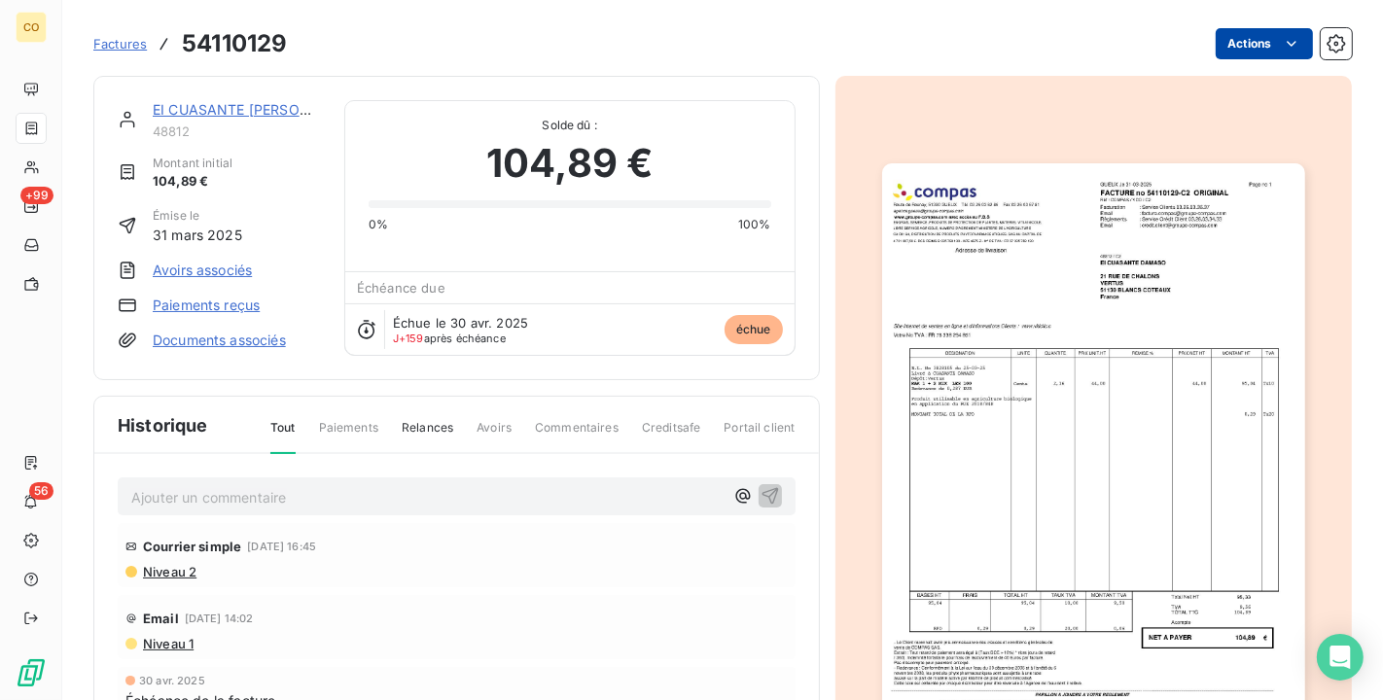
click at [1249, 39] on html "CO +99 56 Factures 54110129 Actions EI CUASANTE [PERSON_NAME] 48812 Montant ini…" at bounding box center [691, 350] width 1383 height 700
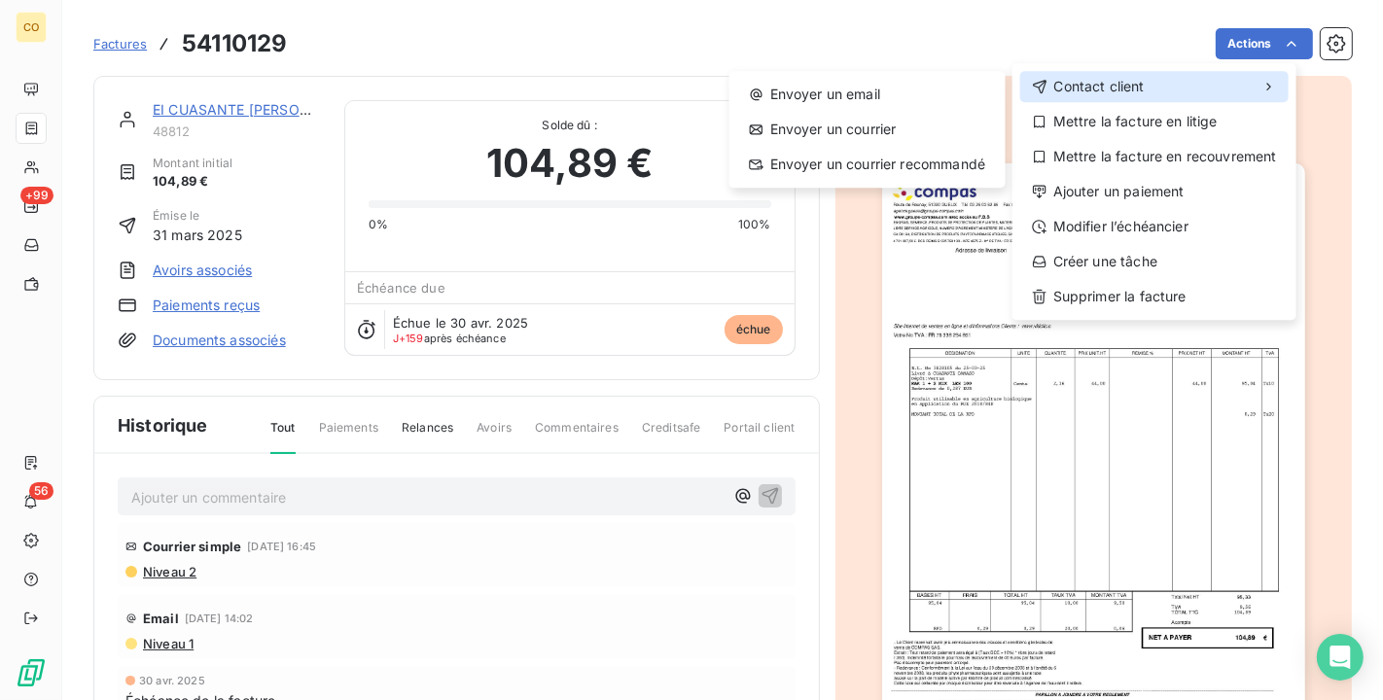
click at [1110, 83] on span "Contact client" at bounding box center [1099, 86] width 90 height 19
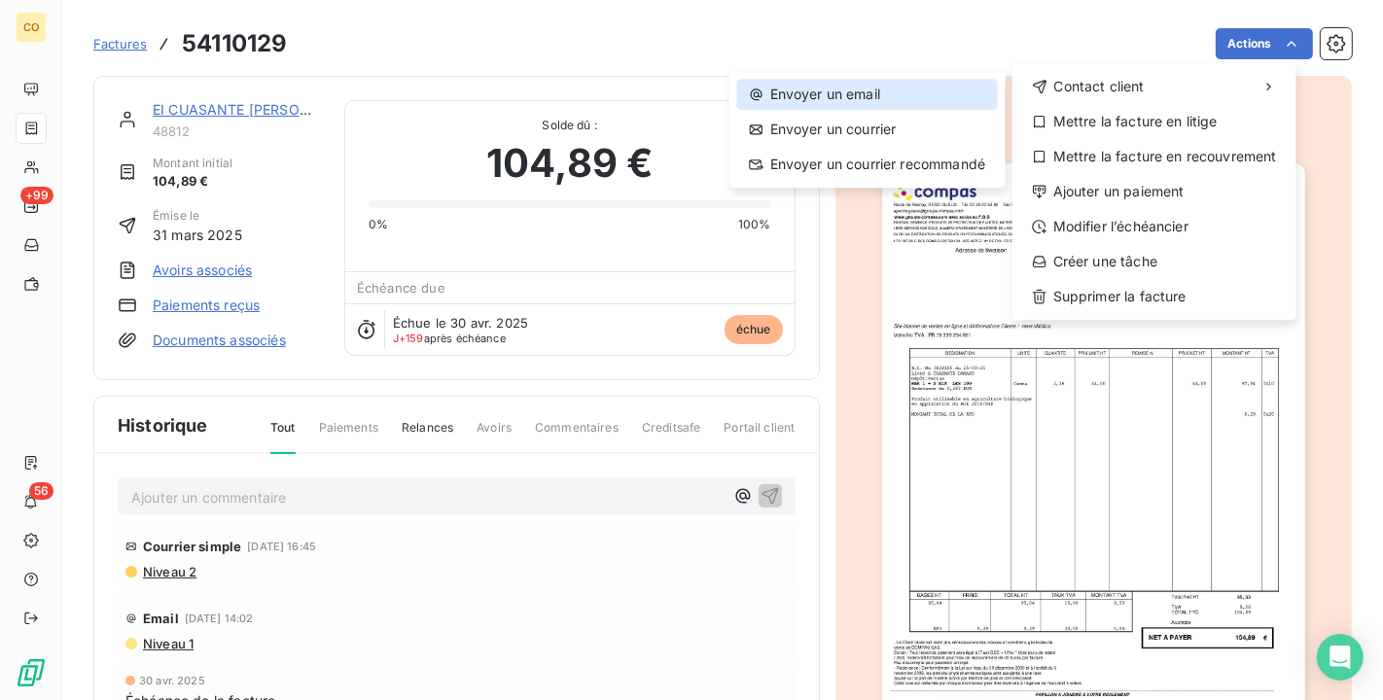
click at [883, 95] on div "Envoyer un email" at bounding box center [867, 94] width 261 height 31
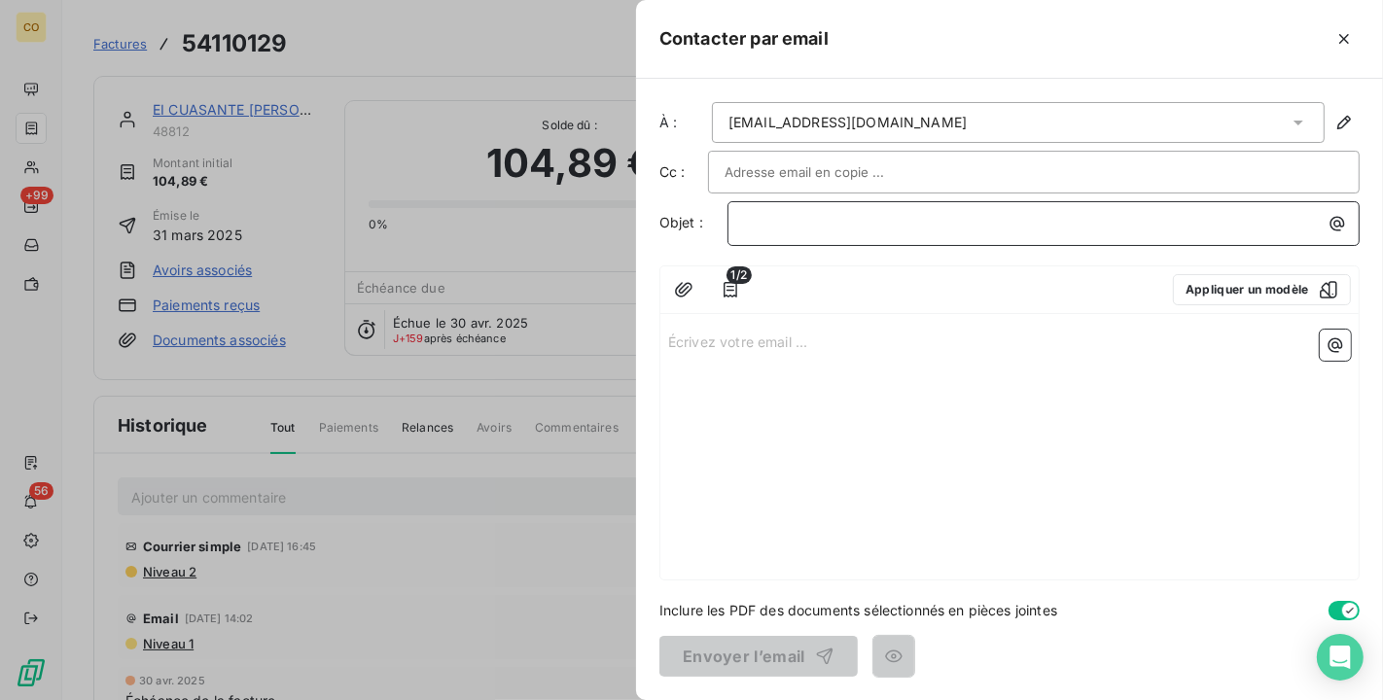
click at [783, 229] on p "﻿" at bounding box center [1048, 223] width 609 height 22
click at [803, 352] on div "Écrivez votre email ... ﻿" at bounding box center [1009, 451] width 698 height 258
click at [738, 333] on p "Écrivez votre email ... ﻿" at bounding box center [1009, 341] width 683 height 22
click at [1266, 289] on button "Appliquer un modèle" at bounding box center [1262, 289] width 178 height 31
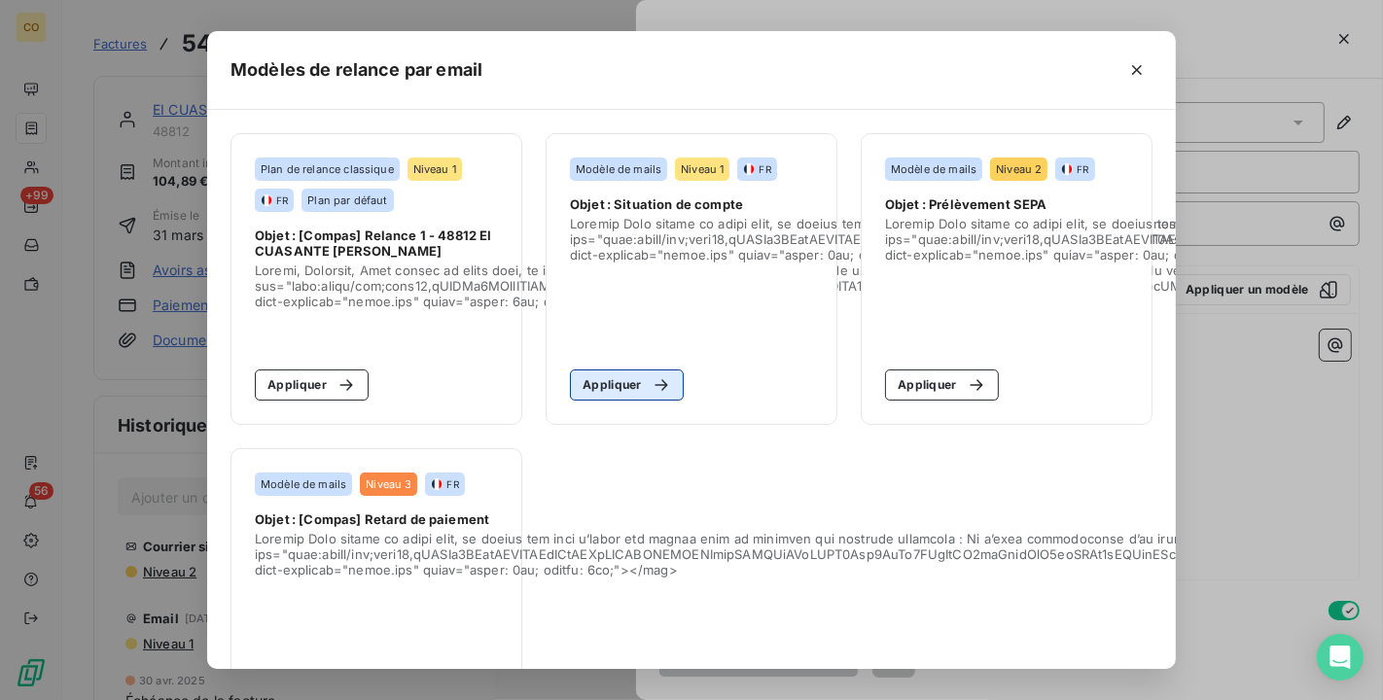
click at [610, 391] on button "Appliquer" at bounding box center [627, 384] width 114 height 31
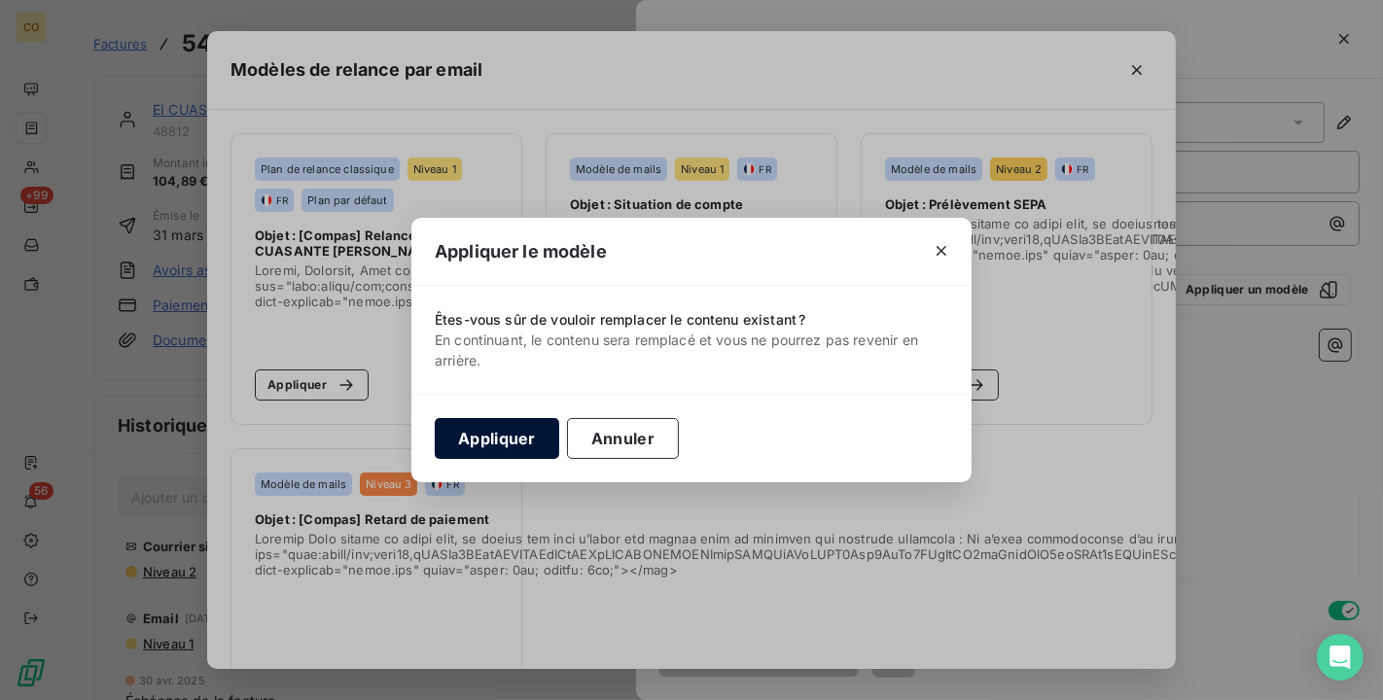
click at [506, 429] on button "Appliquer" at bounding box center [497, 438] width 124 height 41
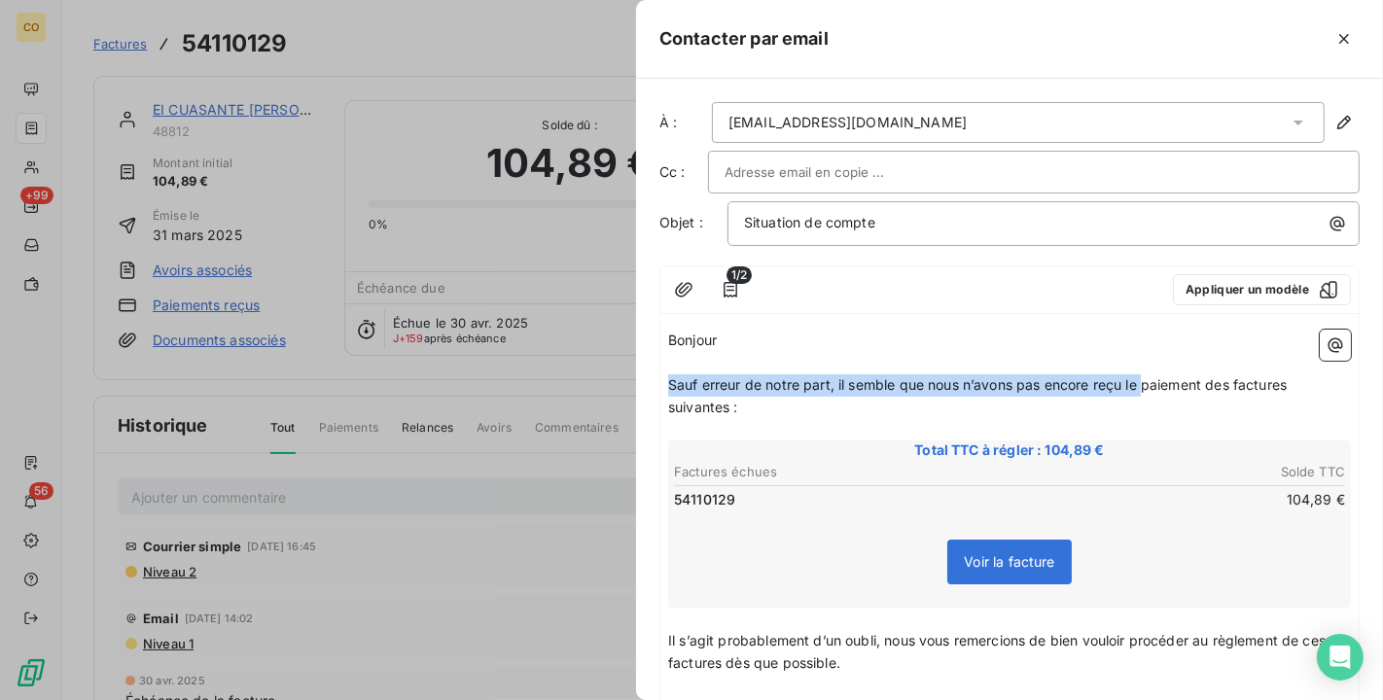
drag, startPoint x: 669, startPoint y: 378, endPoint x: 884, endPoint y: 312, distance: 224.8
click at [1146, 381] on span "Sauf erreur de notre part, il semble que nous n’avons pas encore reçu le paieme…" at bounding box center [979, 395] width 622 height 39
drag, startPoint x: 727, startPoint y: 341, endPoint x: 636, endPoint y: 334, distance: 91.6
click at [637, 333] on div "À : [EMAIL_ADDRESS][DOMAIN_NAME] Cc : Objet : Situation de compte 1/2 Appliquer…" at bounding box center [1009, 389] width 747 height 621
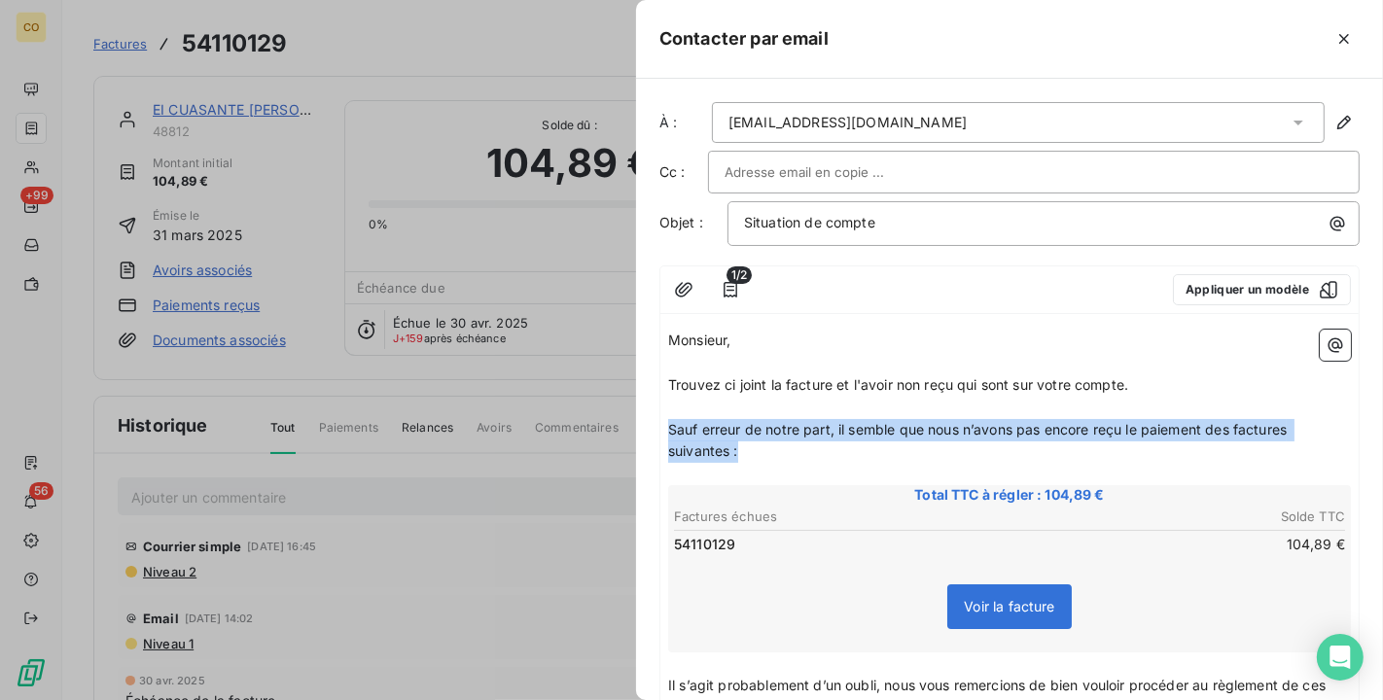
drag, startPoint x: 772, startPoint y: 453, endPoint x: 644, endPoint y: 419, distance: 132.8
click at [644, 419] on div "À : [EMAIL_ADDRESS][DOMAIN_NAME] Cc : Objet : Situation de compte 1/2 Appliquer…" at bounding box center [1009, 389] width 747 height 621
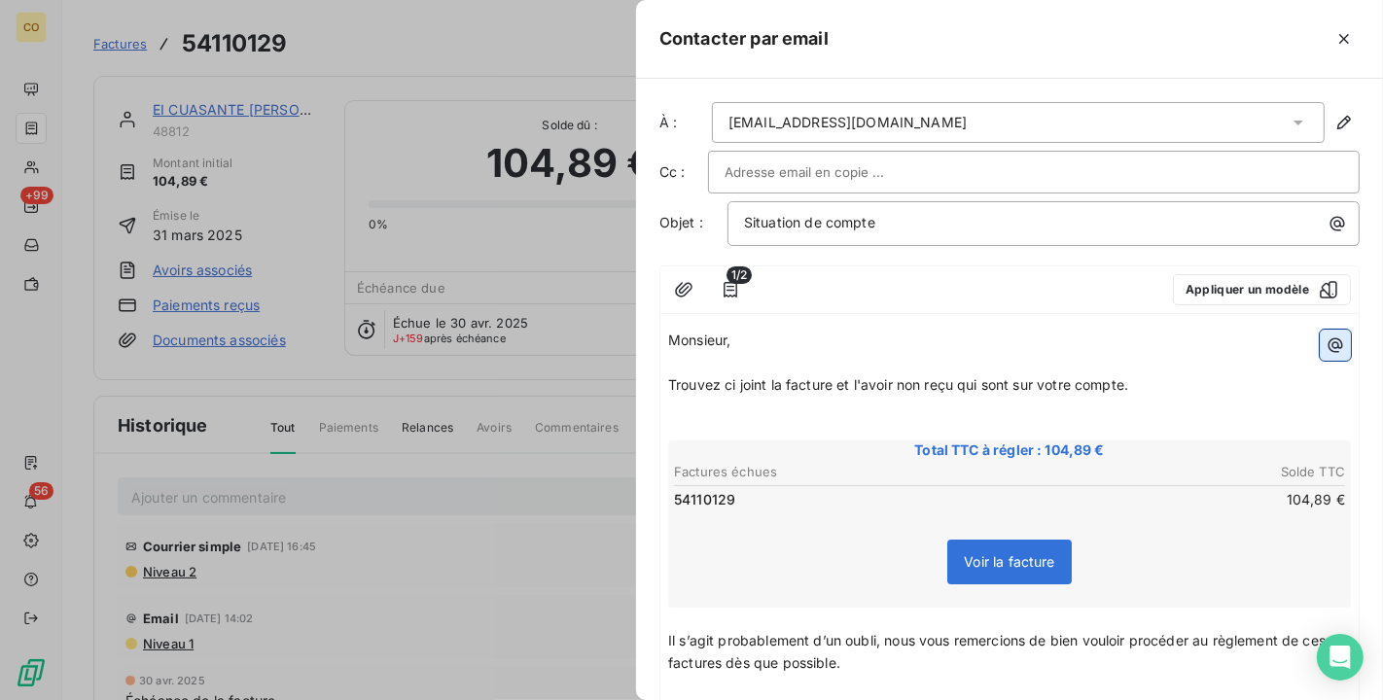
click at [1319, 350] on button "button" at bounding box center [1334, 345] width 31 height 31
click at [799, 541] on html "CO +99 56 Factures 54110129 Actions EI CUASANTE [PERSON_NAME] 48812 Montant ini…" at bounding box center [691, 350] width 1383 height 700
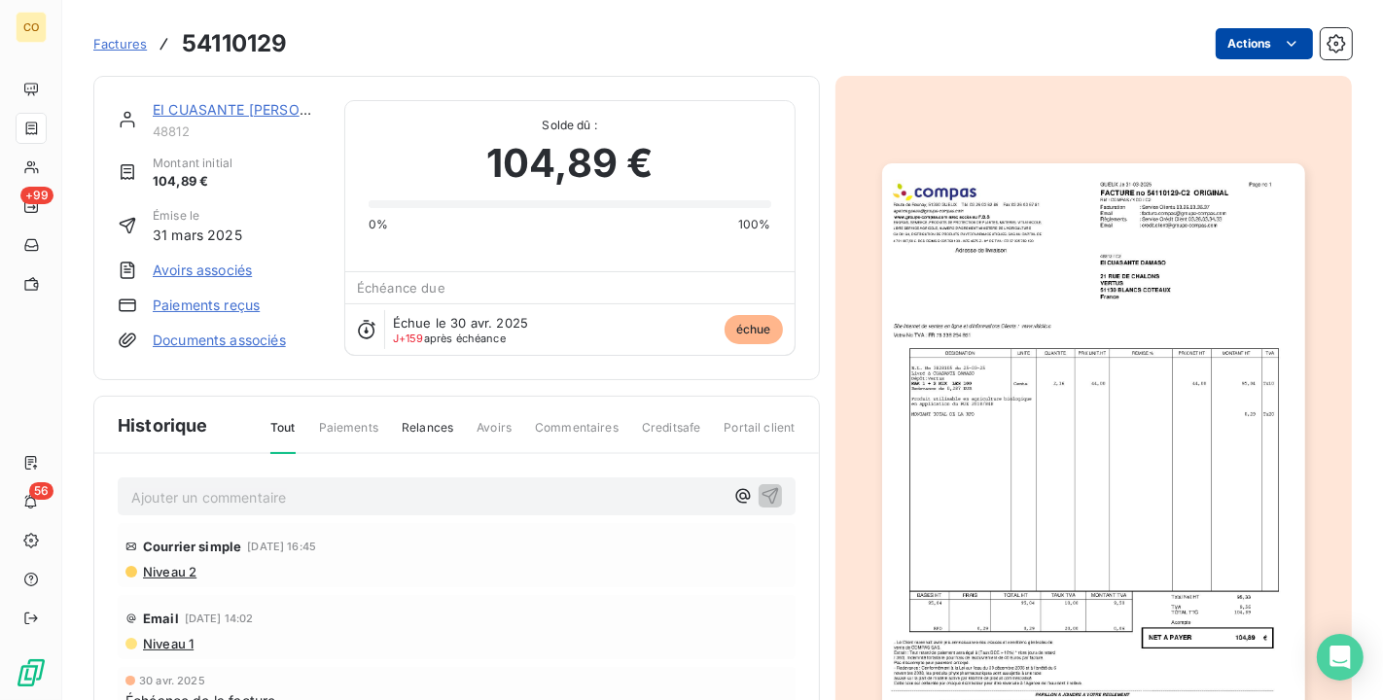
click at [1288, 44] on html "CO +99 56 Factures 54110129 Actions EI CUASANTE [PERSON_NAME] 48812 Montant ini…" at bounding box center [691, 350] width 1383 height 700
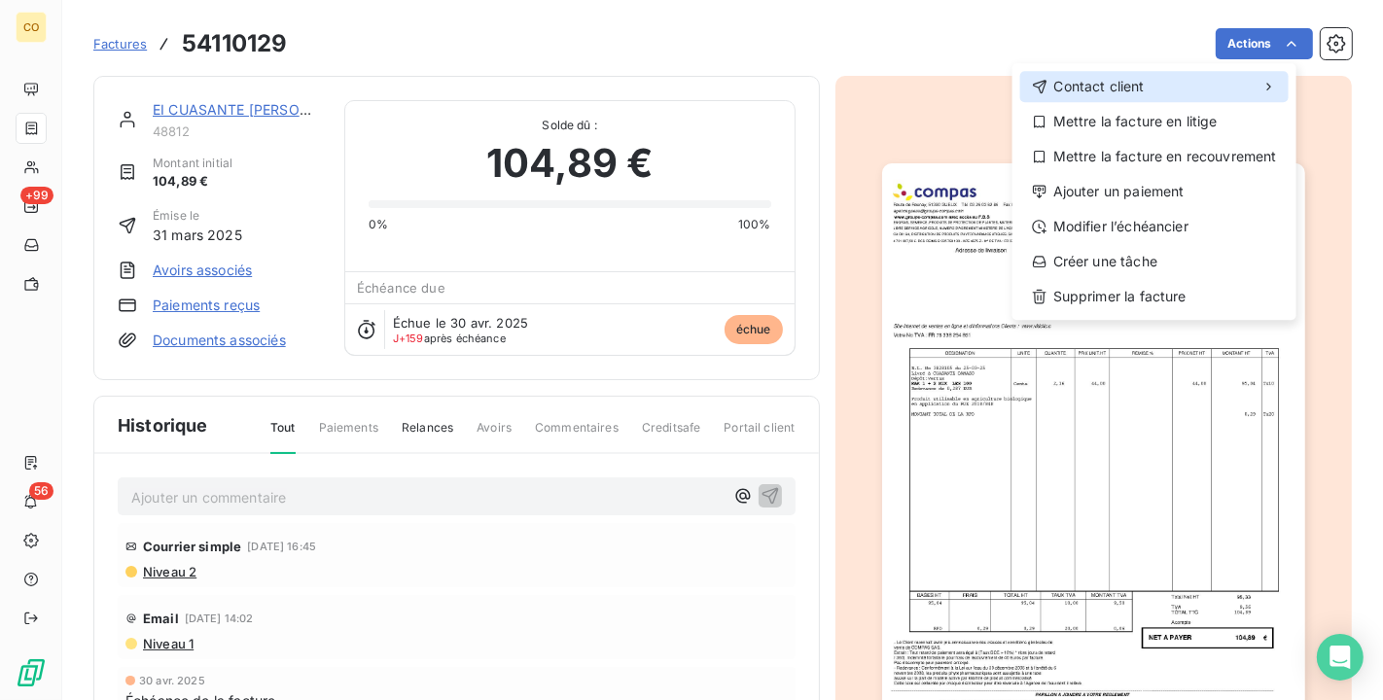
click at [1167, 78] on div "Contact client" at bounding box center [1154, 86] width 268 height 31
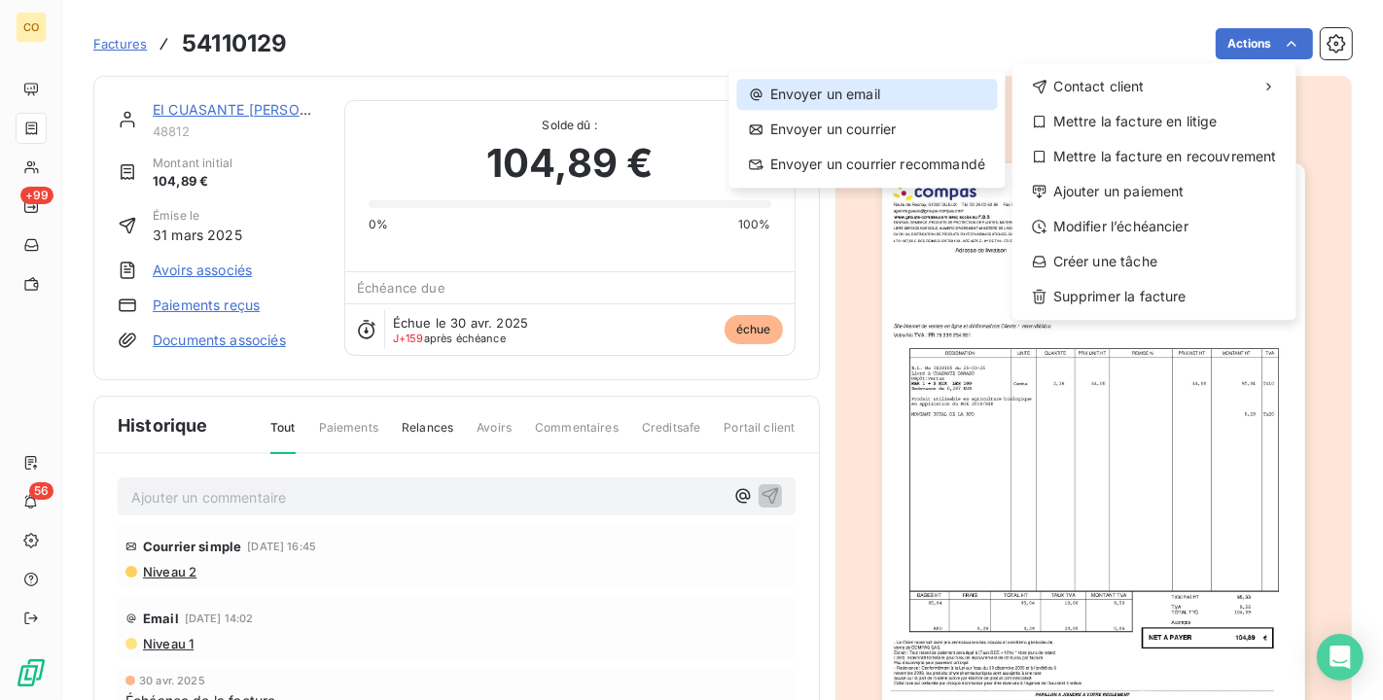
click at [900, 100] on div "Envoyer un email" at bounding box center [867, 94] width 261 height 31
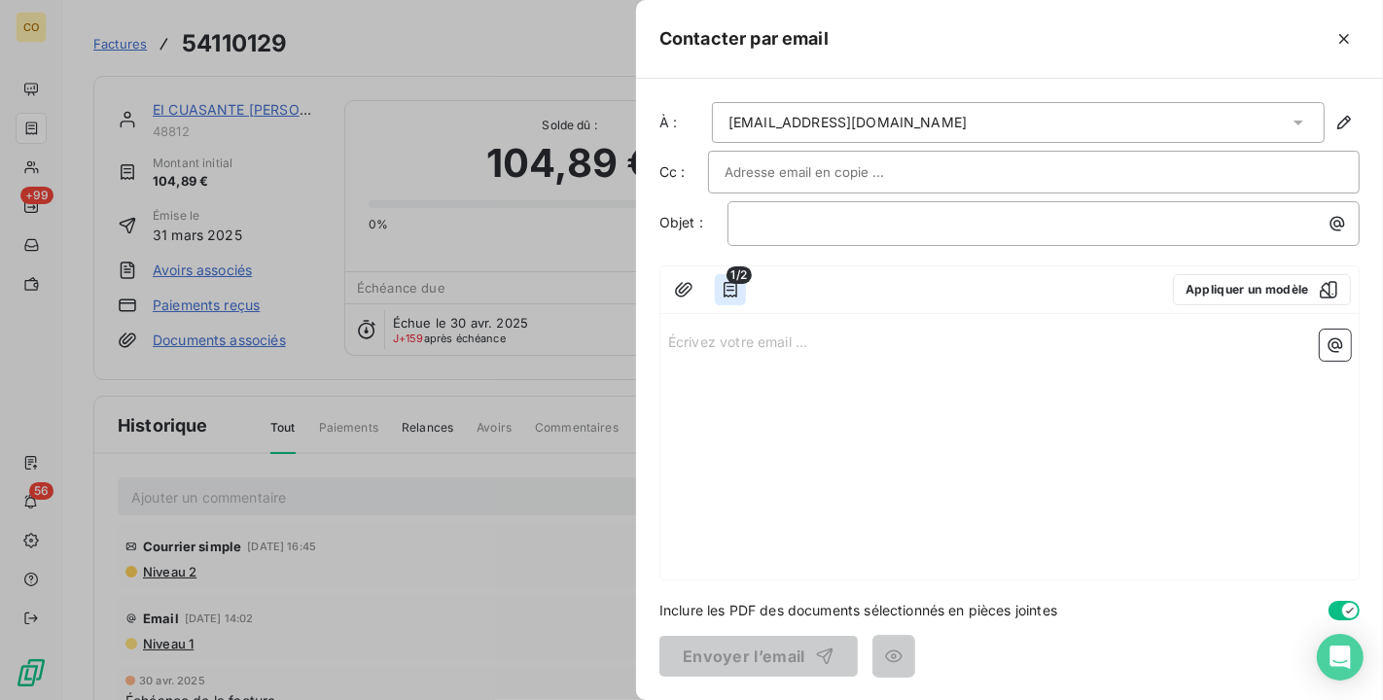
click at [724, 296] on icon "button" at bounding box center [729, 289] width 19 height 19
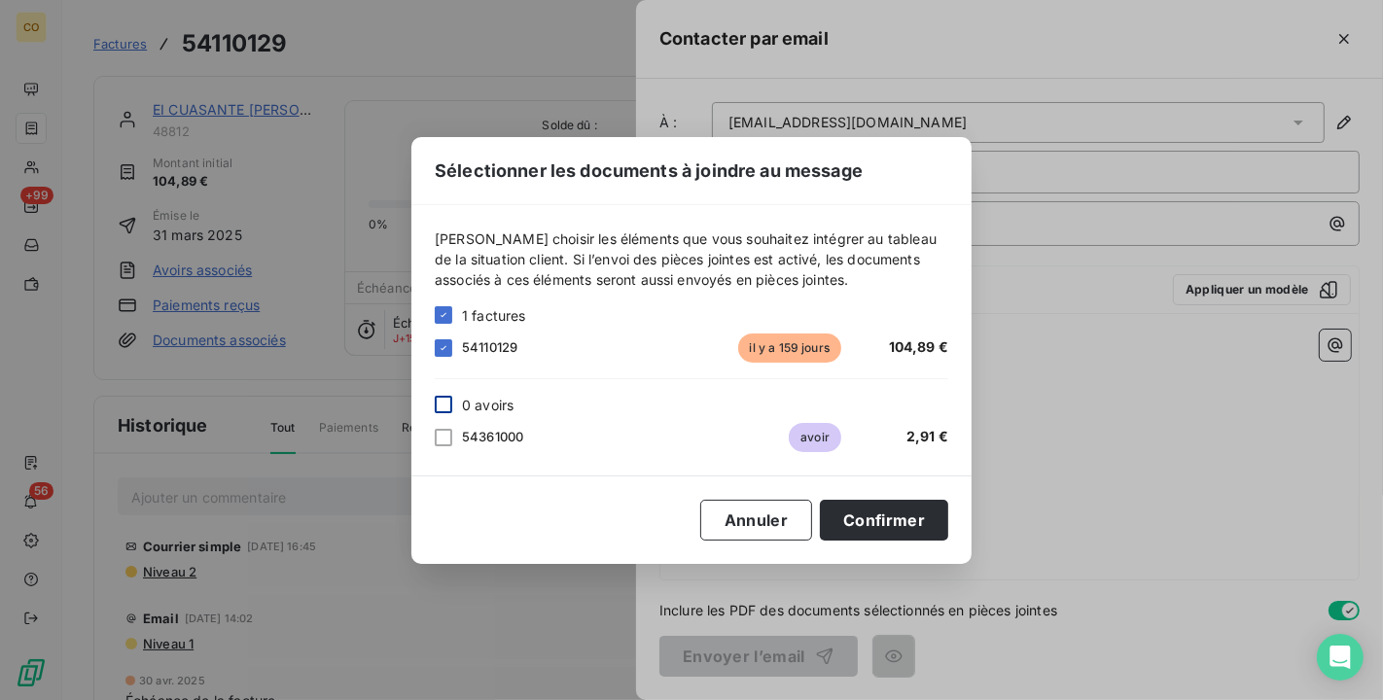
click at [440, 403] on div at bounding box center [444, 405] width 18 height 18
click at [893, 521] on button "Confirmer" at bounding box center [884, 520] width 128 height 41
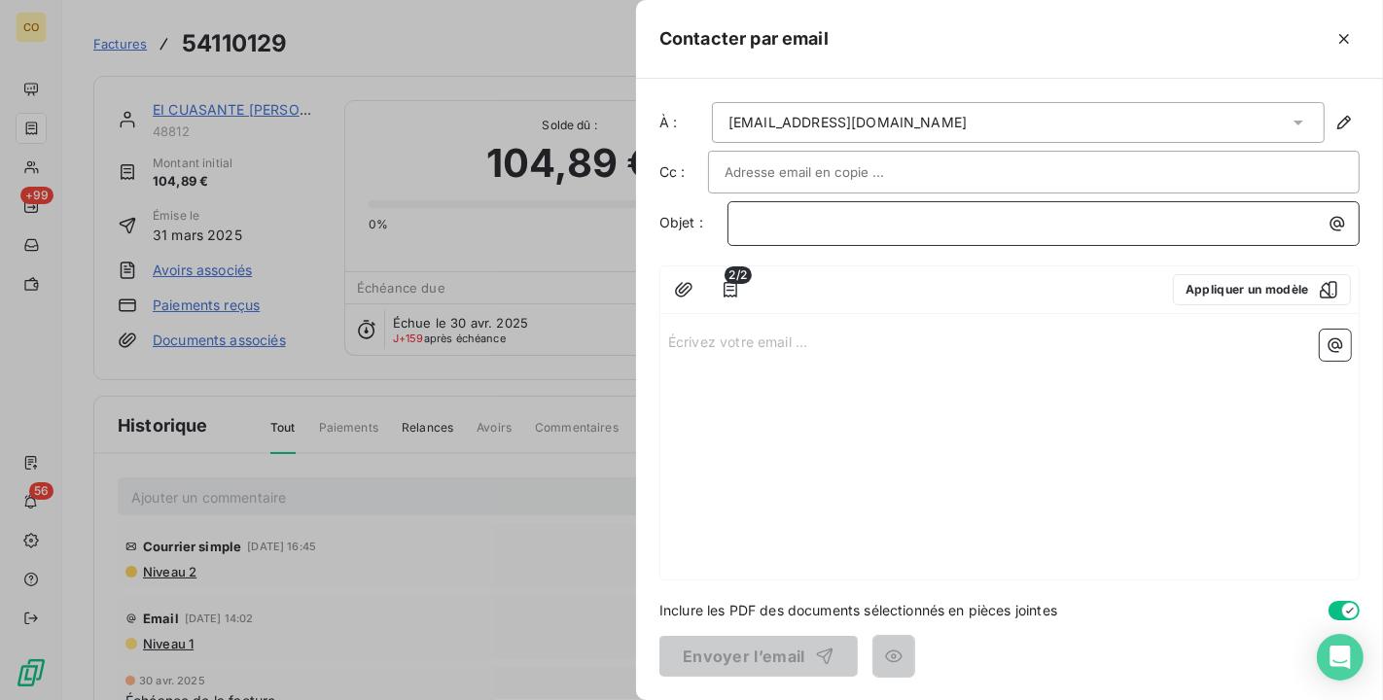
click at [836, 221] on p "﻿" at bounding box center [1048, 223] width 609 height 22
click at [1327, 298] on button "Appliquer un modèle" at bounding box center [1262, 289] width 178 height 31
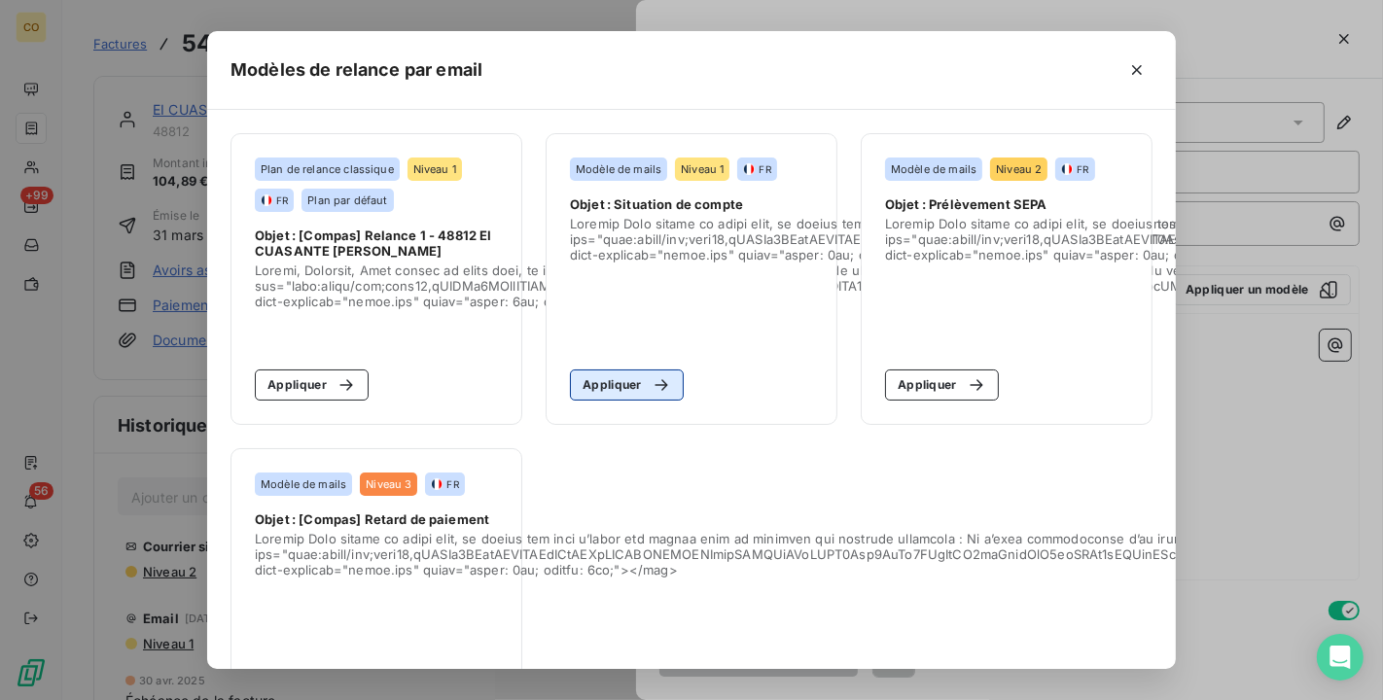
click at [627, 390] on button "Appliquer" at bounding box center [627, 384] width 114 height 31
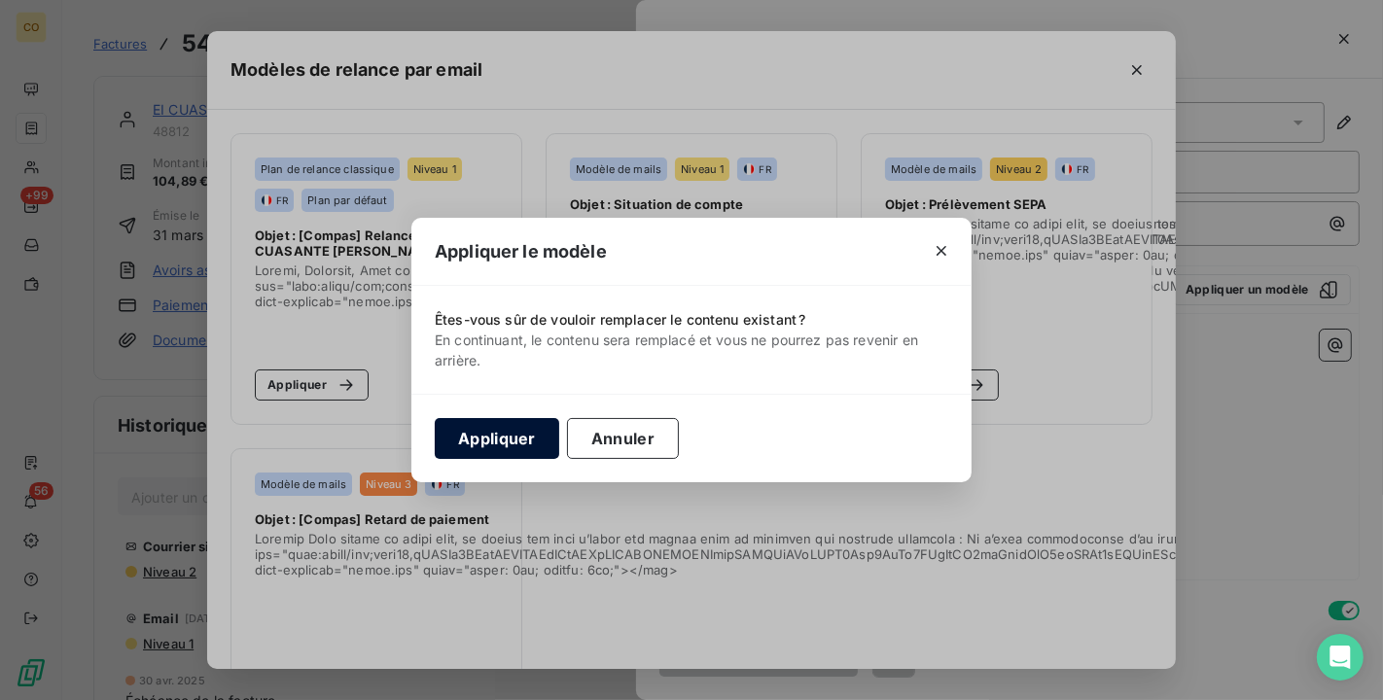
click at [509, 438] on button "Appliquer" at bounding box center [497, 438] width 124 height 41
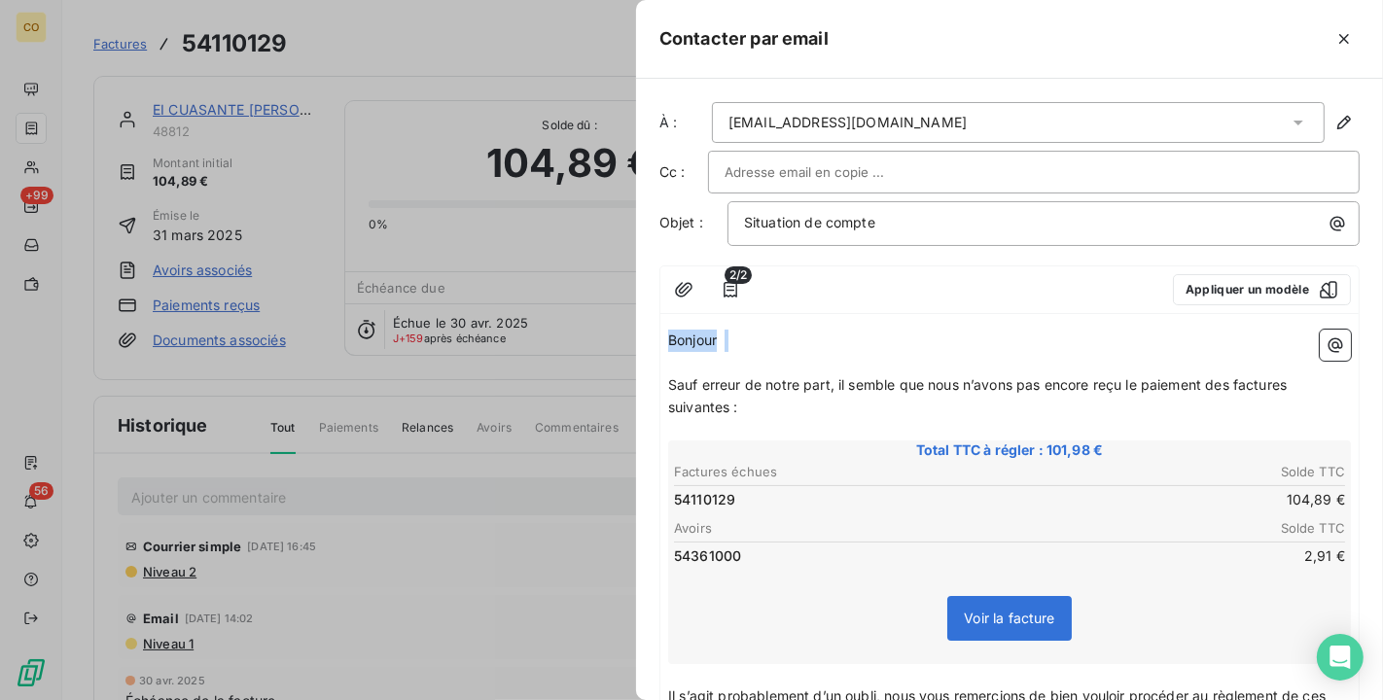
drag, startPoint x: 667, startPoint y: 334, endPoint x: 744, endPoint y: 335, distance: 76.8
click at [744, 335] on p "Bonjour ﻿ ﻿ ﻿" at bounding box center [1009, 341] width 683 height 22
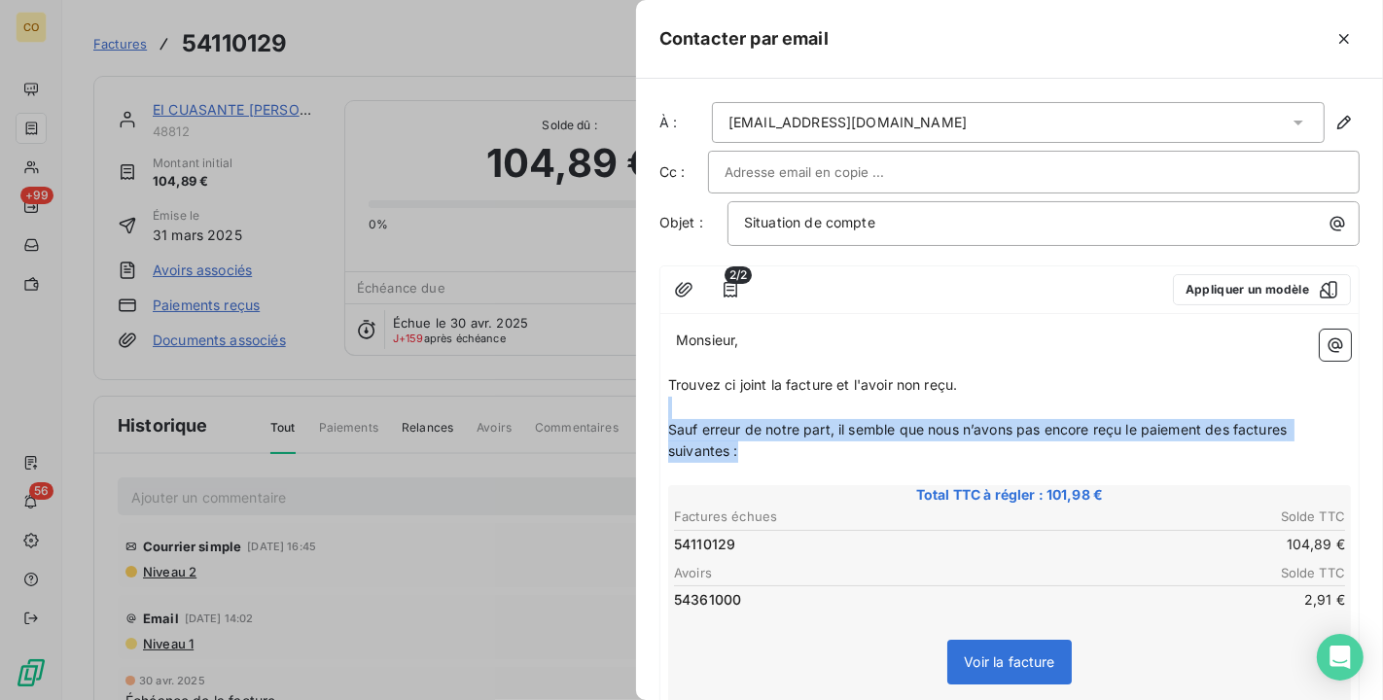
drag, startPoint x: 719, startPoint y: 409, endPoint x: 1296, endPoint y: 454, distance: 578.3
click at [1296, 454] on div "﻿ ﻿ Monsieur, ﻿ [PERSON_NAME] ci joint la facture et l'avoir non reçu. ﻿ Sauf e…" at bounding box center [1009, 631] width 683 height 602
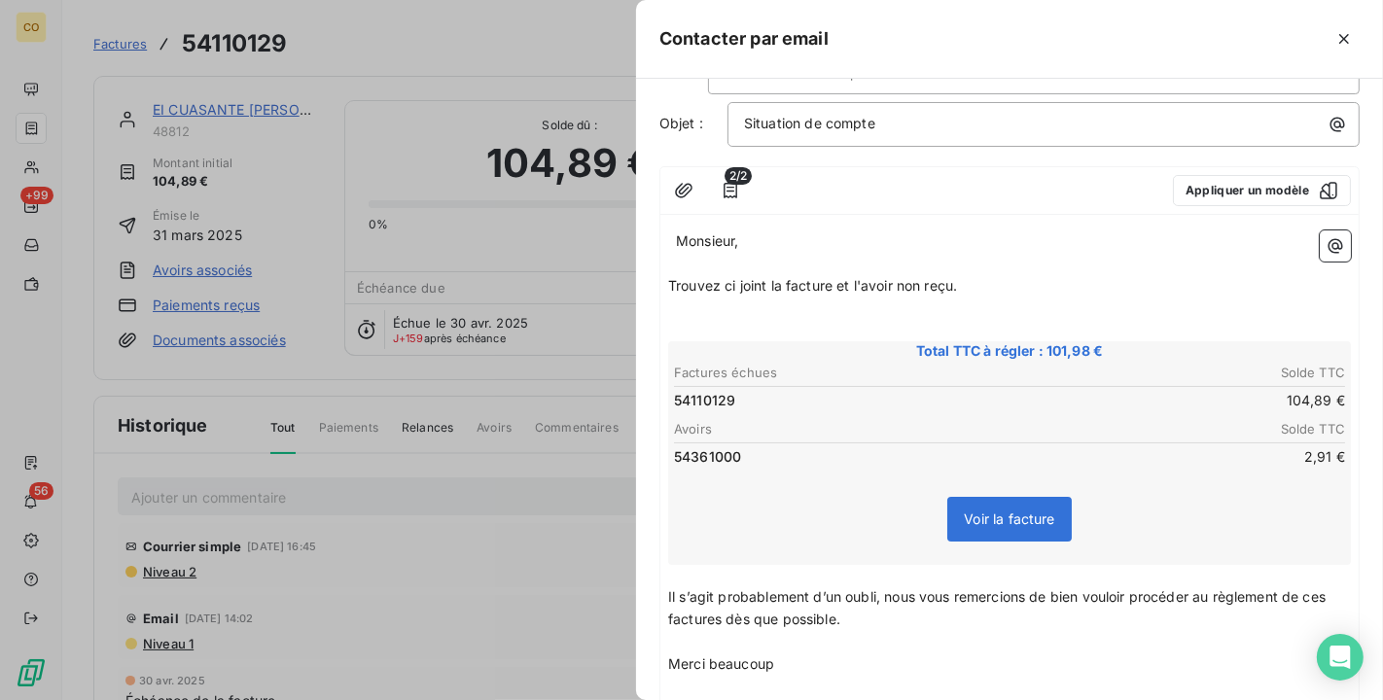
scroll to position [216, 0]
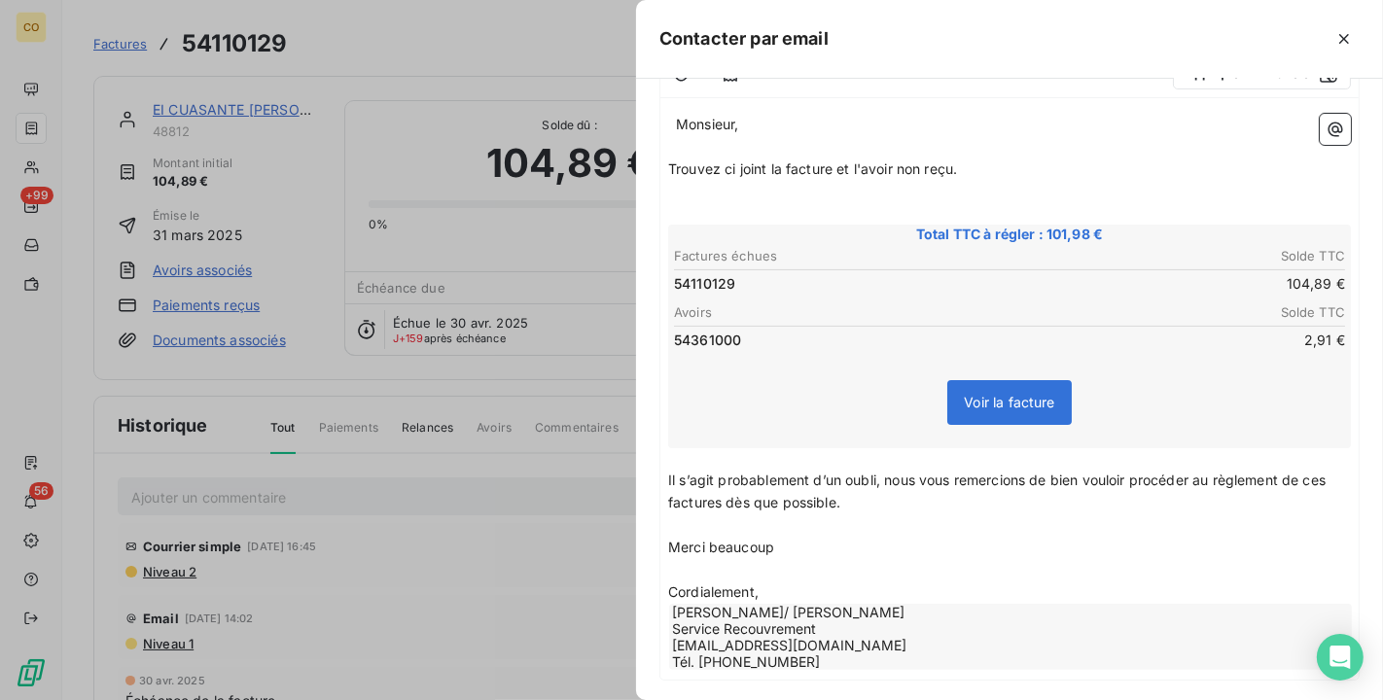
click at [665, 471] on div "﻿ ﻿ Monsieur, ﻿ [PERSON_NAME] ci joint la facture et l'avoir non reçu. ﻿ ﻿ Tota…" at bounding box center [1009, 393] width 698 height 574
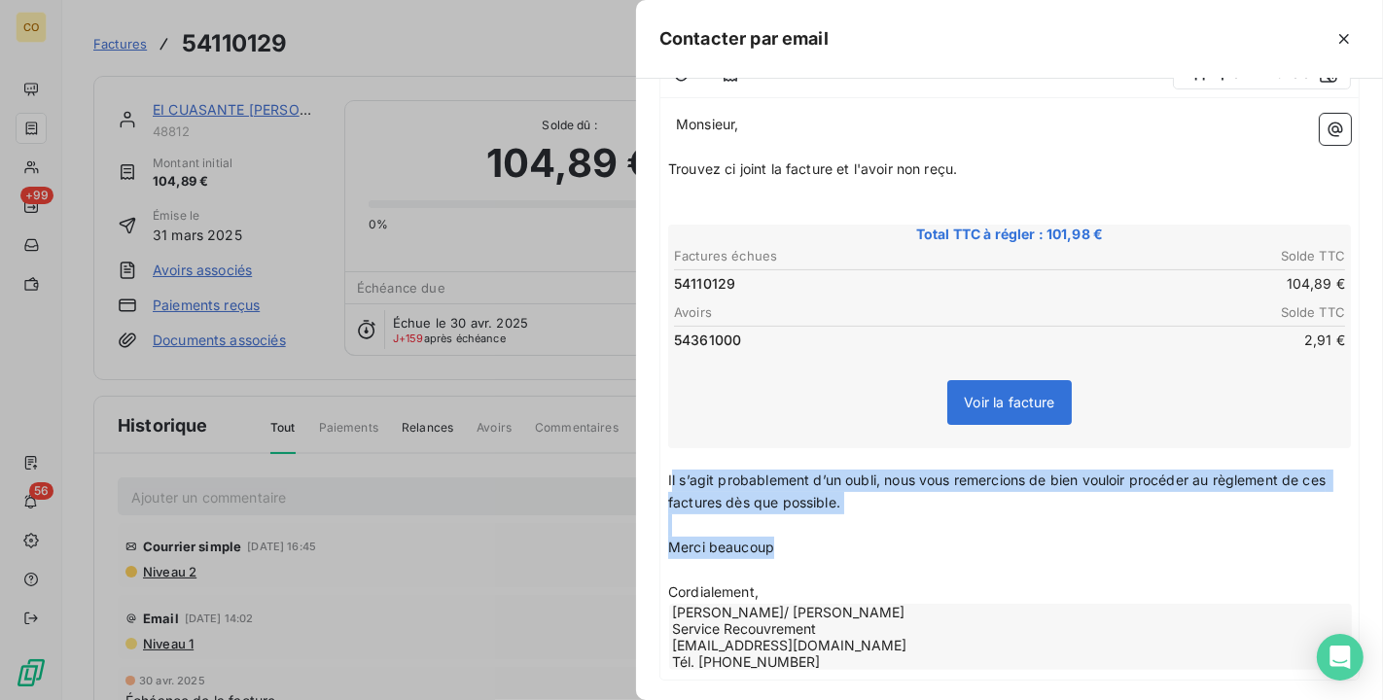
drag, startPoint x: 669, startPoint y: 474, endPoint x: 1354, endPoint y: 537, distance: 688.3
click at [1354, 537] on div "À : [EMAIL_ADDRESS][DOMAIN_NAME] Cc : Objet : Situation de compte 2/2 Appliquer…" at bounding box center [1009, 389] width 747 height 621
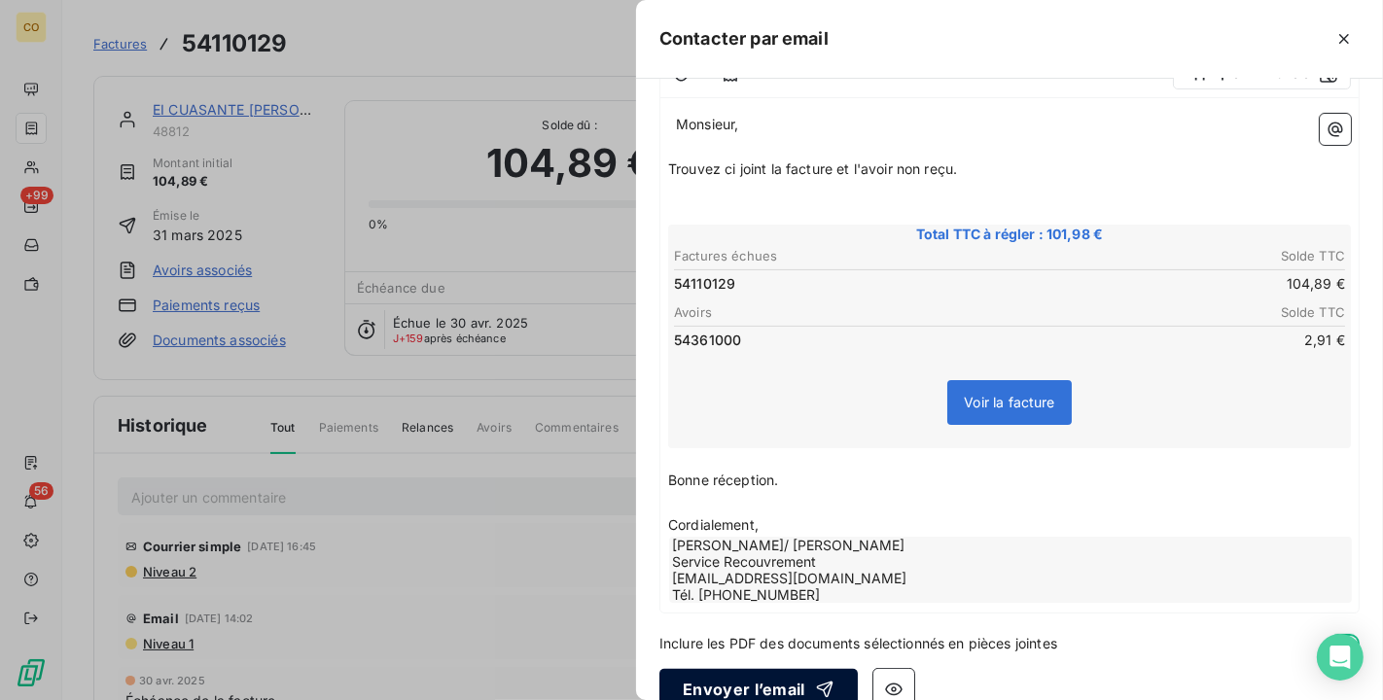
click at [785, 691] on button "Envoyer l’email" at bounding box center [758, 689] width 198 height 41
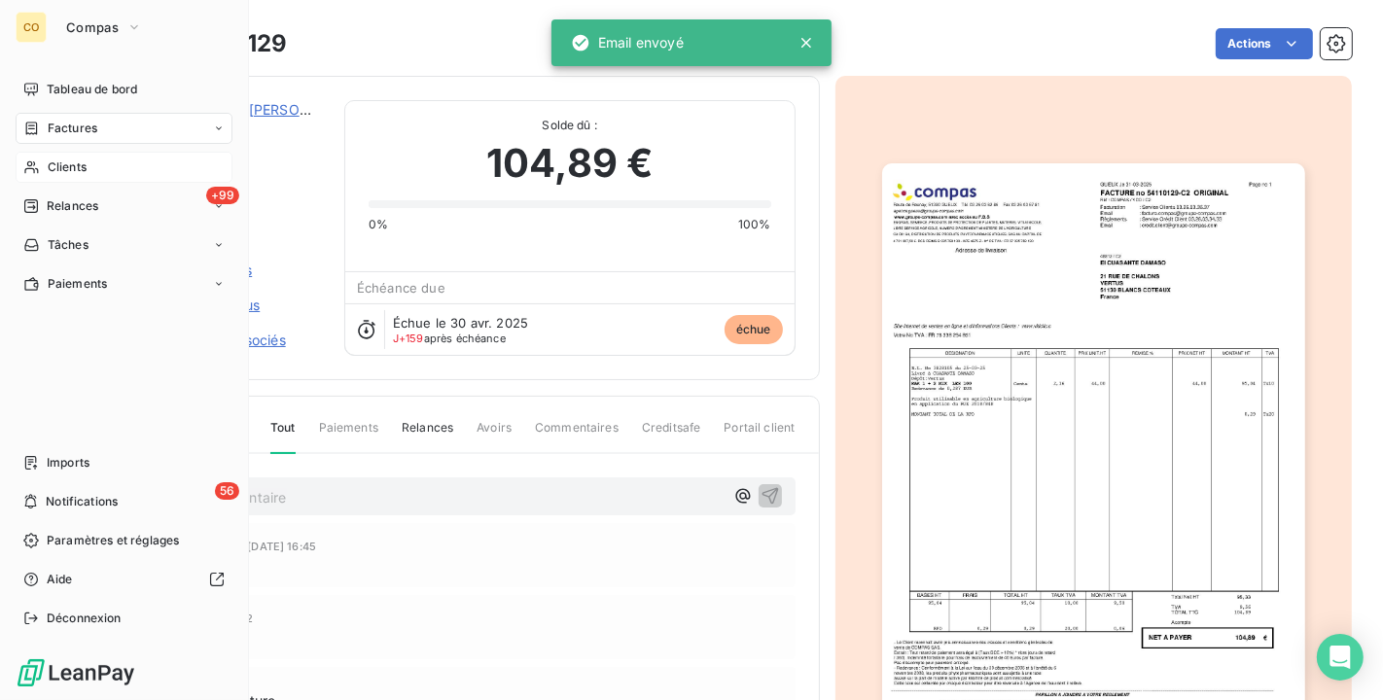
click at [53, 163] on span "Clients" at bounding box center [67, 167] width 39 height 18
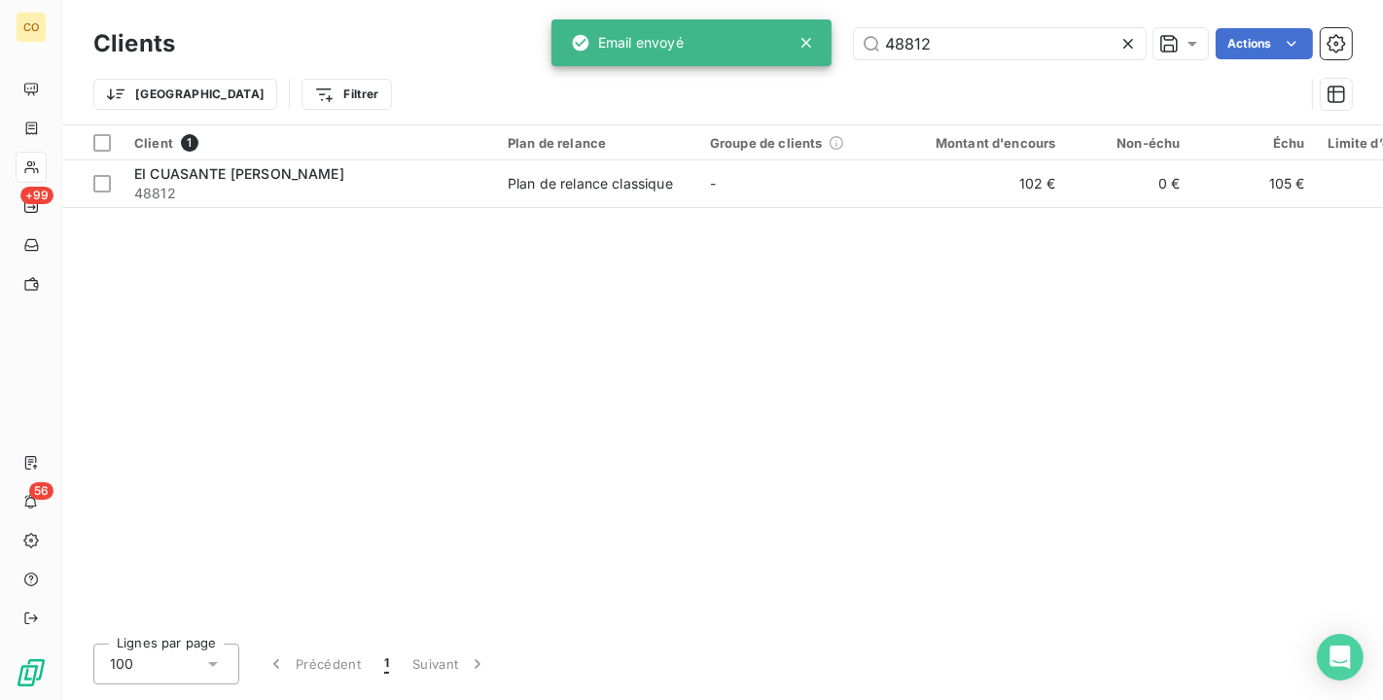
drag, startPoint x: 932, startPoint y: 50, endPoint x: 575, endPoint y: 45, distance: 357.8
click at [575, 45] on div "CO +99 56 Clients 48812 Actions Trier Filtrer Client 1 Plan de relance Groupe d…" at bounding box center [691, 350] width 1383 height 700
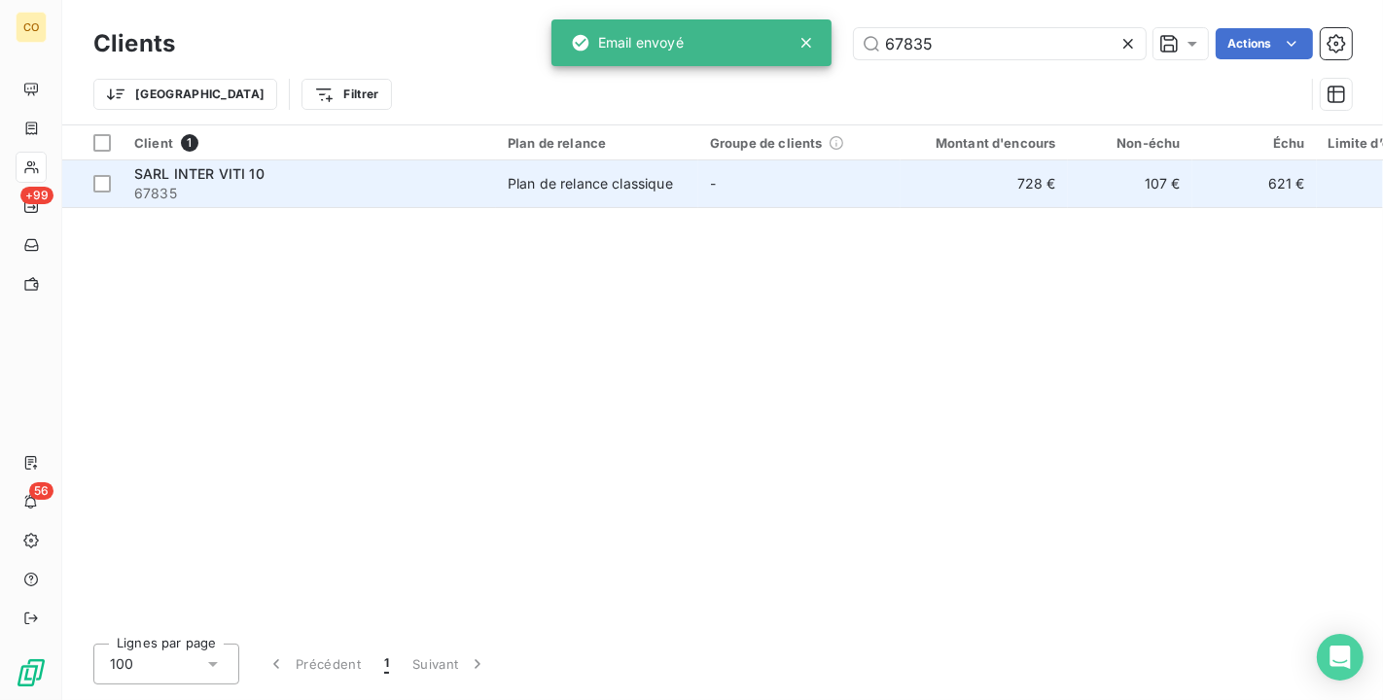
type input "67835"
click at [689, 179] on td "Plan de relance classique" at bounding box center [597, 183] width 202 height 47
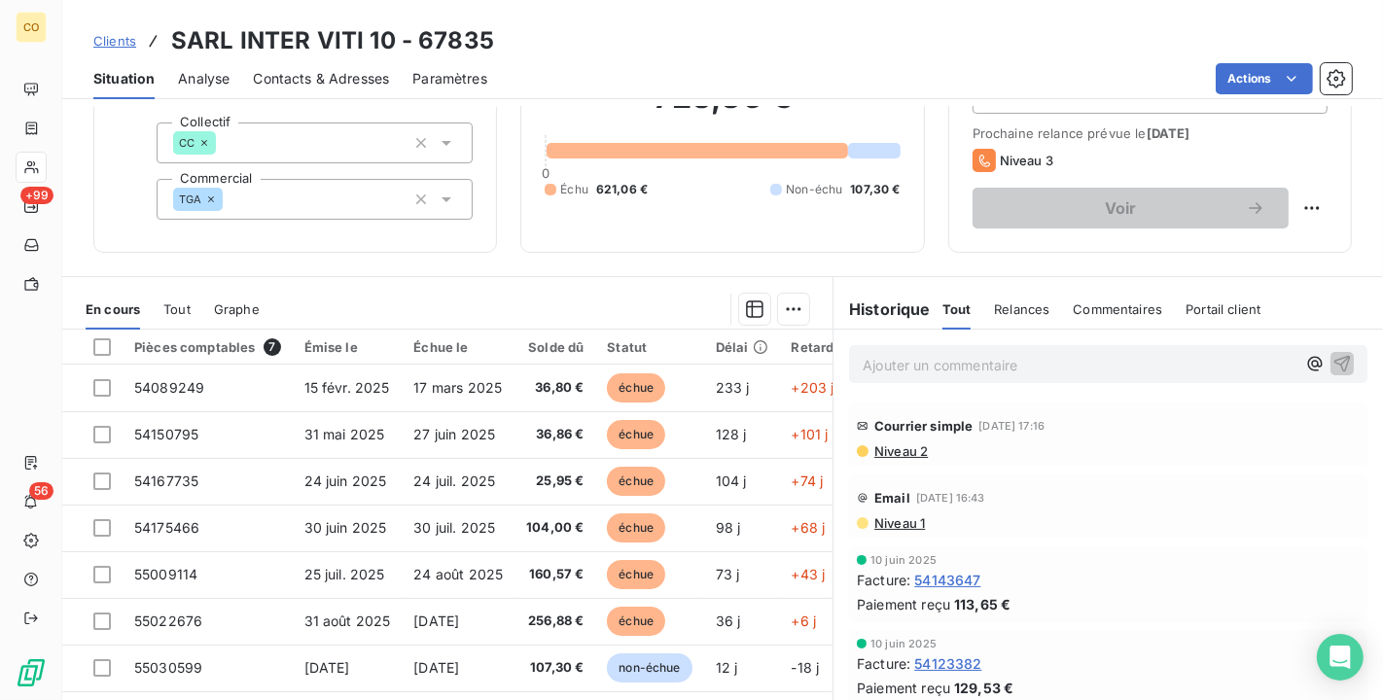
scroll to position [72, 0]
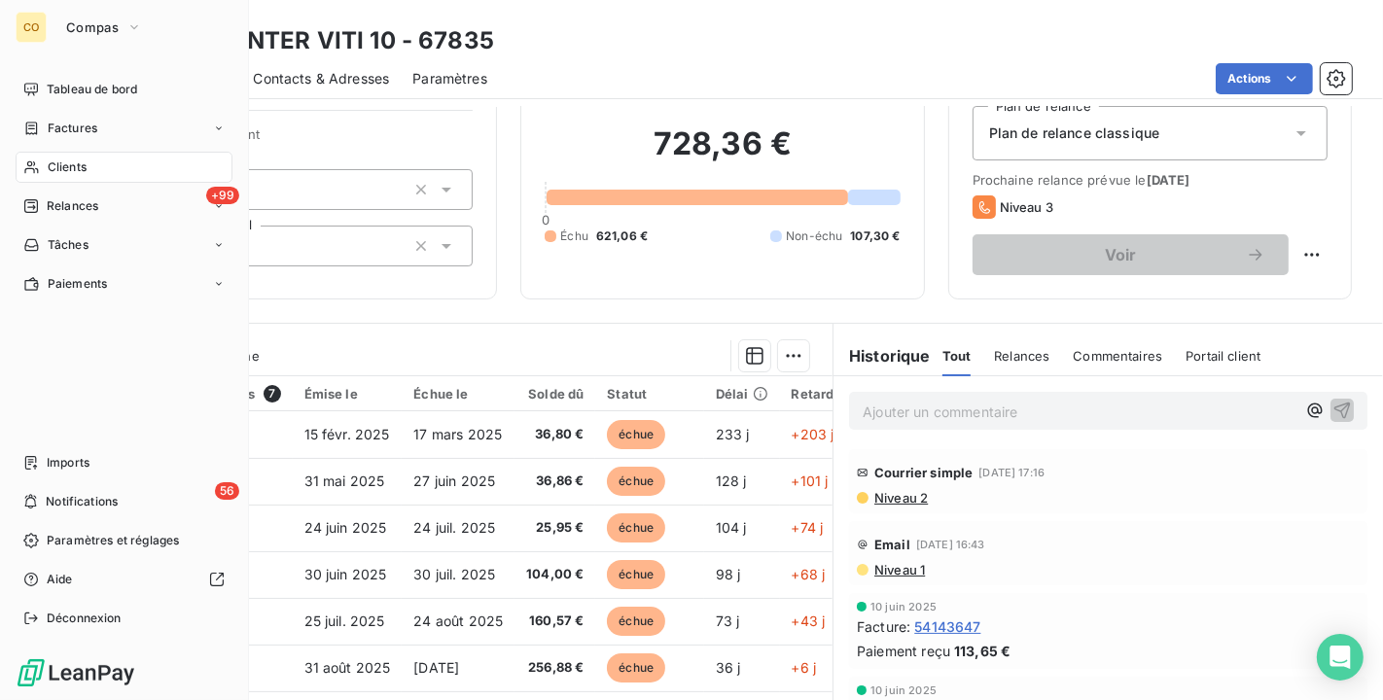
click at [54, 156] on div "Clients" at bounding box center [124, 167] width 217 height 31
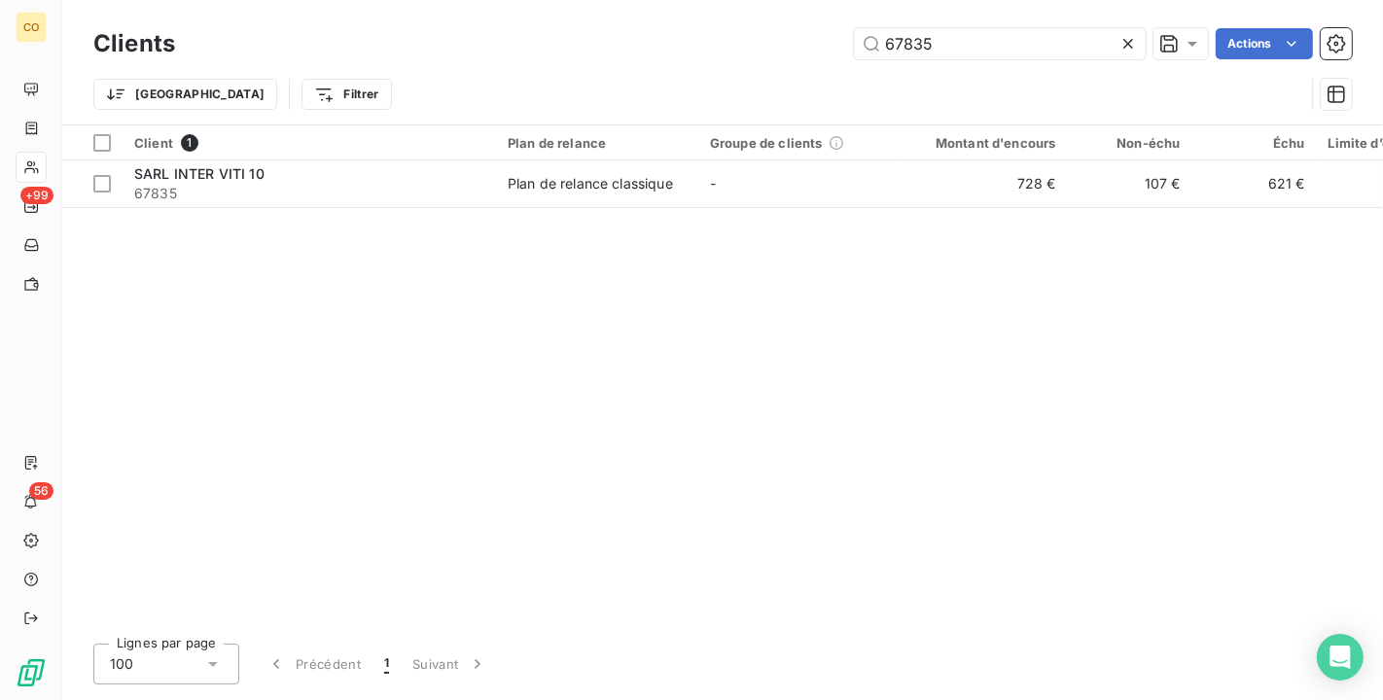
drag, startPoint x: 1047, startPoint y: 53, endPoint x: 468, endPoint y: 7, distance: 581.3
click at [468, 7] on div "Clients 67835 Actions Trier Filtrer" at bounding box center [722, 62] width 1320 height 124
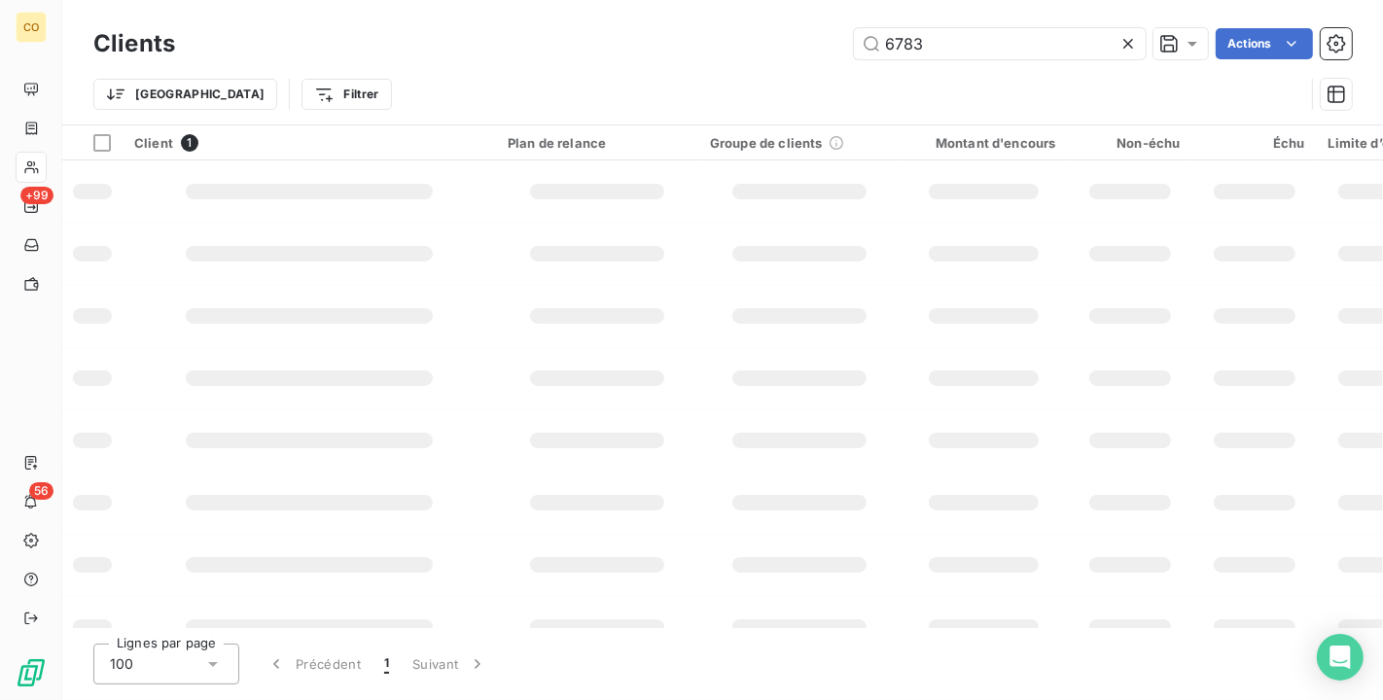
type input "67835"
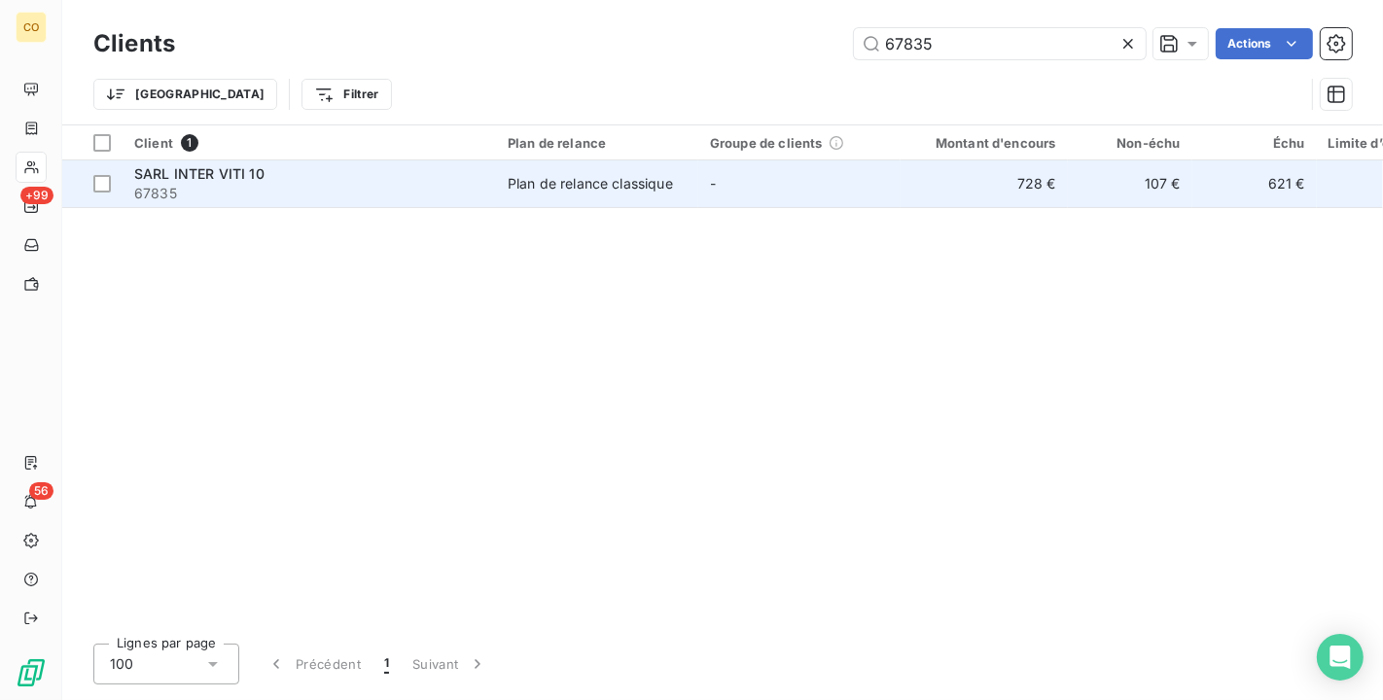
click at [619, 189] on div "Plan de relance classique" at bounding box center [590, 183] width 165 height 19
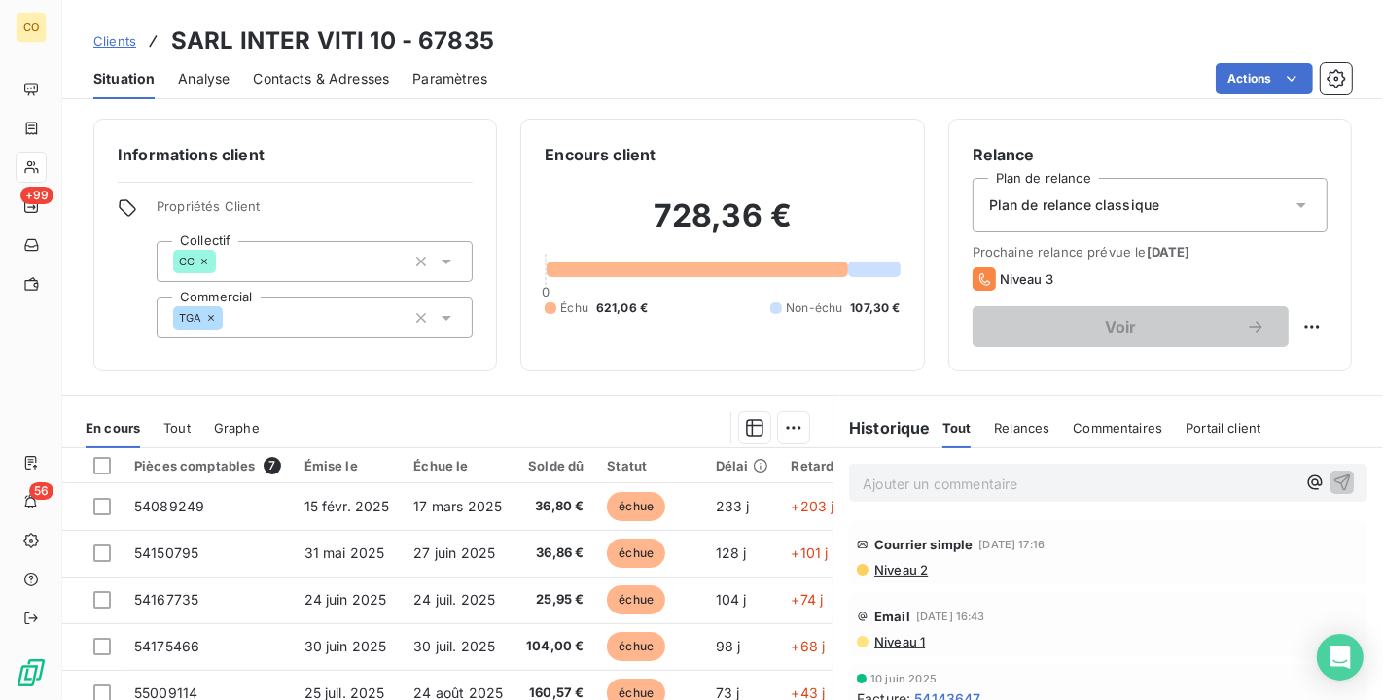
click at [905, 569] on span "Niveau 2" at bounding box center [899, 570] width 55 height 16
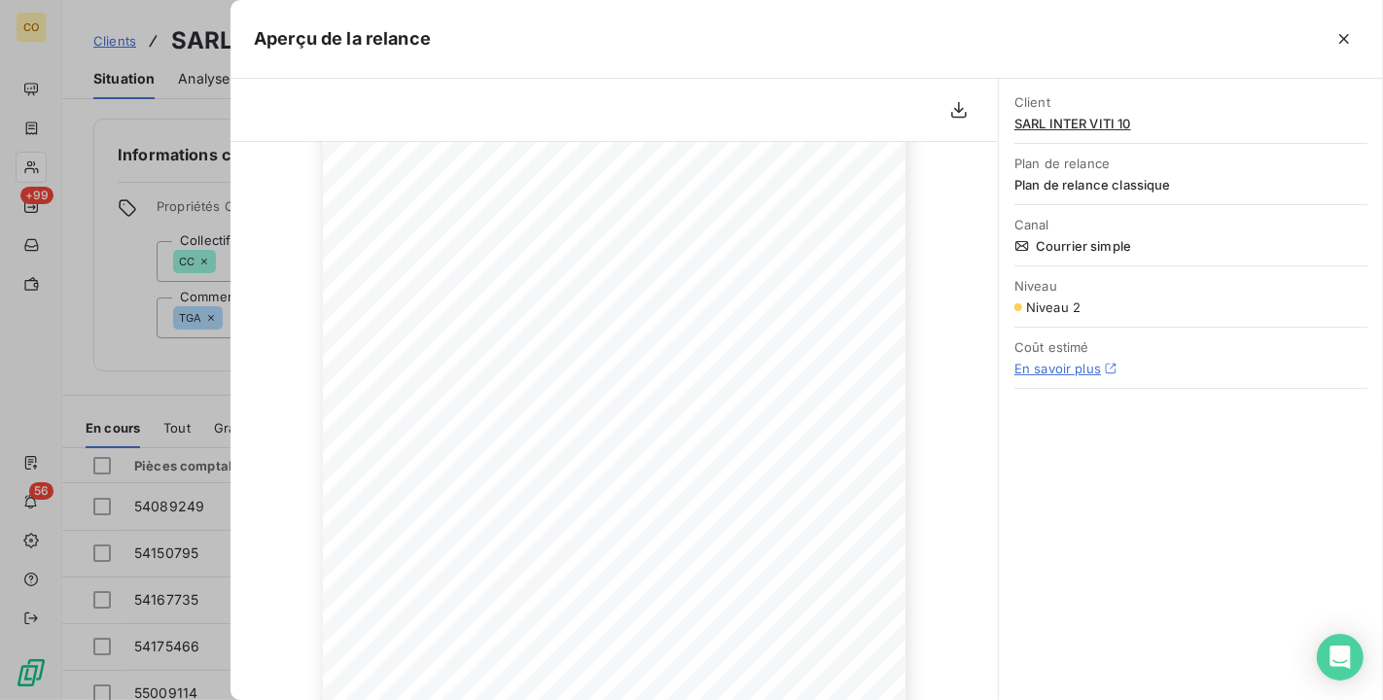
scroll to position [216, 0]
click at [1348, 44] on icon "button" at bounding box center [1343, 38] width 19 height 19
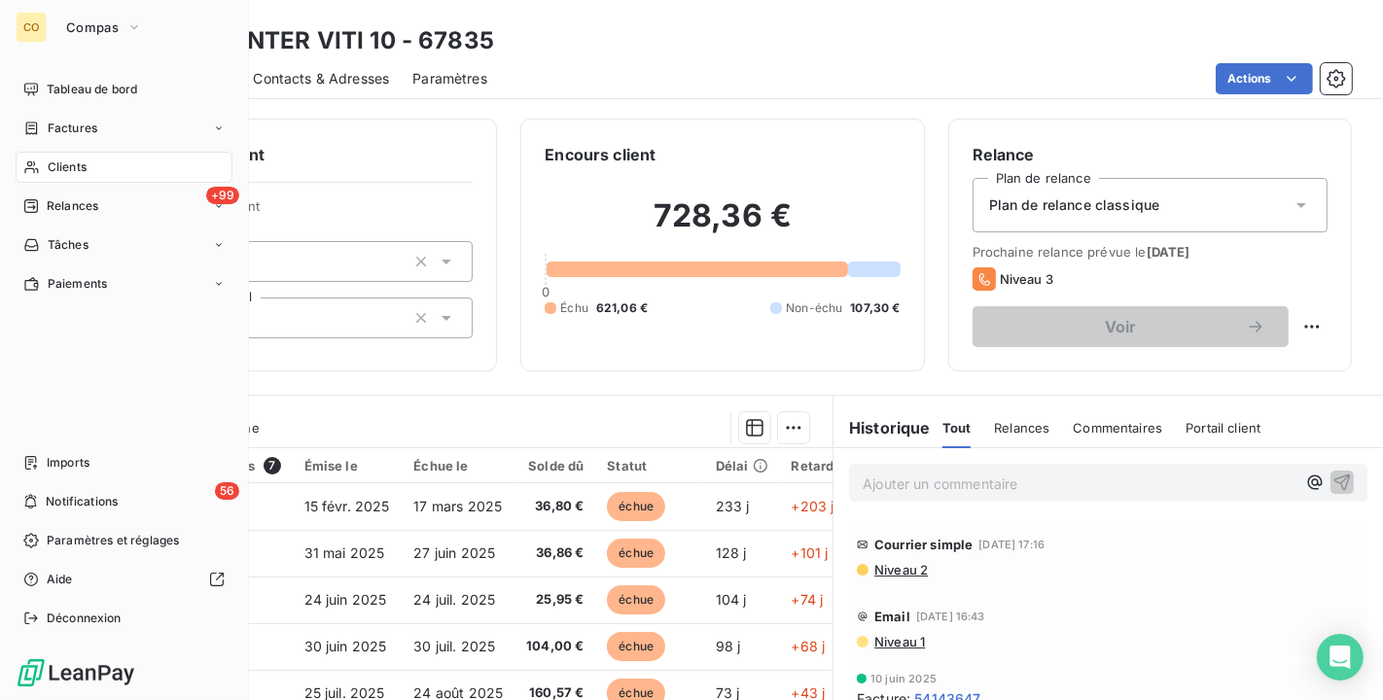
click at [55, 171] on span "Clients" at bounding box center [67, 167] width 39 height 18
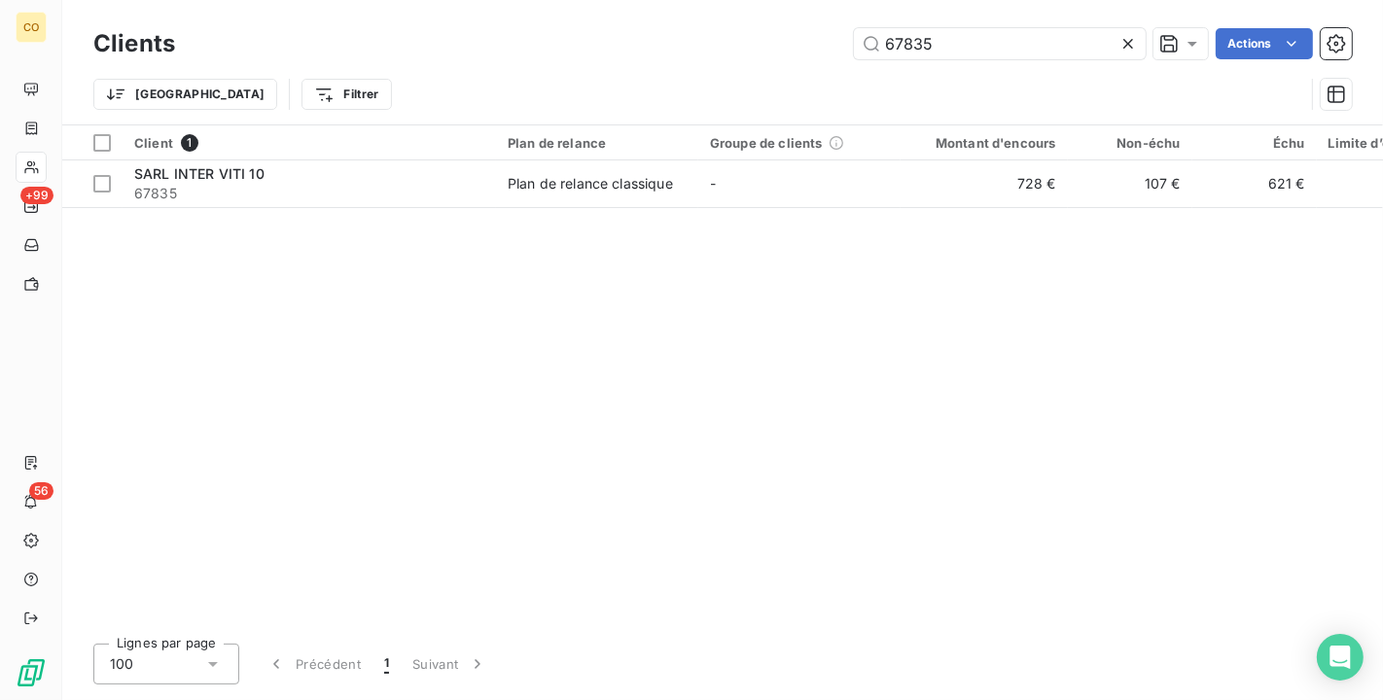
drag, startPoint x: 527, startPoint y: 34, endPoint x: 267, endPoint y: 33, distance: 259.6
click at [267, 33] on div "67835 Actions" at bounding box center [774, 43] width 1153 height 31
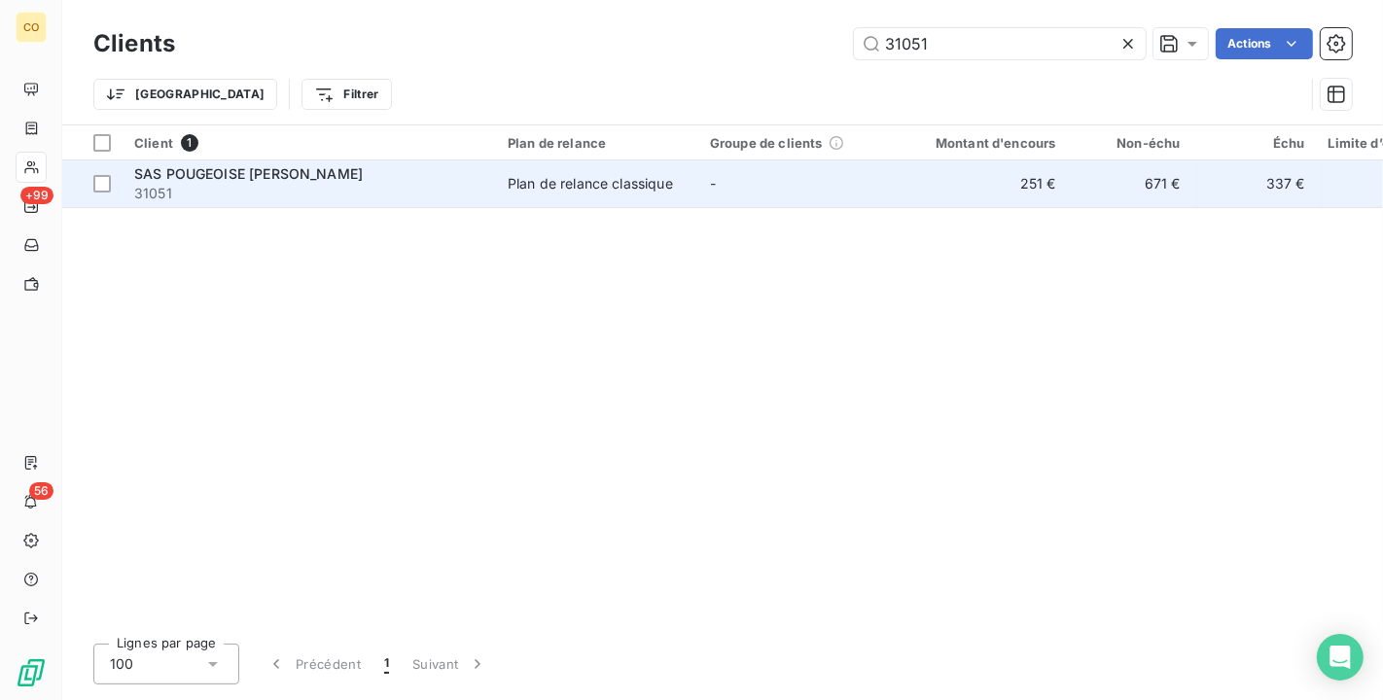
type input "31051"
click at [474, 190] on span "31051" at bounding box center [309, 193] width 350 height 19
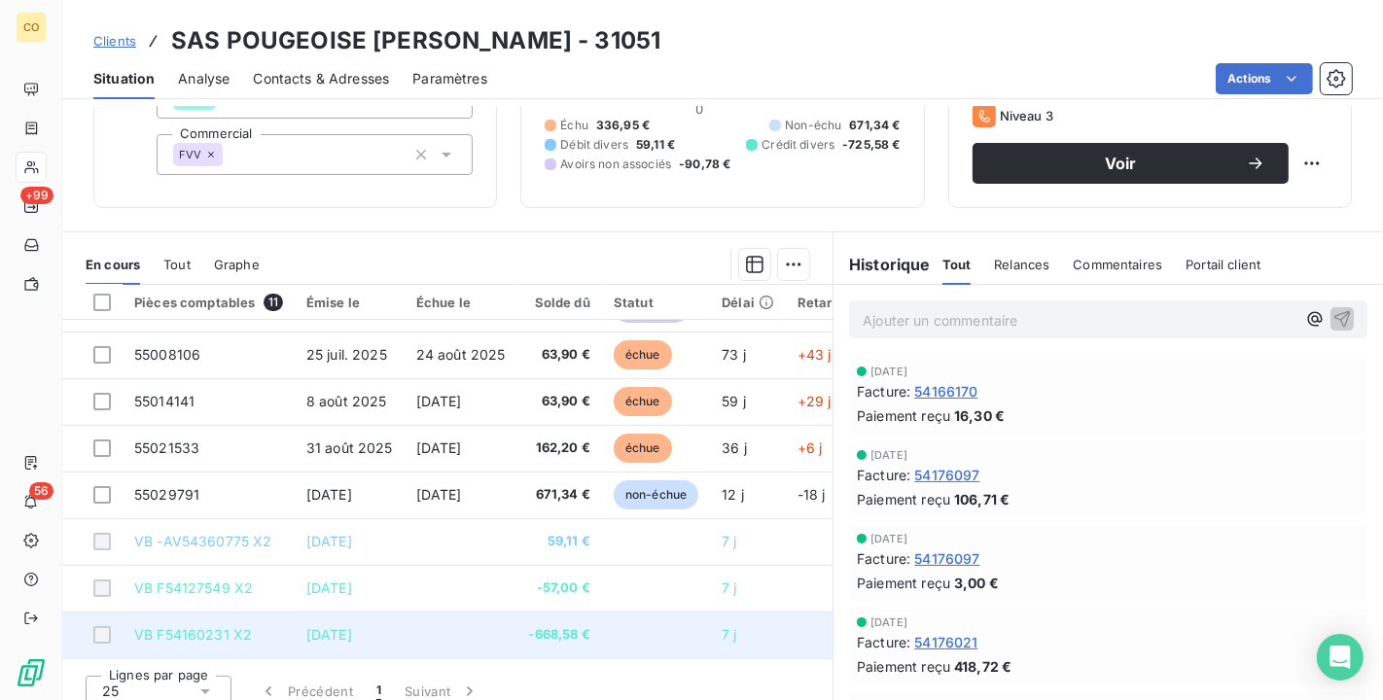
scroll to position [180, 0]
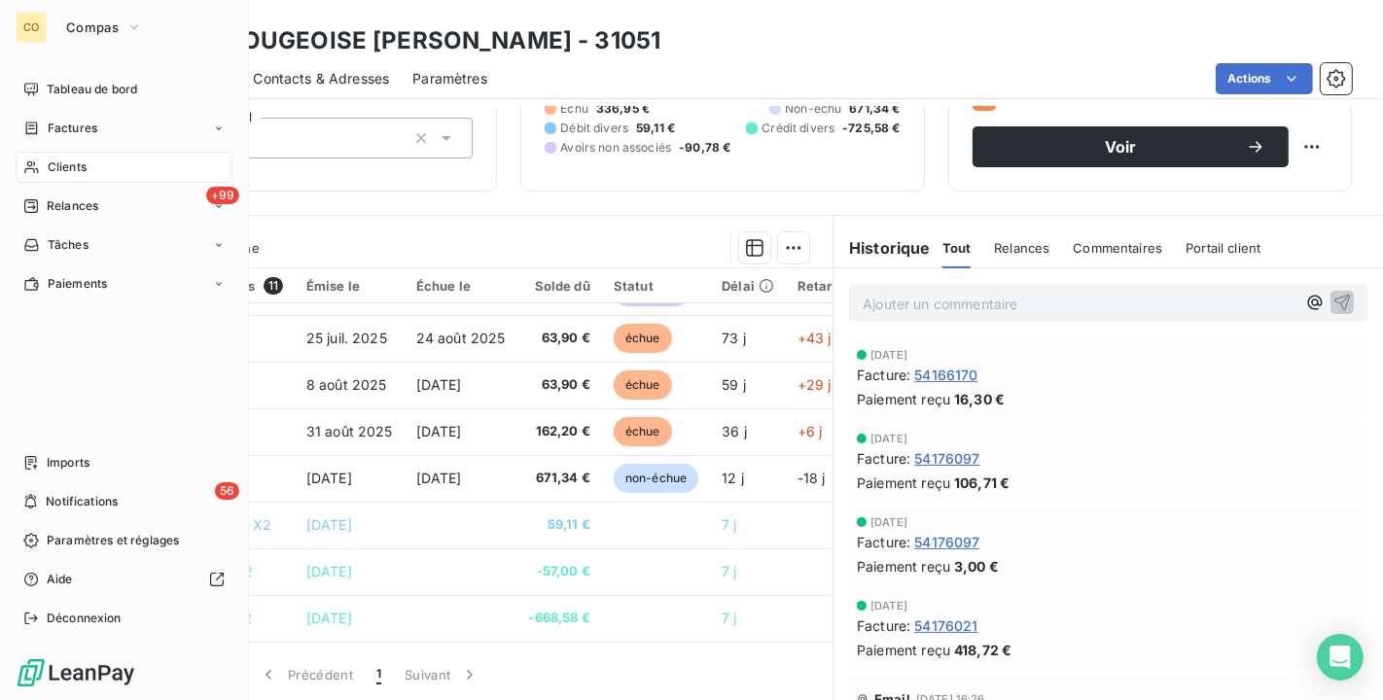
click at [78, 156] on div "Clients" at bounding box center [124, 167] width 217 height 31
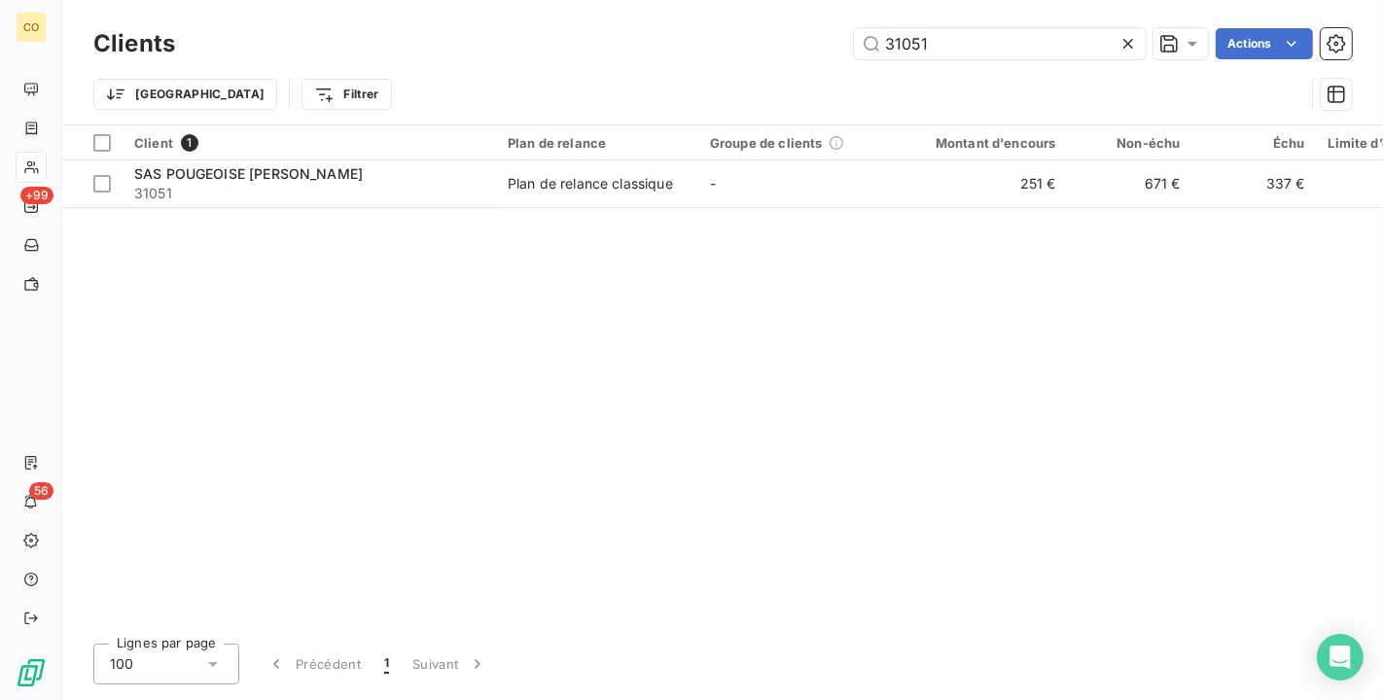
drag, startPoint x: 977, startPoint y: 47, endPoint x: 436, endPoint y: 13, distance: 542.6
click at [436, 13] on div "Clients 31051 Actions Trier Filtrer" at bounding box center [722, 62] width 1320 height 124
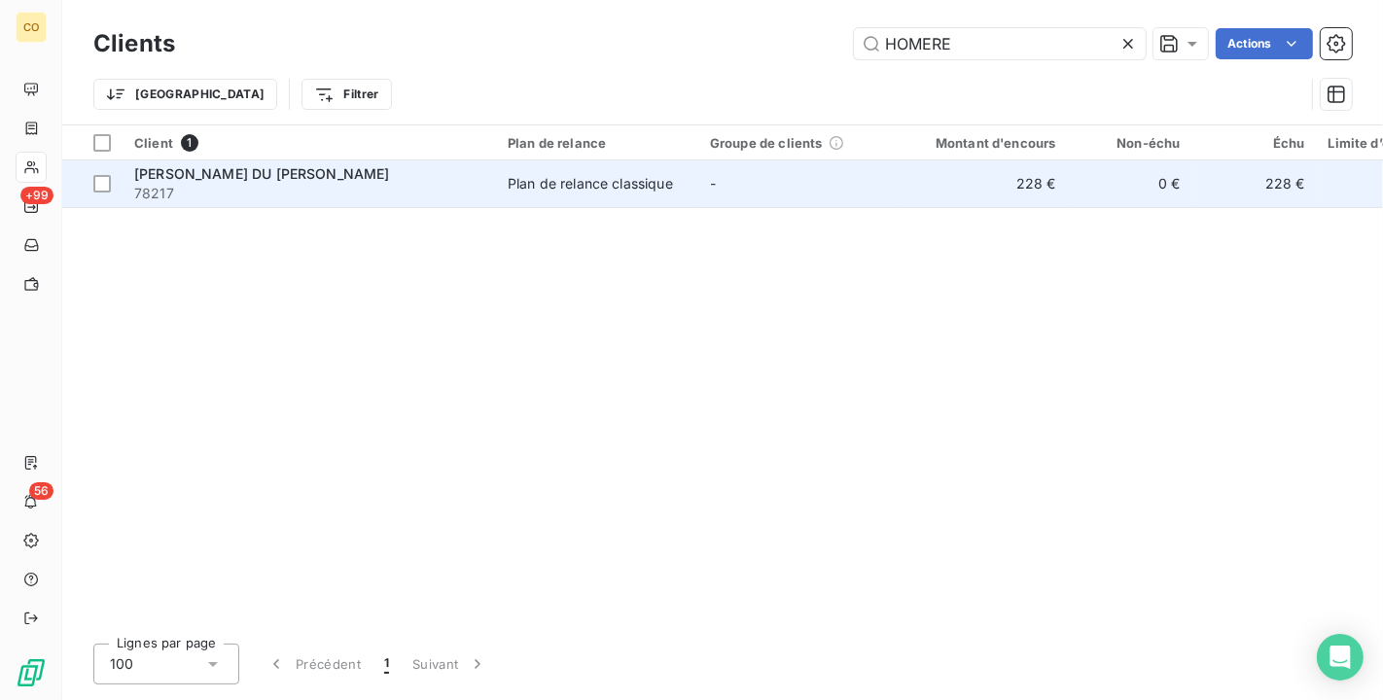
type input "HOMERE"
click at [325, 166] on div "[PERSON_NAME] DU [PERSON_NAME]" at bounding box center [309, 173] width 350 height 19
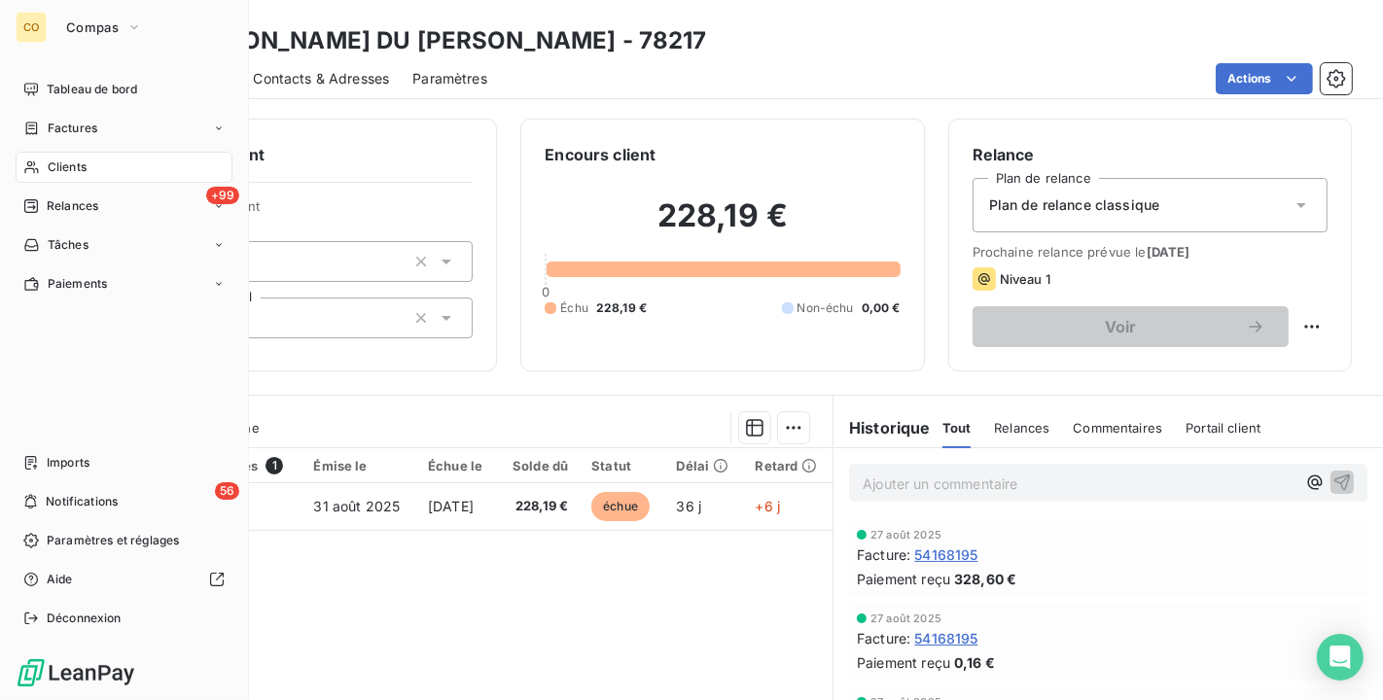
click at [66, 162] on span "Clients" at bounding box center [67, 167] width 39 height 18
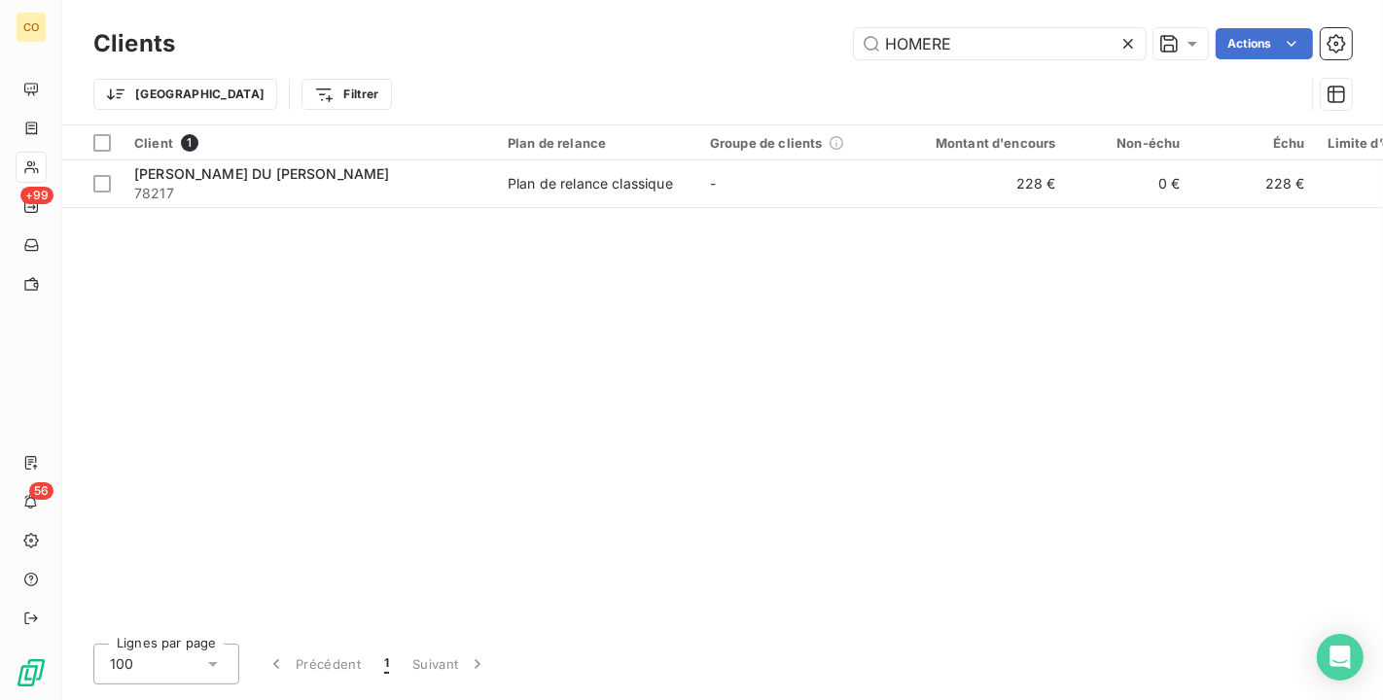
drag, startPoint x: 1011, startPoint y: 44, endPoint x: 480, endPoint y: 42, distance: 530.9
click at [480, 42] on div "HOMERE Actions" at bounding box center [774, 43] width 1153 height 31
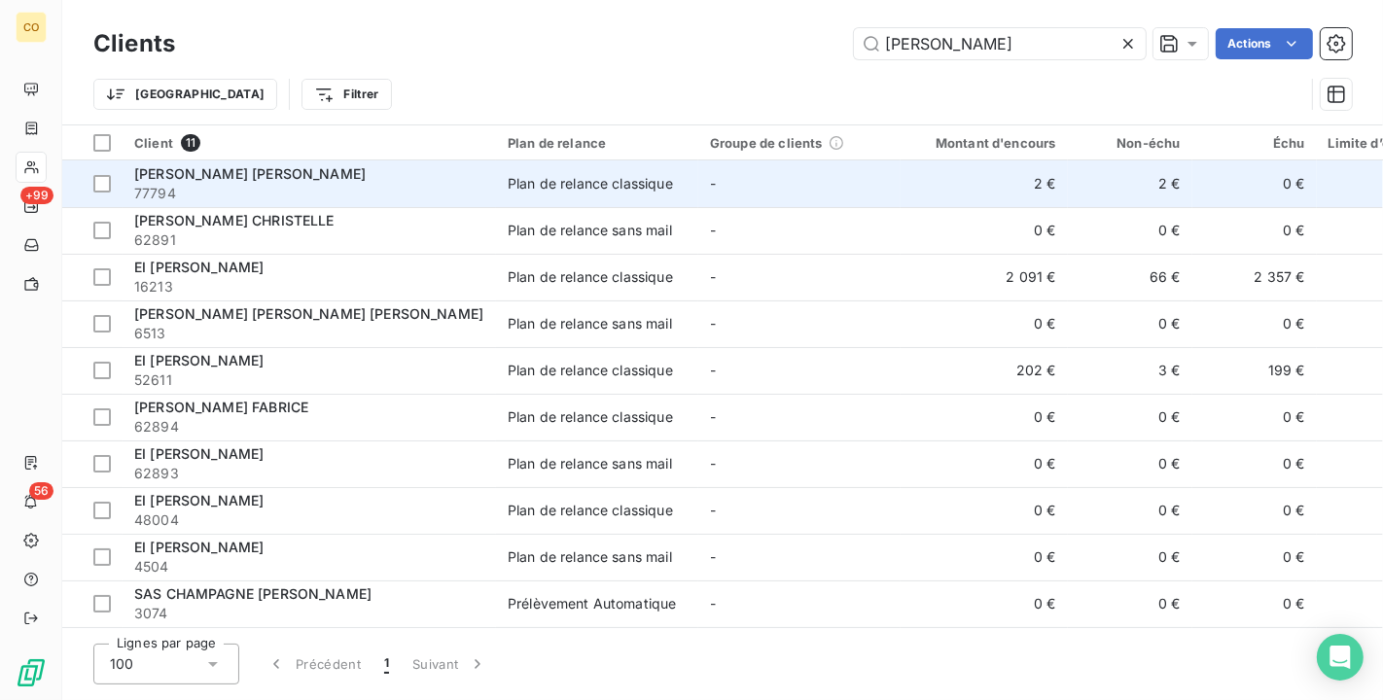
type input "[PERSON_NAME]"
click at [718, 194] on td "-" at bounding box center [799, 183] width 202 height 47
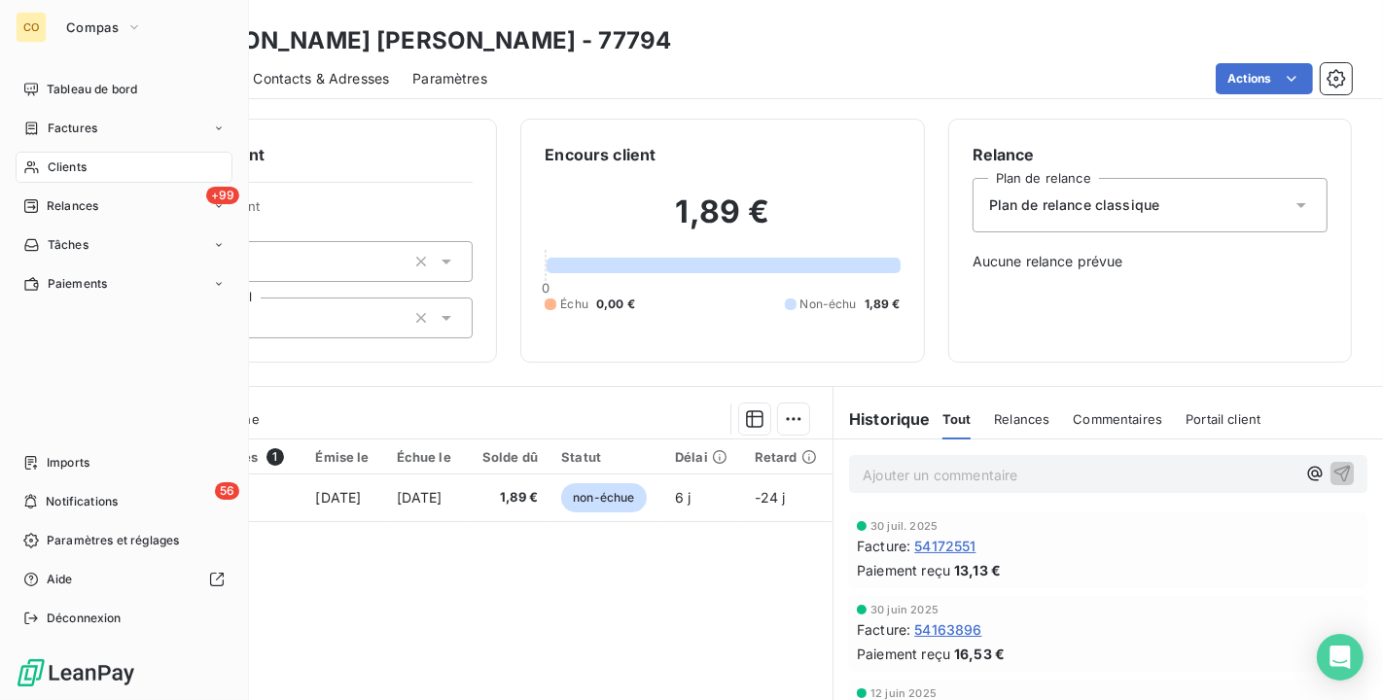
click at [39, 159] on icon at bounding box center [31, 167] width 17 height 16
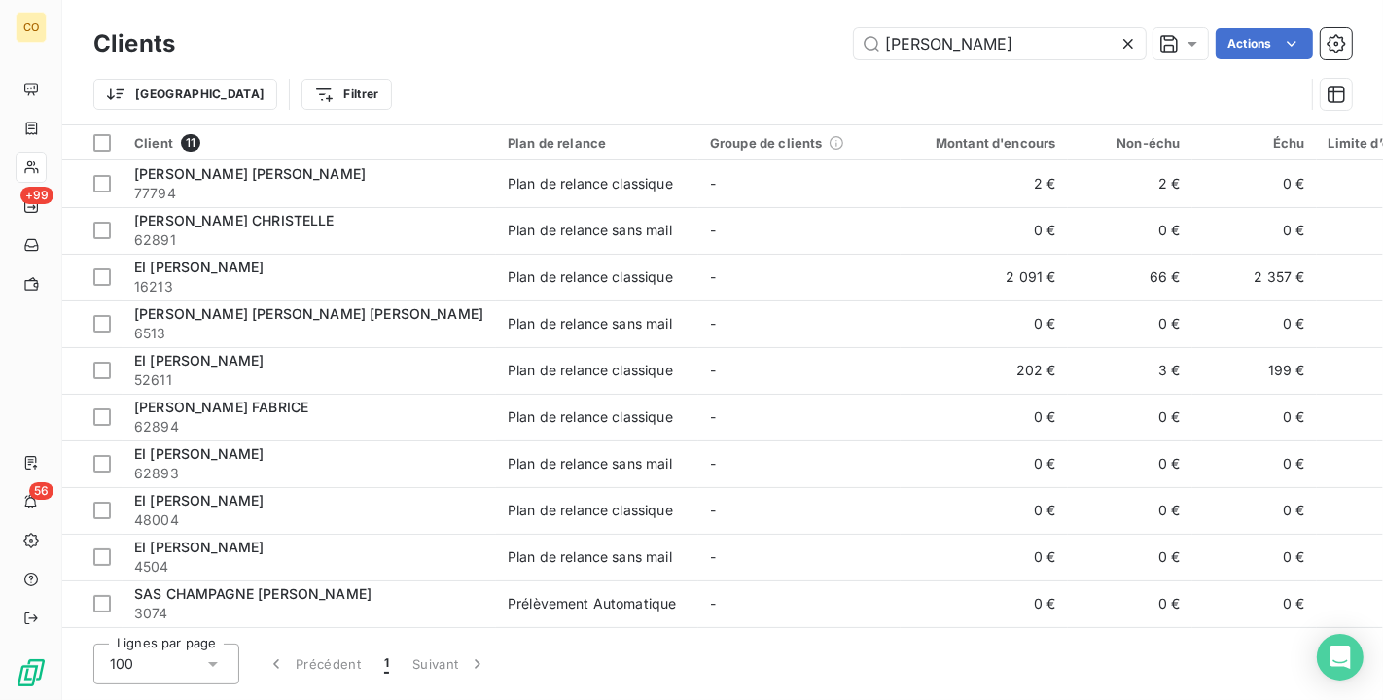
drag, startPoint x: 1007, startPoint y: 44, endPoint x: 393, endPoint y: 27, distance: 614.7
click at [393, 27] on div "Clients [PERSON_NAME] Actions" at bounding box center [722, 43] width 1258 height 41
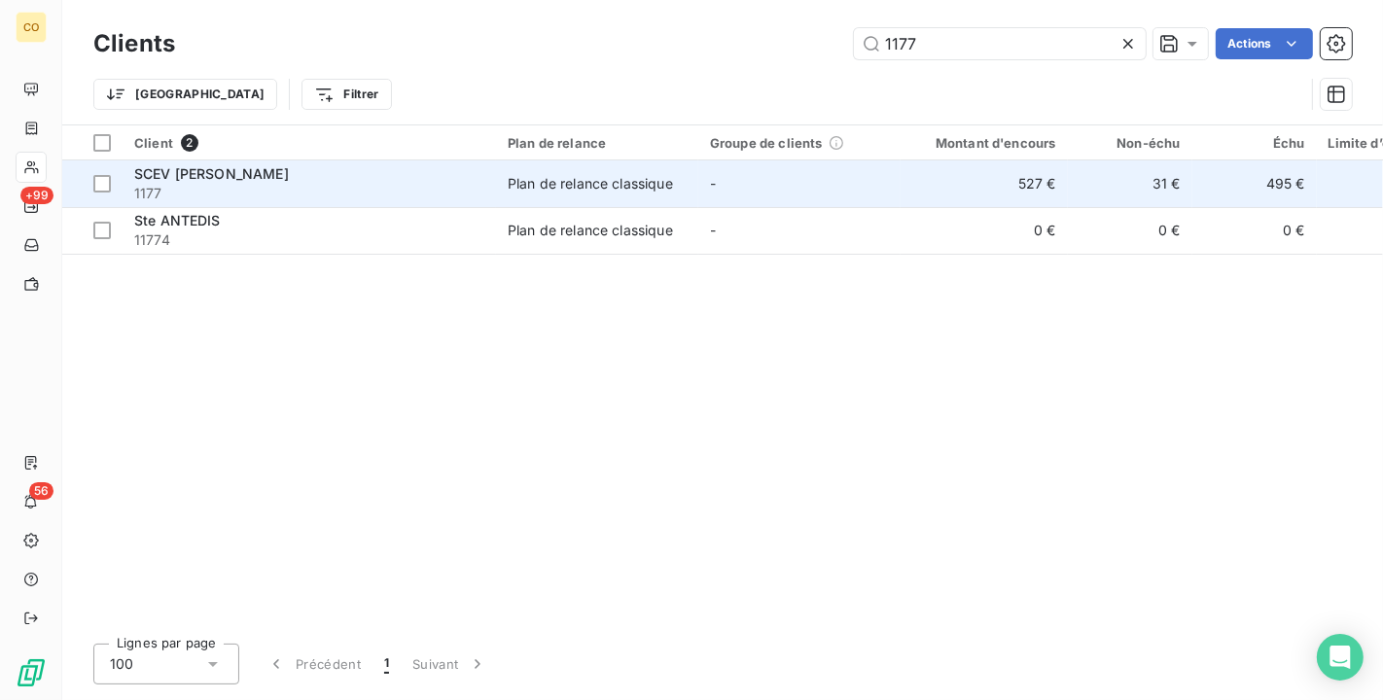
type input "1177"
click at [546, 196] on td "Plan de relance classique" at bounding box center [597, 183] width 202 height 47
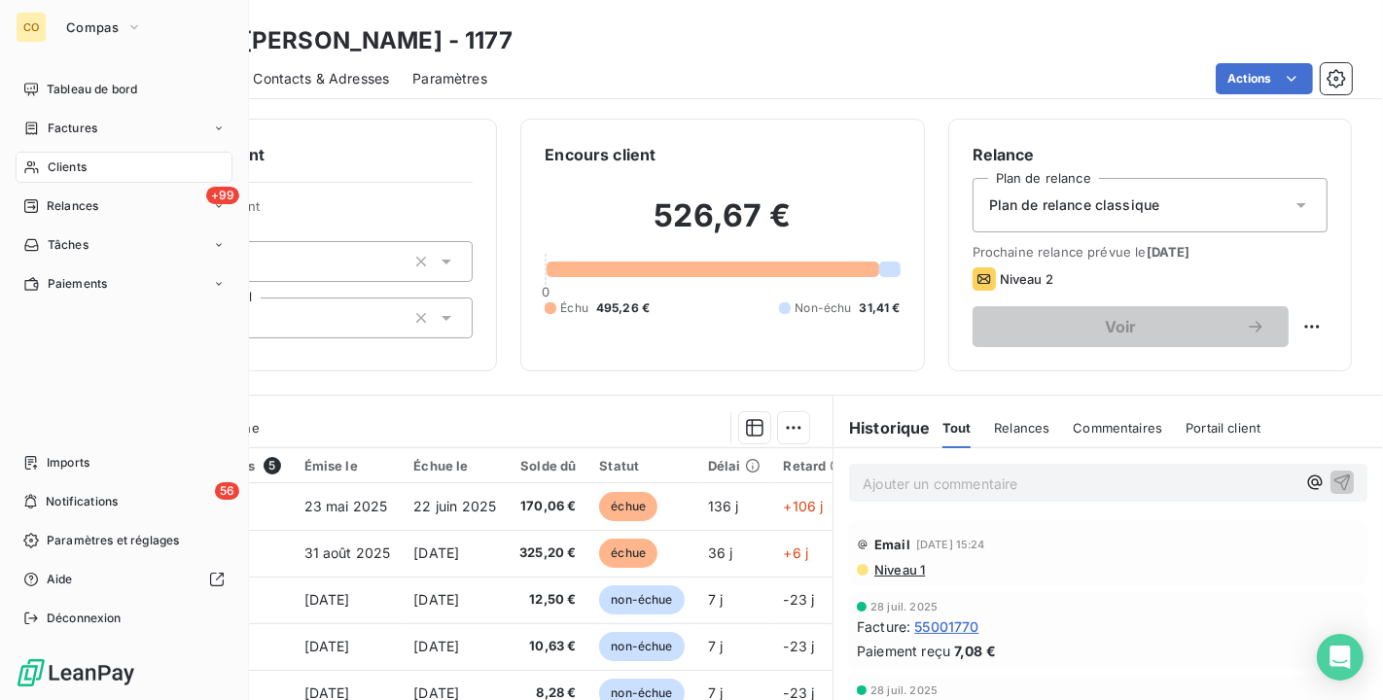
click at [53, 168] on span "Clients" at bounding box center [67, 167] width 39 height 18
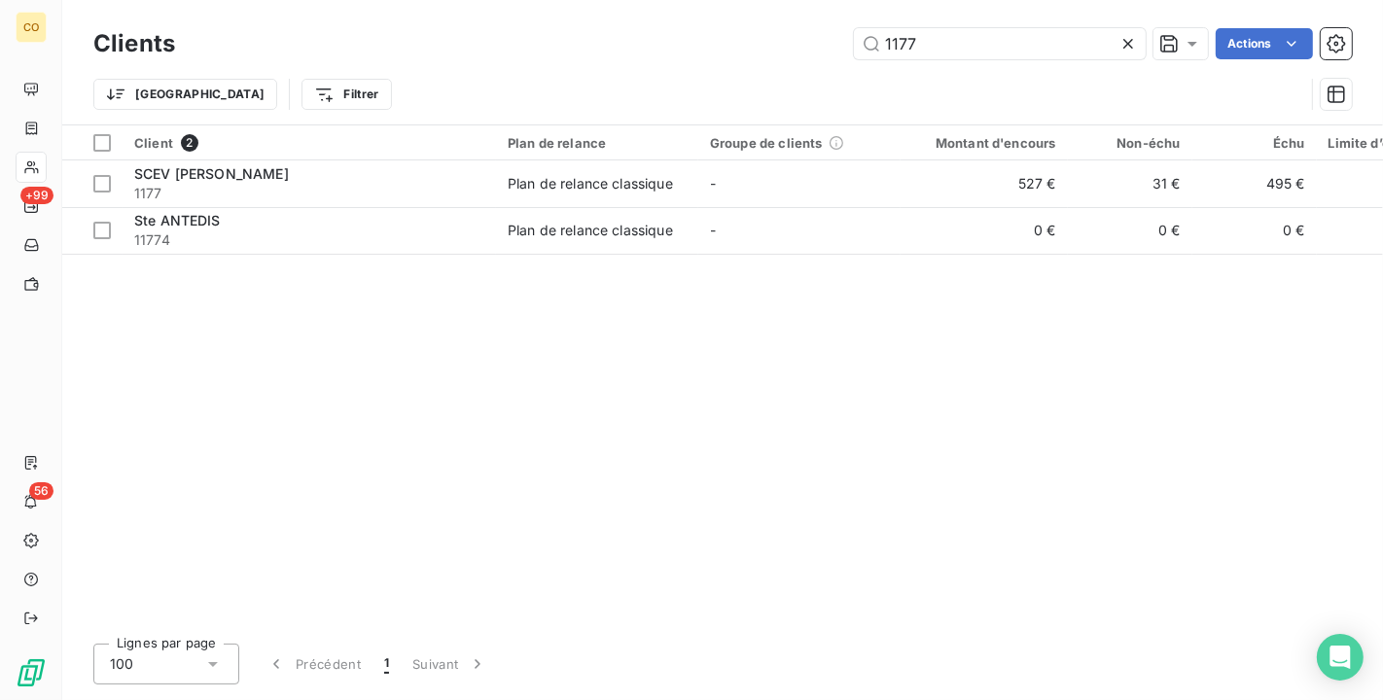
drag, startPoint x: 988, startPoint y: 41, endPoint x: 325, endPoint y: -35, distance: 667.4
click at [325, 0] on html "CO +99 56 Clients 1177 Actions Trier Filtrer Client 2 Plan de relance Groupe de…" at bounding box center [691, 350] width 1383 height 700
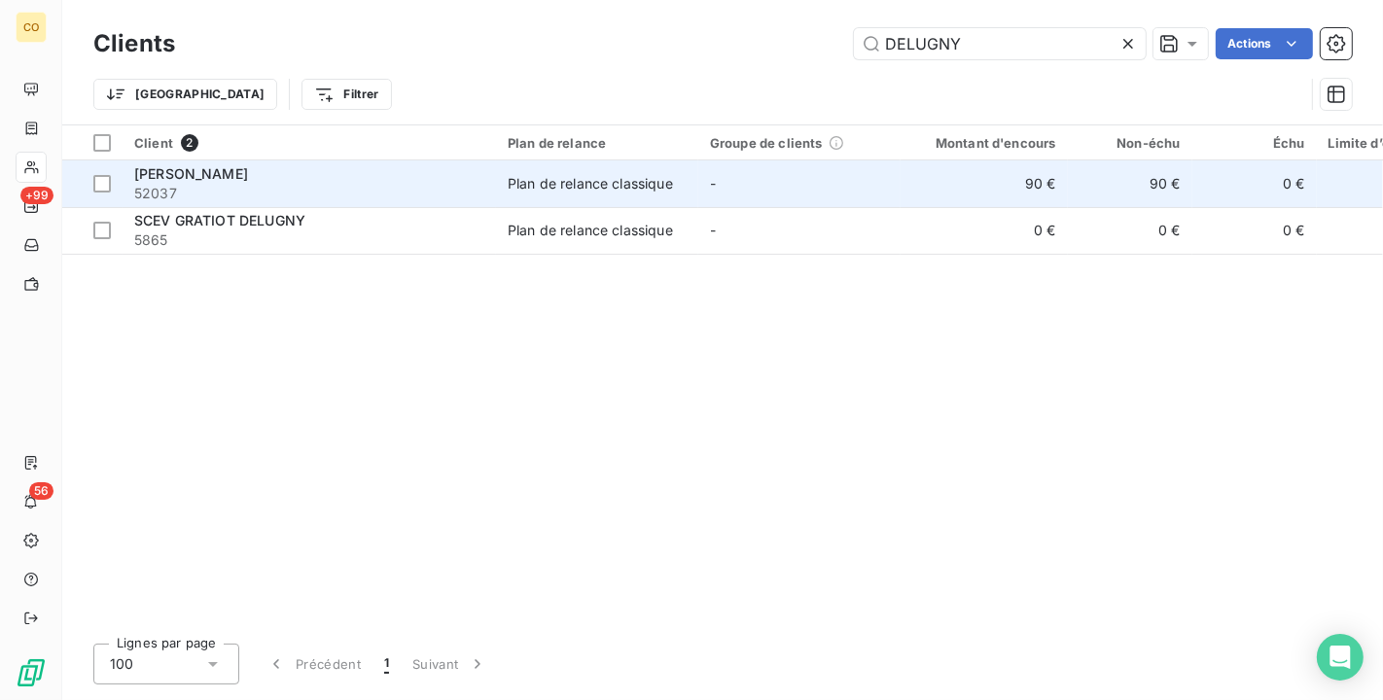
type input "DELUGNY"
click at [322, 190] on span "52037" at bounding box center [309, 193] width 350 height 19
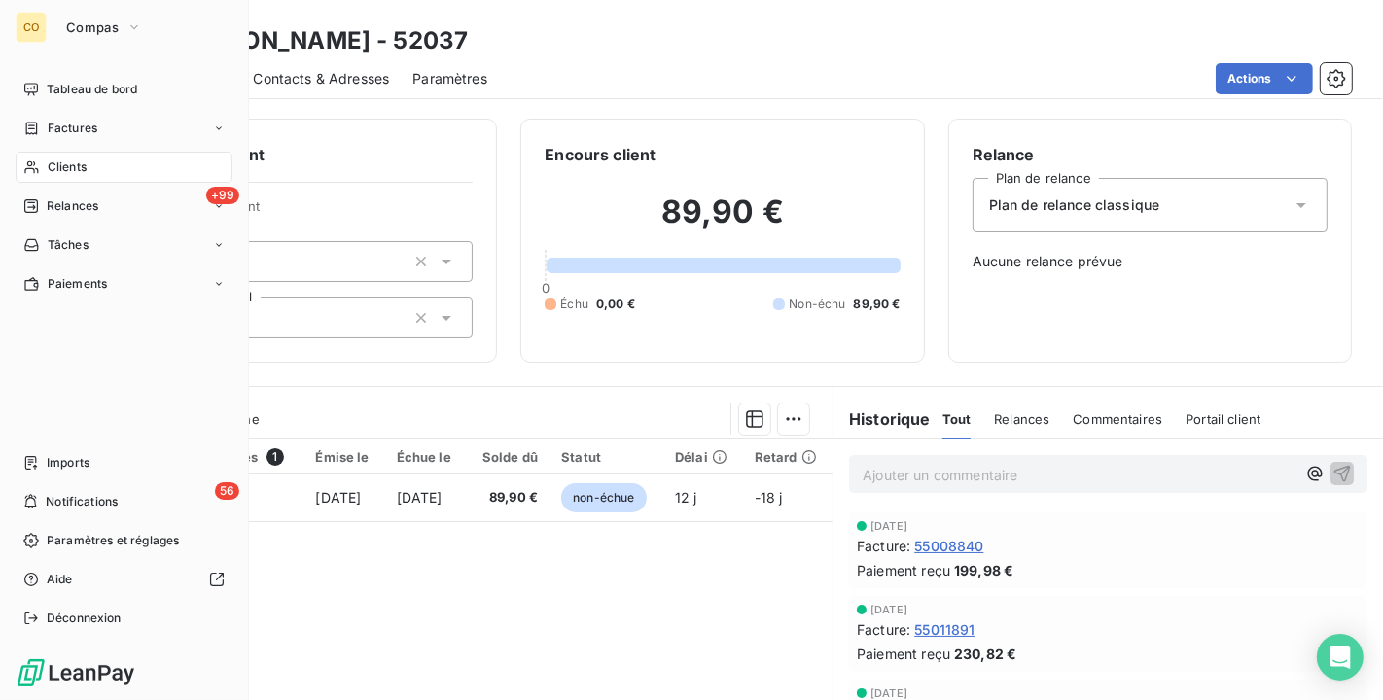
click at [39, 158] on div "Clients" at bounding box center [124, 167] width 217 height 31
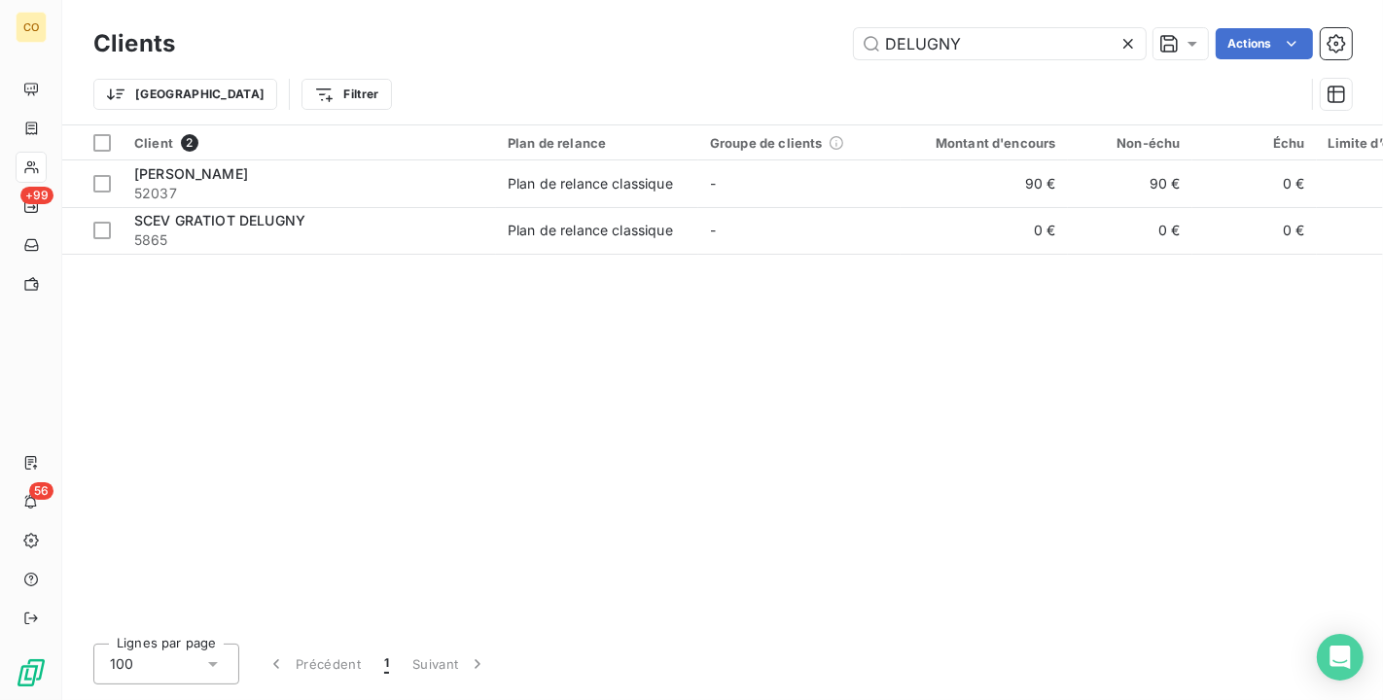
drag, startPoint x: 1041, startPoint y: 43, endPoint x: 338, endPoint y: 23, distance: 703.2
click at [338, 23] on div "Clients DELUGNY Actions" at bounding box center [722, 43] width 1258 height 41
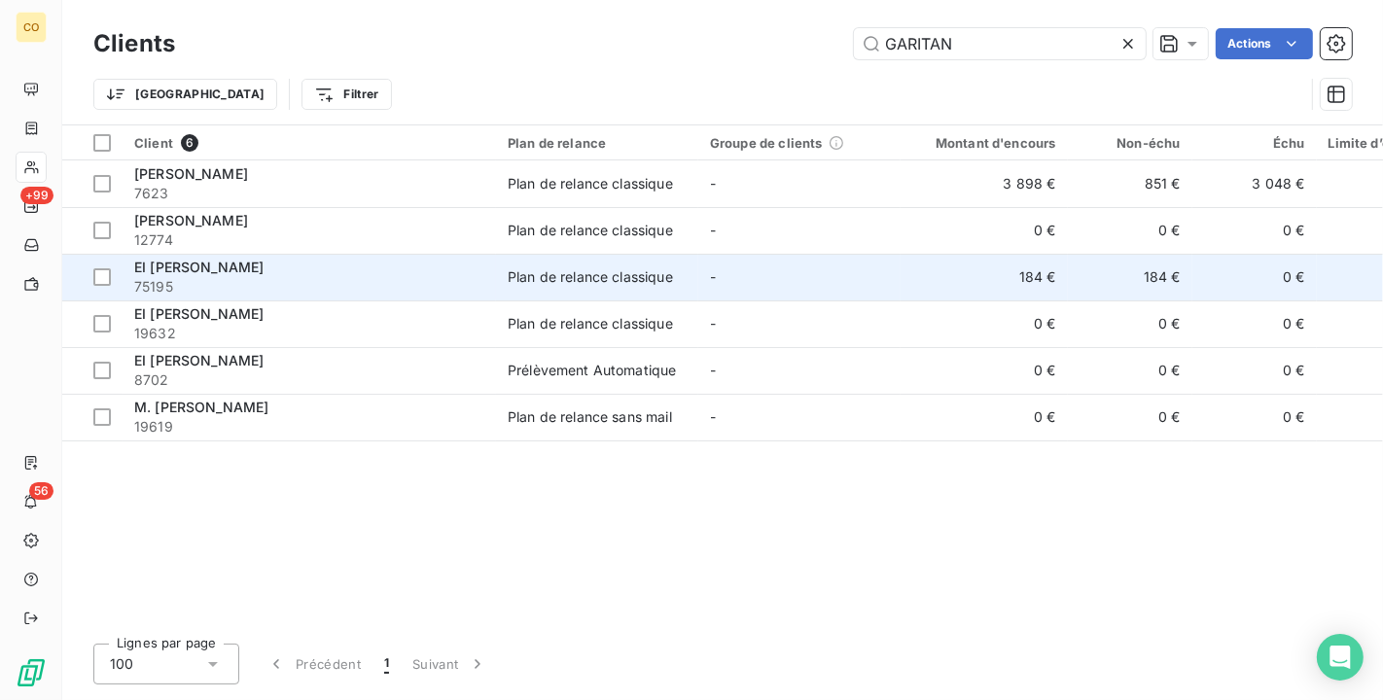
type input "GARITAN"
click at [938, 260] on td "184 €" at bounding box center [983, 277] width 167 height 47
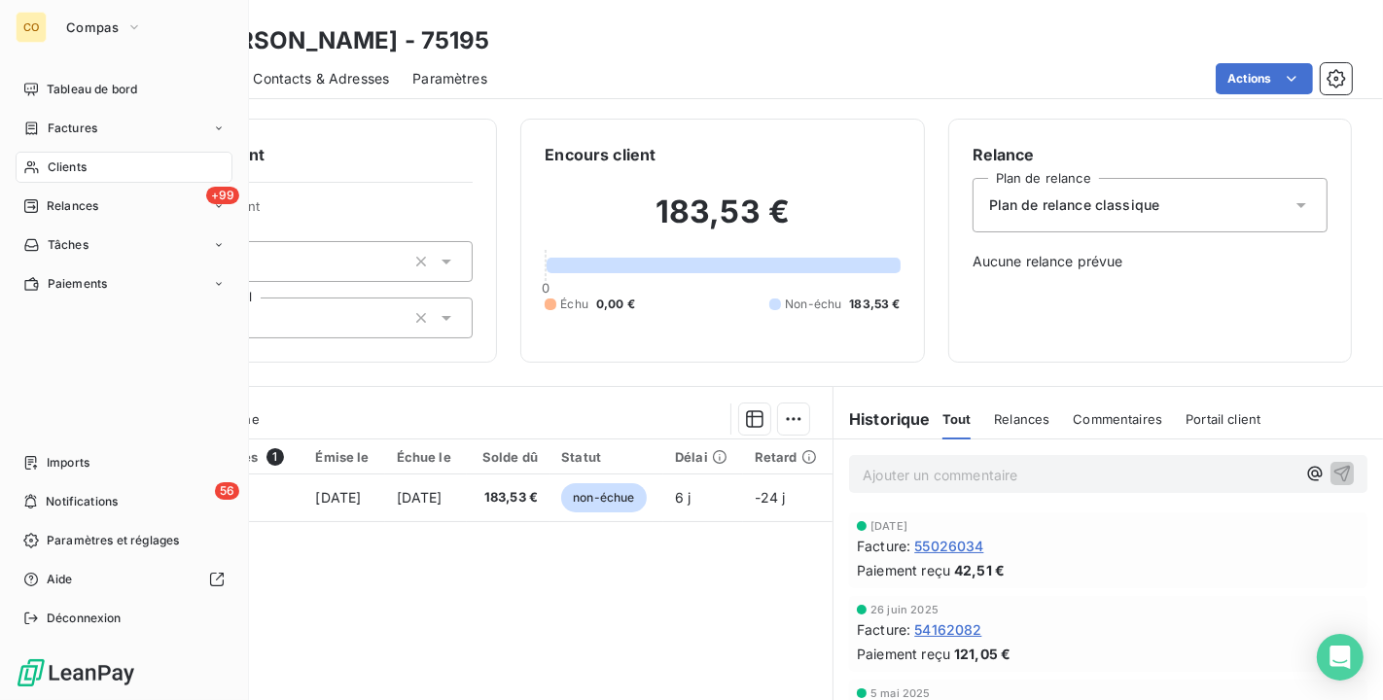
click at [44, 167] on div "Clients" at bounding box center [124, 167] width 217 height 31
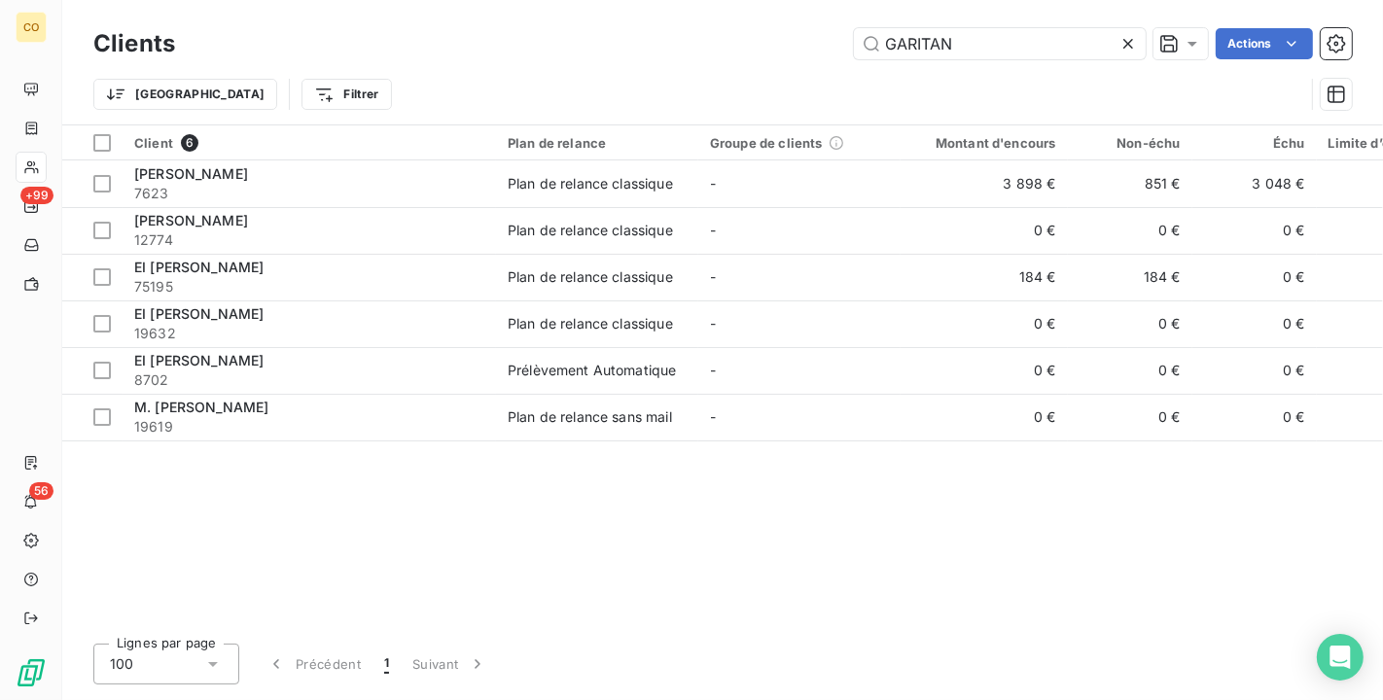
drag, startPoint x: 974, startPoint y: 36, endPoint x: 246, endPoint y: -31, distance: 731.3
click at [246, 0] on html "CO +99 56 Clients GARITAN Actions Trier Filtrer Client 6 Plan de relance Groupe…" at bounding box center [691, 350] width 1383 height 700
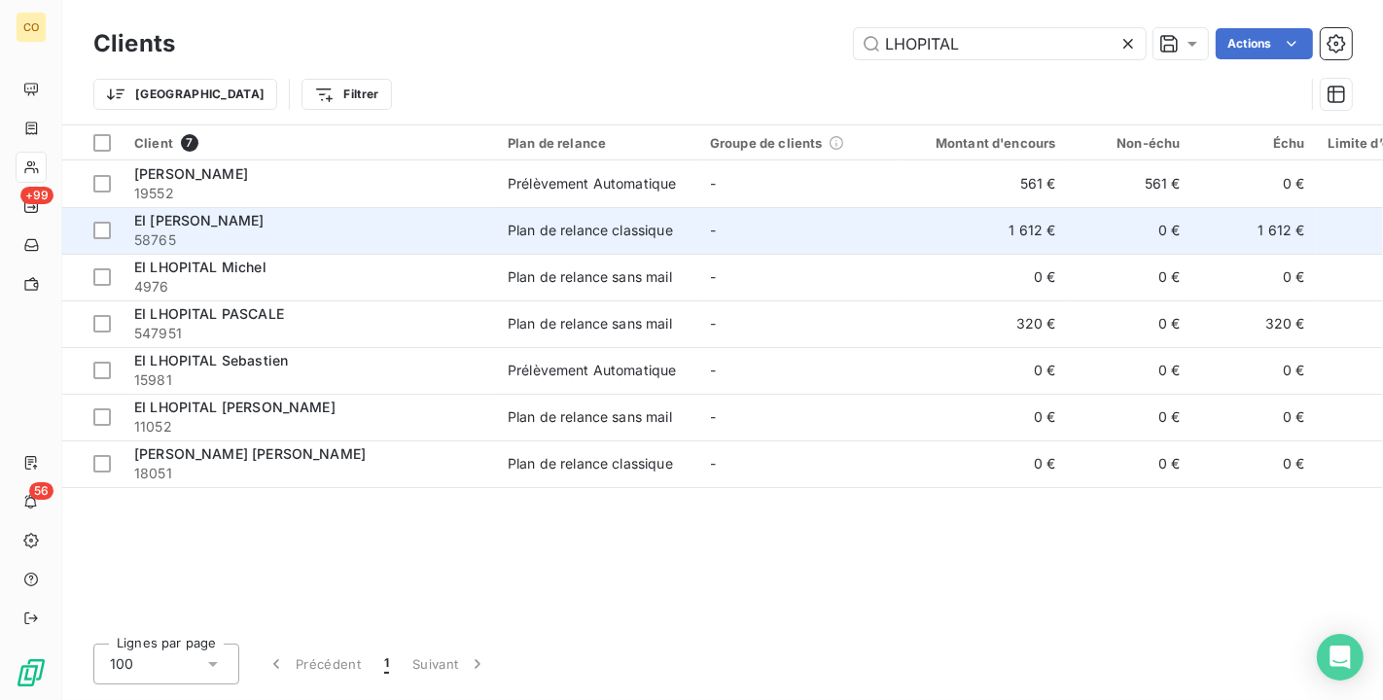
type input "LHOPITAL"
click at [305, 222] on div "EI [PERSON_NAME]" at bounding box center [309, 220] width 350 height 19
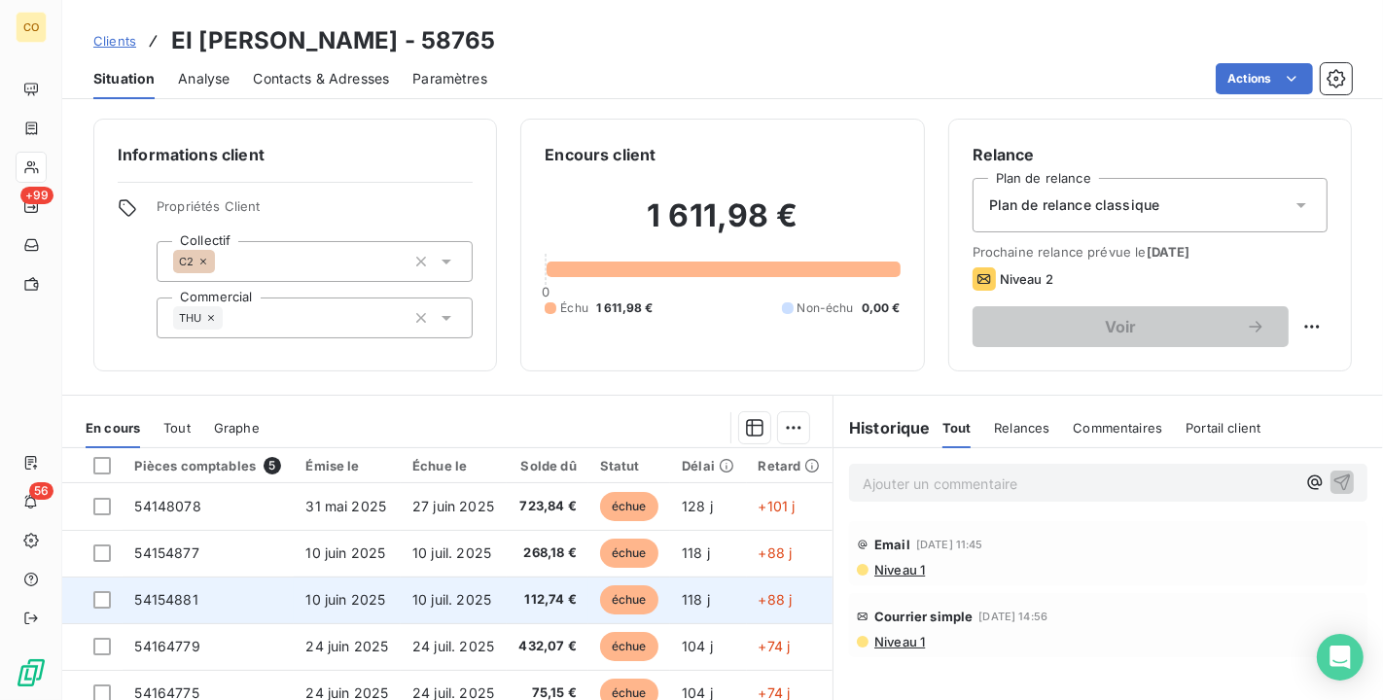
scroll to position [108, 0]
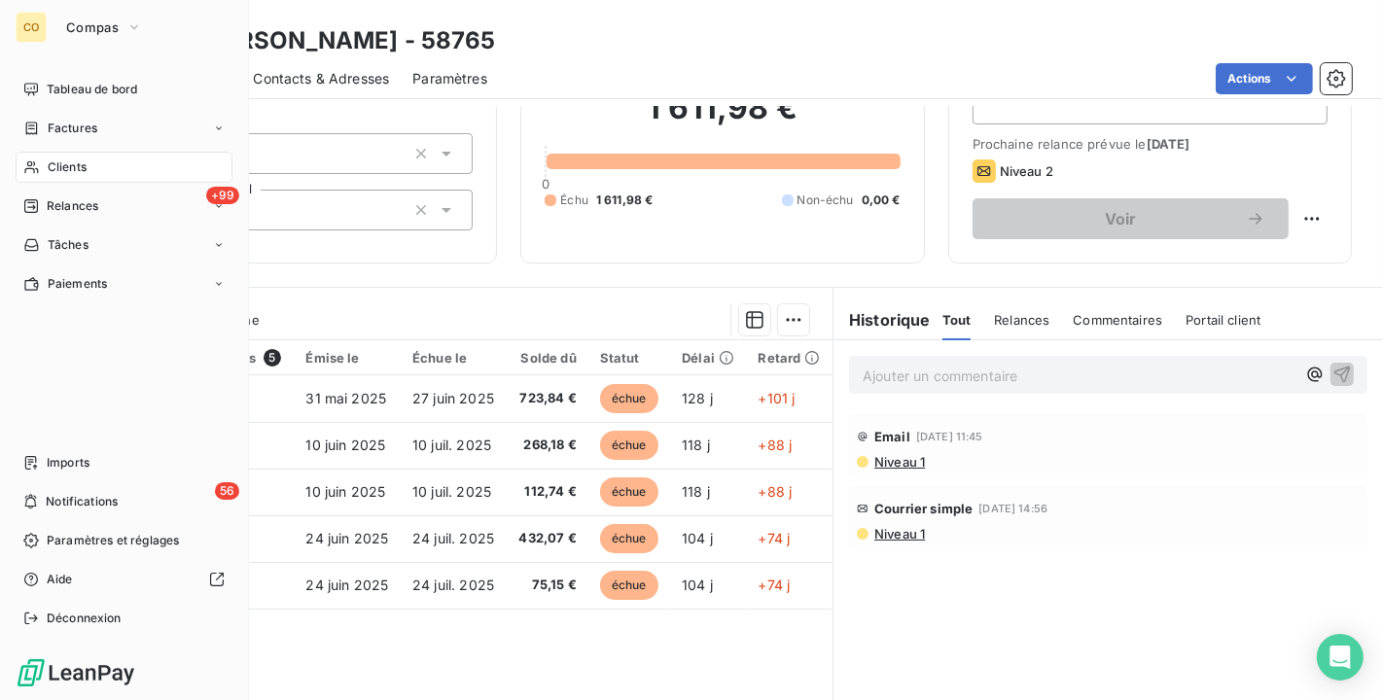
click at [48, 167] on span "Clients" at bounding box center [67, 167] width 39 height 18
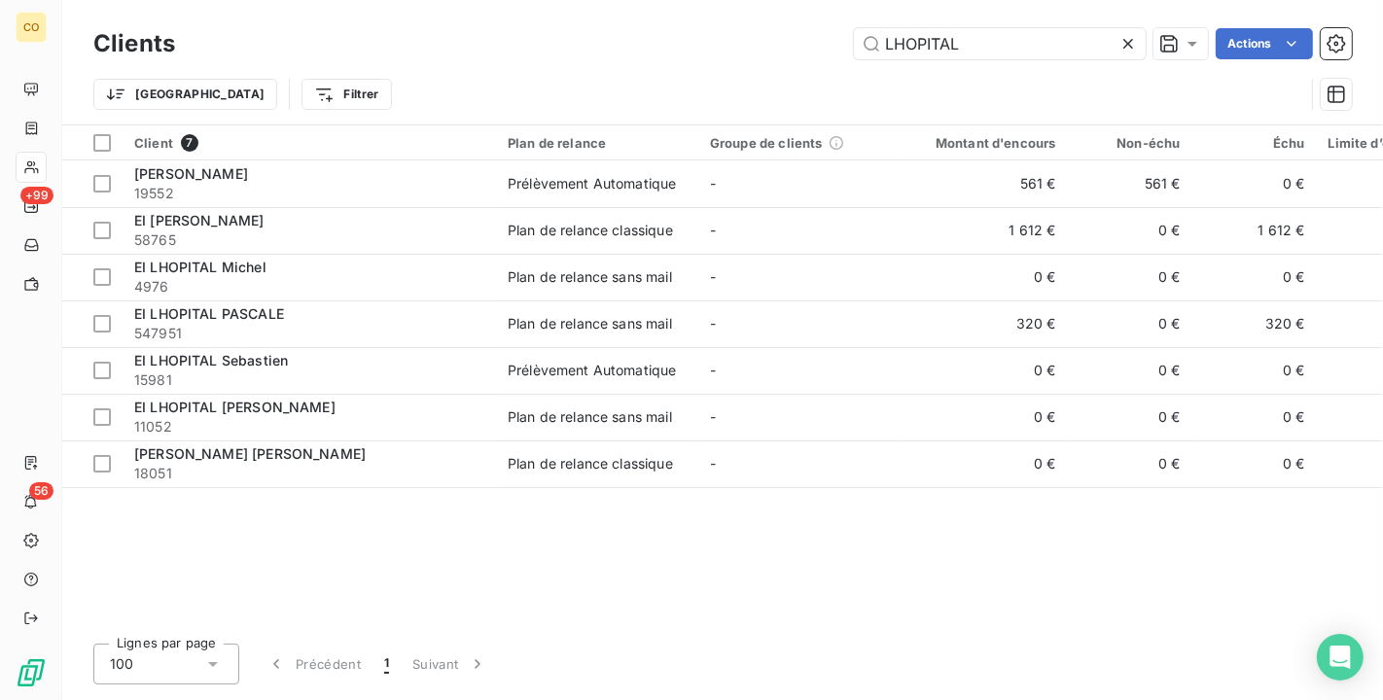
drag, startPoint x: 997, startPoint y: 46, endPoint x: 461, endPoint y: -35, distance: 541.8
click at [461, 0] on html "CO +99 56 Clients LHOPITAL Actions Trier Filtrer Client 7 Plan de relance Group…" at bounding box center [691, 350] width 1383 height 700
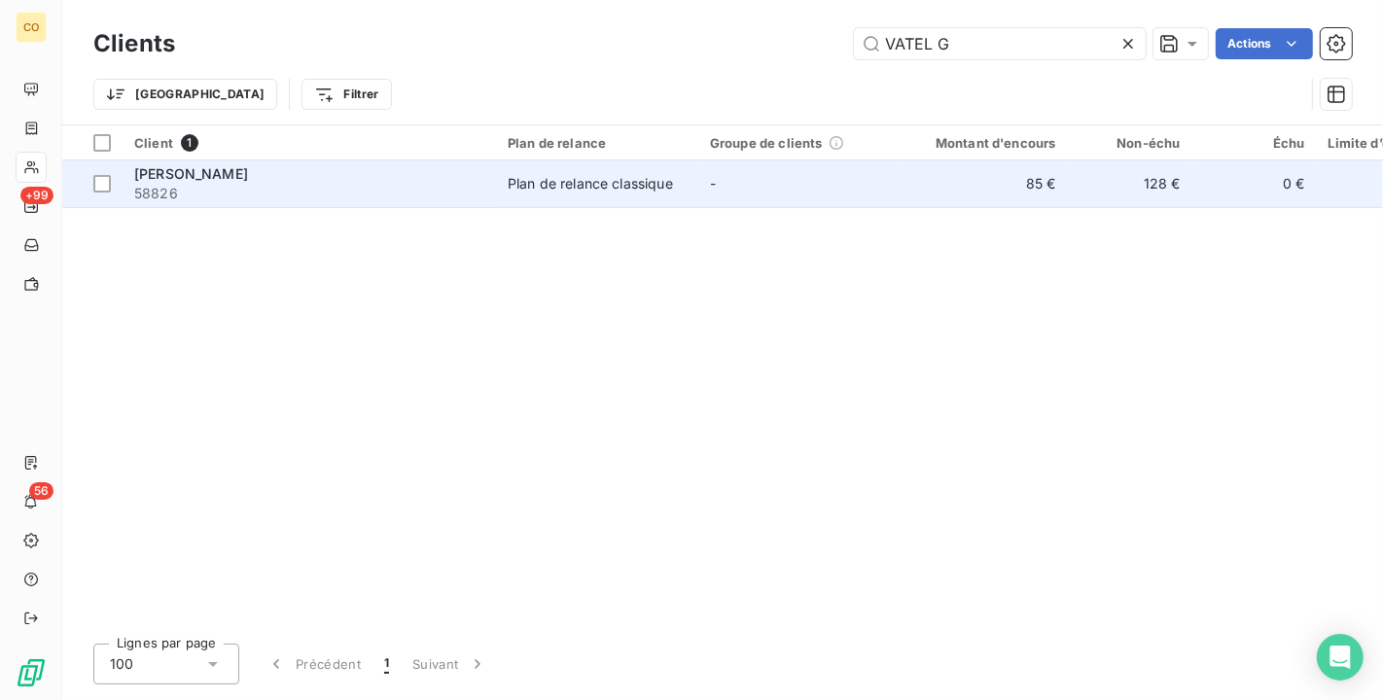
type input "VATEL G"
click at [443, 185] on span "58826" at bounding box center [309, 193] width 350 height 19
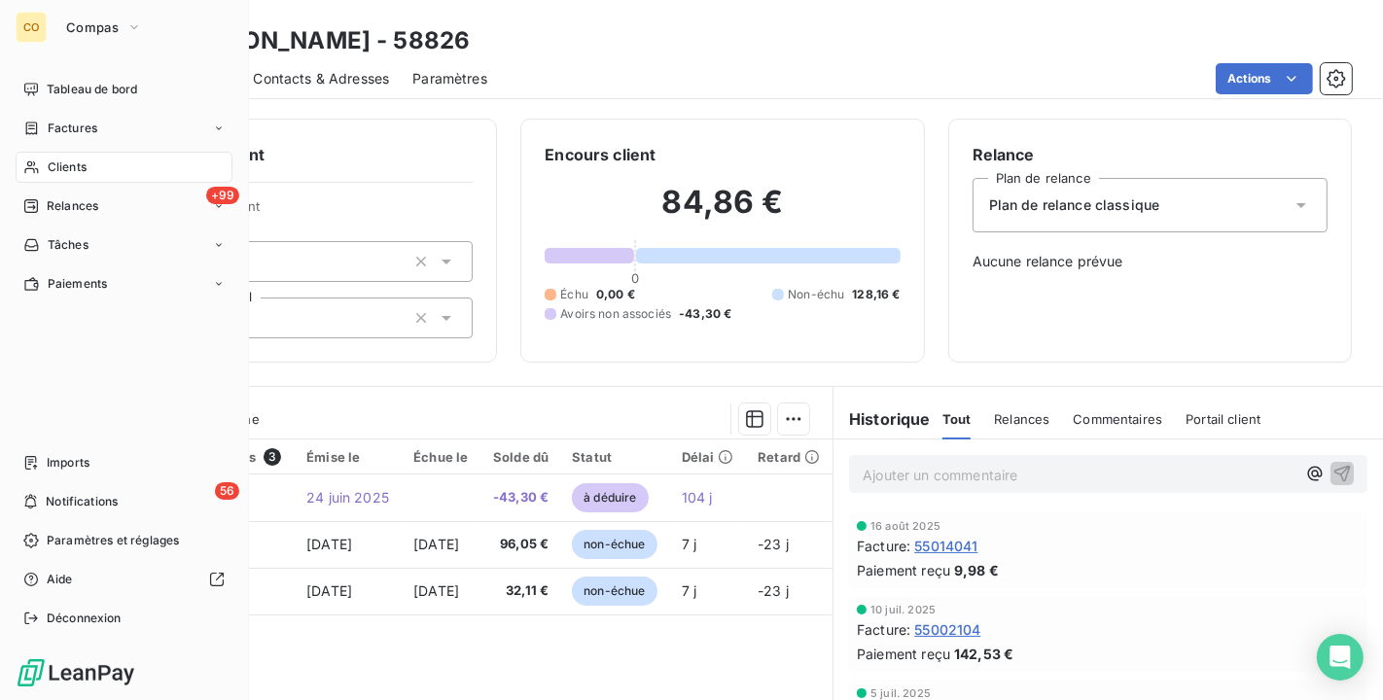
click at [49, 158] on span "Clients" at bounding box center [67, 167] width 39 height 18
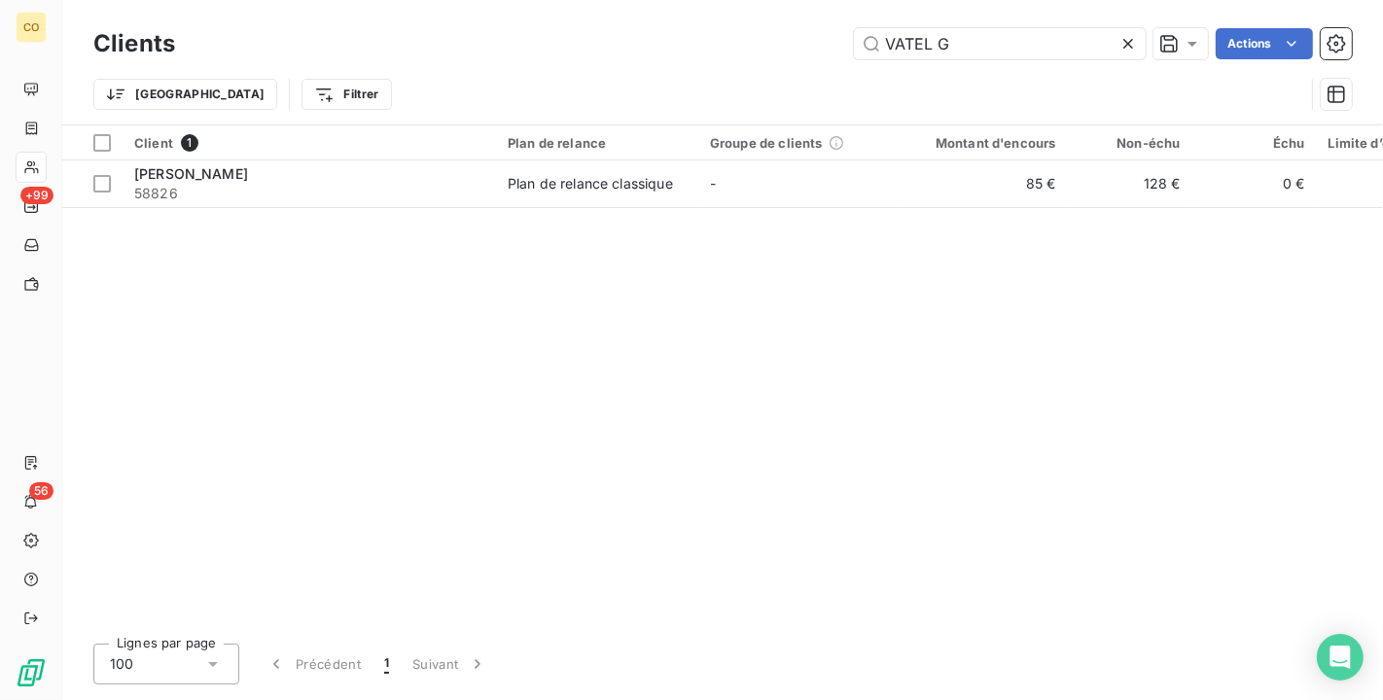
drag, startPoint x: 969, startPoint y: 44, endPoint x: 444, endPoint y: -23, distance: 529.3
click at [444, 0] on html "CO +99 56 Clients VATEL G Actions Trier Filtrer Client 1 Plan de relance Groupe…" at bounding box center [691, 350] width 1383 height 700
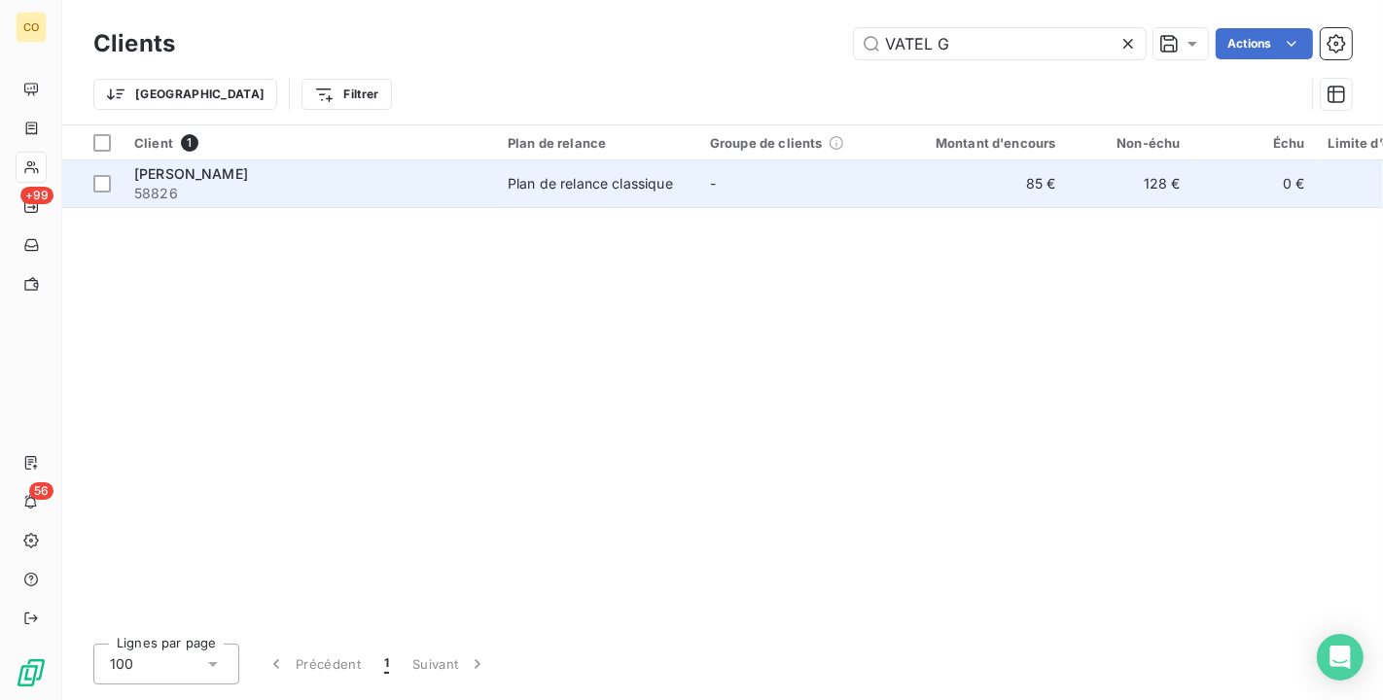
click at [357, 180] on div "[PERSON_NAME]" at bounding box center [309, 173] width 350 height 19
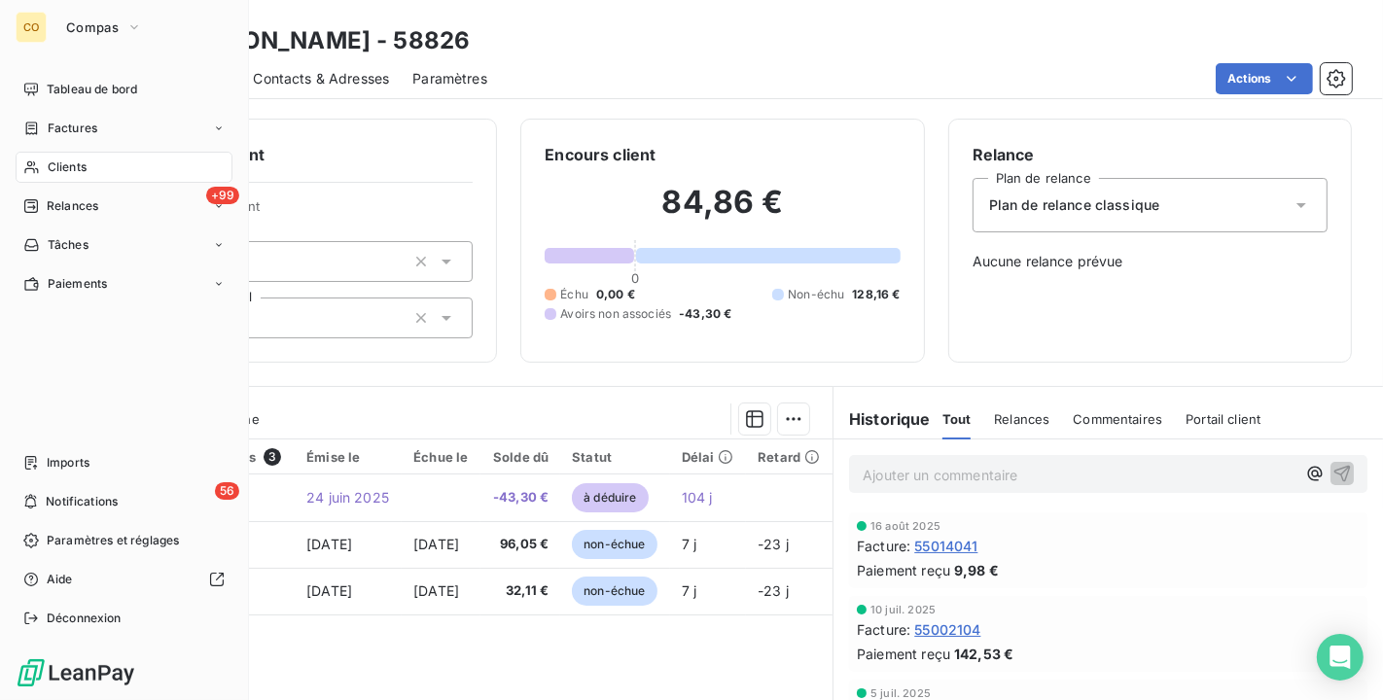
click at [49, 179] on div "Clients" at bounding box center [124, 167] width 217 height 31
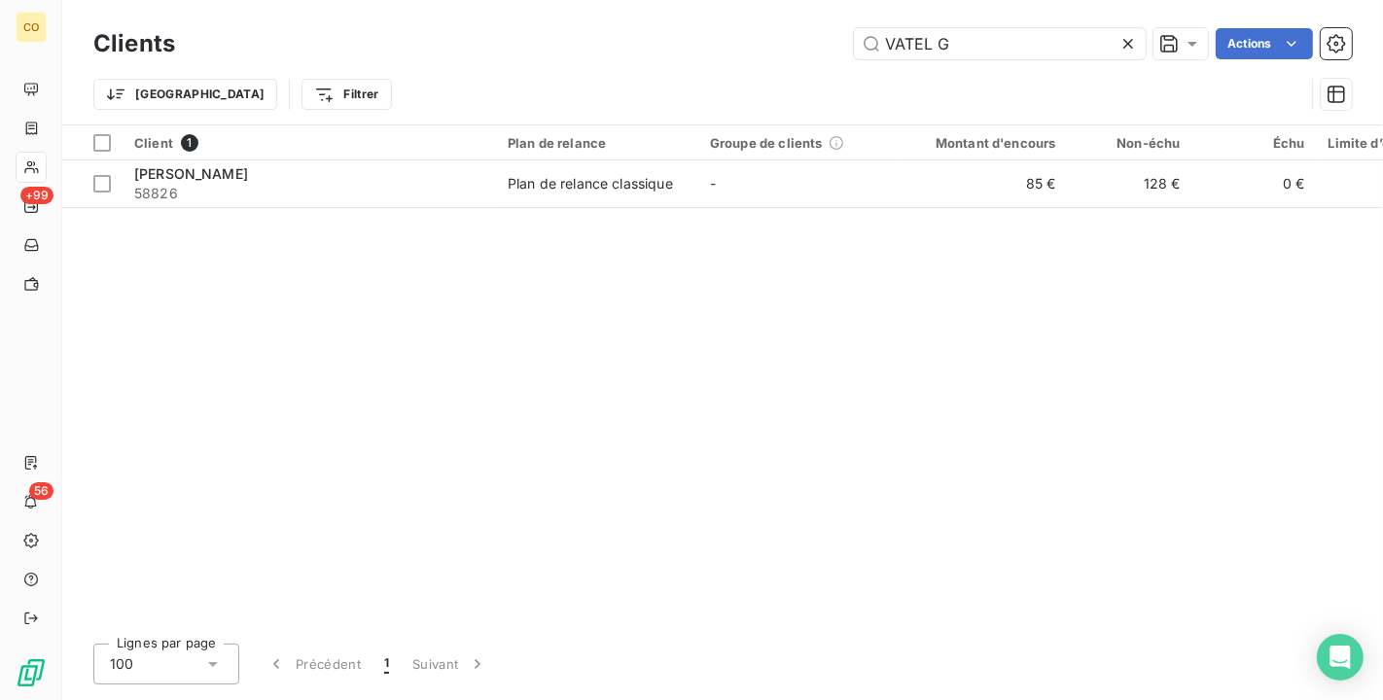
drag, startPoint x: 985, startPoint y: 39, endPoint x: 352, endPoint y: -1, distance: 634.2
click at [352, 0] on html "CO +99 56 Clients VATEL G Actions Trier Filtrer Client 1 Plan de relance Groupe…" at bounding box center [691, 350] width 1383 height 700
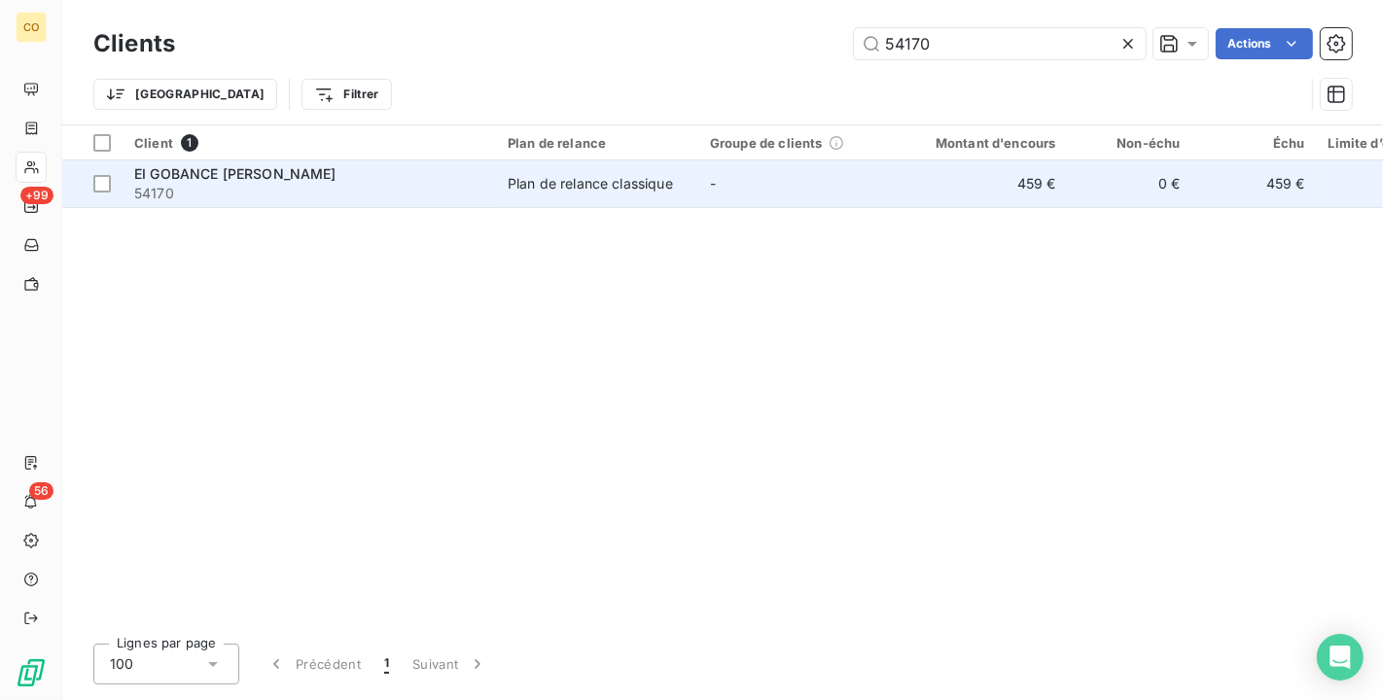
type input "54170"
click at [619, 191] on div "Plan de relance classique" at bounding box center [590, 183] width 165 height 19
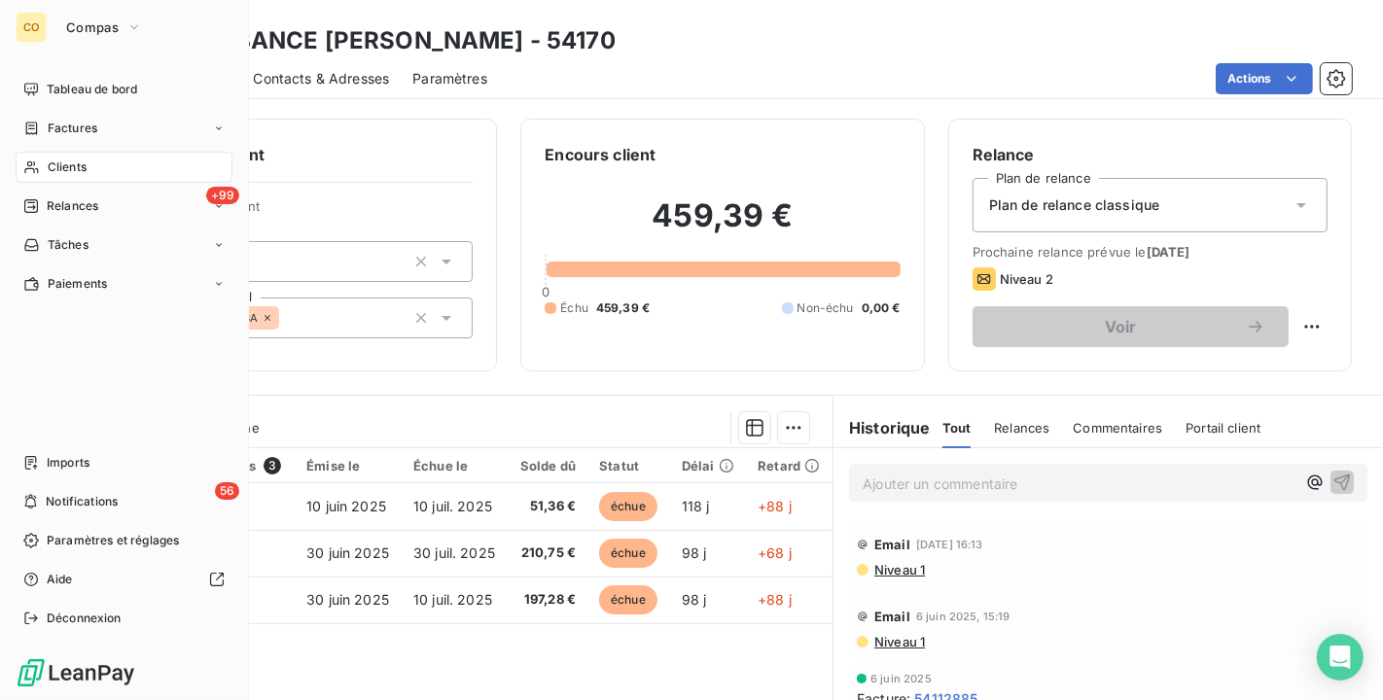
click at [37, 173] on icon at bounding box center [31, 167] width 17 height 16
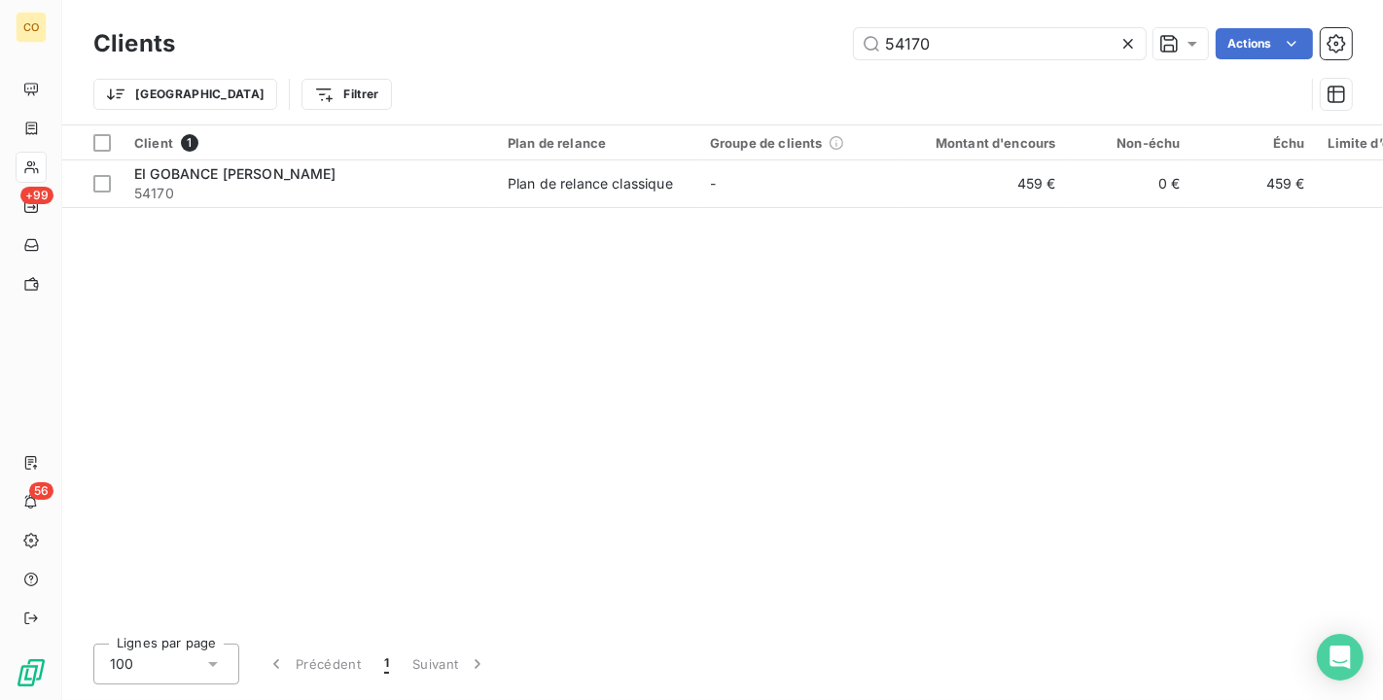
drag, startPoint x: 1005, startPoint y: 36, endPoint x: 378, endPoint y: -35, distance: 631.1
click at [378, 0] on html "CO +99 56 Clients 54170 Actions Trier Filtrer Client 1 Plan de relance Groupe d…" at bounding box center [691, 350] width 1383 height 700
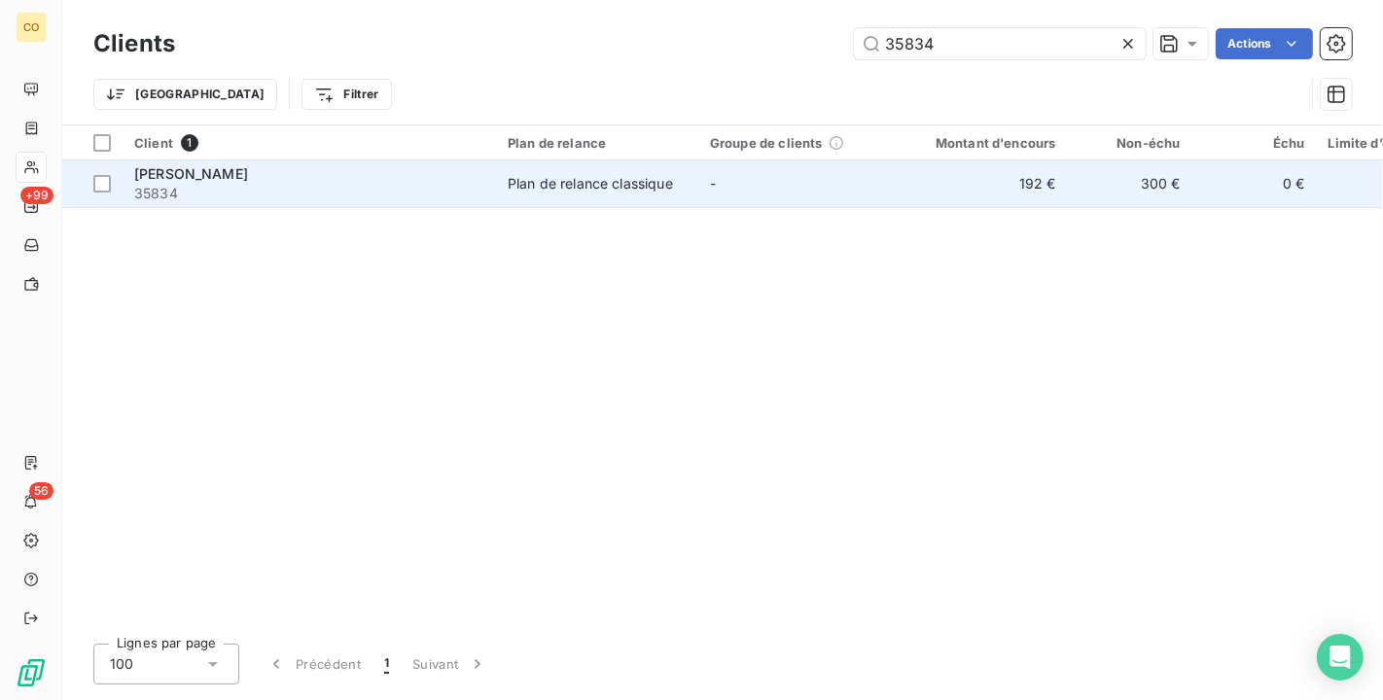
type input "35834"
click at [587, 178] on div "Plan de relance classique" at bounding box center [590, 183] width 165 height 19
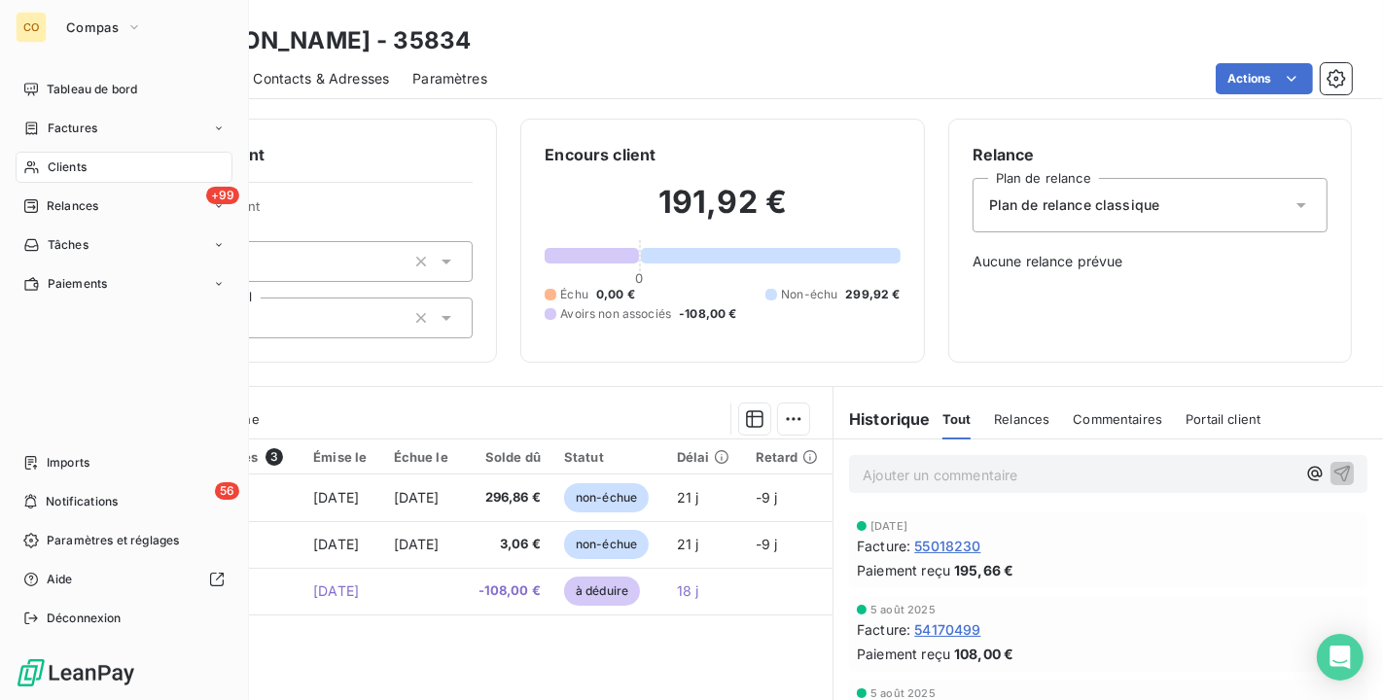
click at [66, 177] on div "Clients" at bounding box center [124, 167] width 217 height 31
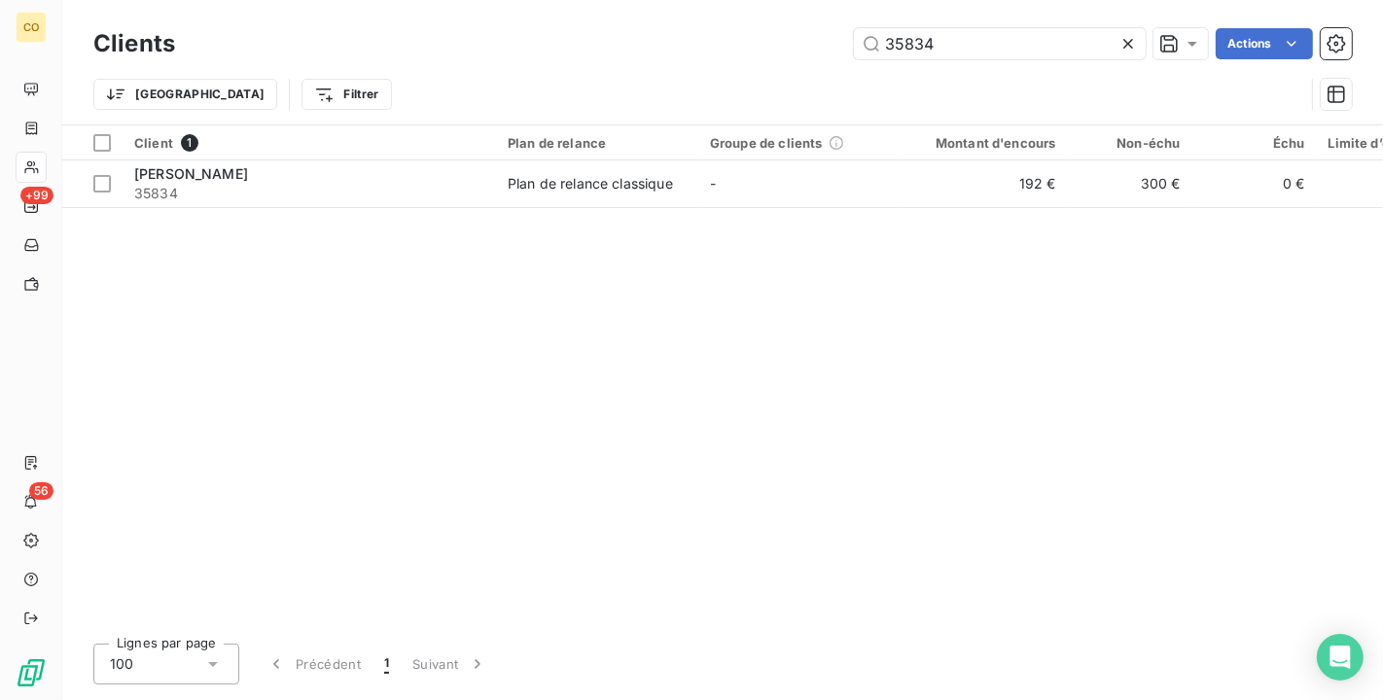
drag, startPoint x: 1005, startPoint y: 33, endPoint x: 329, endPoint y: 34, distance: 676.7
click at [329, 34] on div "35834 Actions" at bounding box center [774, 43] width 1153 height 31
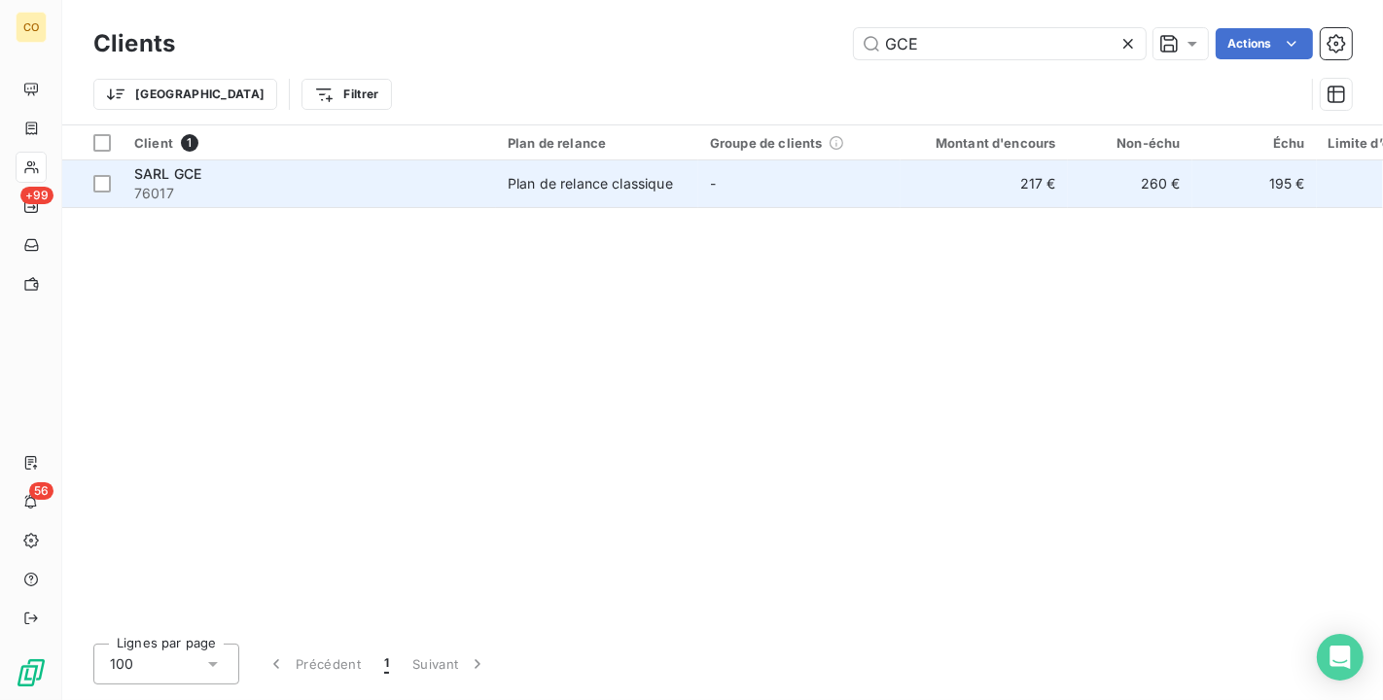
type input "GCE"
click at [551, 161] on td "Plan de relance classique" at bounding box center [597, 183] width 202 height 47
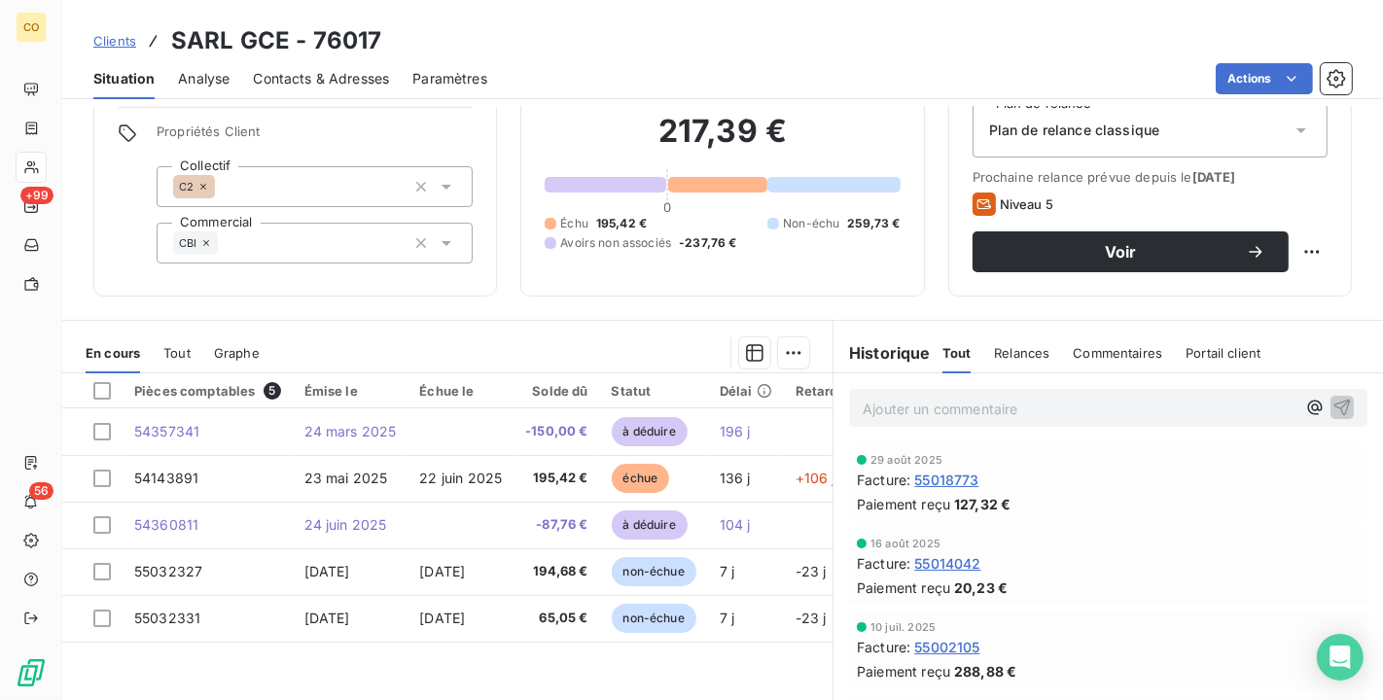
scroll to position [108, 0]
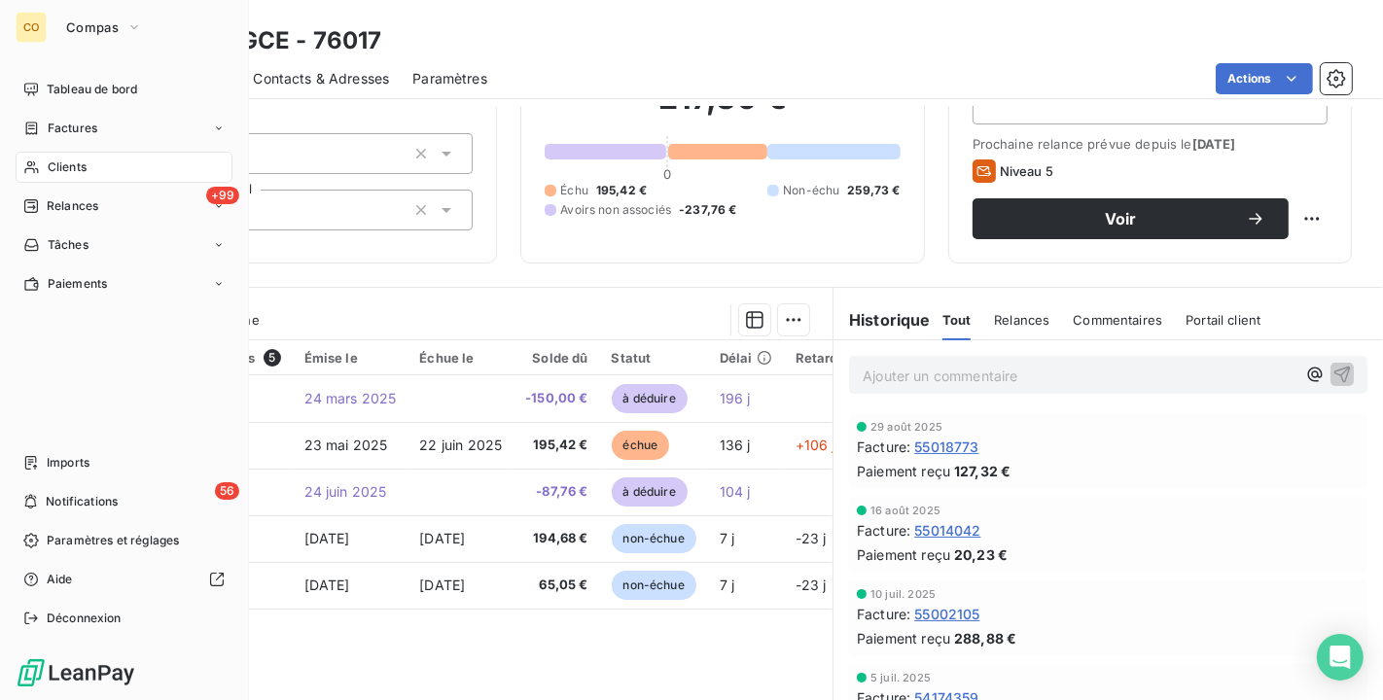
click at [85, 166] on span "Clients" at bounding box center [67, 167] width 39 height 18
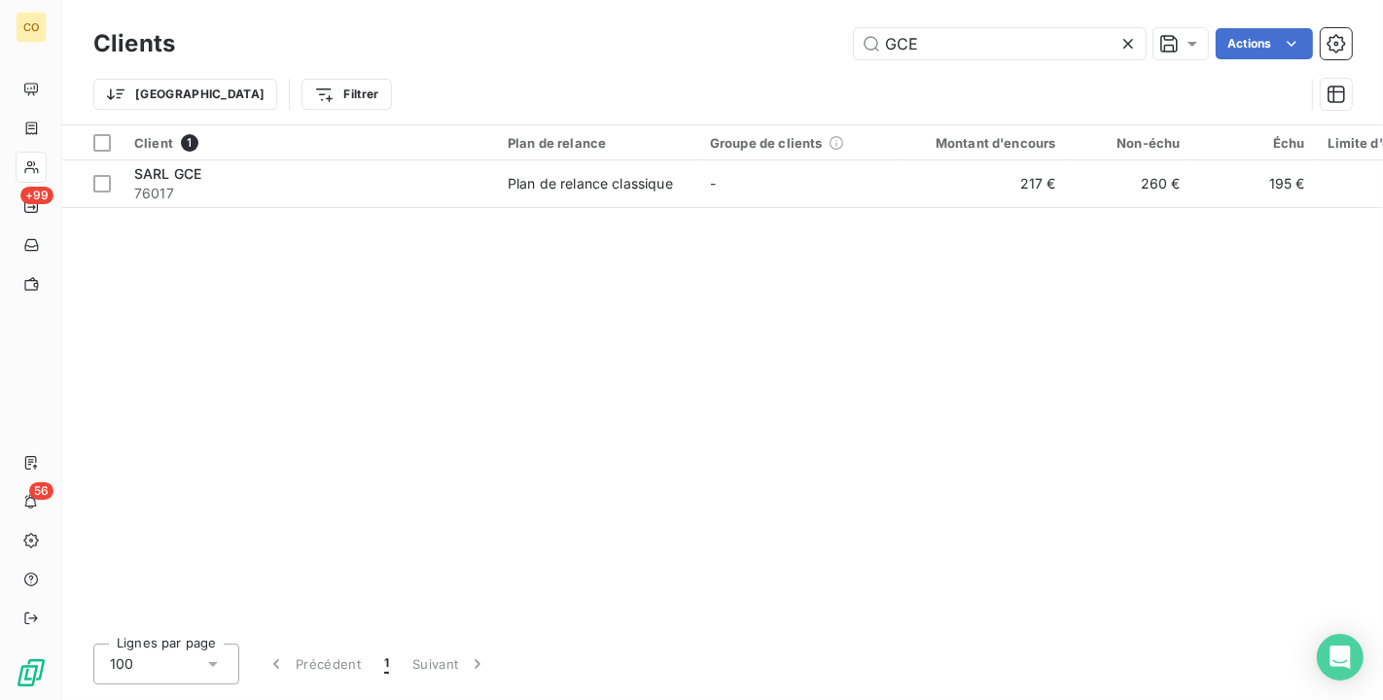
drag, startPoint x: 958, startPoint y: 36, endPoint x: 438, endPoint y: 30, distance: 519.2
click at [438, 30] on div "GCE Actions" at bounding box center [774, 43] width 1153 height 31
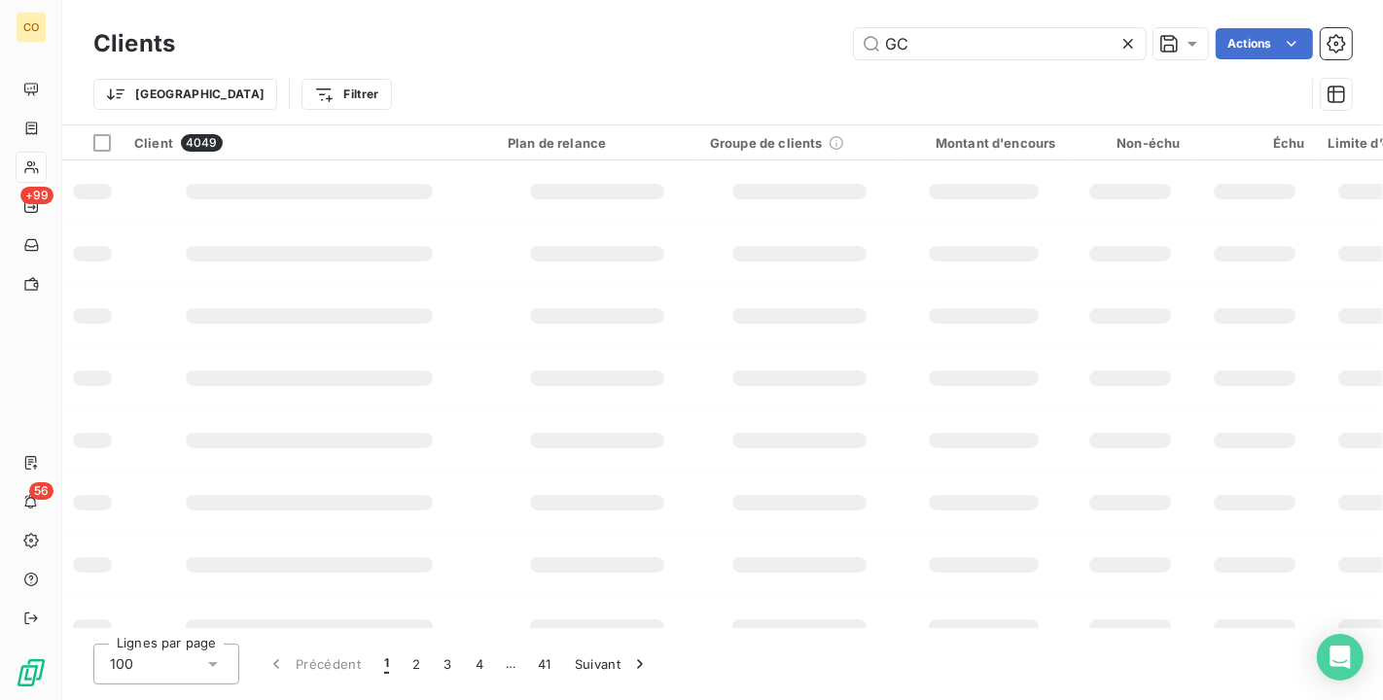
type input "GCE"
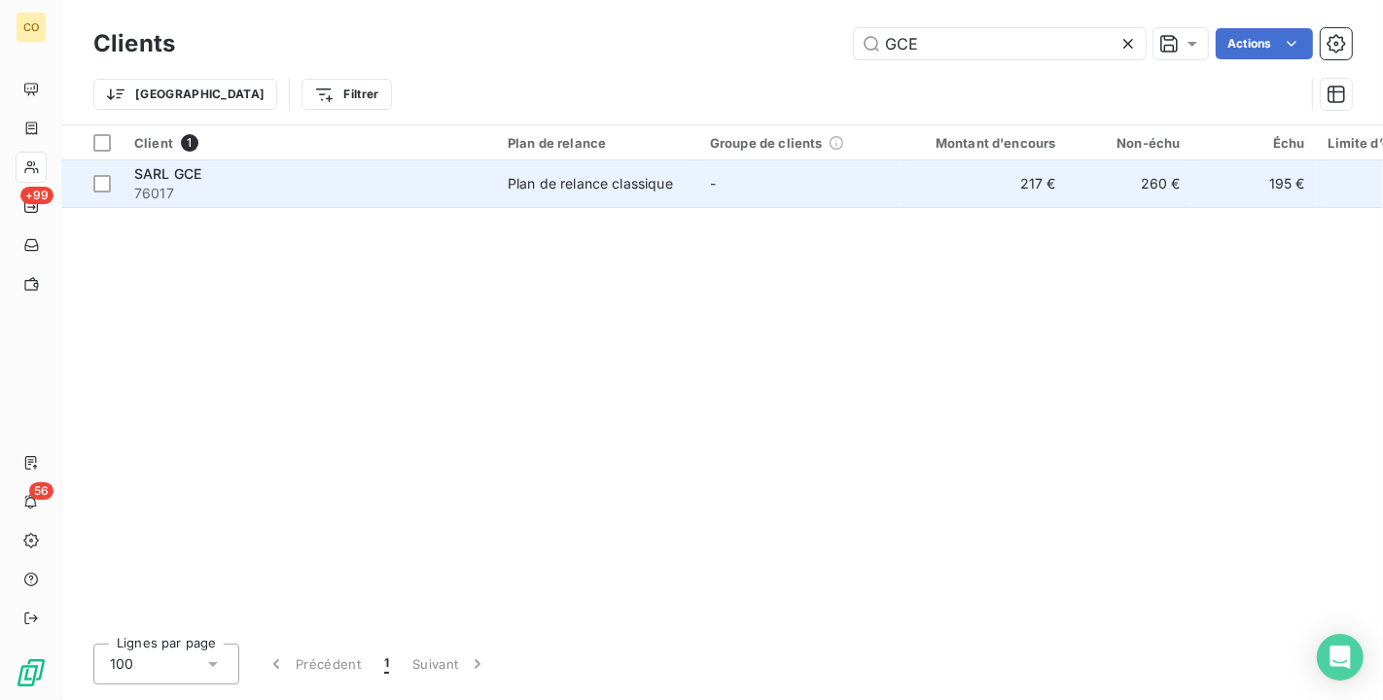
click at [519, 186] on div "Plan de relance classique" at bounding box center [590, 183] width 165 height 19
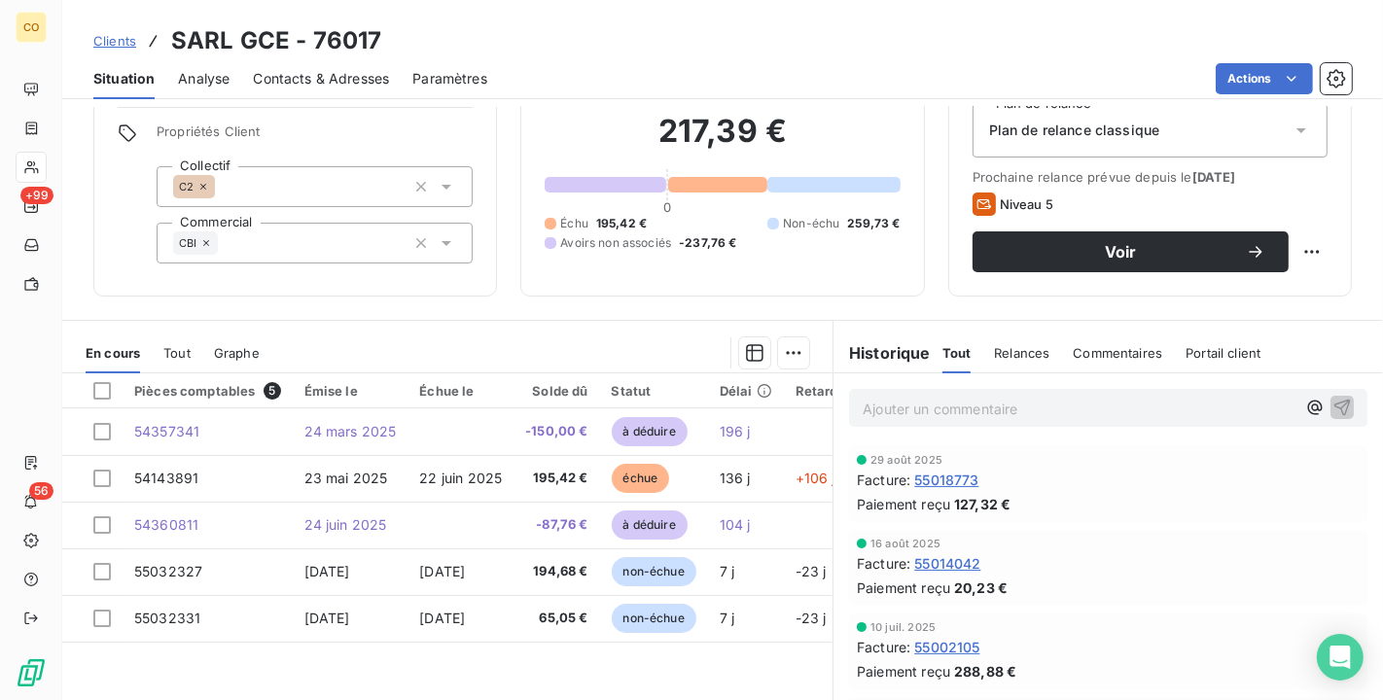
scroll to position [108, 0]
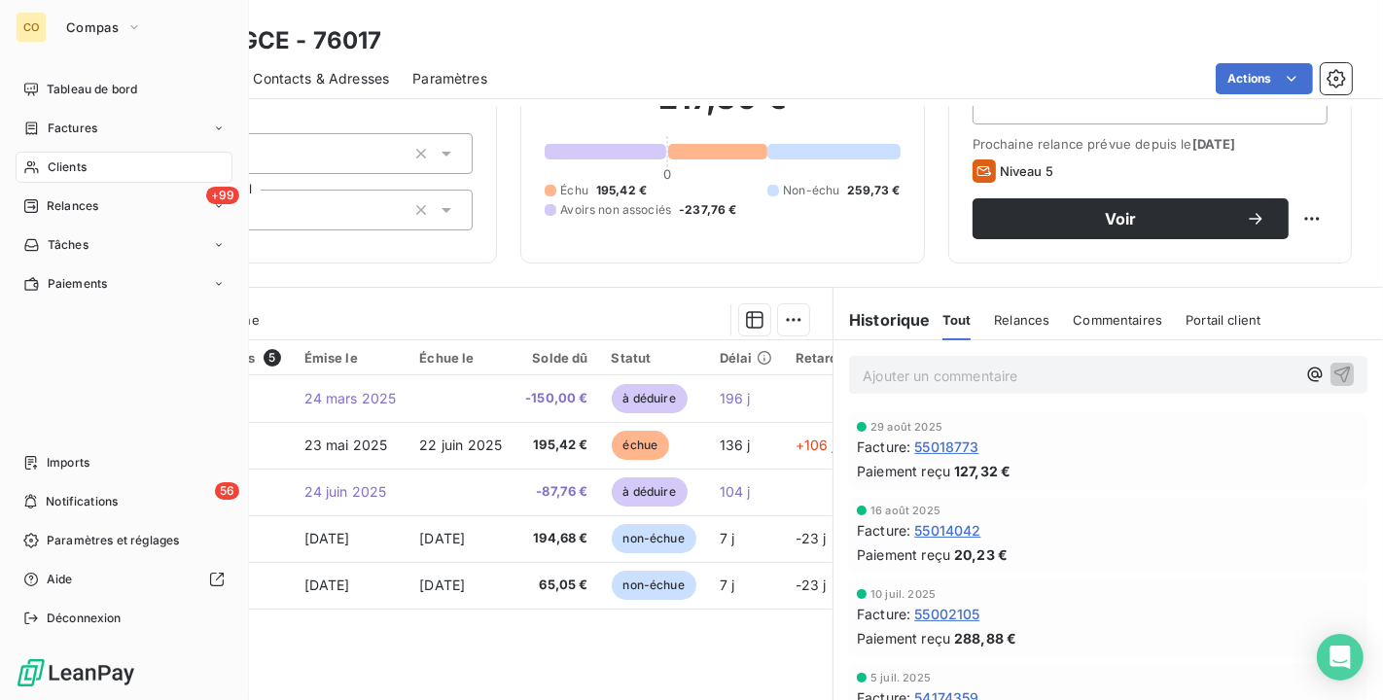
click at [53, 173] on span "Clients" at bounding box center [67, 167] width 39 height 18
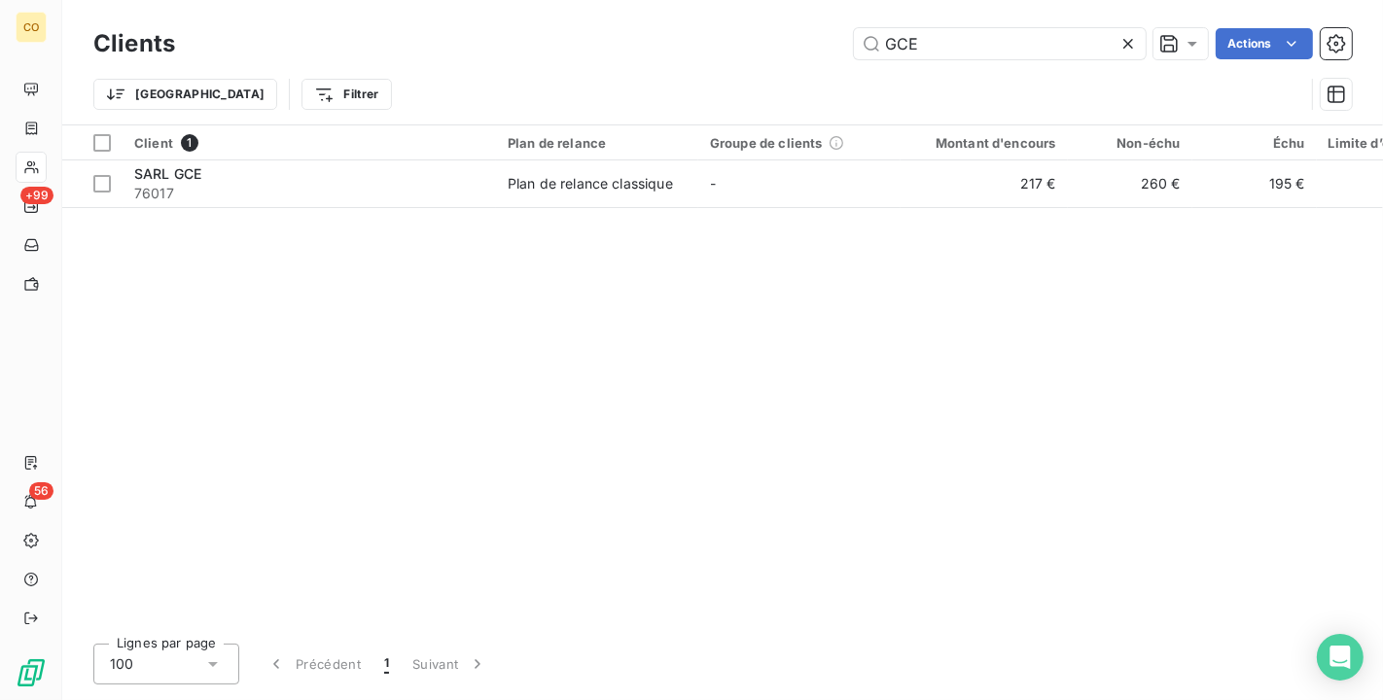
drag, startPoint x: 999, startPoint y: 44, endPoint x: 465, endPoint y: 47, distance: 534.7
click at [465, 47] on div "GCE Actions" at bounding box center [774, 43] width 1153 height 31
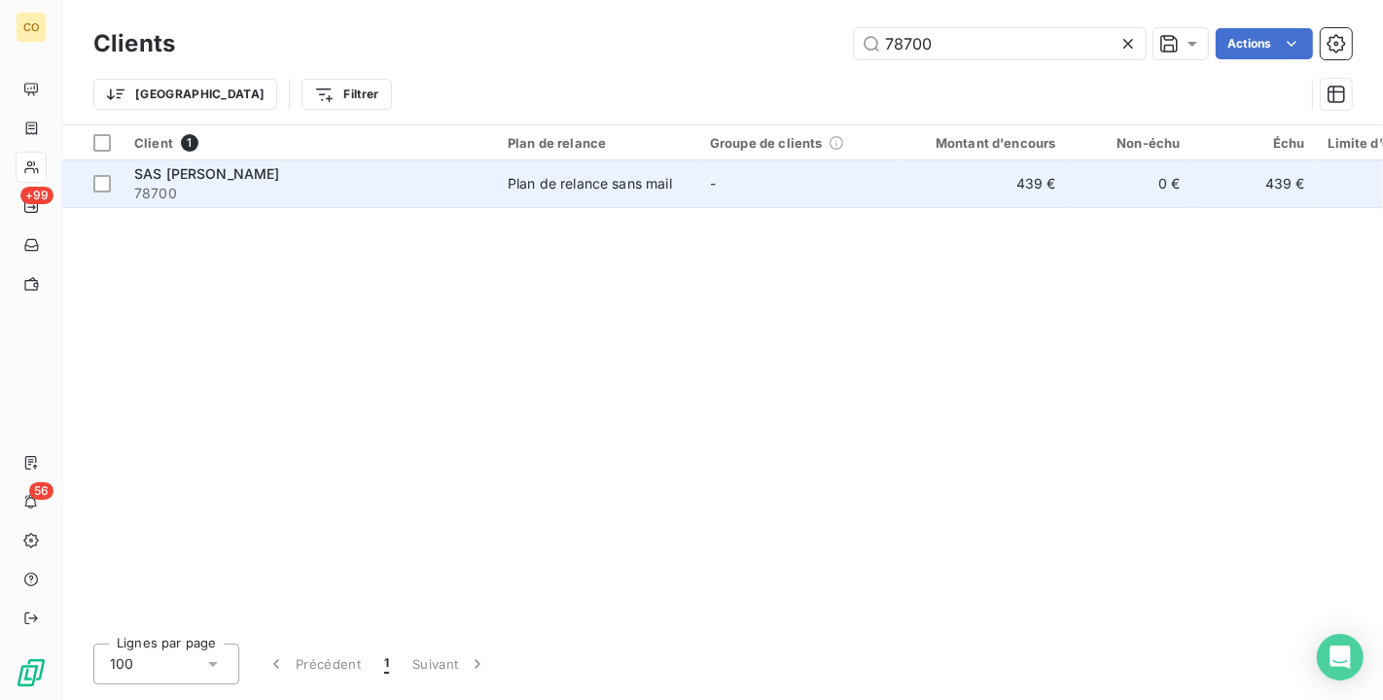
type input "78700"
click at [580, 190] on div "Plan de relance sans mail" at bounding box center [590, 183] width 164 height 19
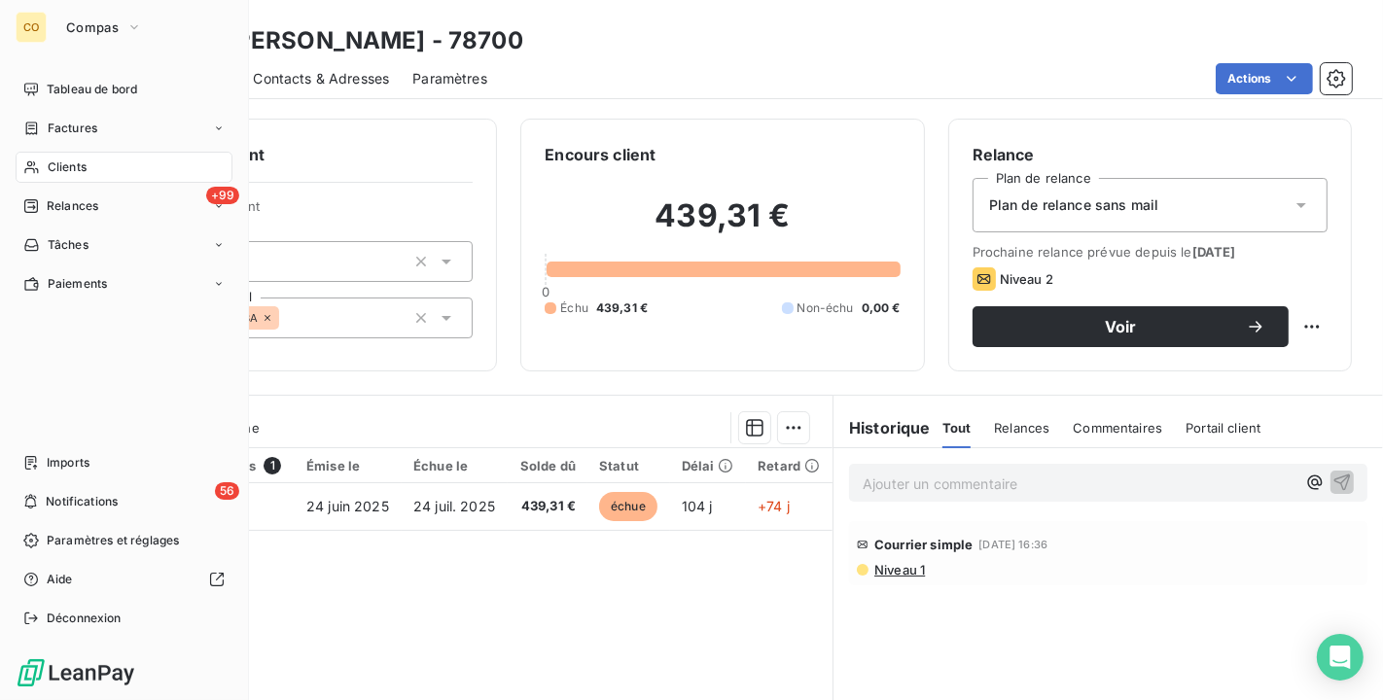
click at [39, 174] on icon at bounding box center [31, 167] width 17 height 16
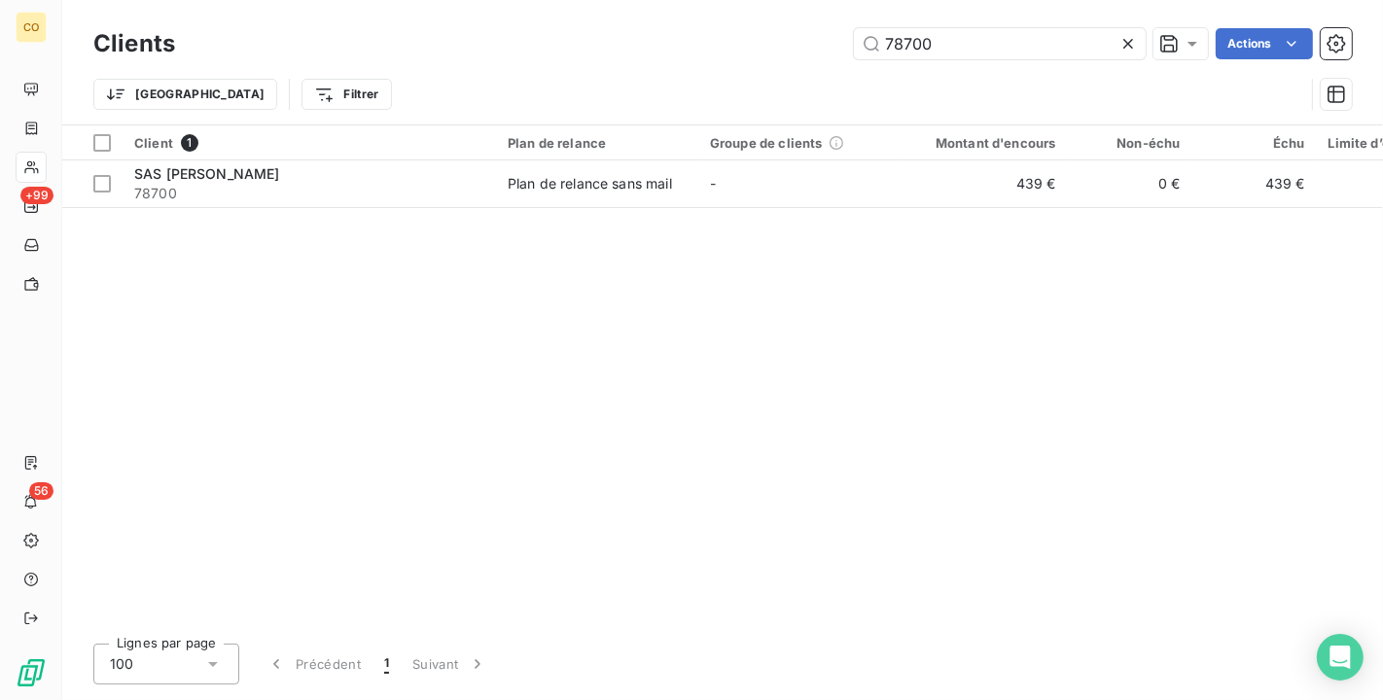
drag, startPoint x: 968, startPoint y: 46, endPoint x: 340, endPoint y: -4, distance: 630.0
click at [340, 0] on html "CO +99 56 Clients 78700 Actions Trier Filtrer Client 1 Plan de relance Groupe d…" at bounding box center [691, 350] width 1383 height 700
type input "PSVPC"
click at [561, 207] on div "Client 1 Plan de relance Groupe de clients Montant d'encours Non-échu Échu Limi…" at bounding box center [722, 376] width 1320 height 503
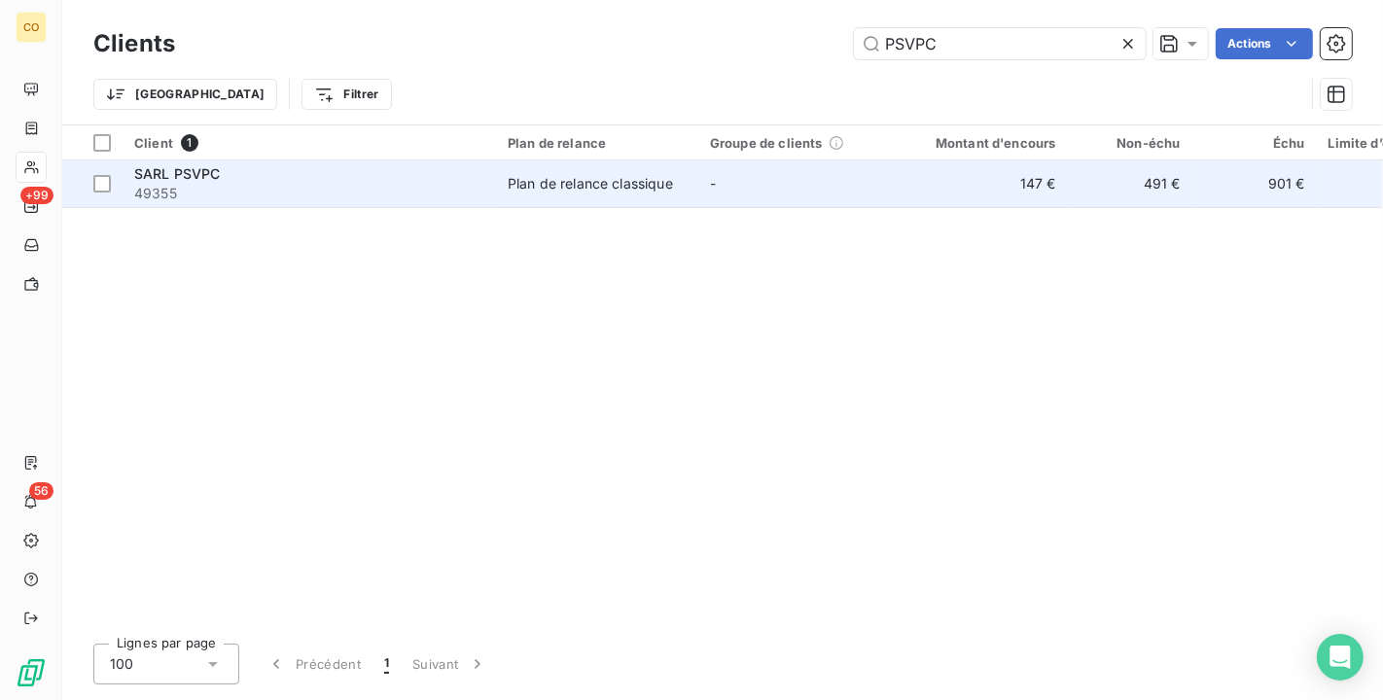
click at [558, 199] on td "Plan de relance classique" at bounding box center [597, 183] width 202 height 47
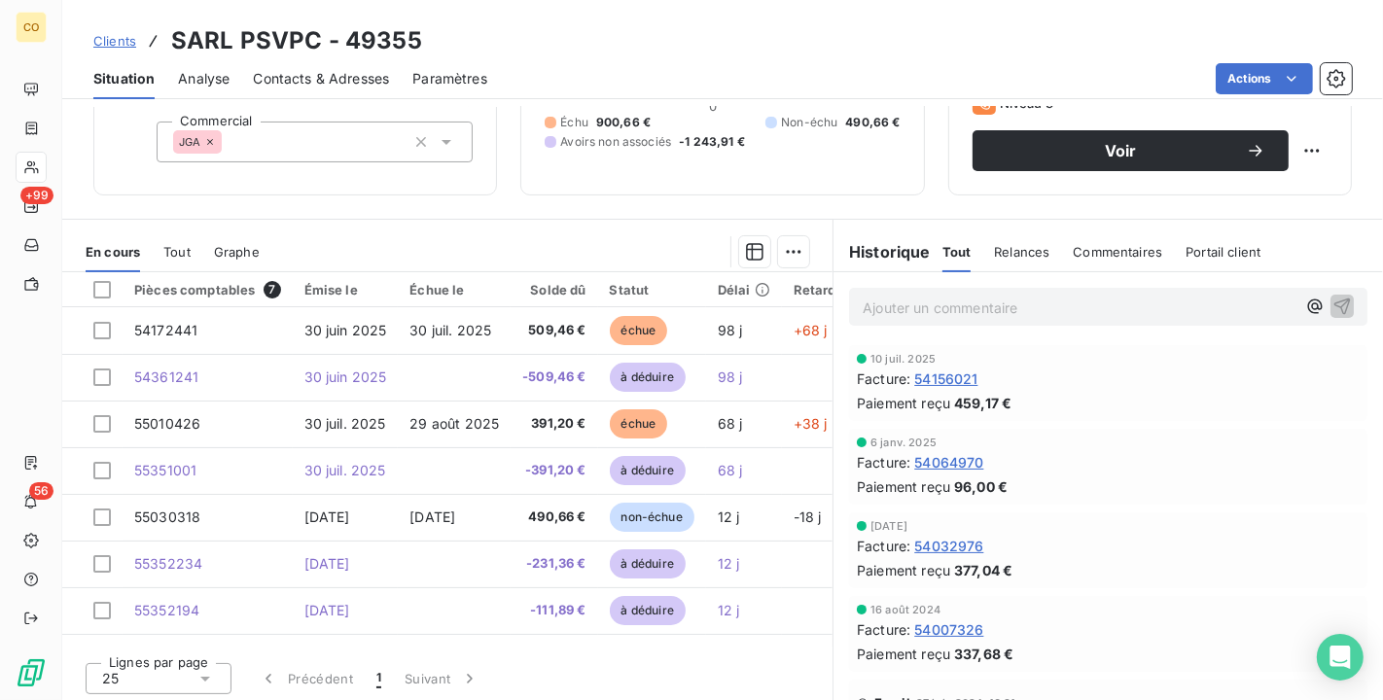
scroll to position [180, 0]
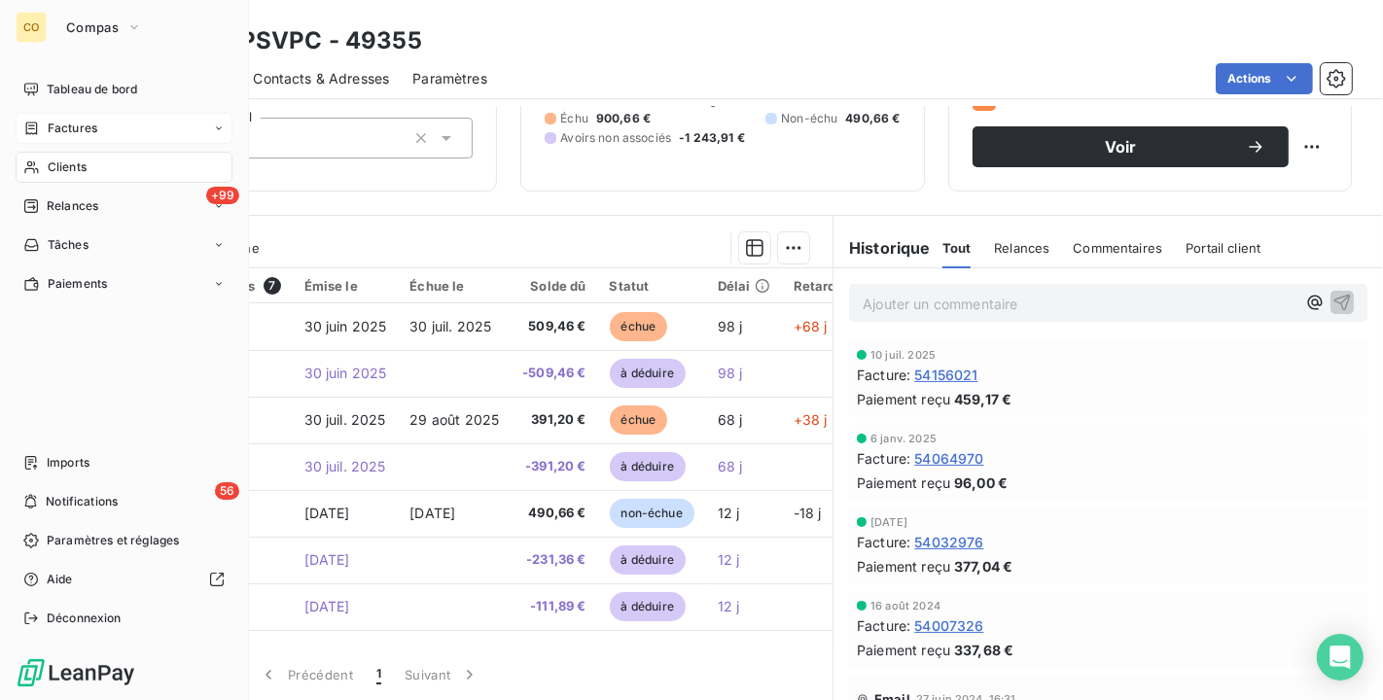
drag, startPoint x: 42, startPoint y: 166, endPoint x: 86, endPoint y: 135, distance: 53.7
click at [42, 166] on div "Clients" at bounding box center [124, 167] width 217 height 31
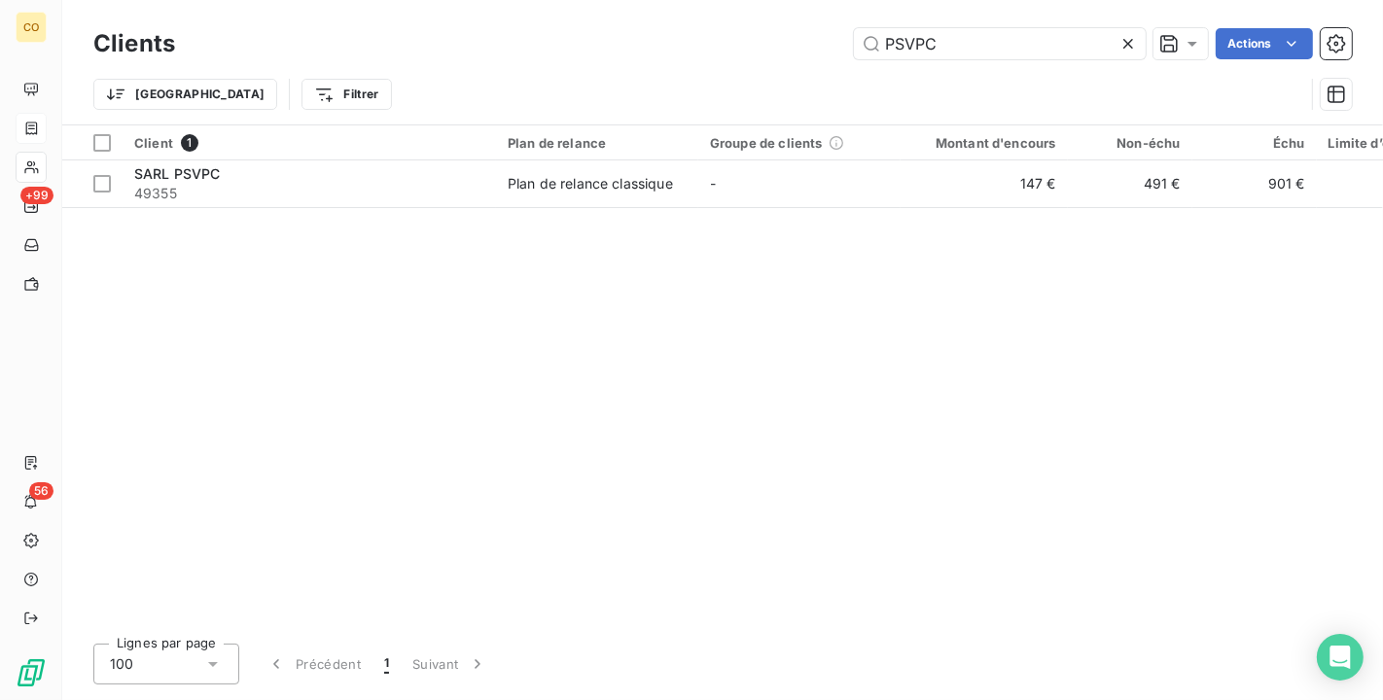
drag, startPoint x: 1031, startPoint y: 24, endPoint x: 538, endPoint y: 26, distance: 492.9
click at [538, 26] on div "Clients PSVPC Actions" at bounding box center [722, 43] width 1258 height 41
drag, startPoint x: 1132, startPoint y: 45, endPoint x: 1108, endPoint y: 33, distance: 26.1
click at [1130, 47] on icon at bounding box center [1127, 43] width 19 height 19
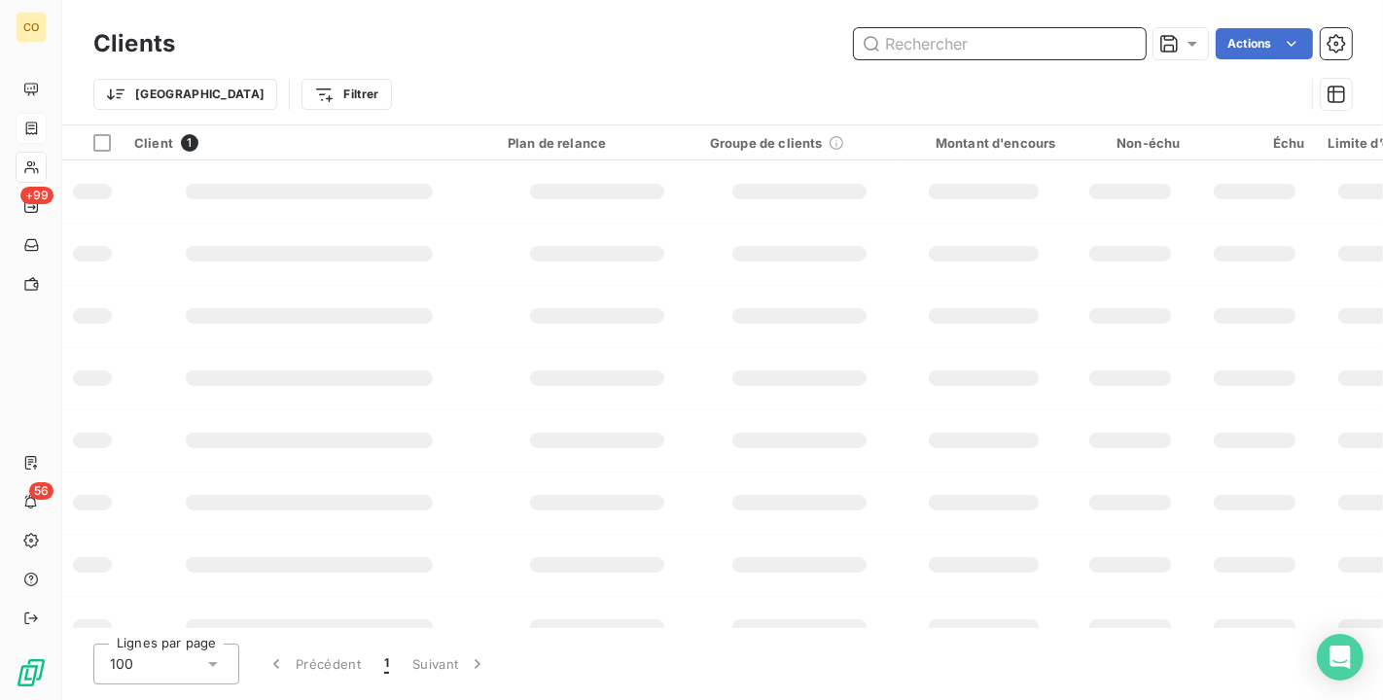
click at [1016, 33] on input "text" at bounding box center [1000, 43] width 292 height 31
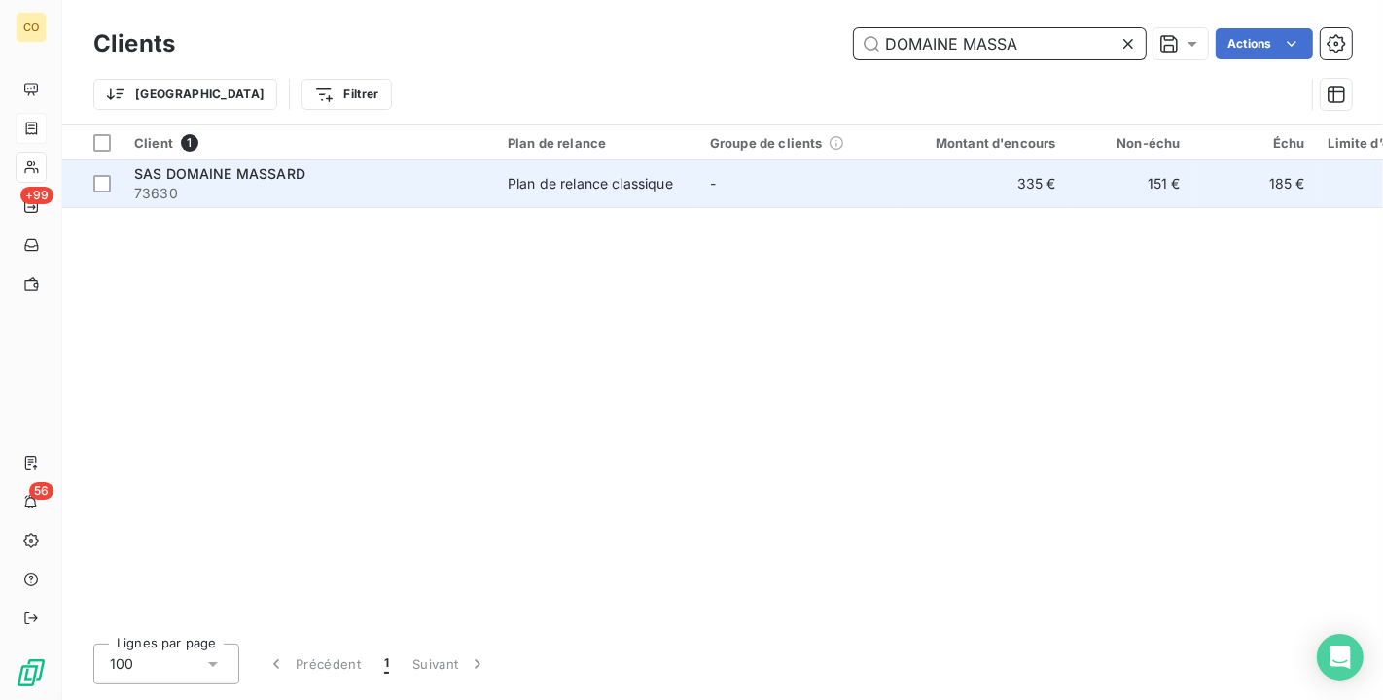
type input "DOMAINE MASSA"
click at [887, 177] on td "-" at bounding box center [799, 183] width 202 height 47
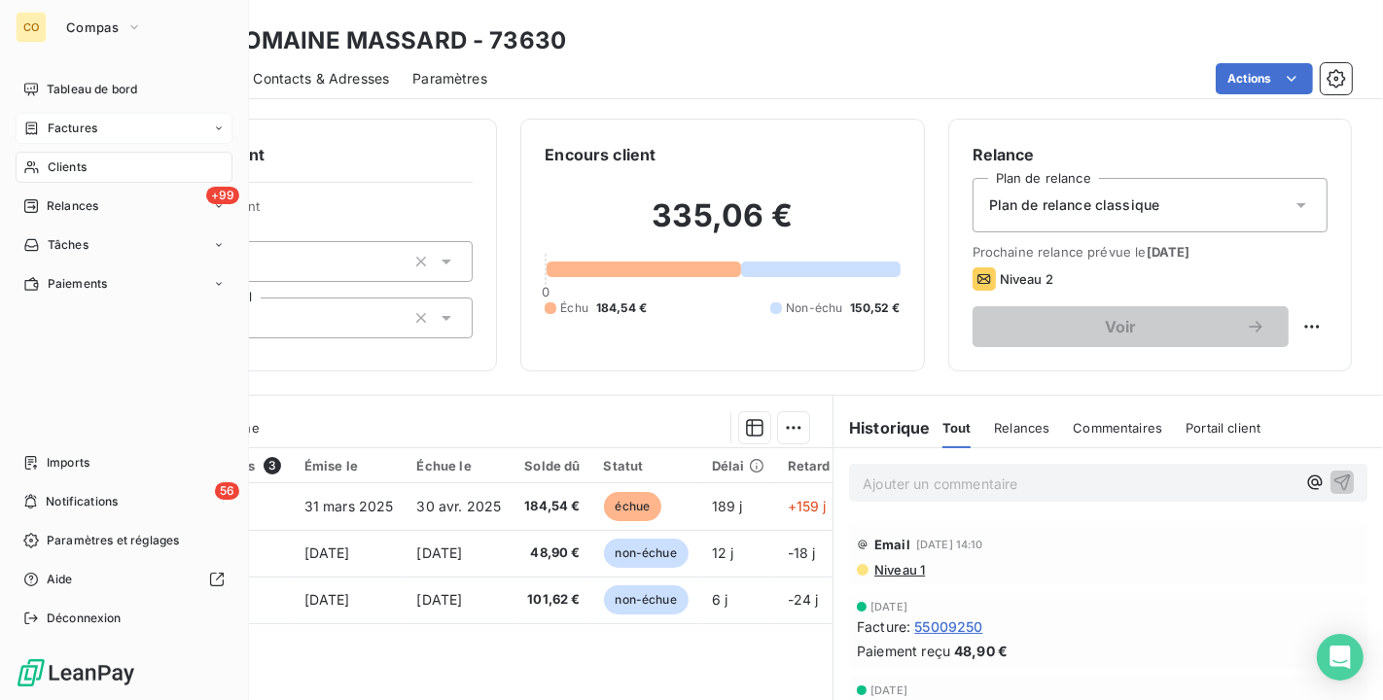
click at [55, 159] on span "Clients" at bounding box center [67, 167] width 39 height 18
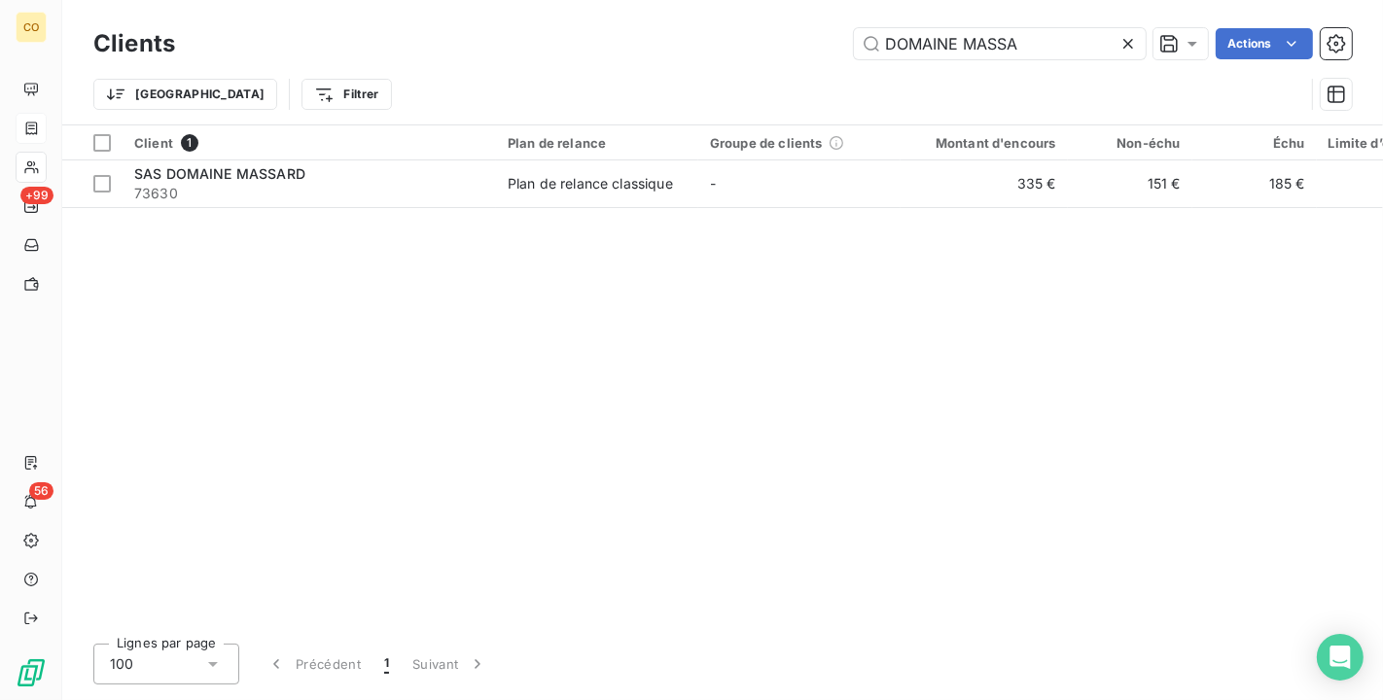
drag, startPoint x: 1034, startPoint y: 49, endPoint x: 591, endPoint y: 21, distance: 443.2
click at [591, 21] on div "Clients DOMAINE MASSA Actions Trier Filtrer" at bounding box center [722, 62] width 1320 height 124
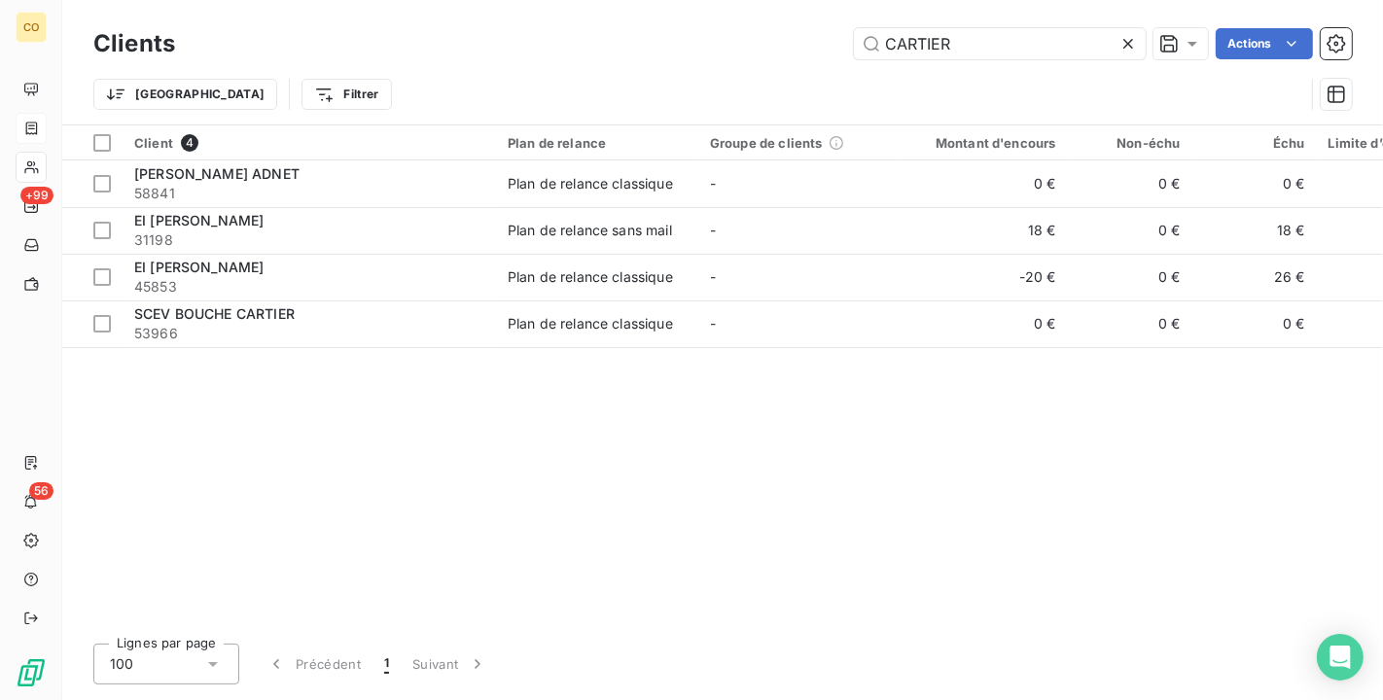
drag, startPoint x: 1026, startPoint y: 31, endPoint x: 543, endPoint y: -31, distance: 487.2
click at [543, 0] on html "CO +99 56 Clients CARTIER Actions Trier Filtrer Client 4 Plan de relance Groupe…" at bounding box center [691, 350] width 1383 height 700
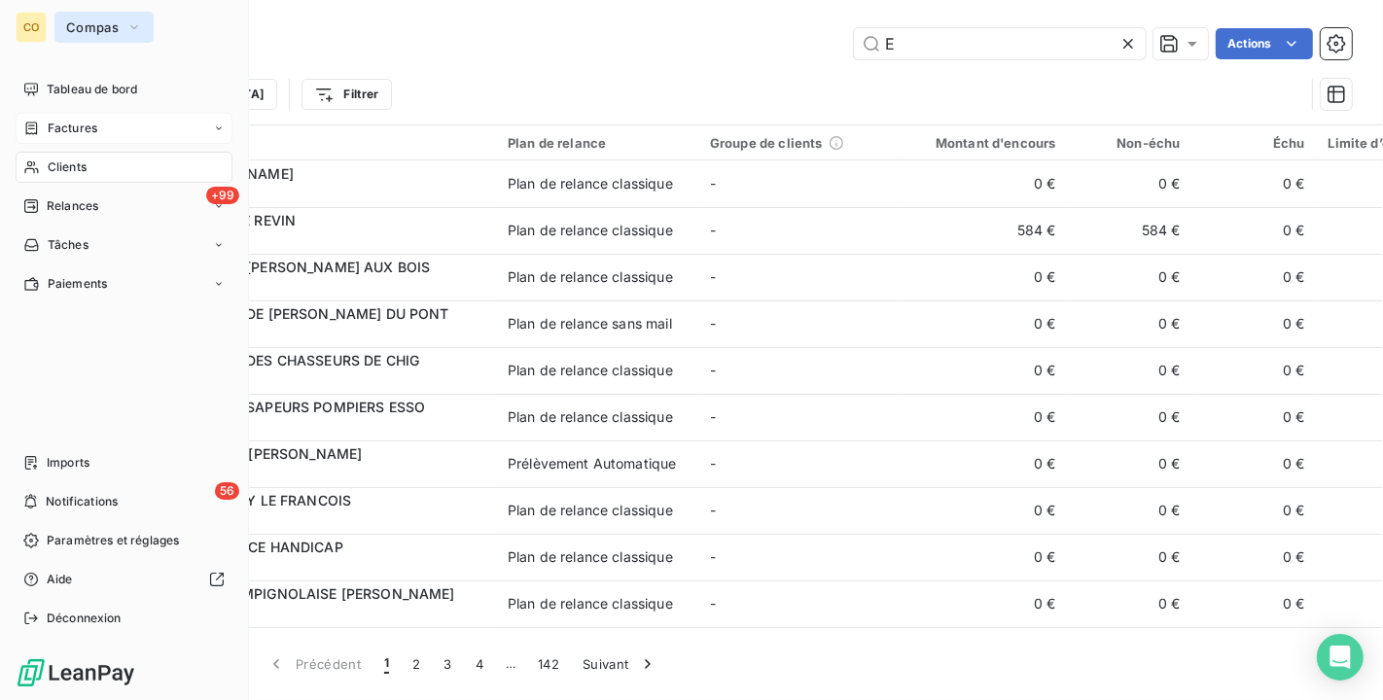
type input "E"
click at [67, 27] on span "Compas" at bounding box center [92, 27] width 53 height 16
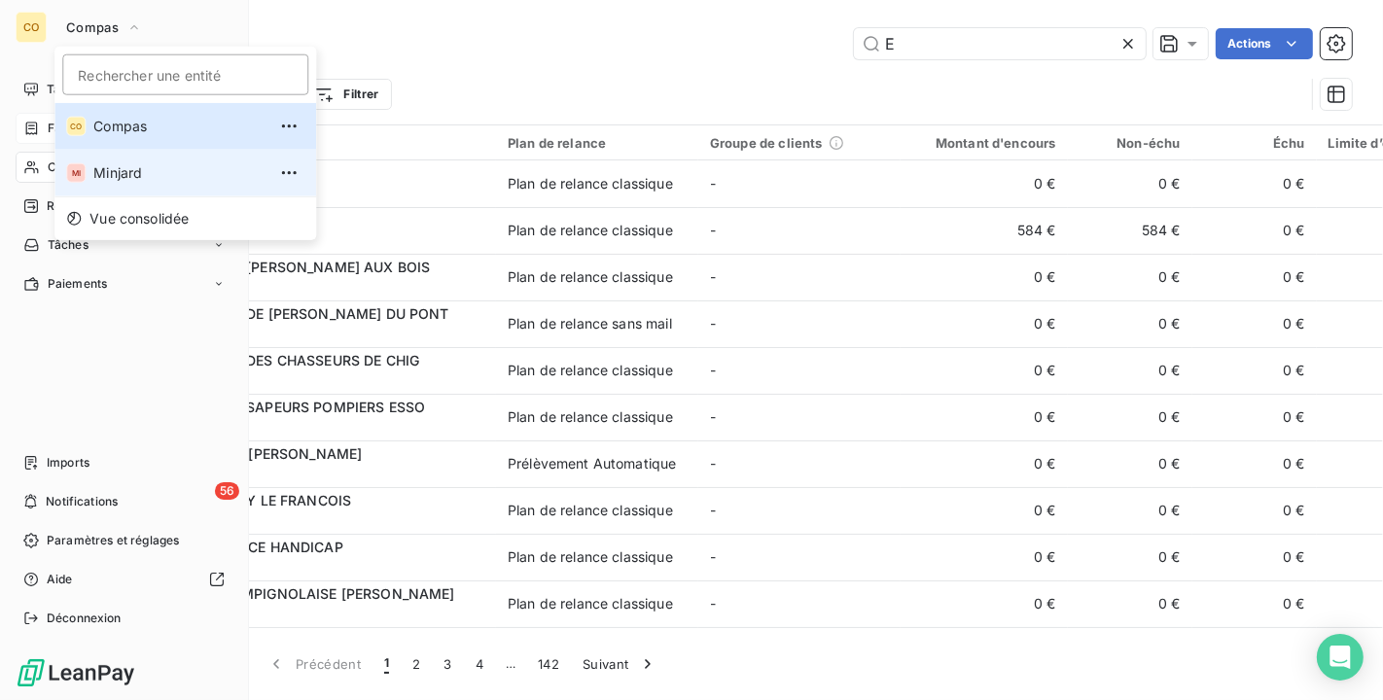
click at [105, 168] on span "Minjard" at bounding box center [179, 172] width 172 height 19
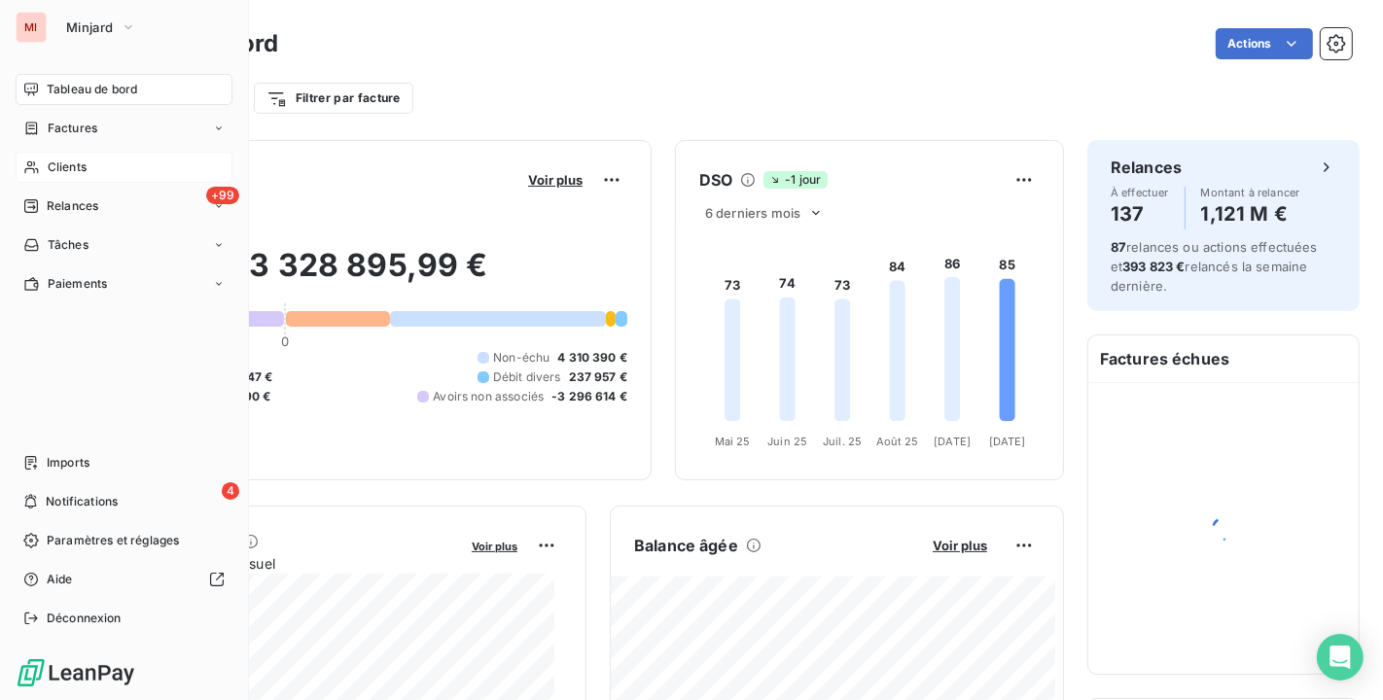
click at [40, 171] on div "Clients" at bounding box center [124, 167] width 217 height 31
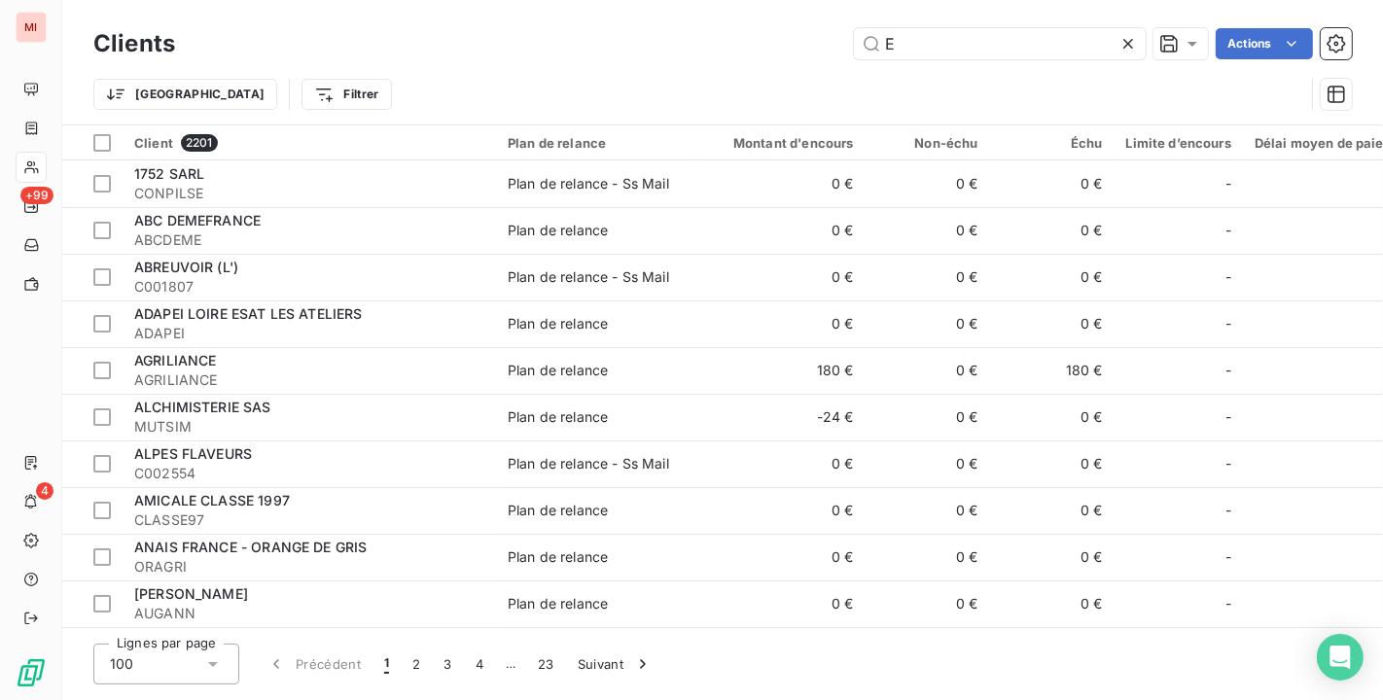
drag, startPoint x: 944, startPoint y: 38, endPoint x: 811, endPoint y: 17, distance: 134.9
click at [811, 17] on div "Clients E Actions Trier Filtrer" at bounding box center [722, 62] width 1320 height 124
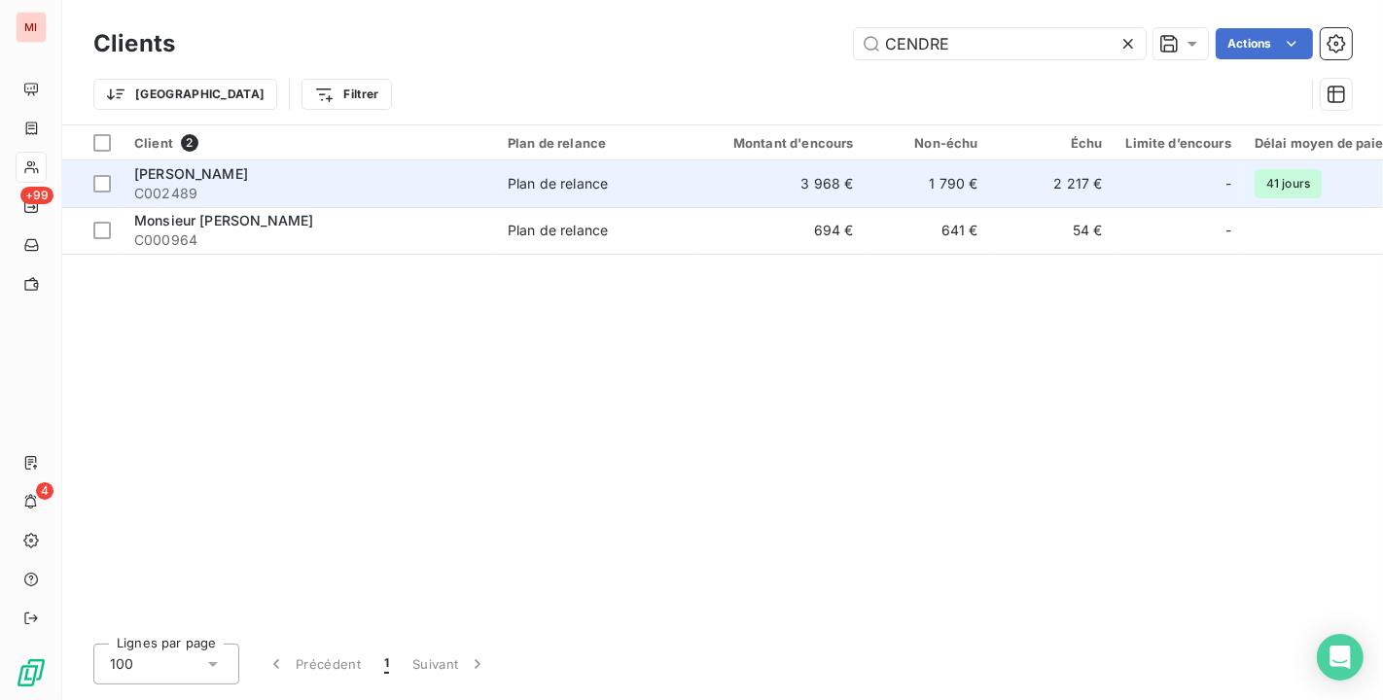
type input "CENDRE"
click at [596, 202] on td "Plan de relance" at bounding box center [597, 183] width 202 height 47
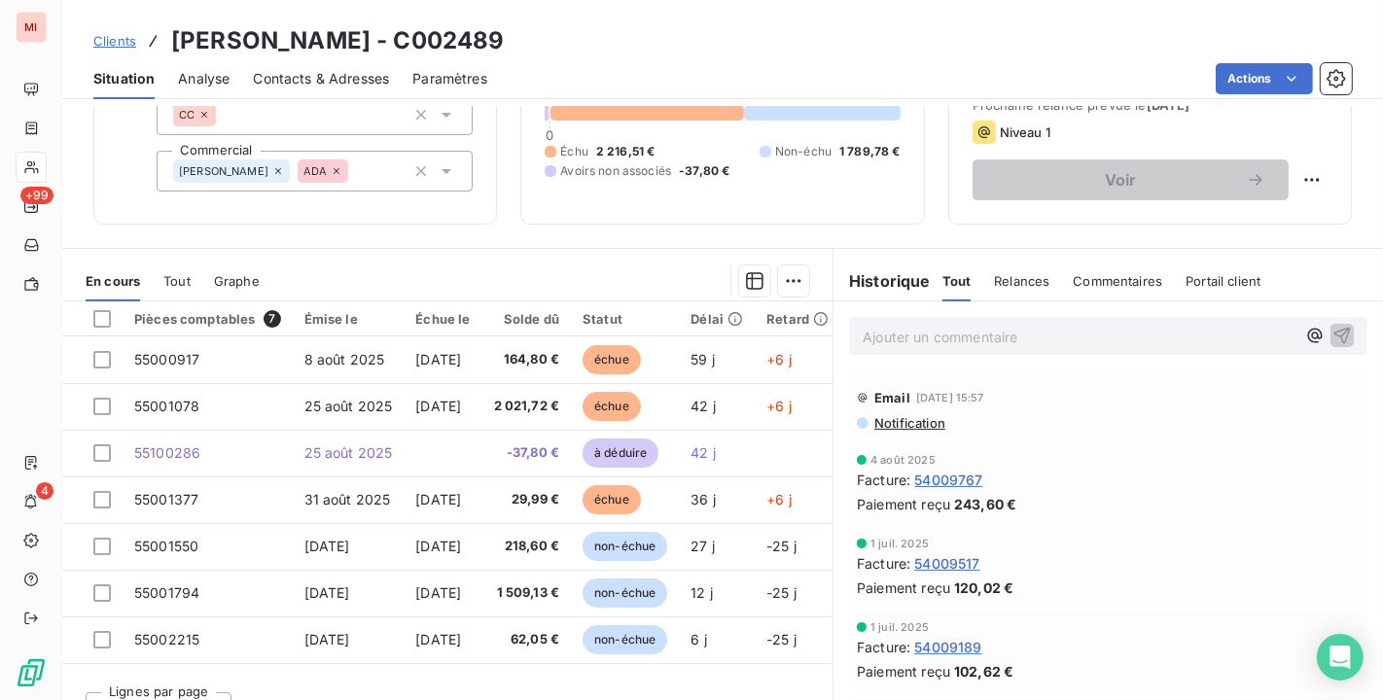
scroll to position [180, 0]
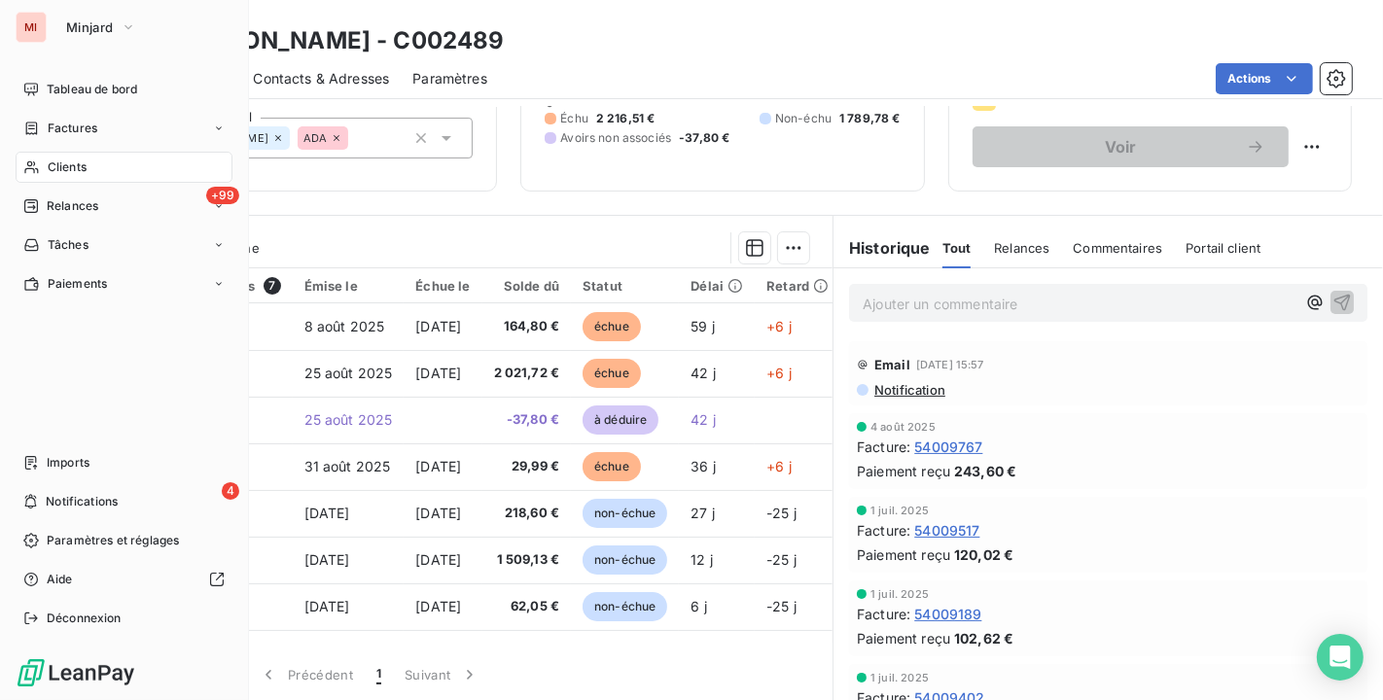
drag, startPoint x: 53, startPoint y: 172, endPoint x: 114, endPoint y: 154, distance: 63.0
click at [53, 172] on span "Clients" at bounding box center [67, 167] width 39 height 18
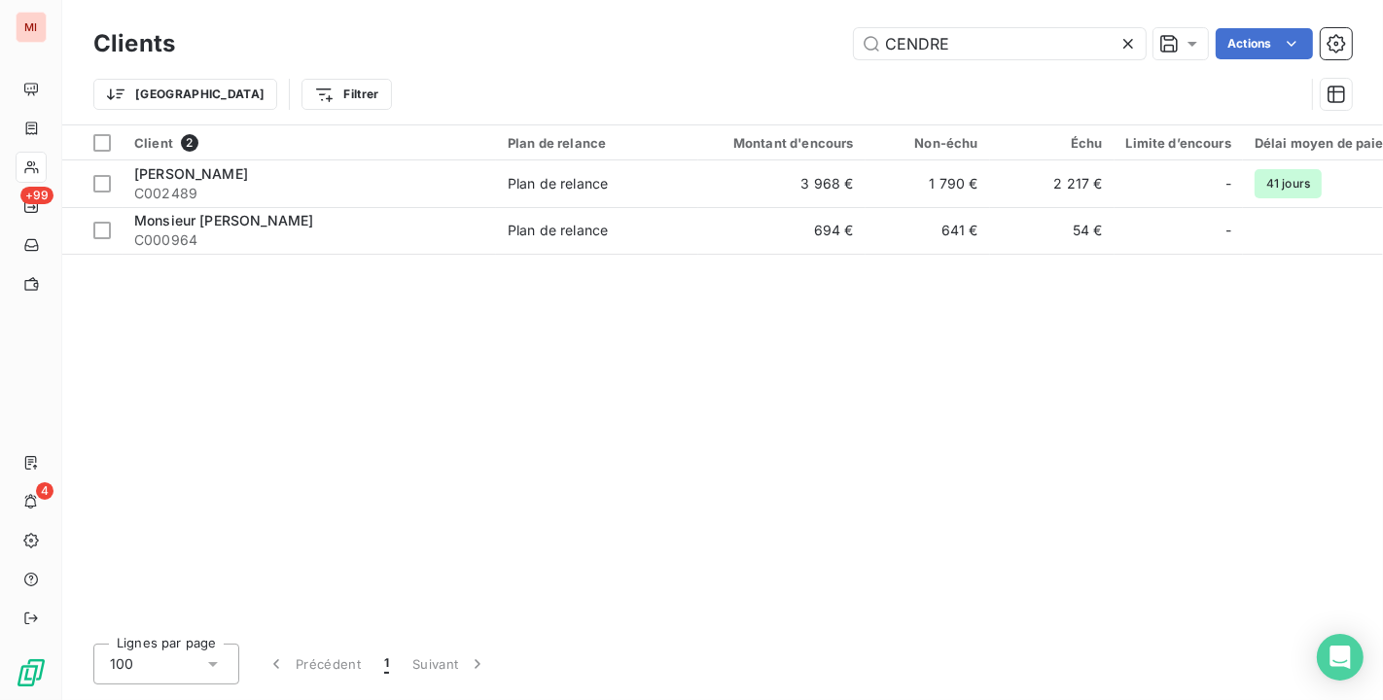
drag, startPoint x: 985, startPoint y: 41, endPoint x: 604, endPoint y: 0, distance: 383.3
click at [604, 0] on div "Clients CENDRE Actions Trier Filtrer" at bounding box center [722, 62] width 1320 height 124
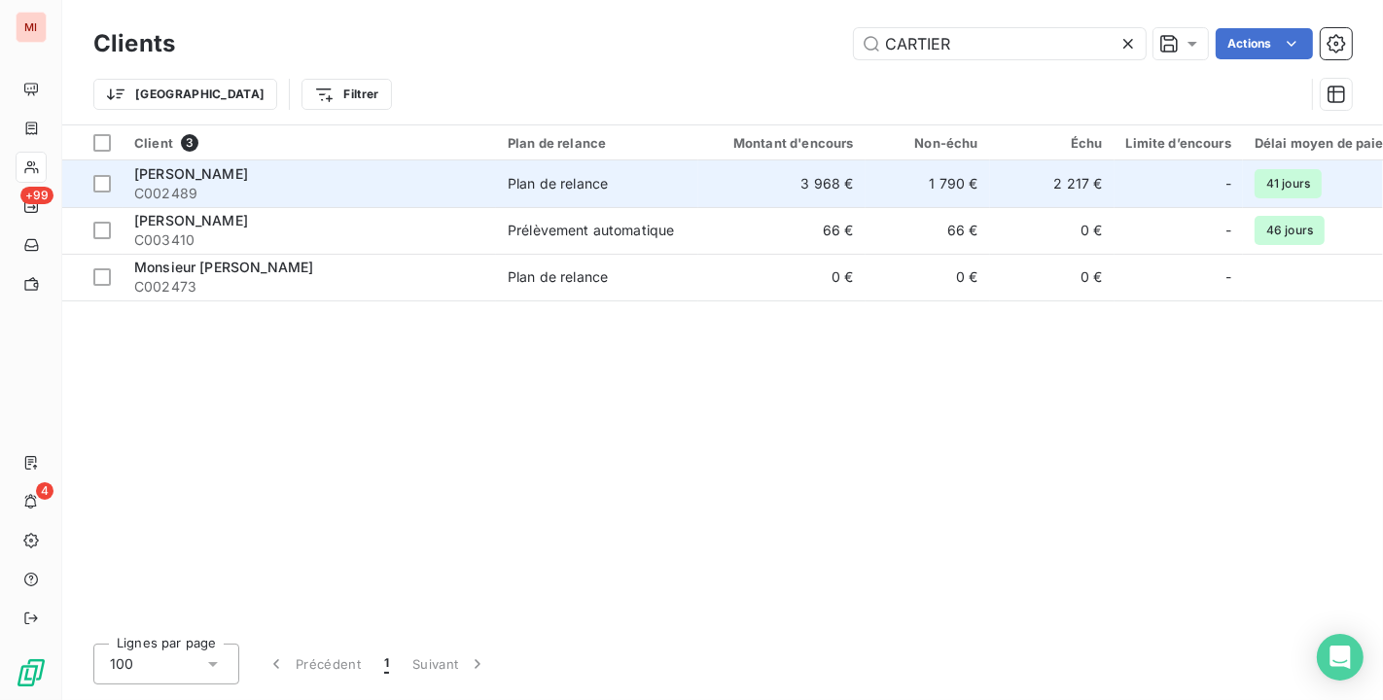
type input "CARTIER"
click at [877, 192] on td "1 790 €" at bounding box center [927, 183] width 124 height 47
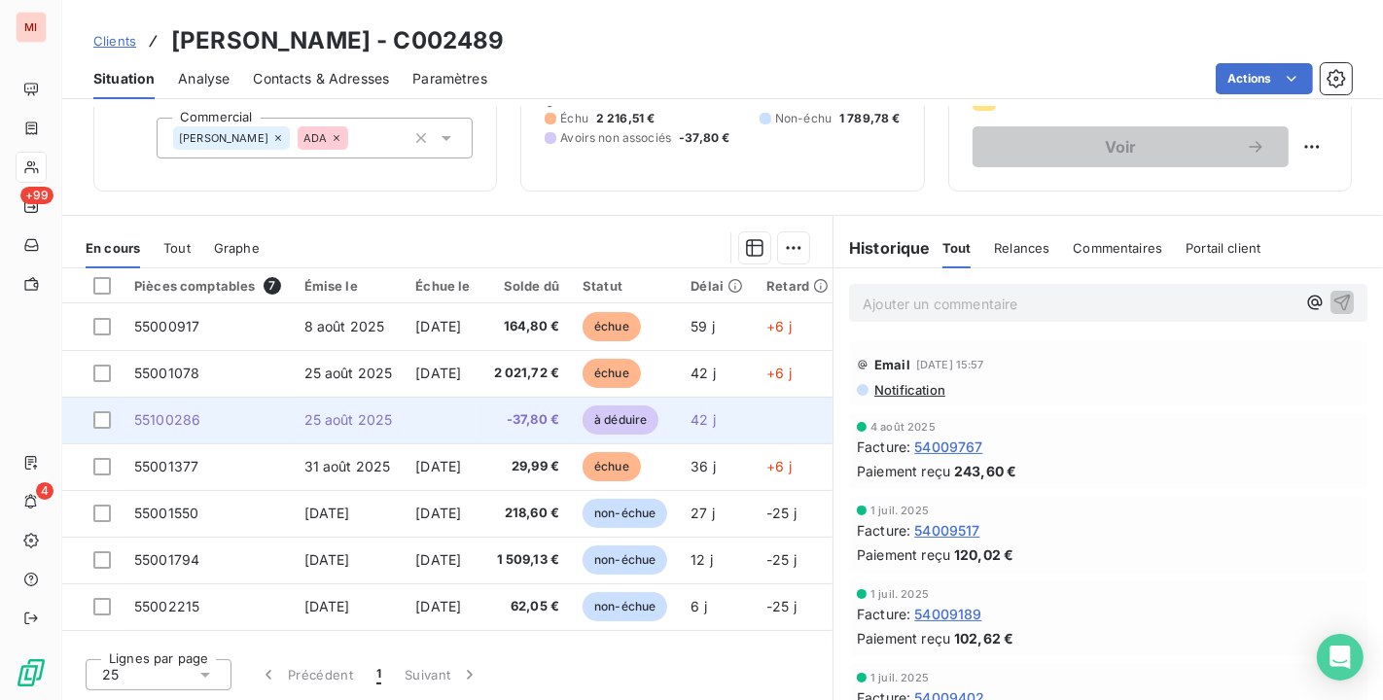
scroll to position [72, 0]
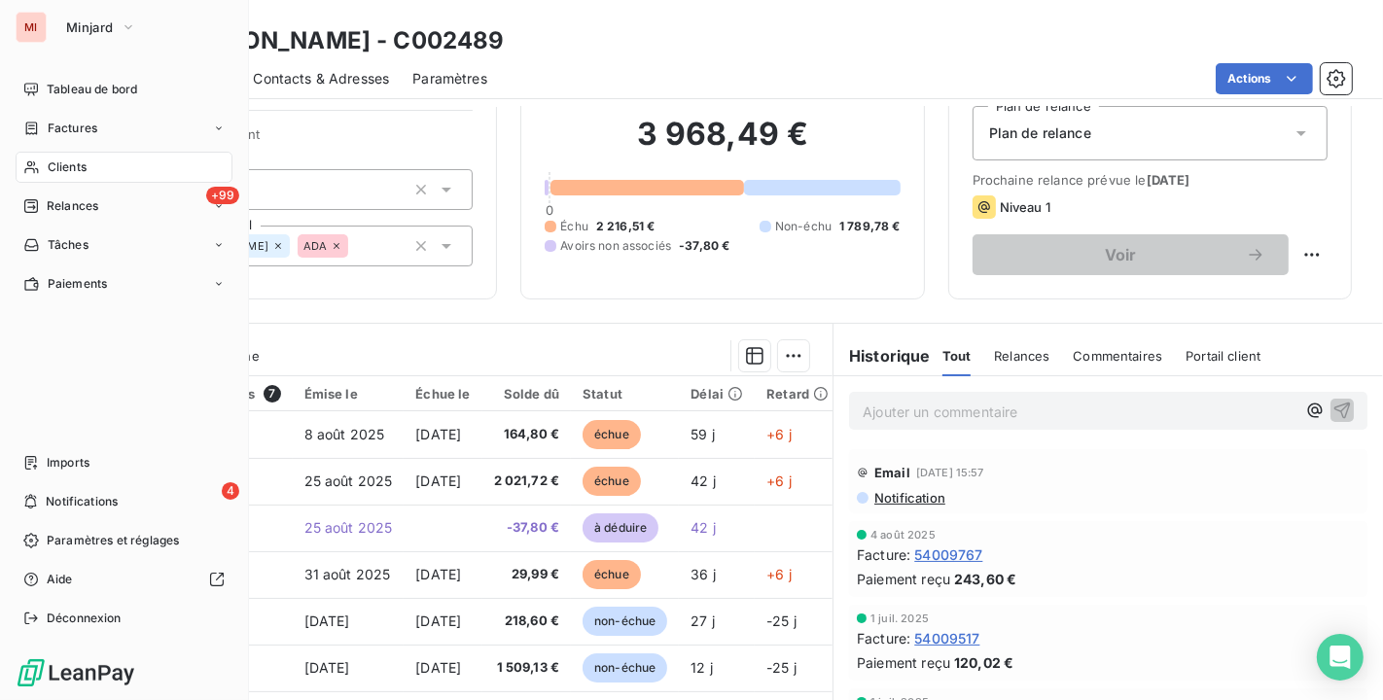
click at [63, 172] on span "Clients" at bounding box center [67, 167] width 39 height 18
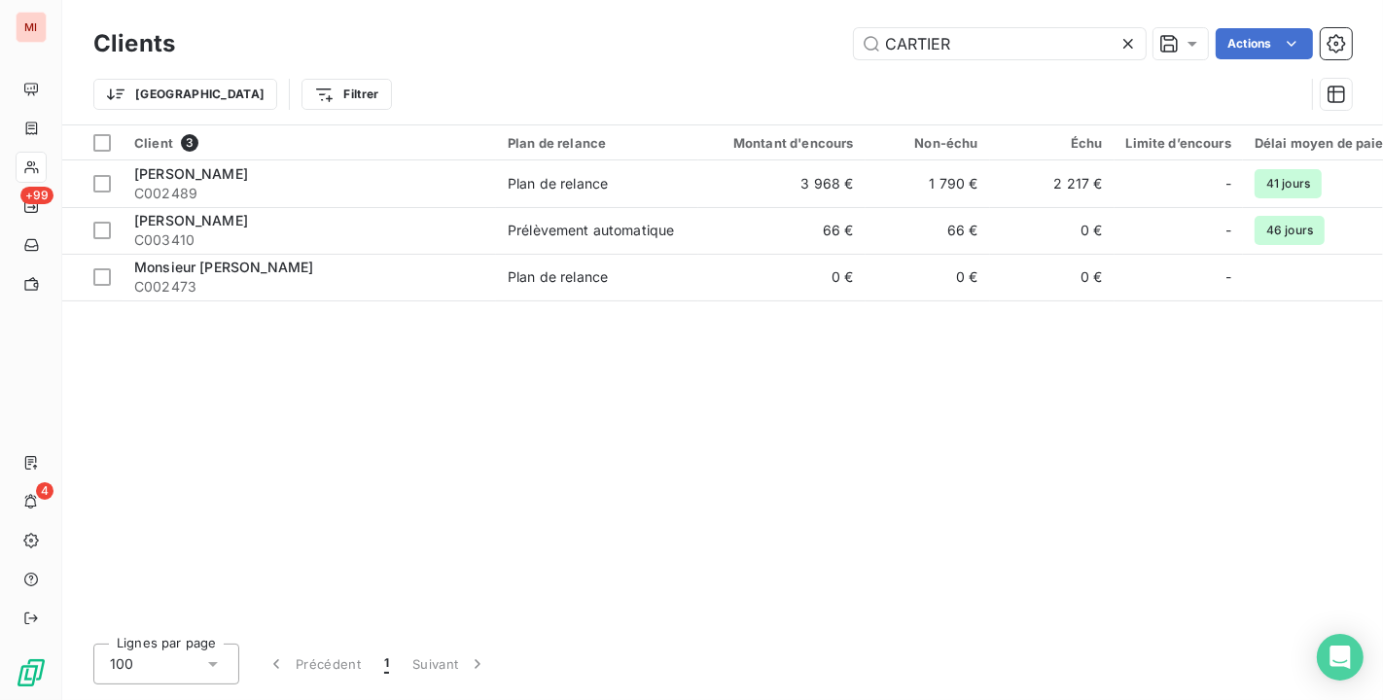
drag, startPoint x: 1036, startPoint y: 32, endPoint x: 399, endPoint y: 21, distance: 637.9
click at [399, 21] on div "Clients CARTIER Actions Trier Filtrer" at bounding box center [722, 62] width 1320 height 124
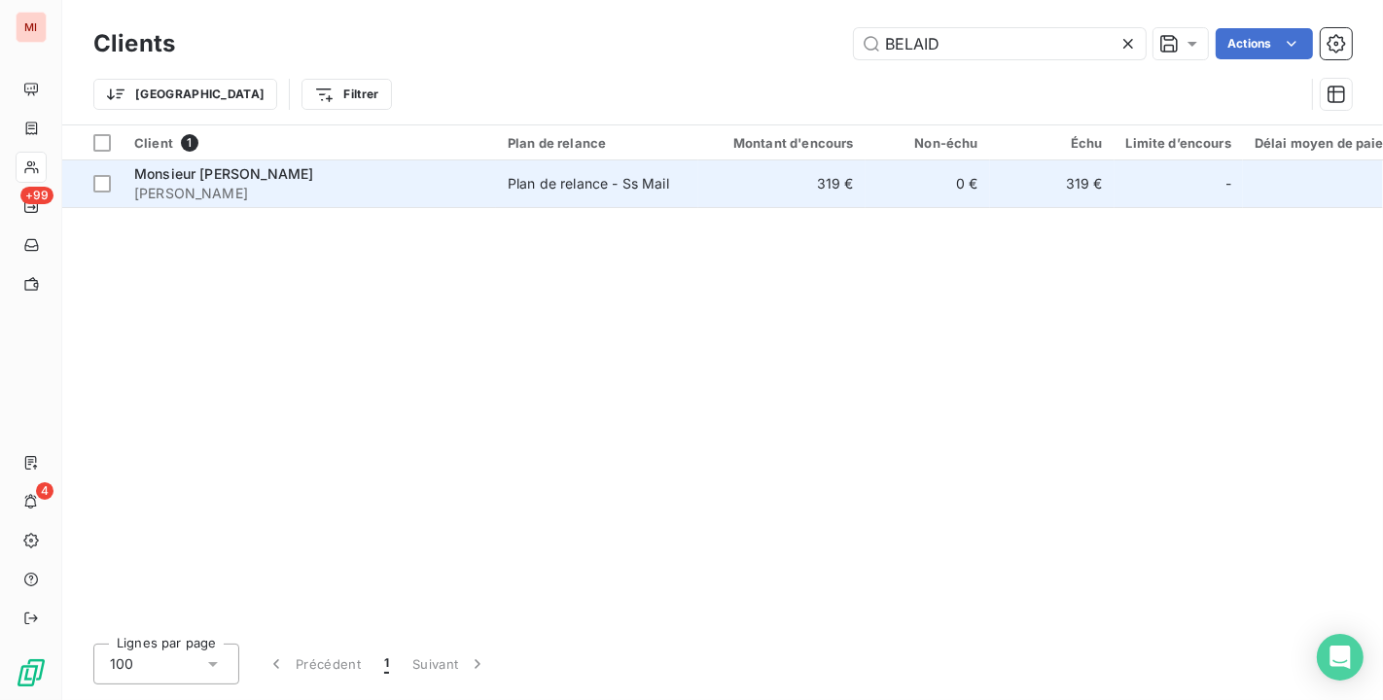
type input "BELAID"
click at [319, 196] on span "[PERSON_NAME]" at bounding box center [309, 193] width 350 height 19
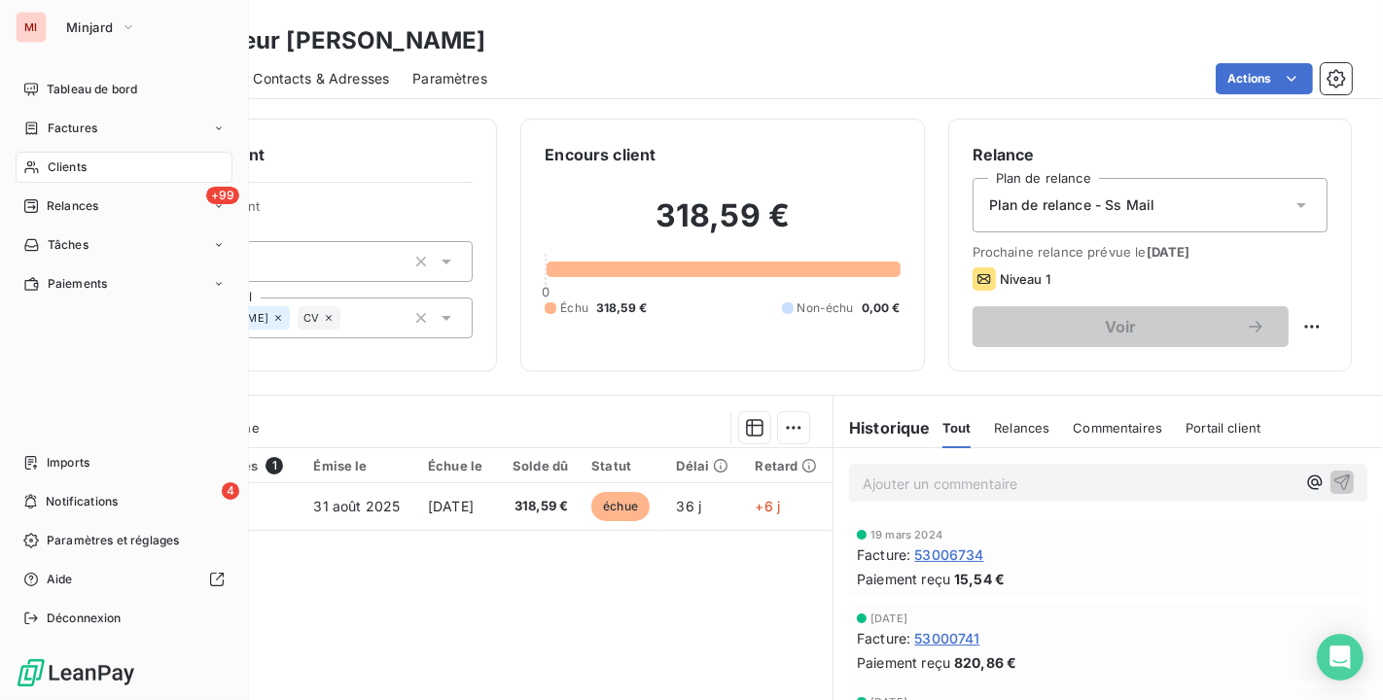
click at [79, 161] on span "Clients" at bounding box center [67, 167] width 39 height 18
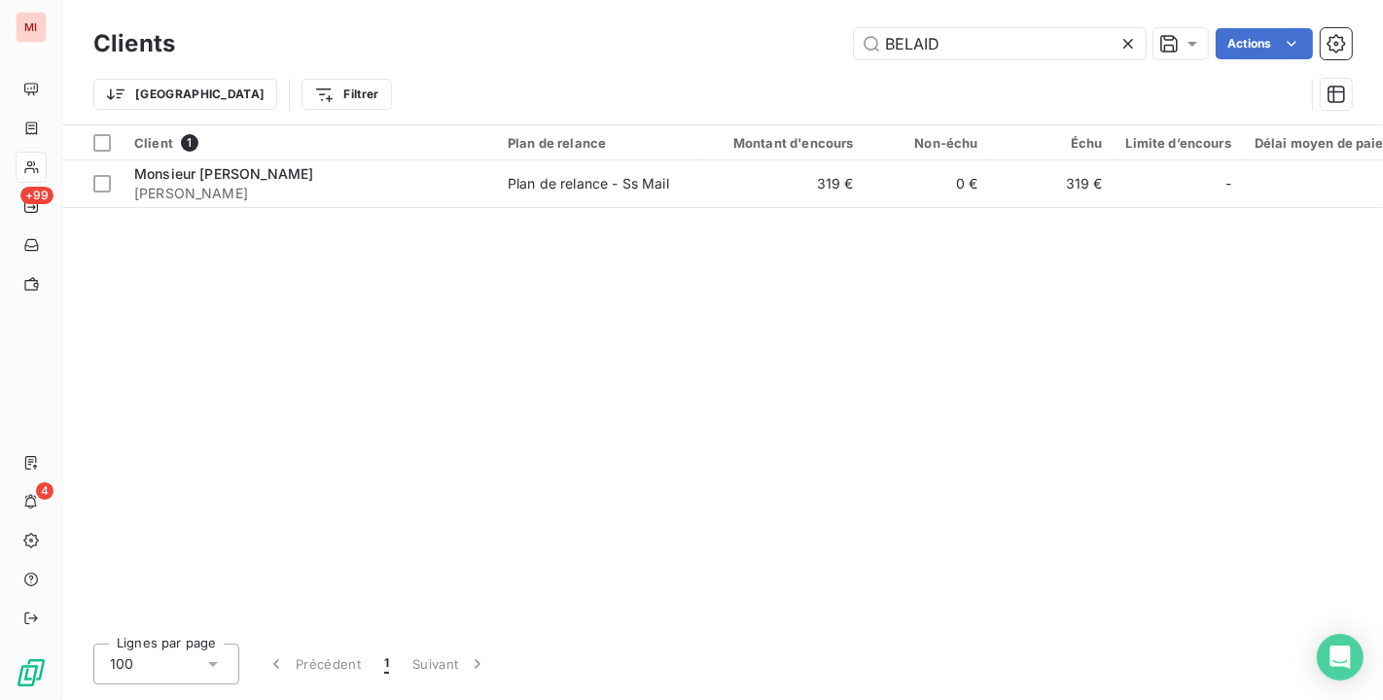
drag, startPoint x: 989, startPoint y: 54, endPoint x: 705, endPoint y: 29, distance: 285.0
click at [705, 29] on div "BELAID Actions" at bounding box center [774, 43] width 1153 height 31
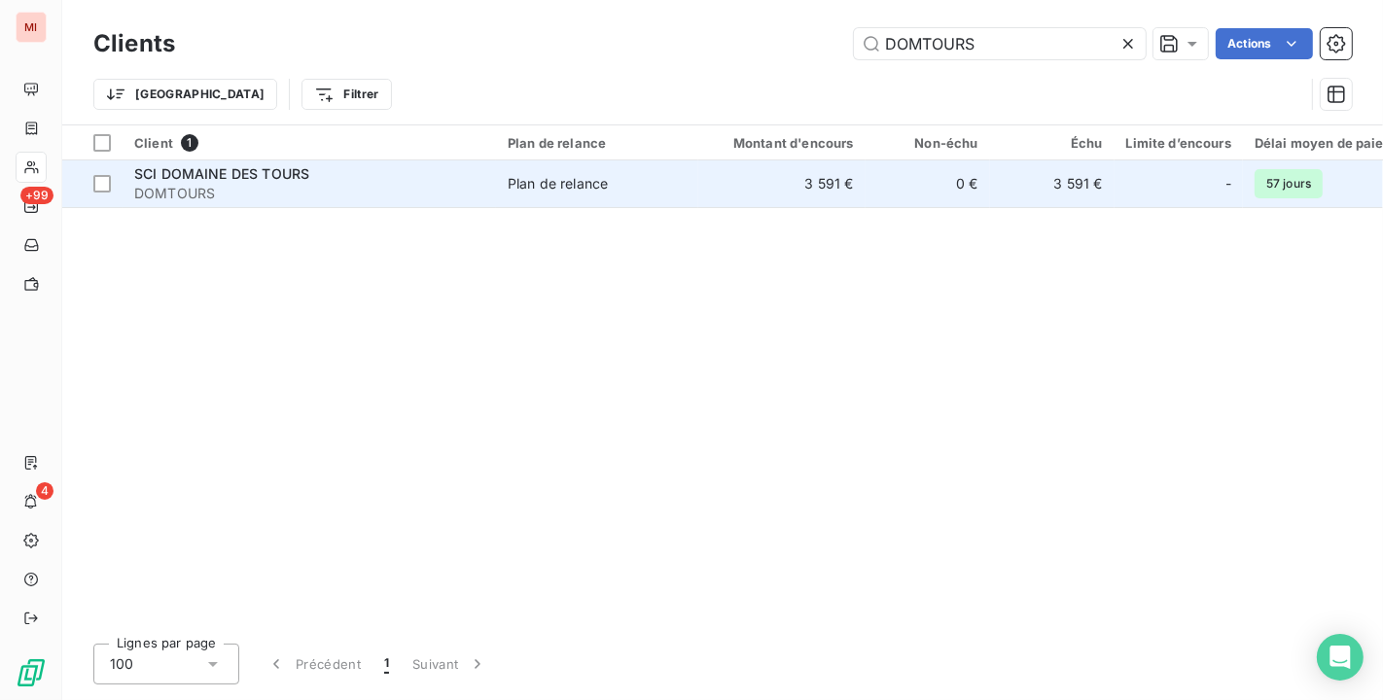
type input "DOMTOURS"
click at [449, 199] on span "DOMTOURS" at bounding box center [309, 193] width 350 height 19
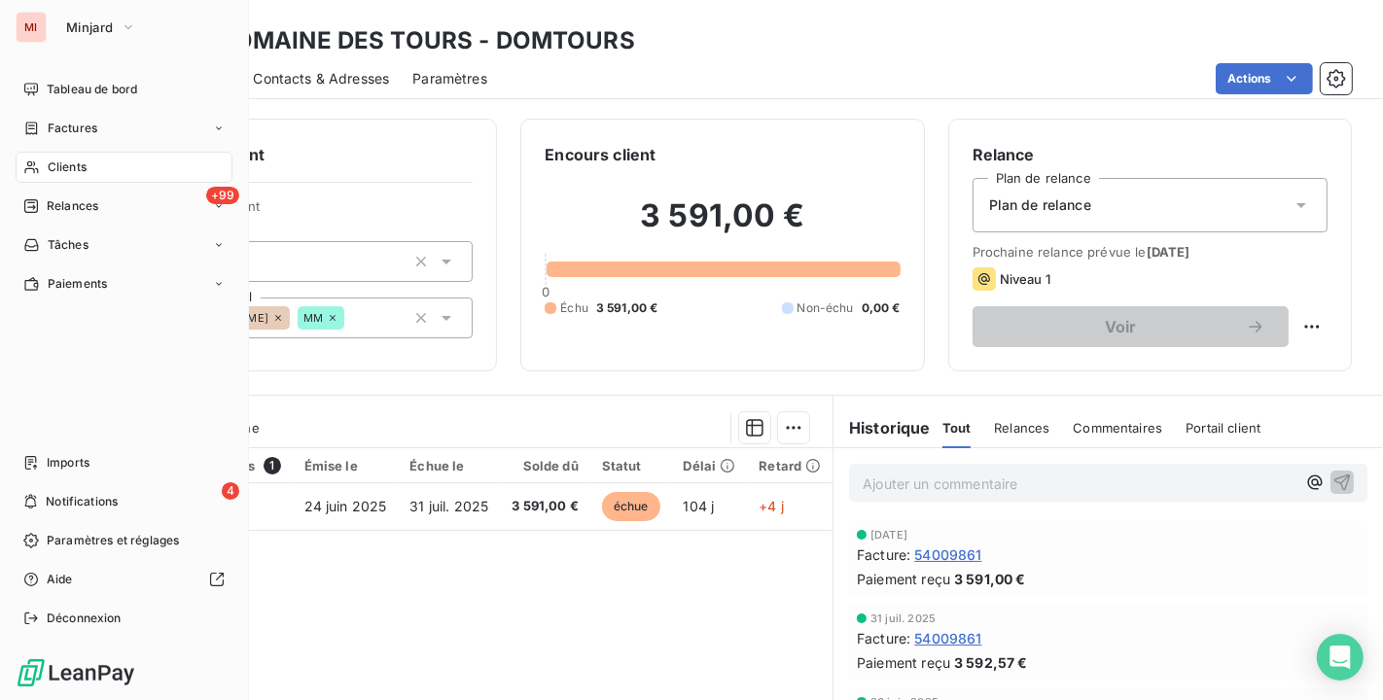
click at [53, 161] on span "Clients" at bounding box center [67, 167] width 39 height 18
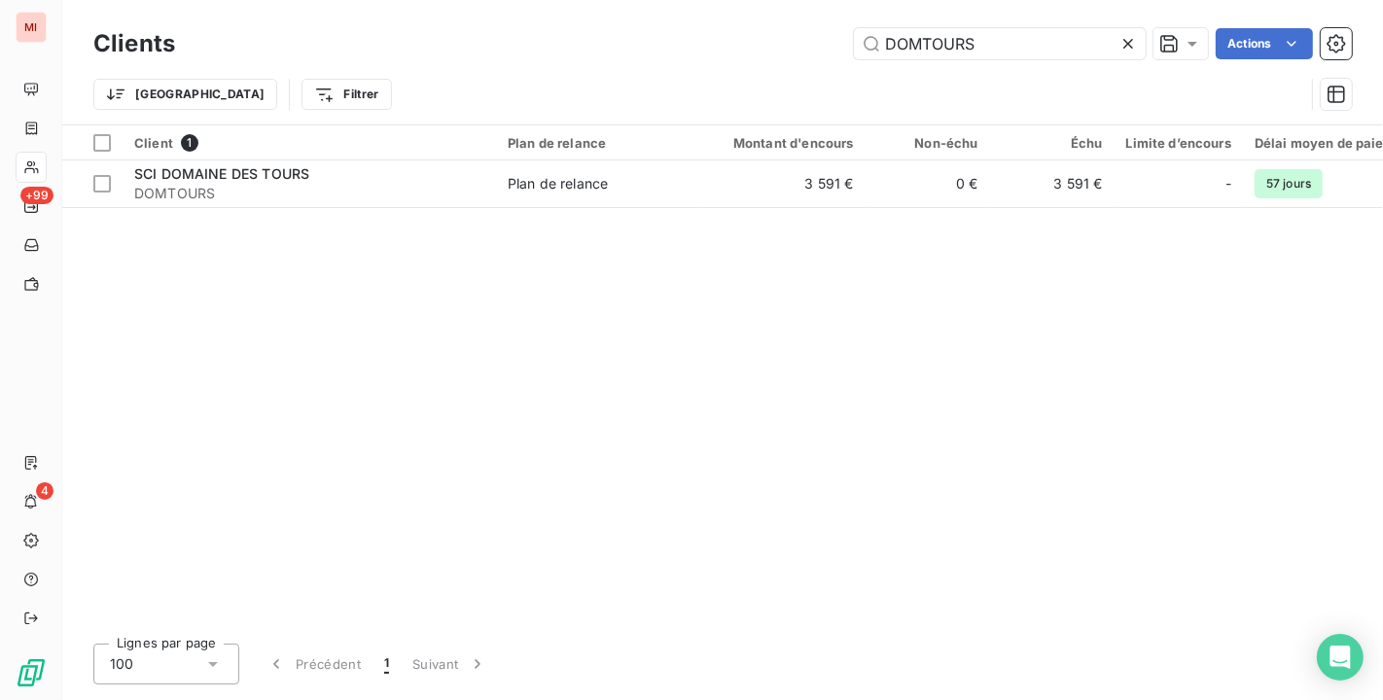
drag, startPoint x: 1013, startPoint y: 37, endPoint x: 136, endPoint y: -35, distance: 879.9
click at [136, 0] on html "MI +99 4 Clients DOMTOURS Actions Trier Filtrer Client 1 Plan de relance Montan…" at bounding box center [691, 350] width 1383 height 700
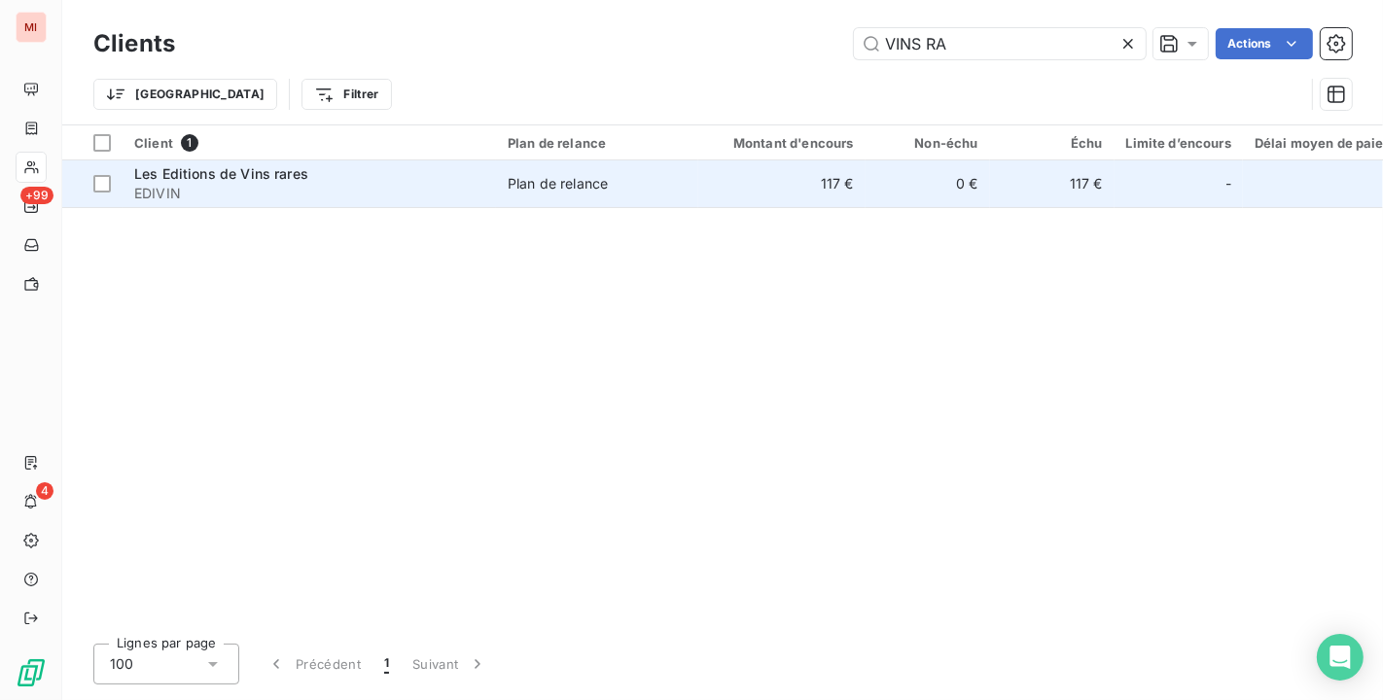
type input "VINS RA"
click at [374, 193] on span "EDIVIN" at bounding box center [309, 193] width 350 height 19
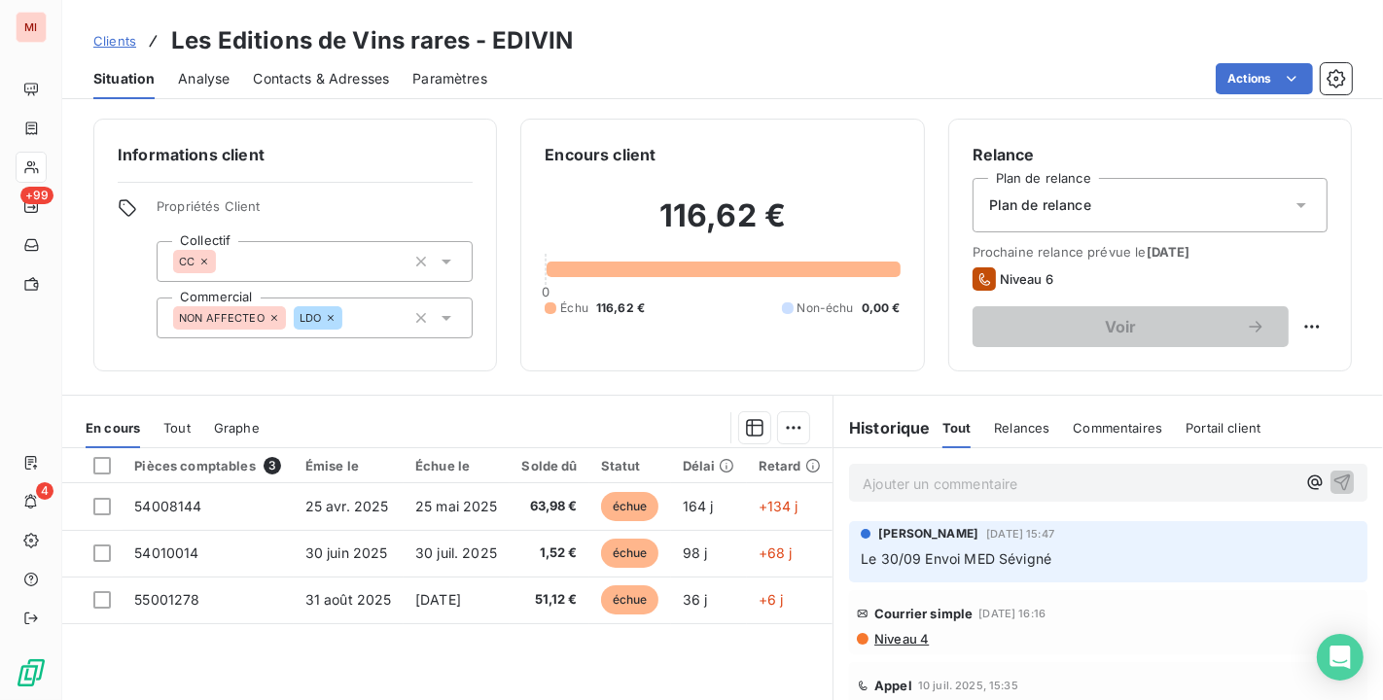
click at [877, 637] on span "Niveau 4" at bounding box center [900, 639] width 56 height 16
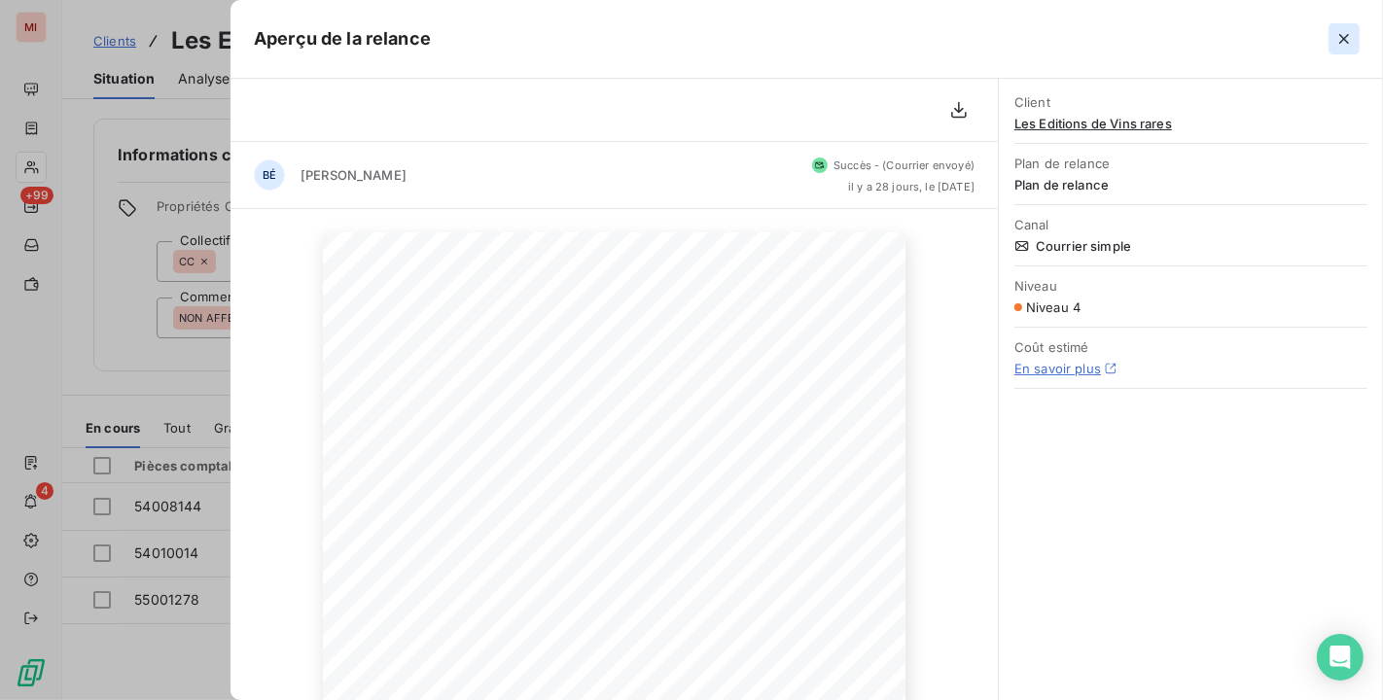
click at [1342, 37] on icon "button" at bounding box center [1344, 39] width 10 height 10
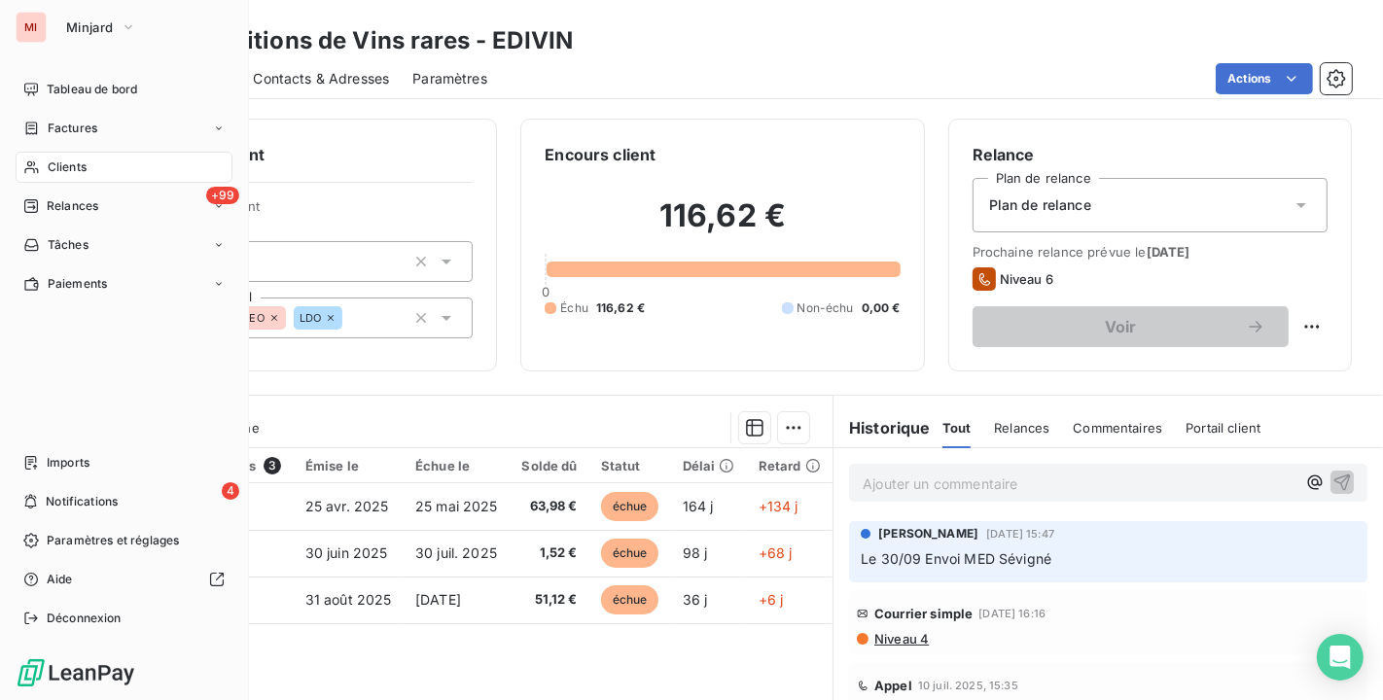
click at [37, 166] on icon at bounding box center [31, 167] width 17 height 16
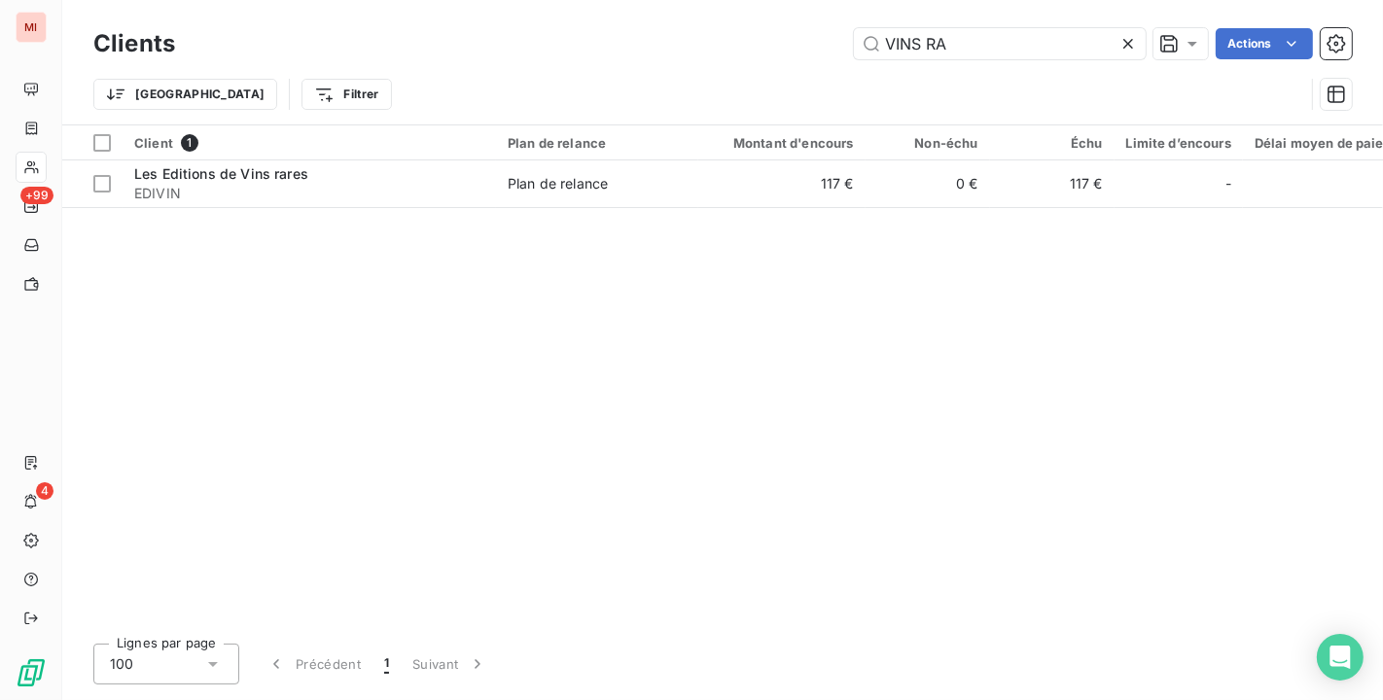
drag, startPoint x: 963, startPoint y: 19, endPoint x: 611, endPoint y: -18, distance: 354.0
click at [611, 0] on html "MI +99 4 Clients VINS RA Actions Trier Filtrer Client 1 Plan de relance Montant…" at bounding box center [691, 350] width 1383 height 700
click at [1126, 30] on div at bounding box center [1131, 43] width 27 height 31
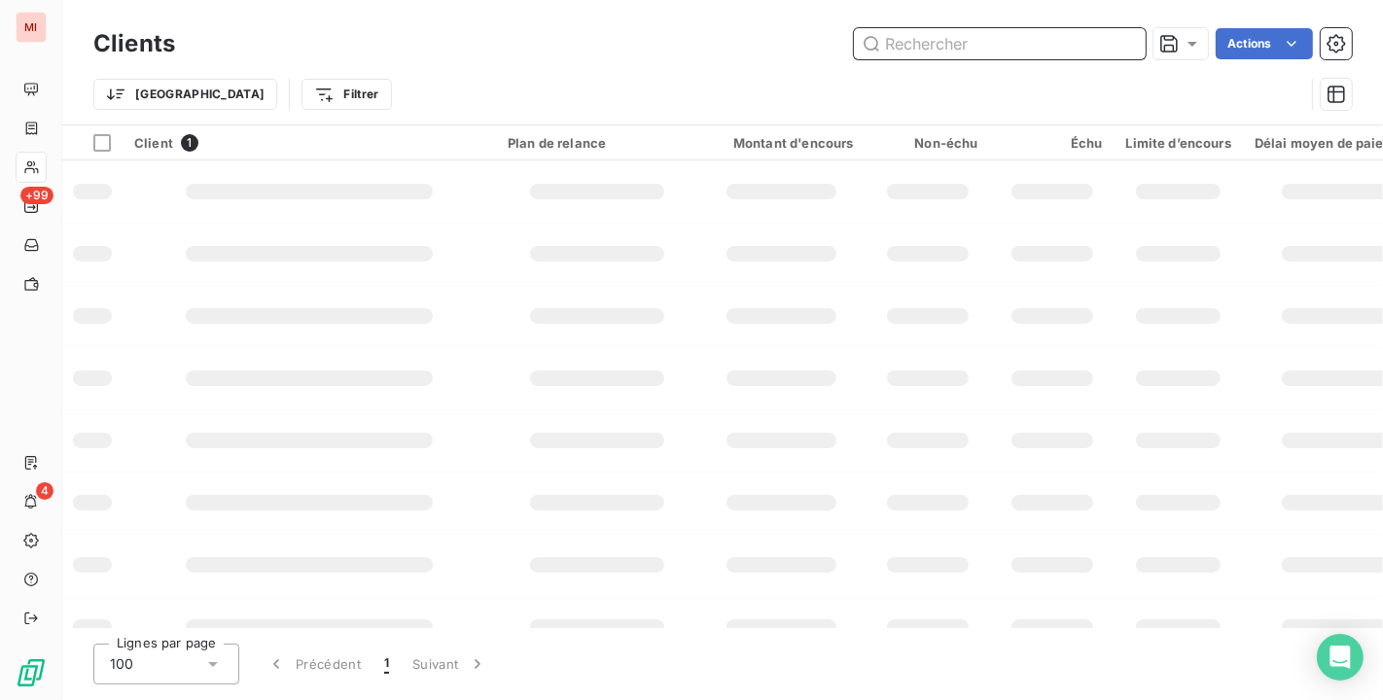
click at [1019, 50] on input "text" at bounding box center [1000, 43] width 292 height 31
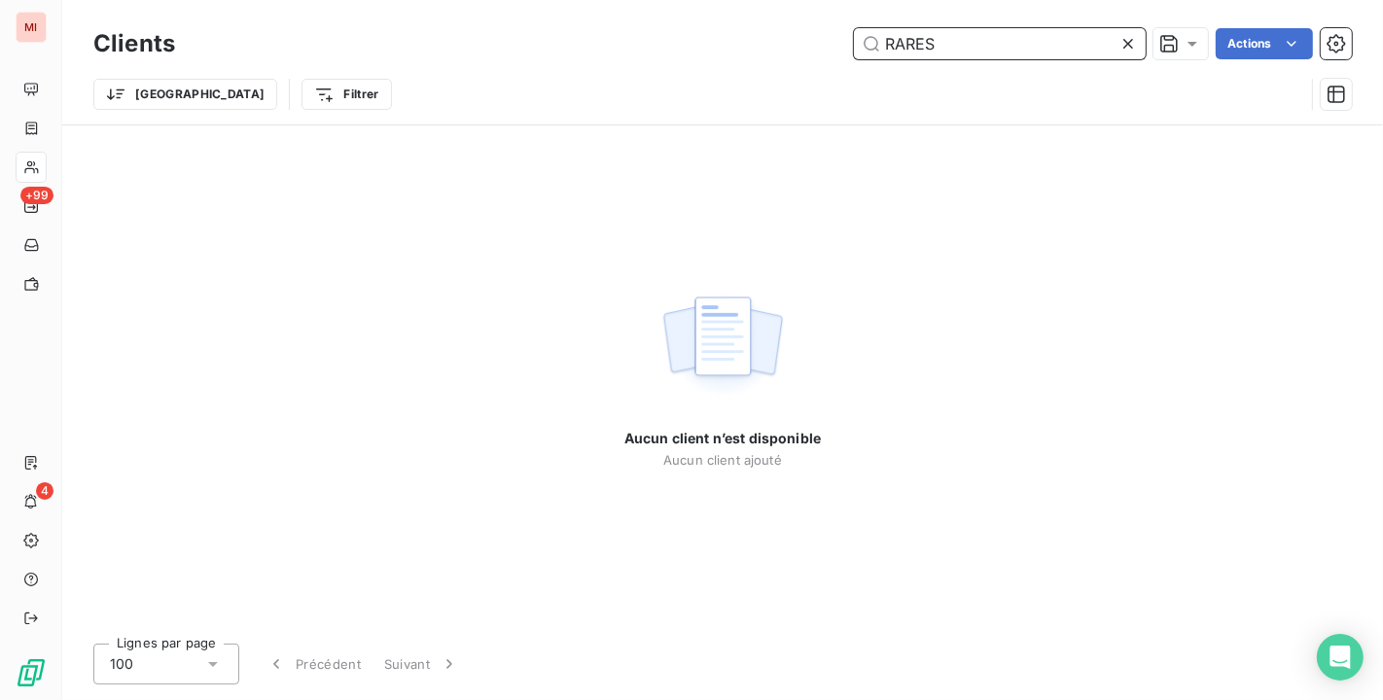
click at [1037, 39] on input "RARES" at bounding box center [1000, 43] width 292 height 31
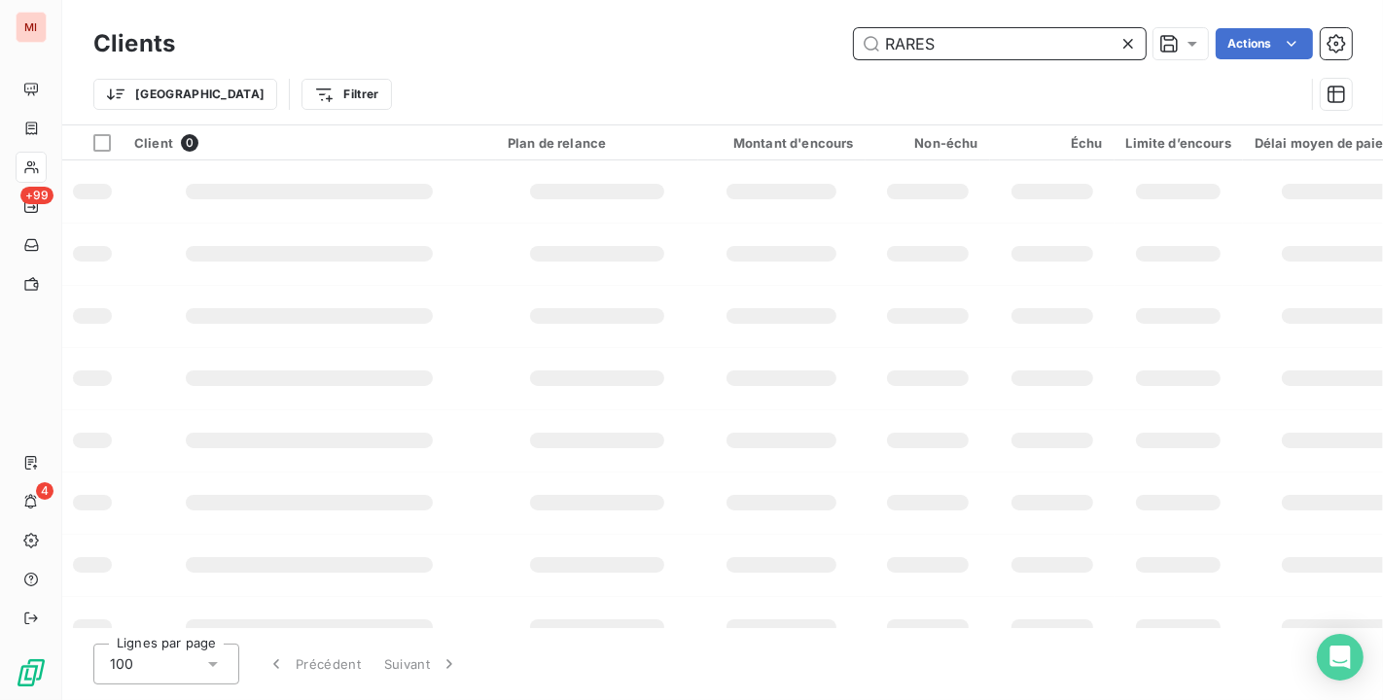
type input "RARES"
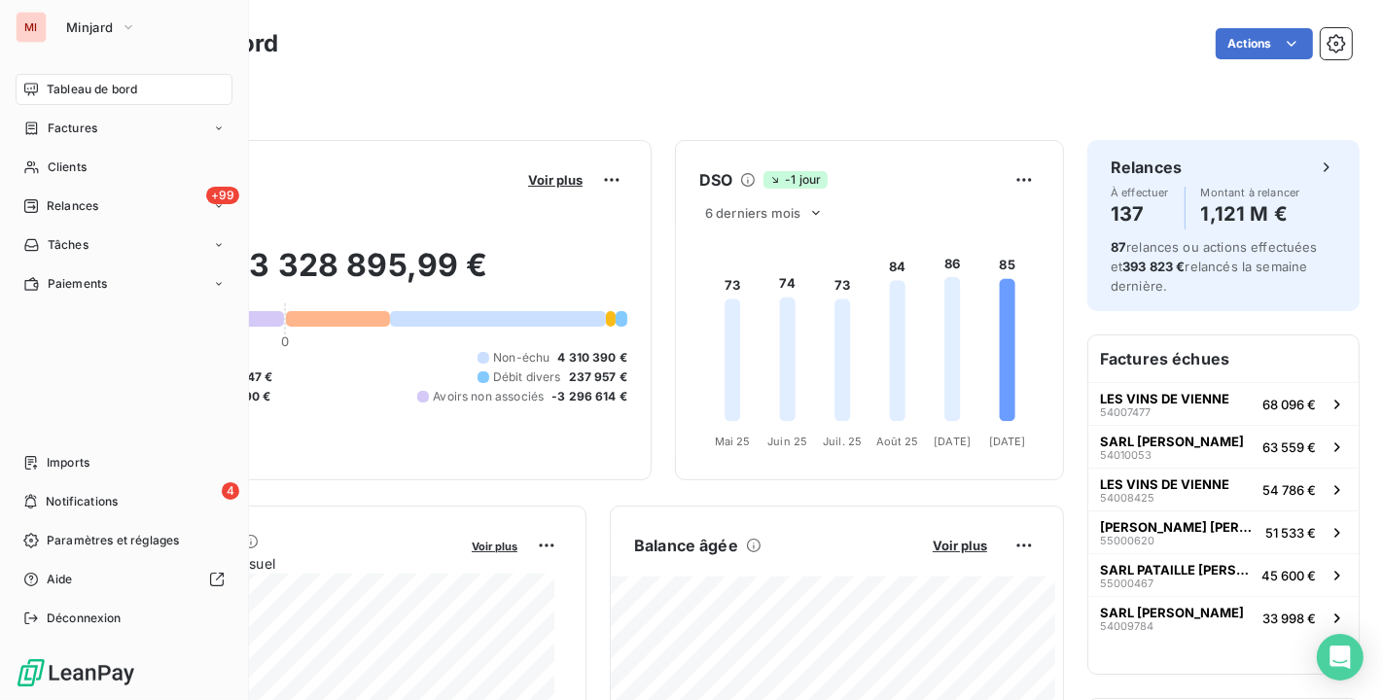
click at [52, 15] on div "MI Minjard" at bounding box center [124, 27] width 217 height 31
click at [58, 19] on button "Minjard" at bounding box center [100, 27] width 93 height 31
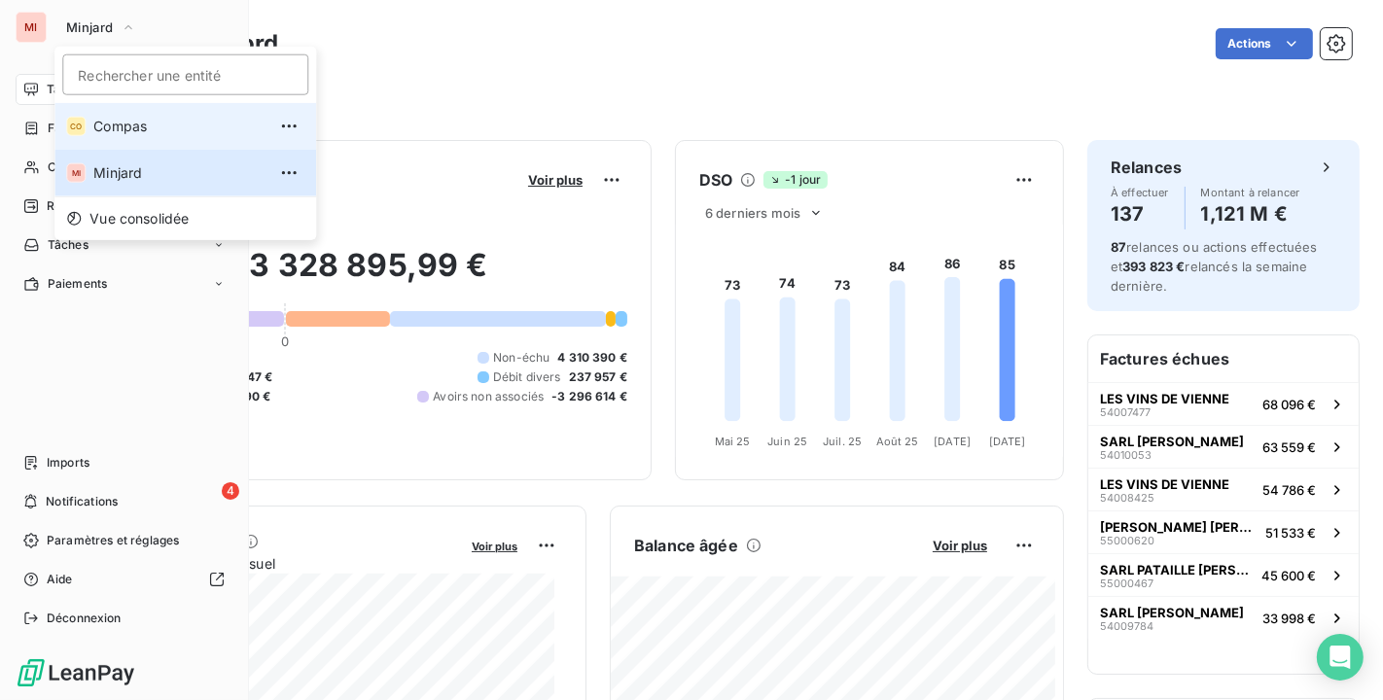
click at [124, 129] on span "Compas" at bounding box center [179, 126] width 172 height 19
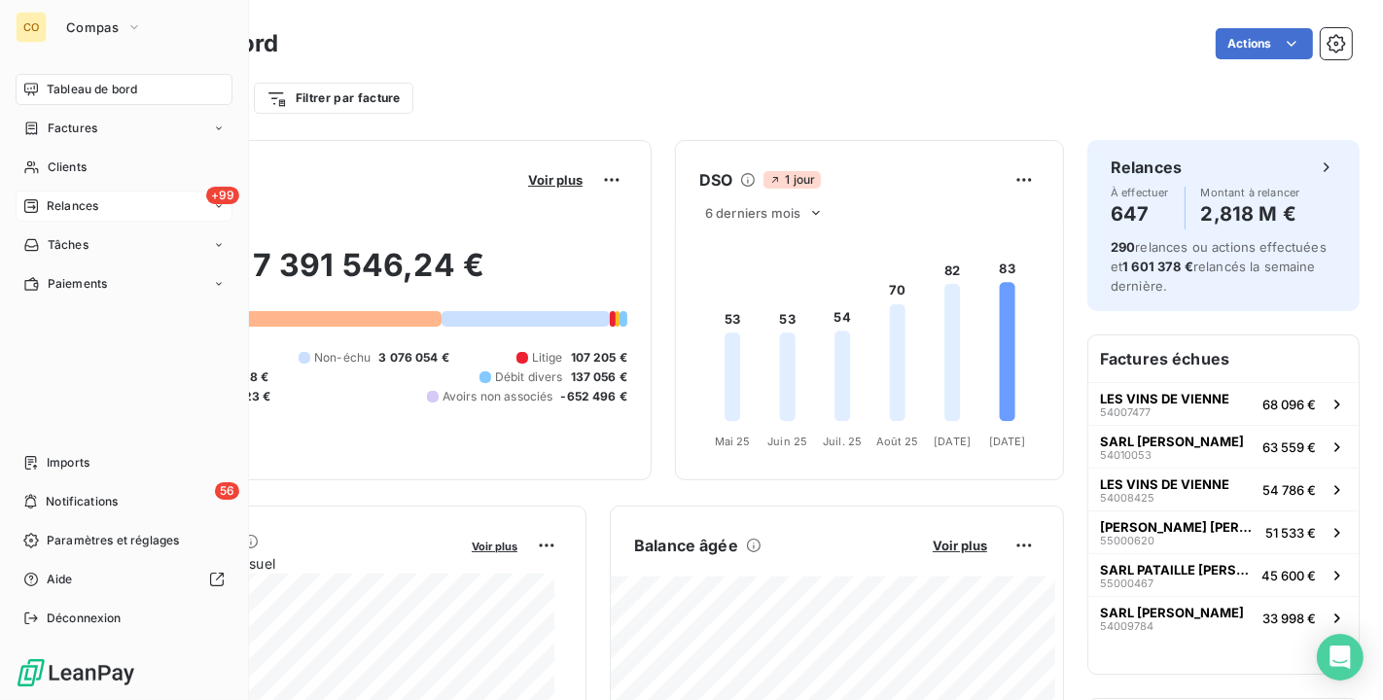
click at [73, 204] on span "Relances" at bounding box center [73, 206] width 52 height 18
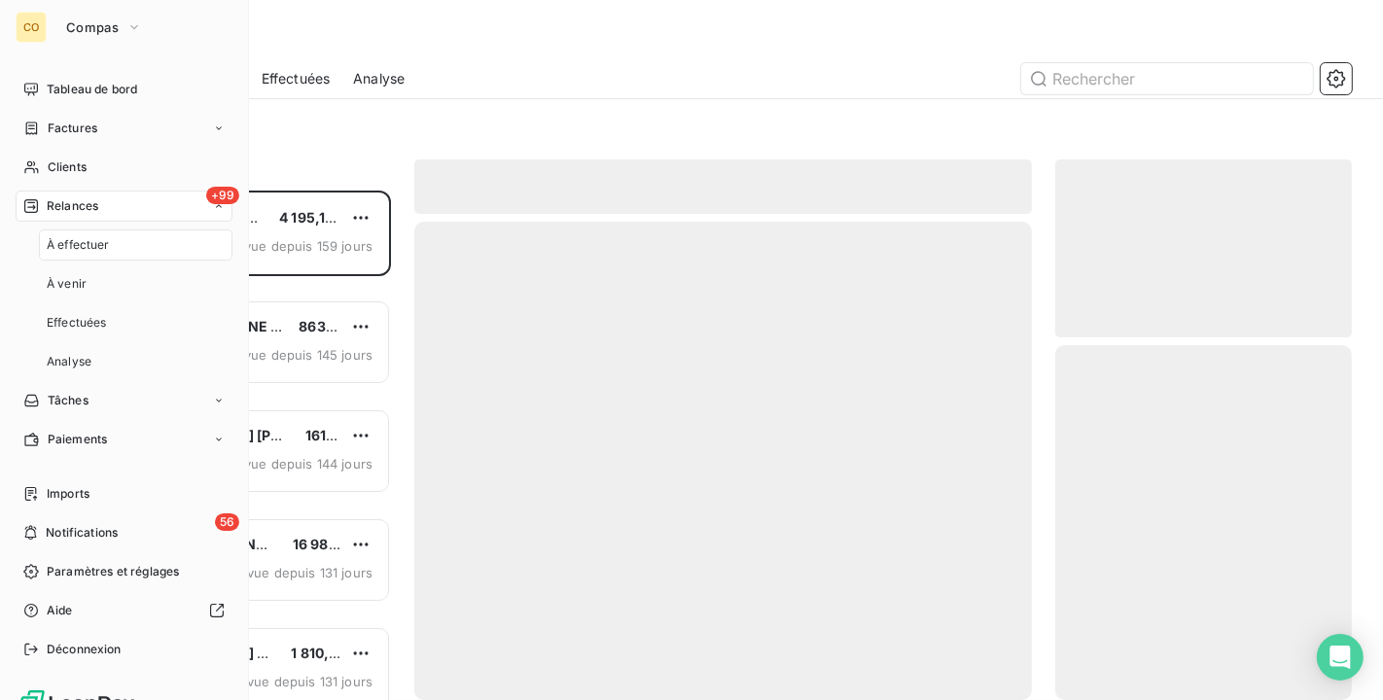
scroll to position [493, 280]
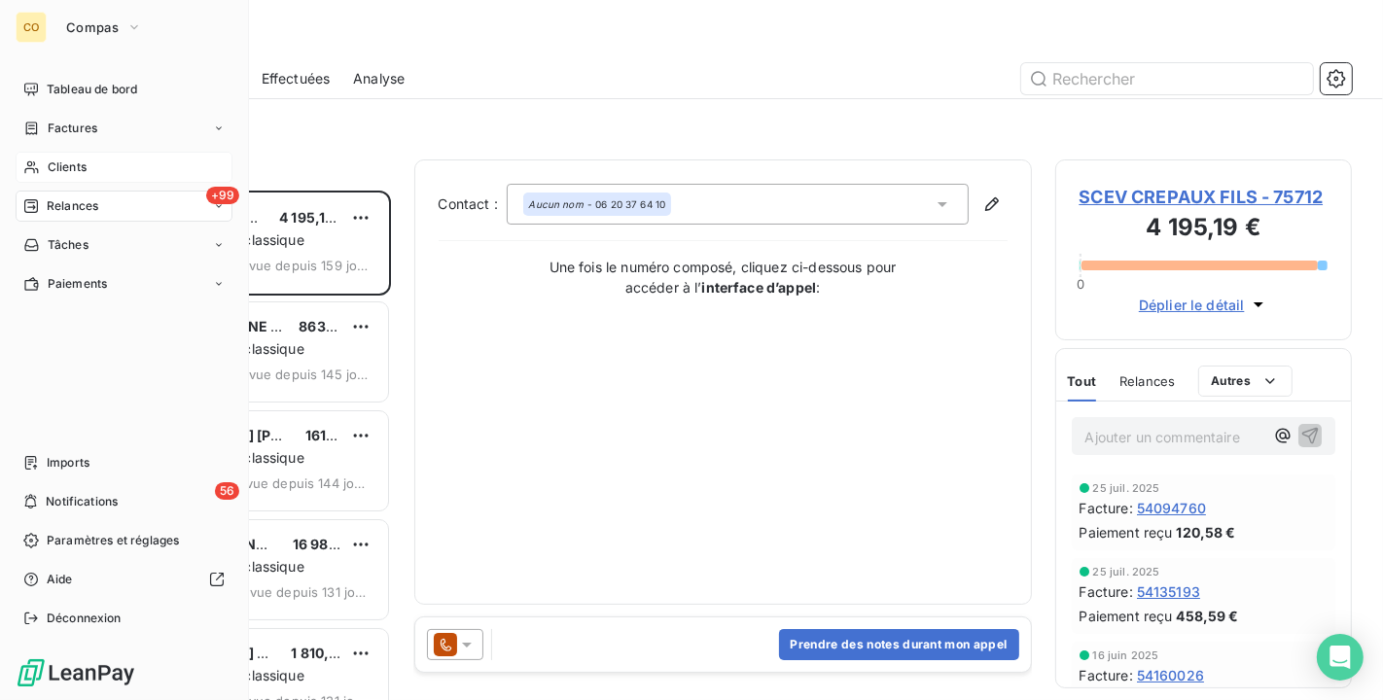
click at [50, 163] on span "Clients" at bounding box center [67, 167] width 39 height 18
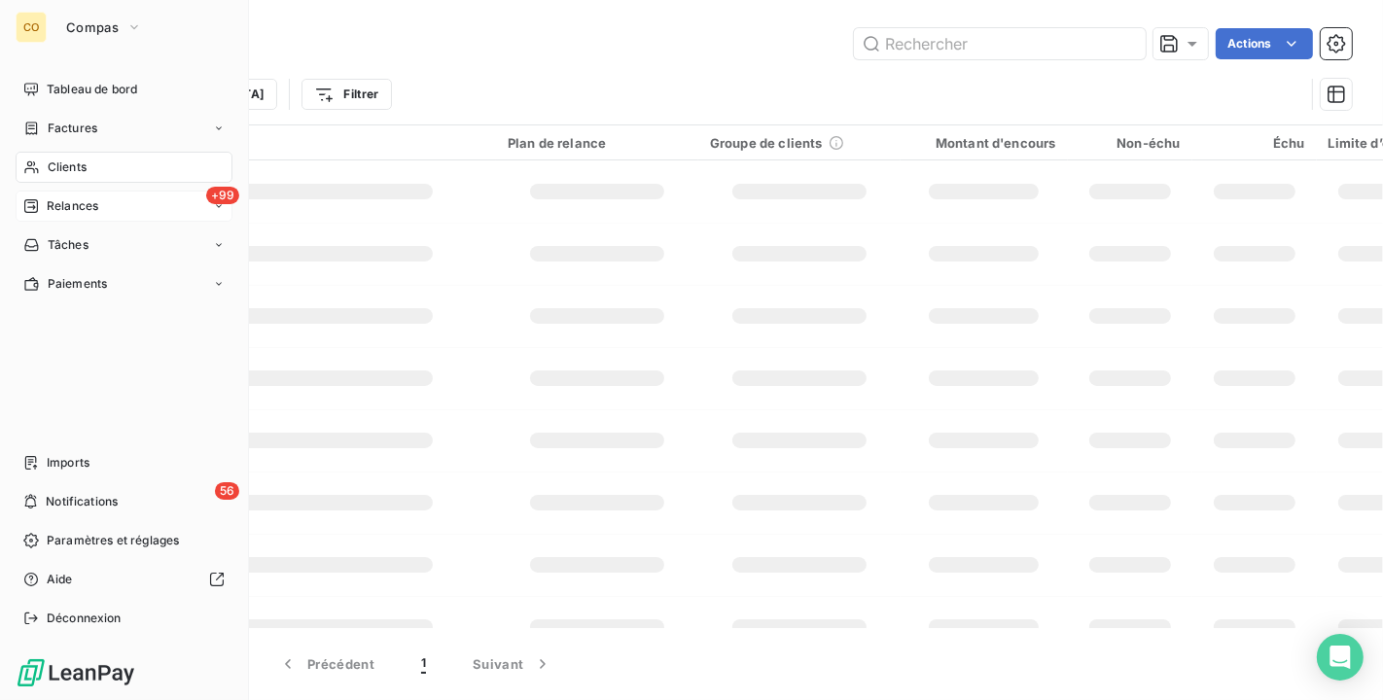
click at [57, 201] on span "Relances" at bounding box center [73, 206] width 52 height 18
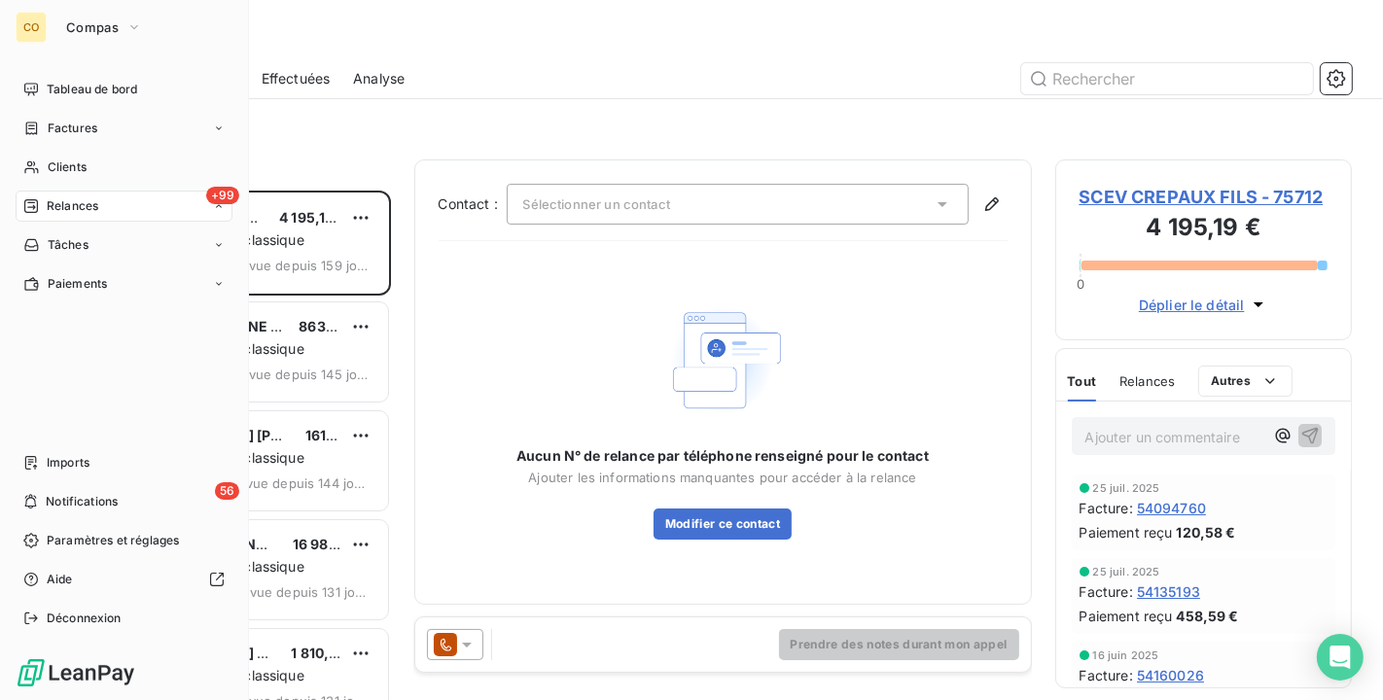
scroll to position [493, 280]
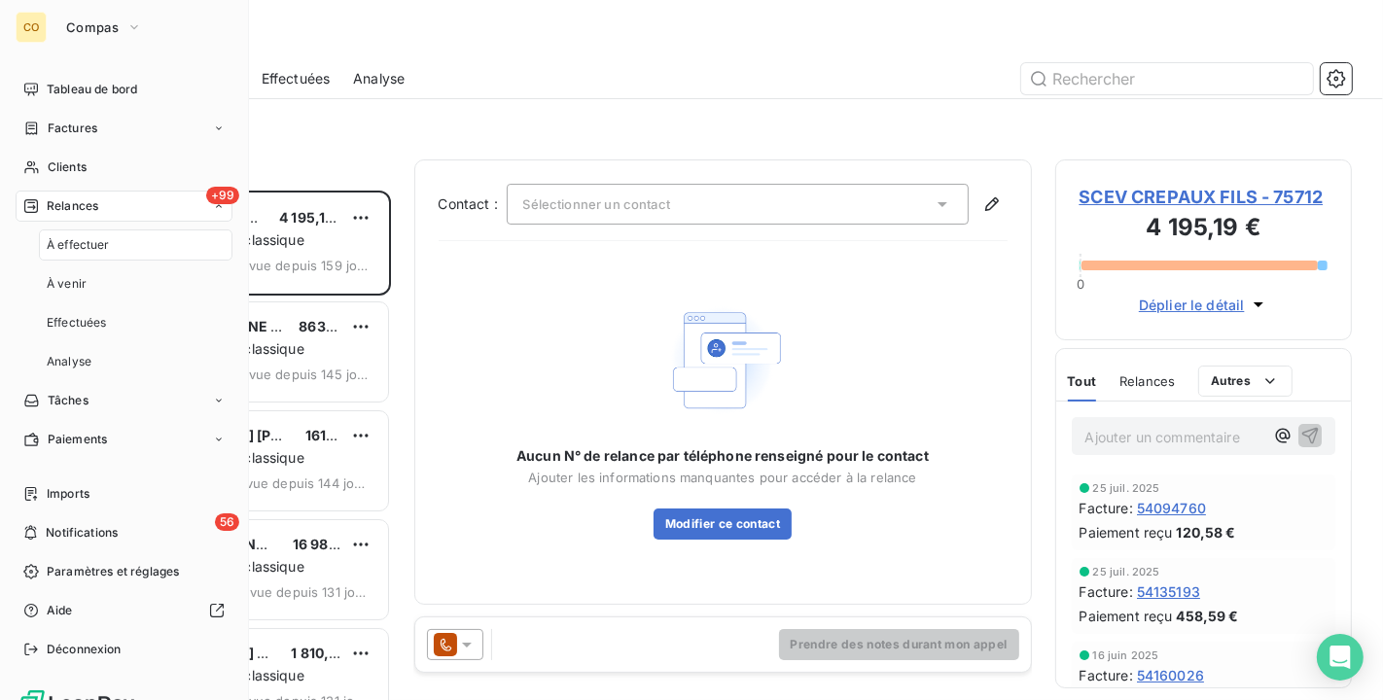
click at [58, 204] on span "Relances" at bounding box center [73, 206] width 52 height 18
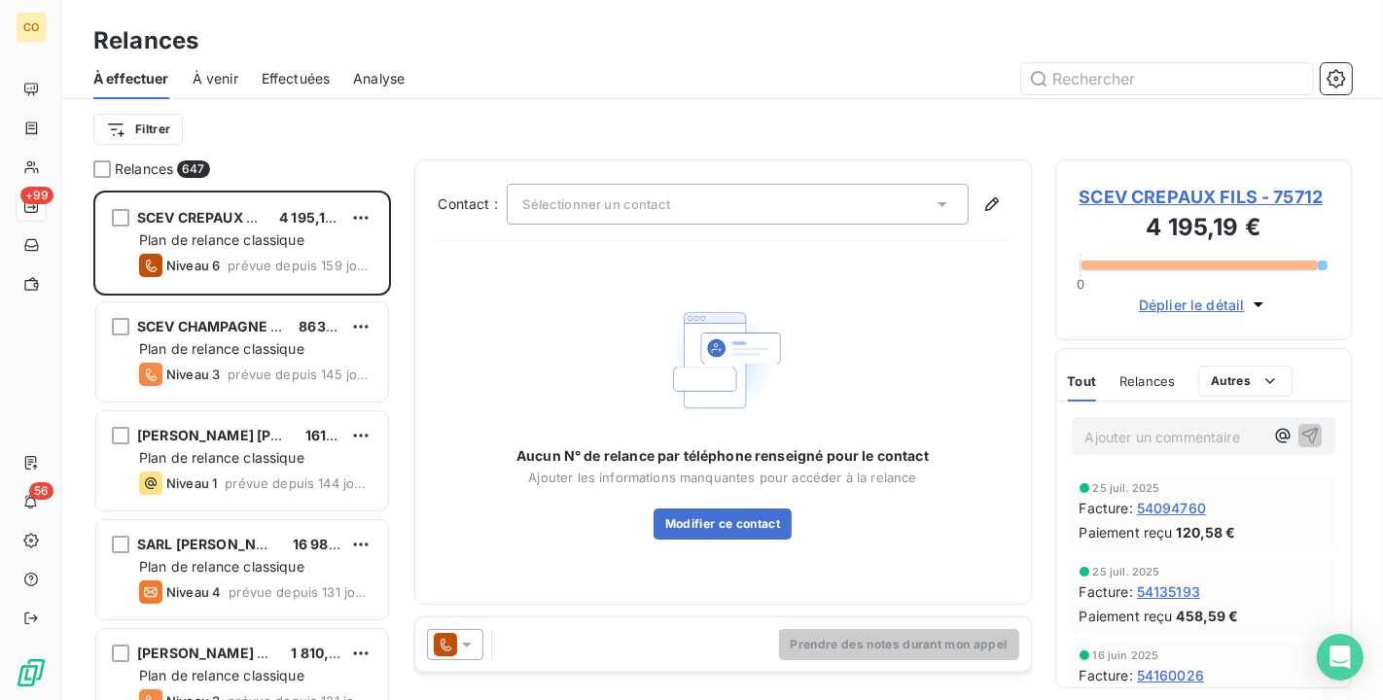
click at [462, 127] on div "Filtrer" at bounding box center [722, 129] width 1258 height 37
